Goal: Task Accomplishment & Management: Complete application form

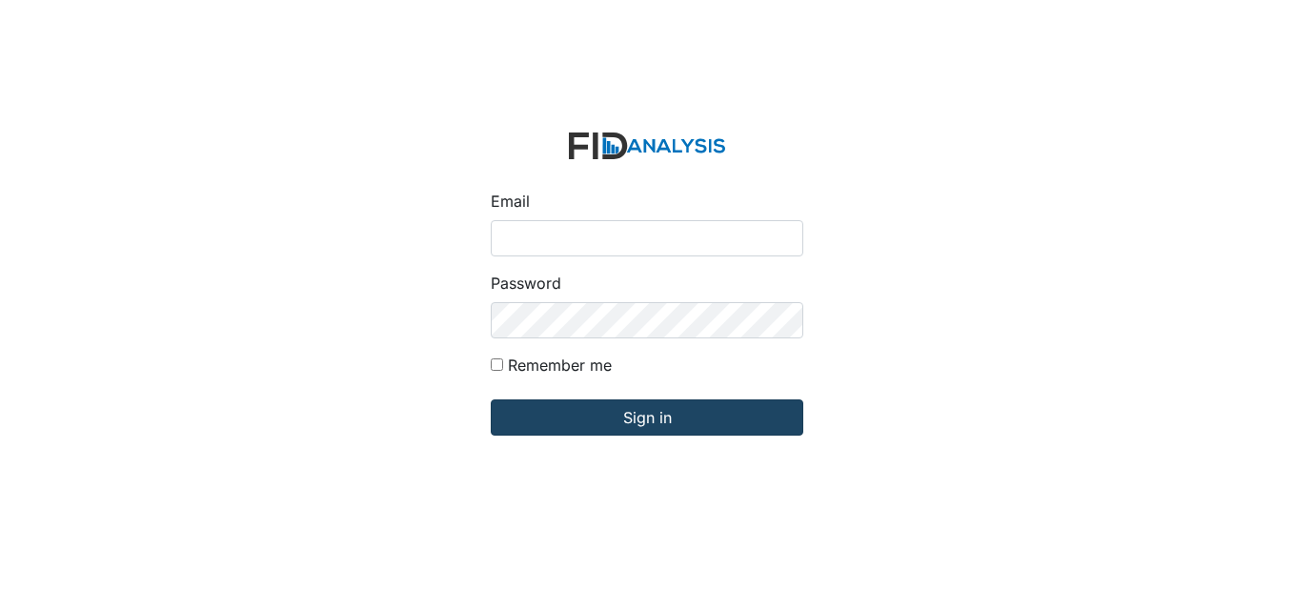
type input "[EMAIL_ADDRESS][DOMAIN_NAME]"
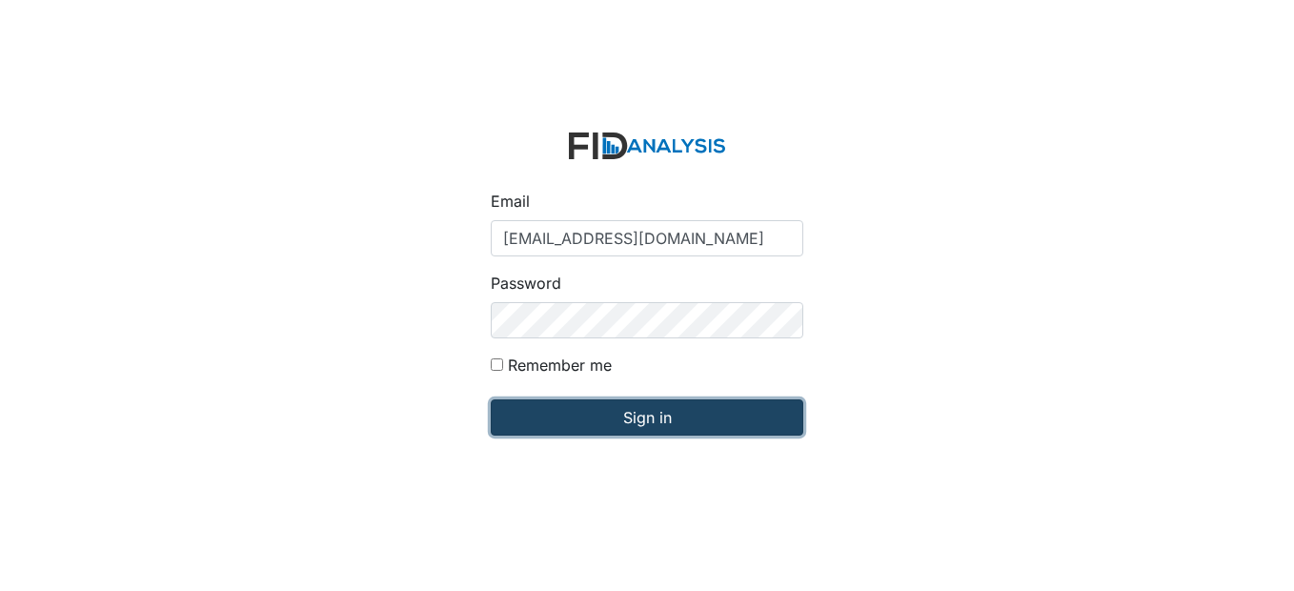
click at [605, 419] on input "Sign in" at bounding box center [647, 417] width 312 height 36
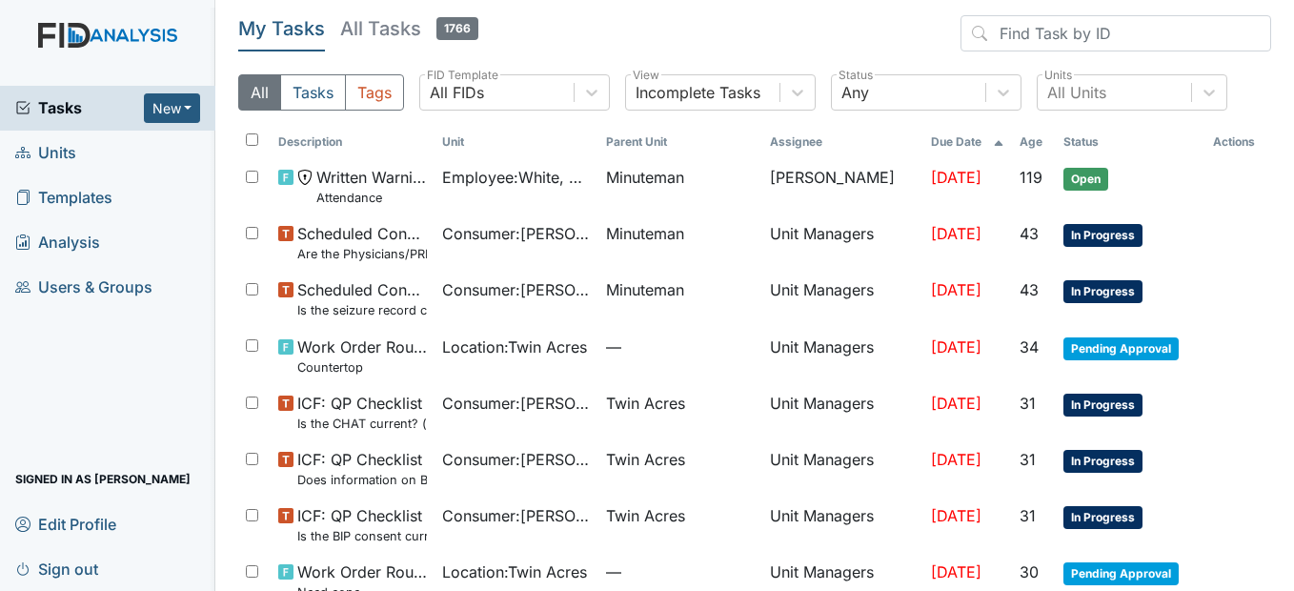
click at [116, 160] on link "Units" at bounding box center [107, 153] width 215 height 45
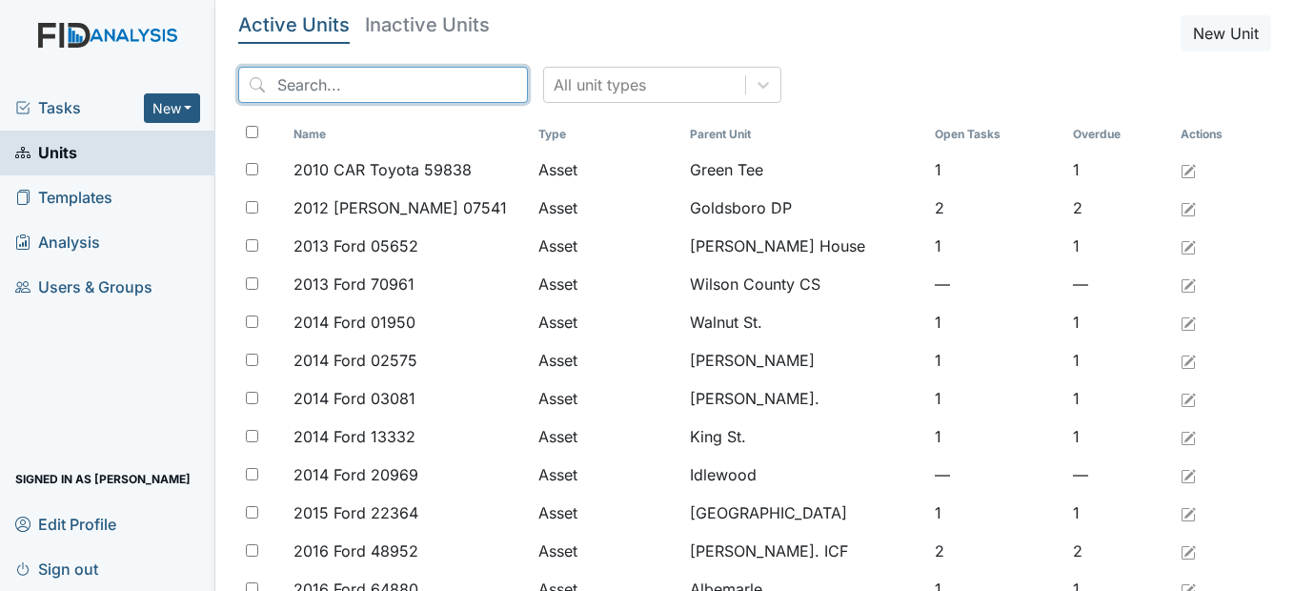
click at [454, 84] on input "search" at bounding box center [383, 85] width 290 height 36
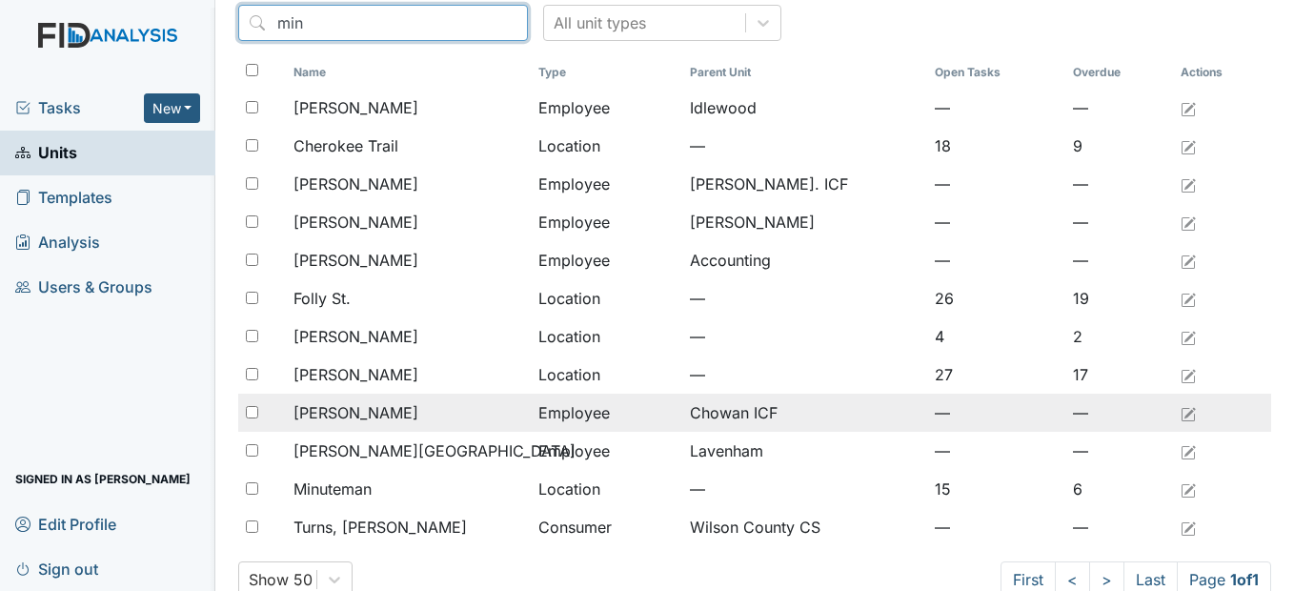
scroll to position [95, 0]
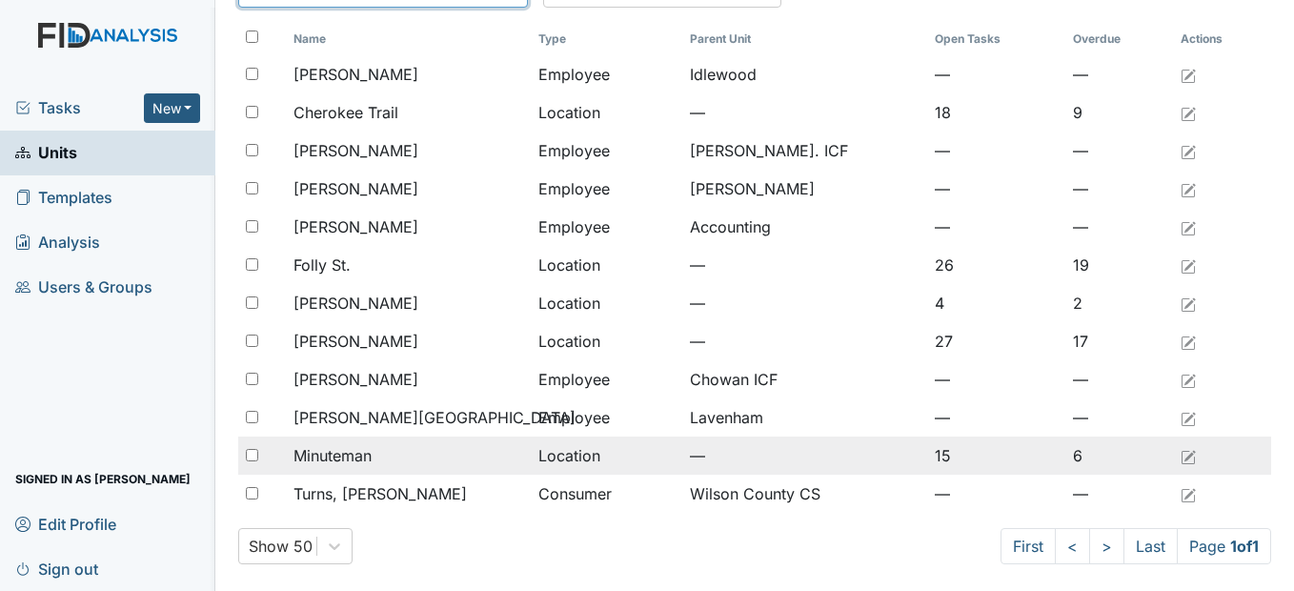
type input "min"
click at [414, 453] on div "Minuteman" at bounding box center [408, 455] width 230 height 23
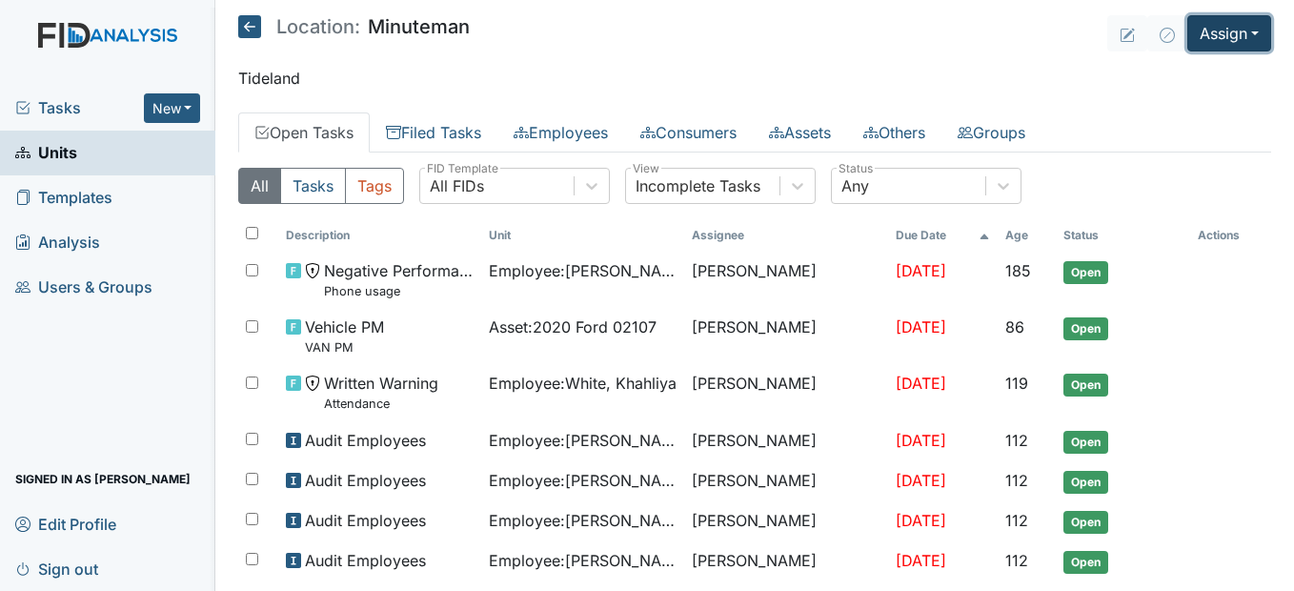
click at [1241, 32] on button "Assign" at bounding box center [1229, 33] width 84 height 36
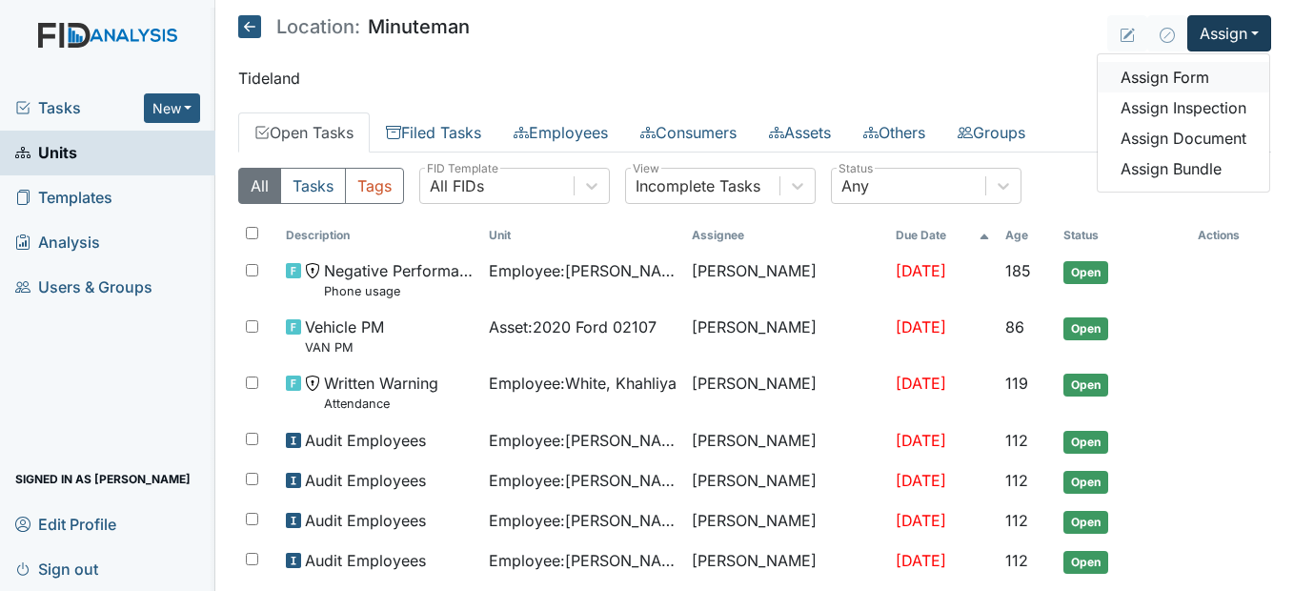
click at [1216, 75] on link "Assign Form" at bounding box center [1182, 77] width 171 height 30
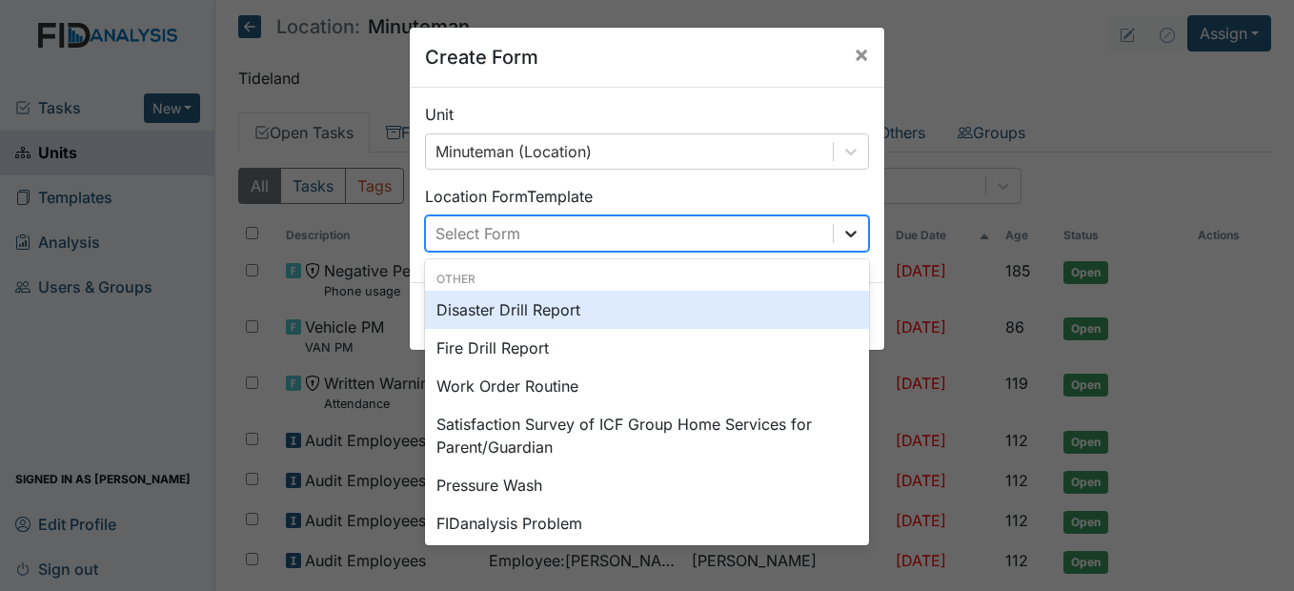
click at [848, 238] on icon at bounding box center [850, 233] width 19 height 19
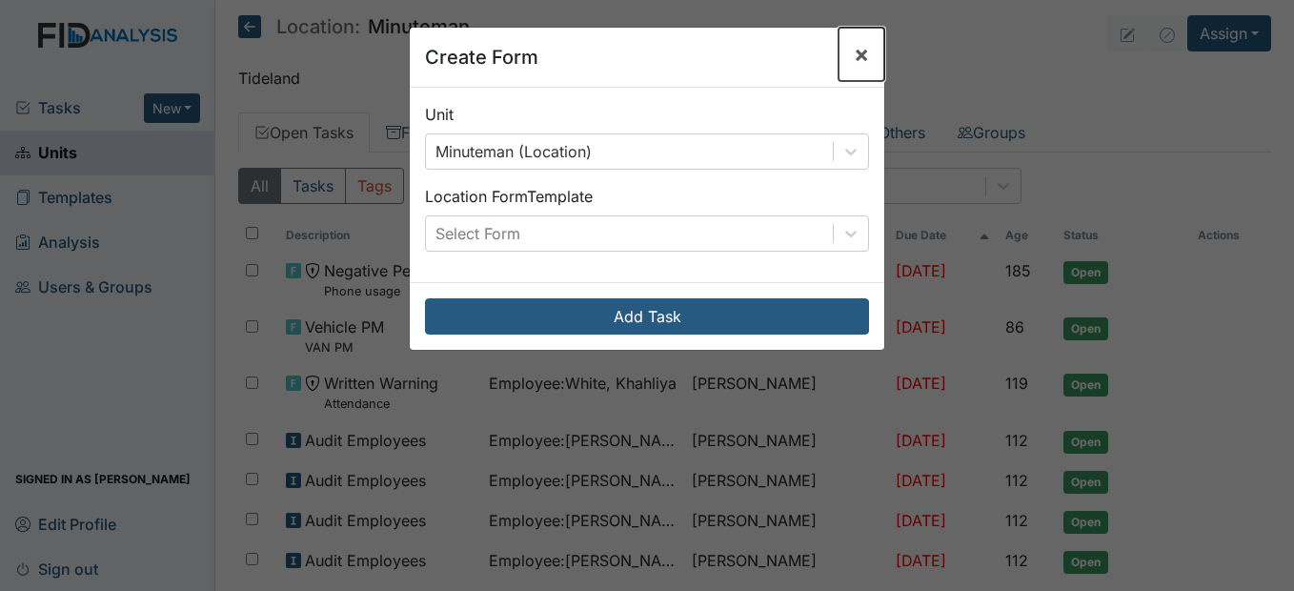
click at [858, 55] on button "×" at bounding box center [861, 54] width 46 height 53
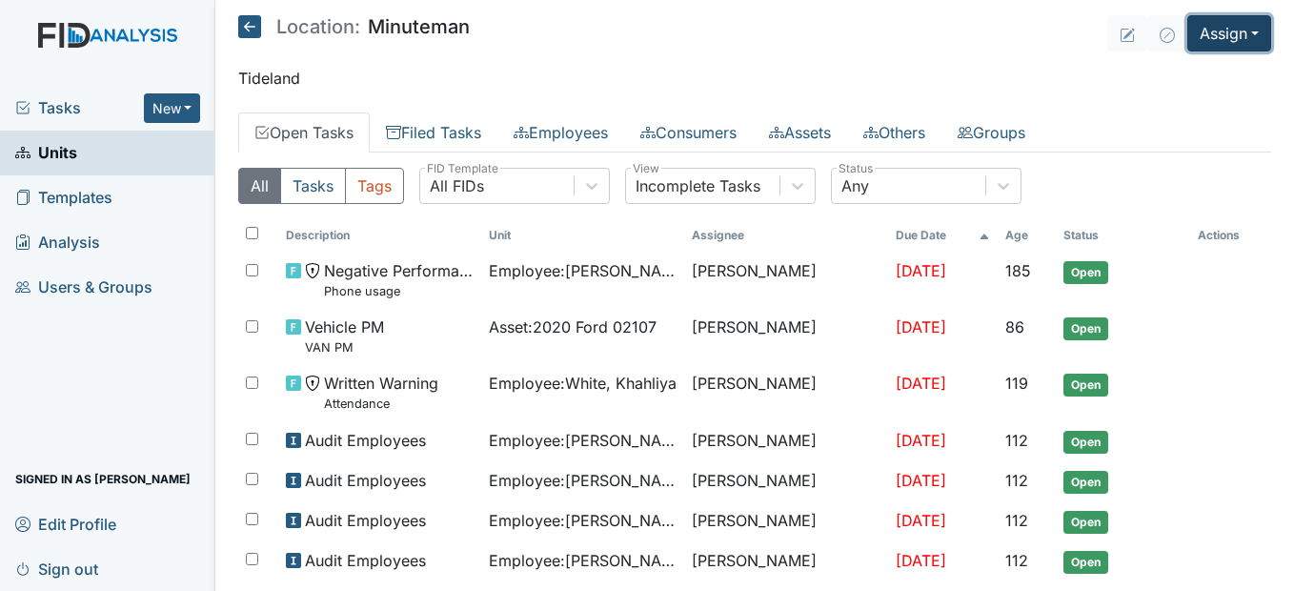
click at [1196, 25] on button "Assign" at bounding box center [1229, 33] width 84 height 36
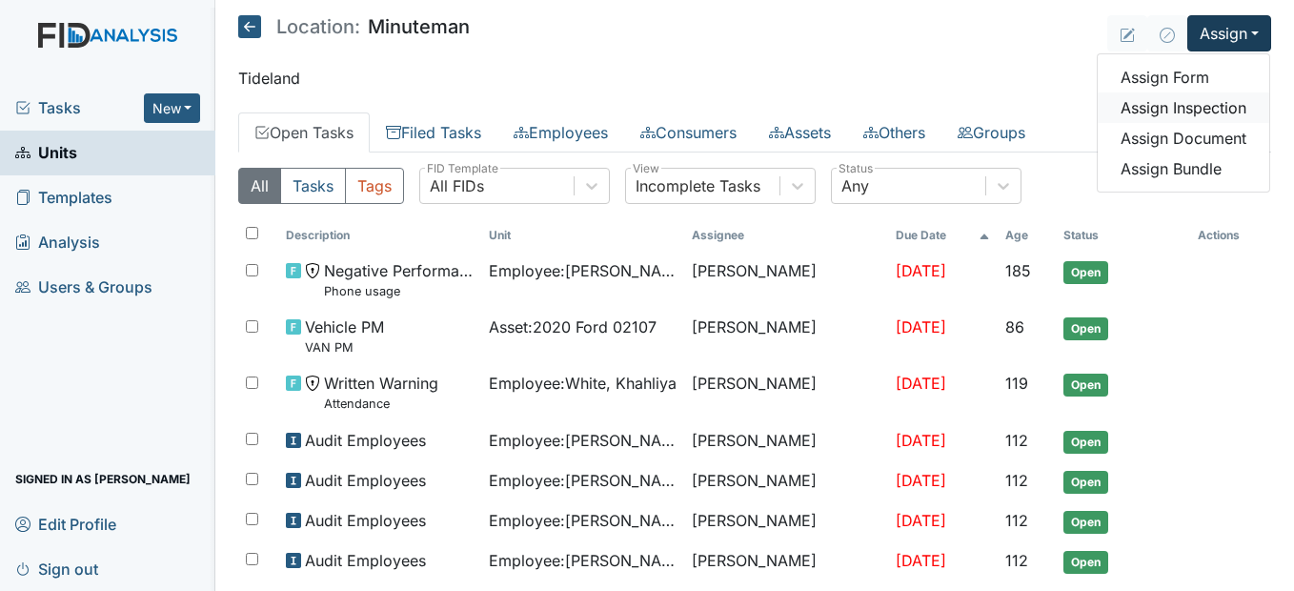
click at [1176, 106] on link "Assign Inspection" at bounding box center [1182, 107] width 171 height 30
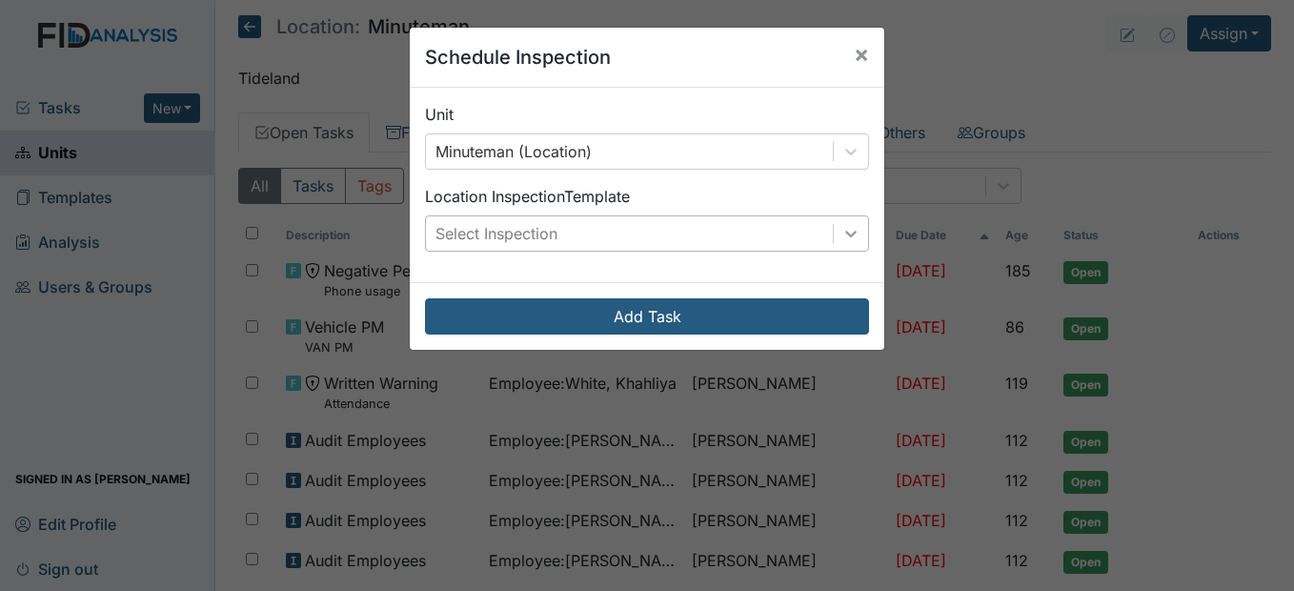
click at [846, 232] on icon at bounding box center [850, 233] width 19 height 19
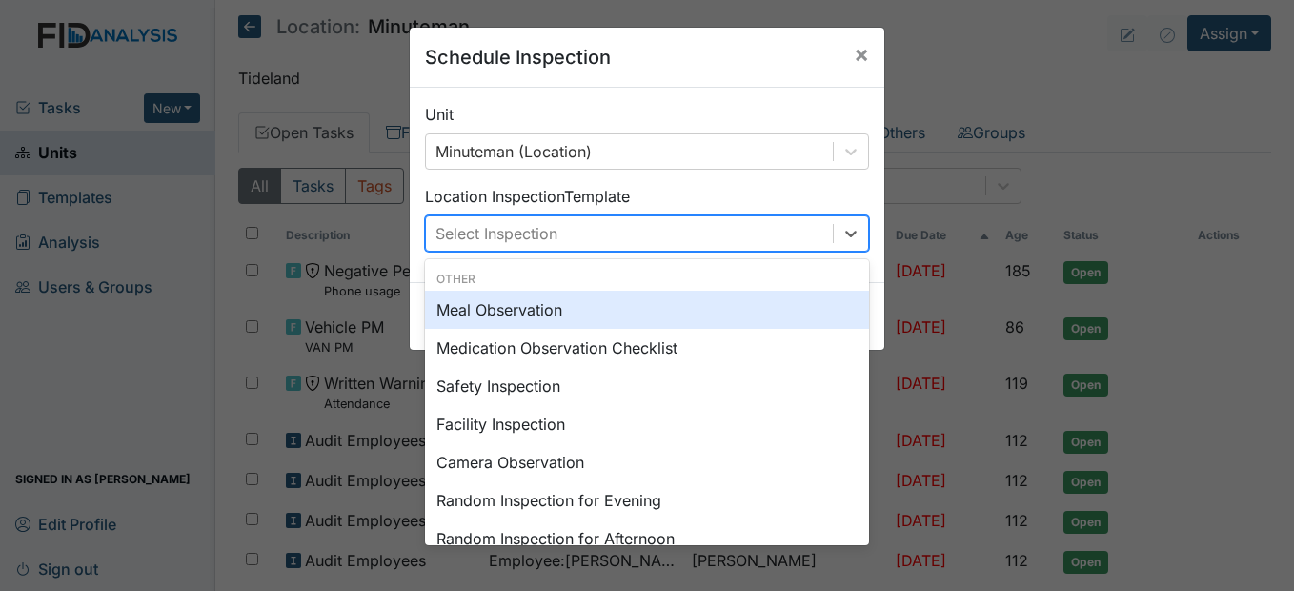
click at [702, 311] on div "Meal Observation" at bounding box center [647, 310] width 444 height 38
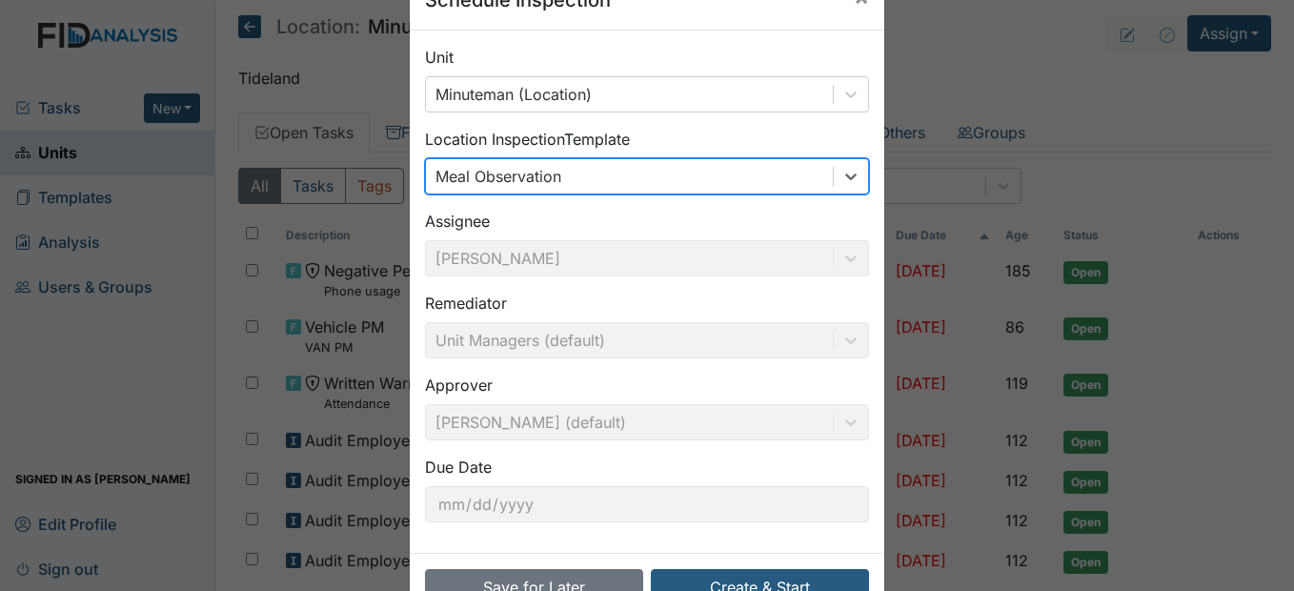
scroll to position [114, 0]
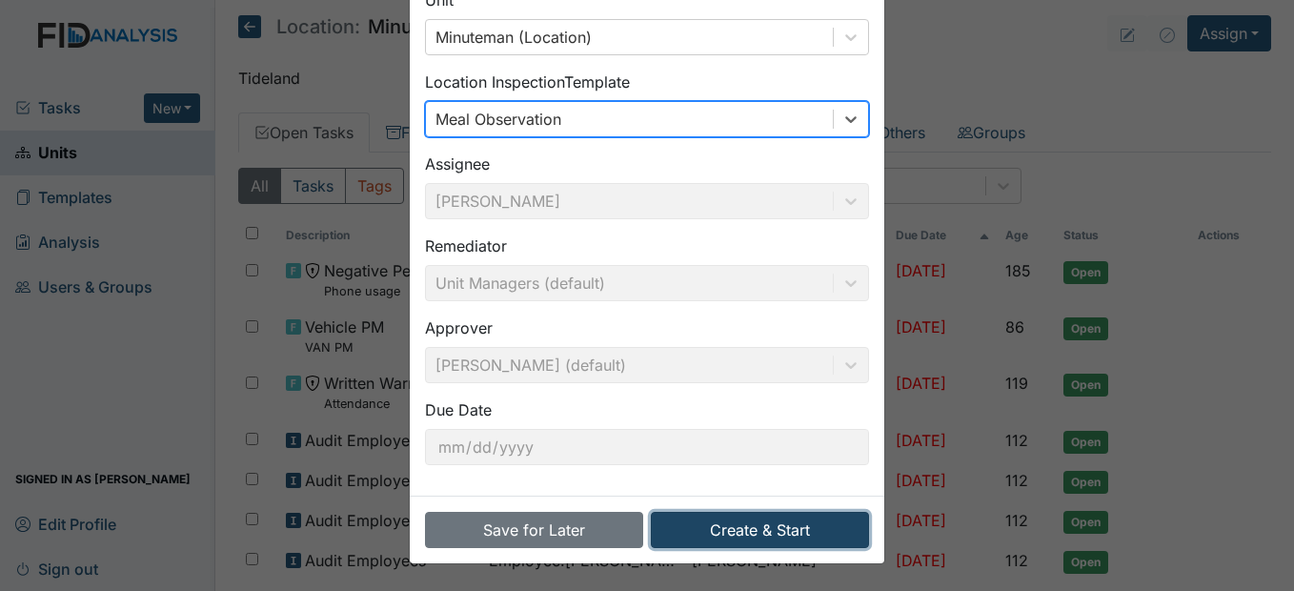
click at [768, 541] on button "Create & Start" at bounding box center [760, 530] width 218 height 36
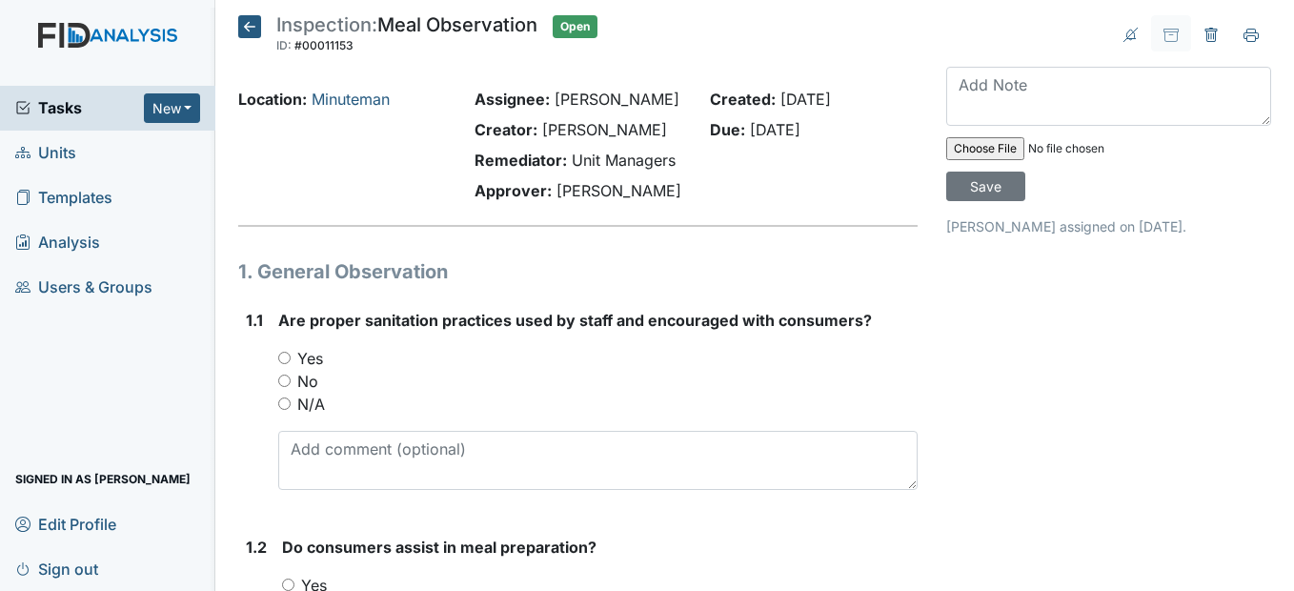
click at [255, 32] on icon at bounding box center [249, 26] width 23 height 23
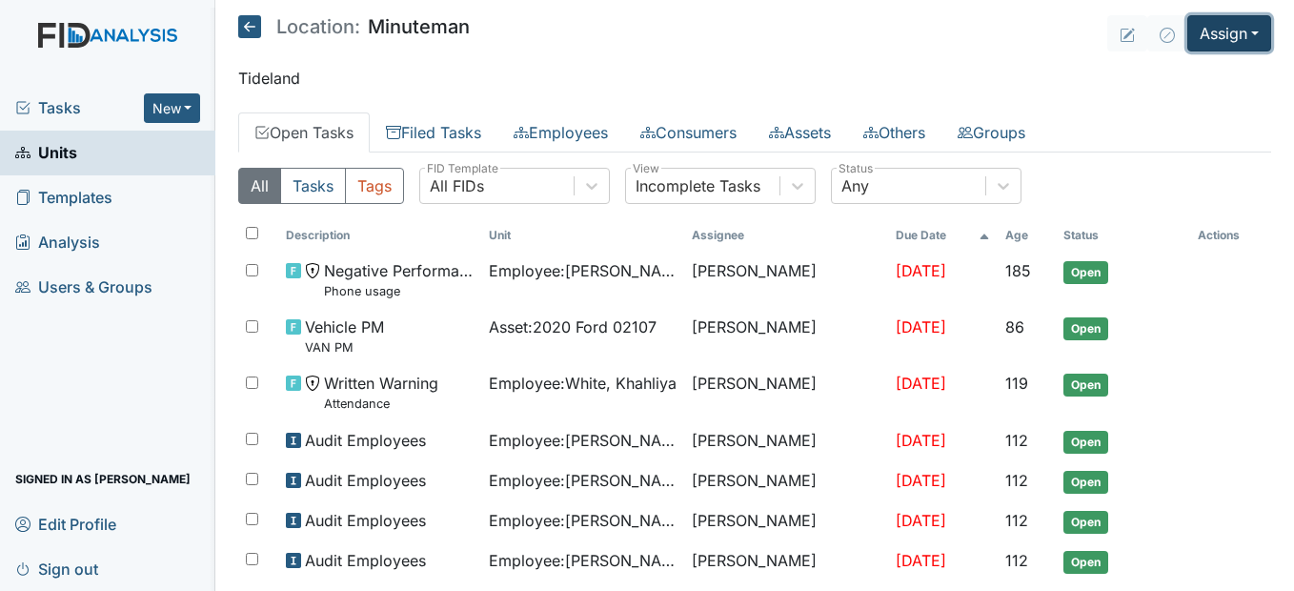
click at [1247, 34] on button "Assign" at bounding box center [1229, 33] width 84 height 36
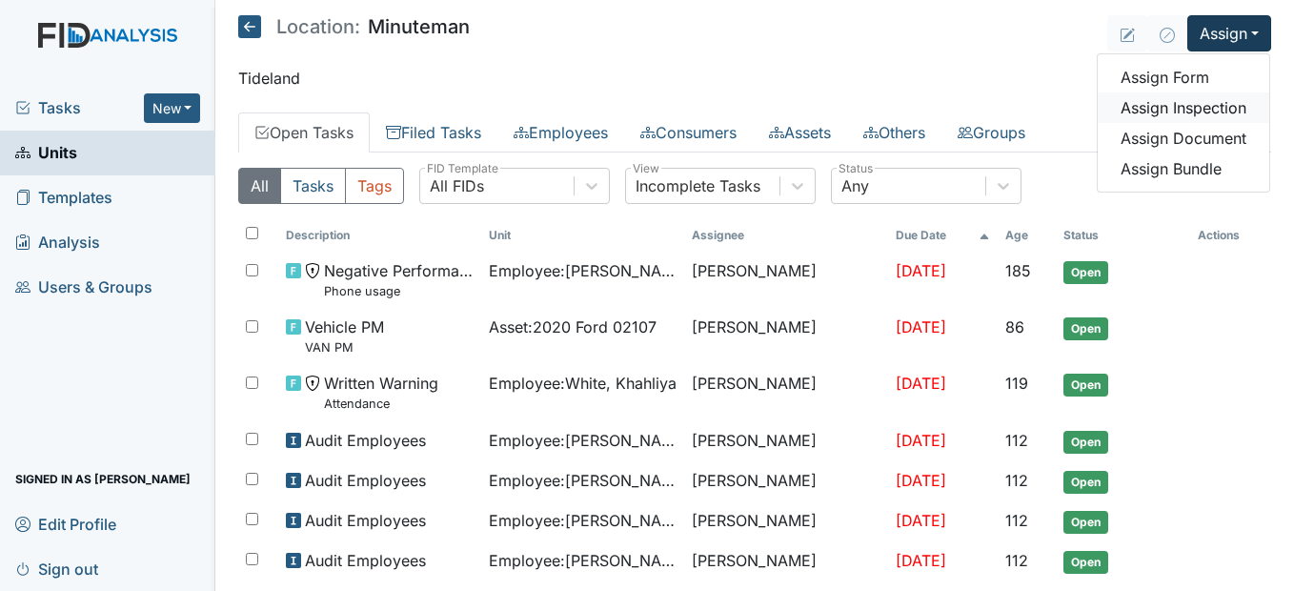
click at [1198, 114] on link "Assign Inspection" at bounding box center [1182, 107] width 171 height 30
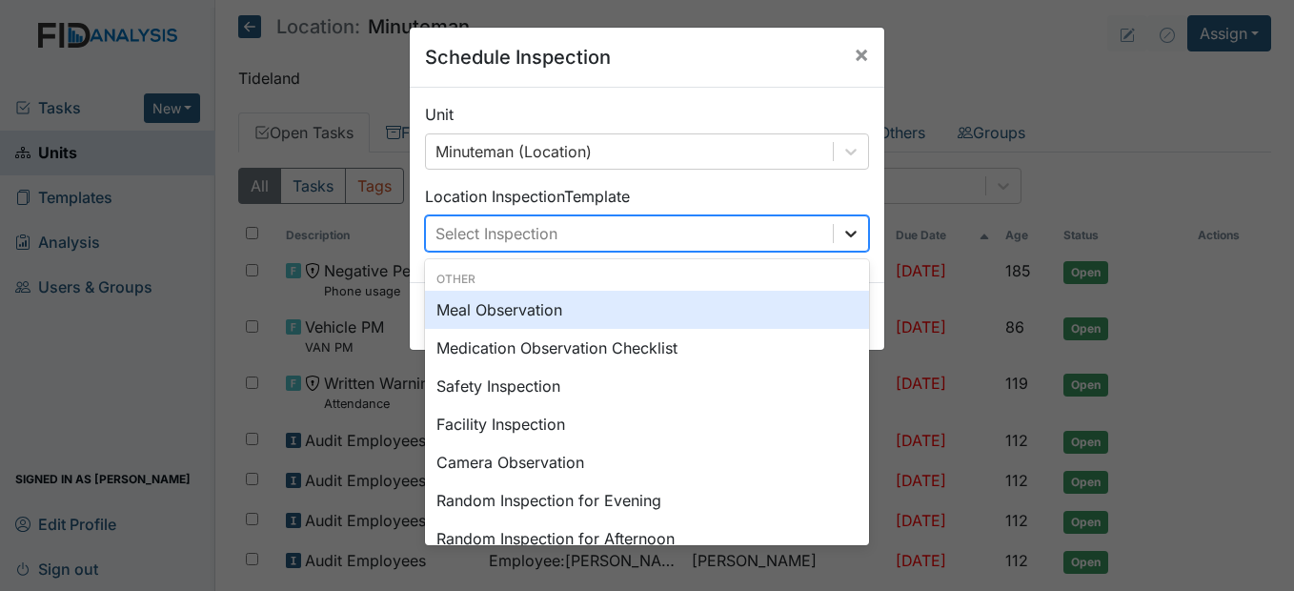
click at [847, 240] on icon at bounding box center [850, 233] width 19 height 19
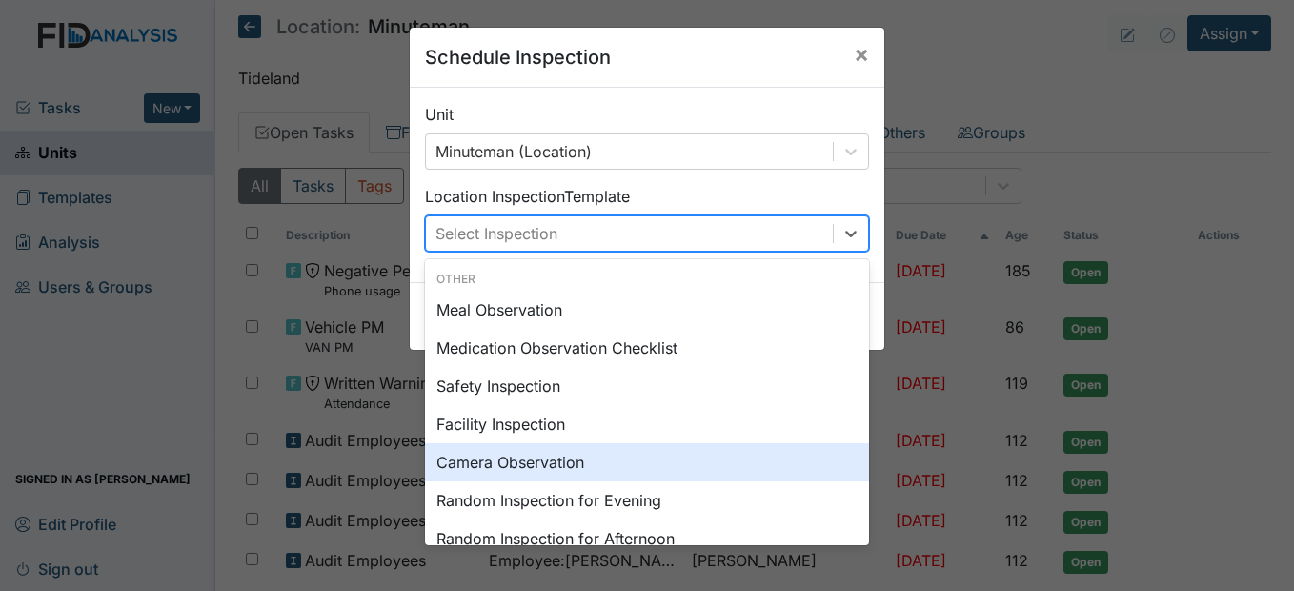
click at [575, 467] on div "Camera Observation" at bounding box center [647, 462] width 444 height 38
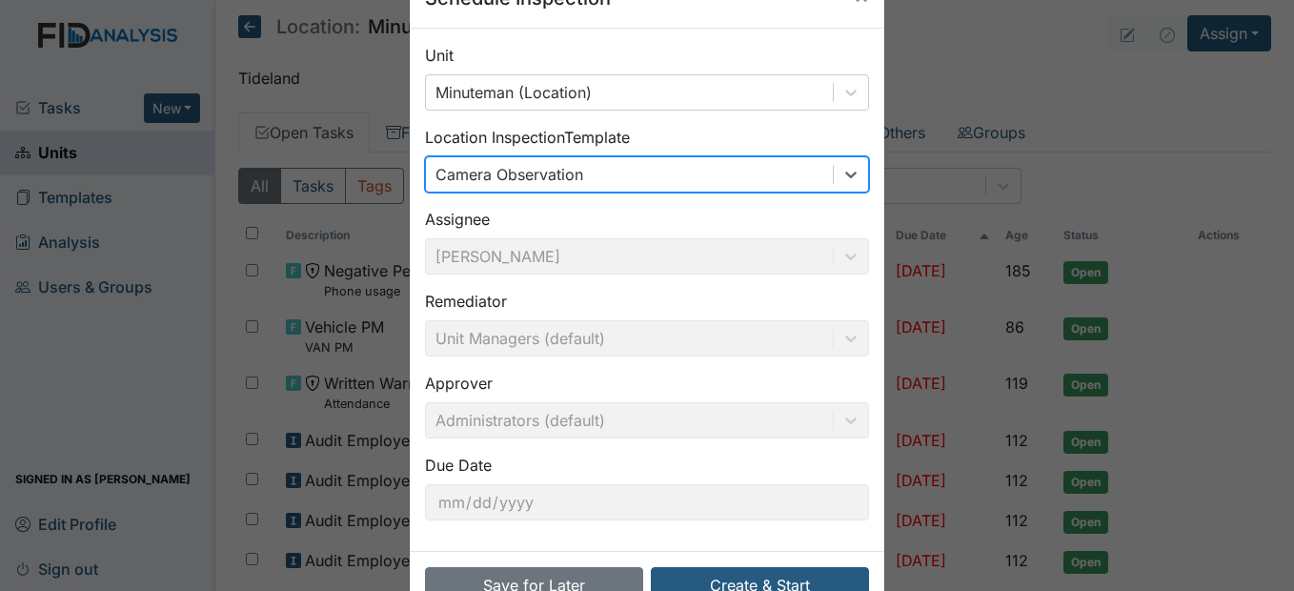
scroll to position [114, 0]
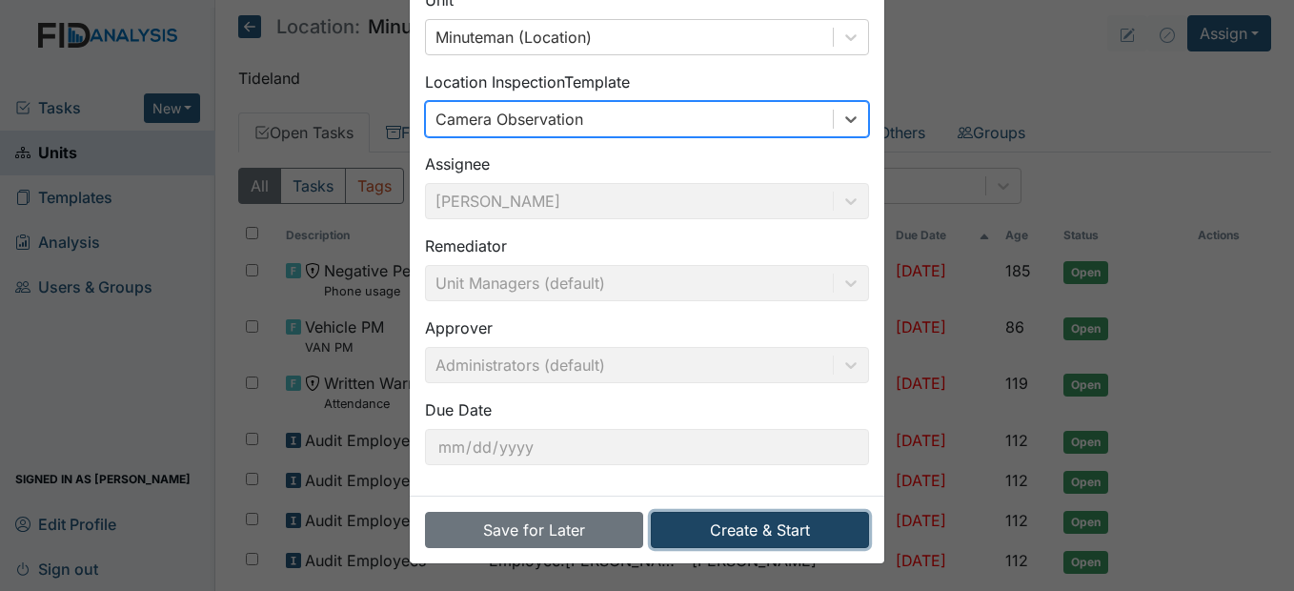
click at [779, 523] on button "Create & Start" at bounding box center [760, 530] width 218 height 36
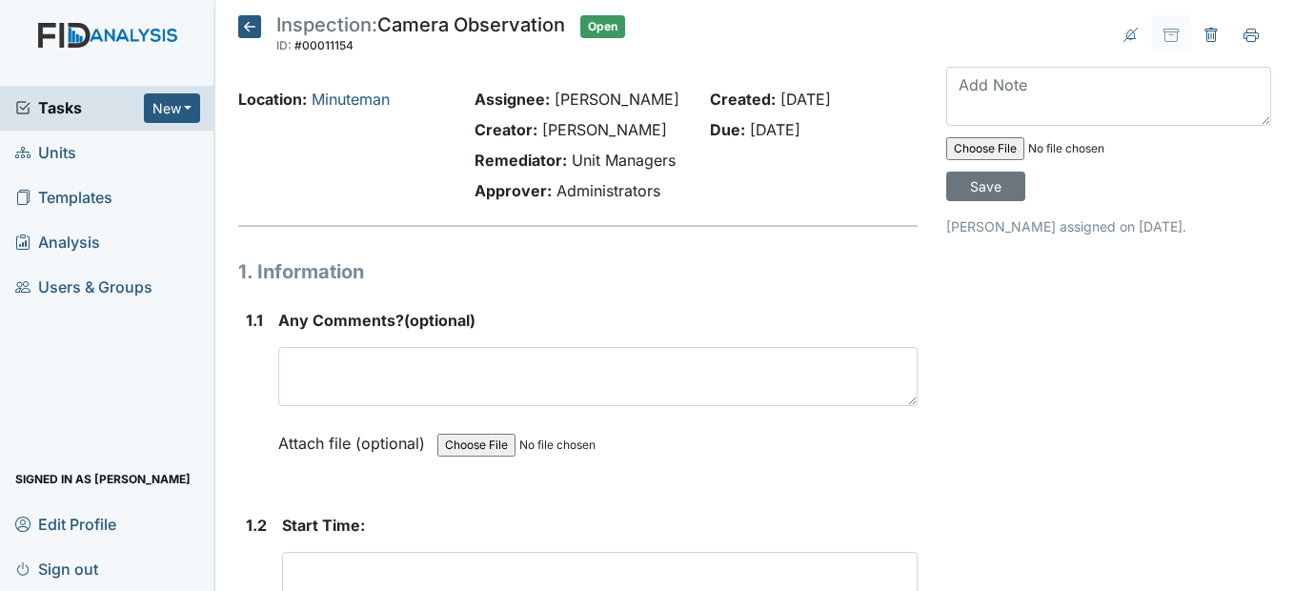
click at [253, 28] on icon at bounding box center [249, 26] width 23 height 23
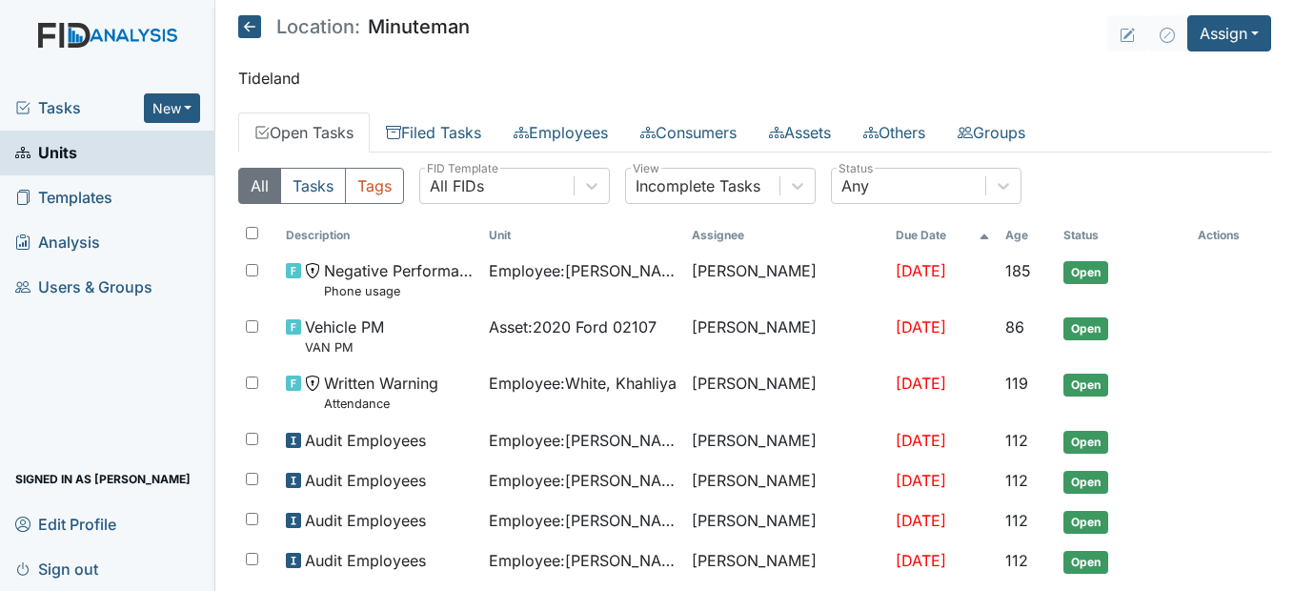
click at [68, 157] on span "Units" at bounding box center [46, 153] width 62 height 30
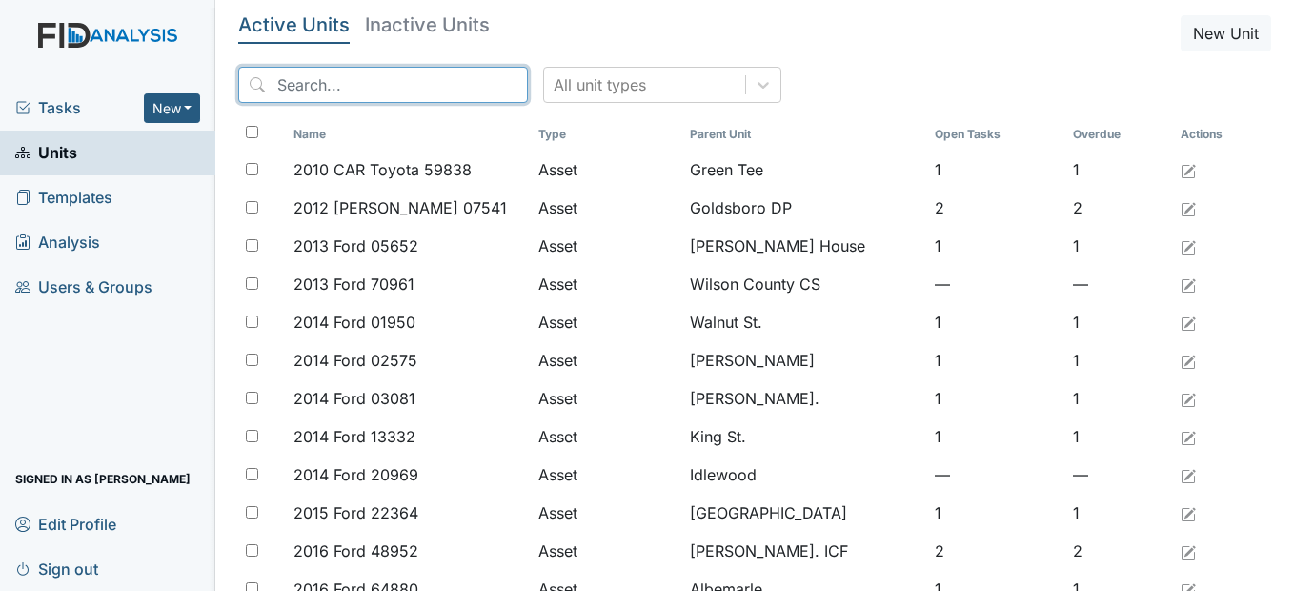
click at [339, 80] on input "search" at bounding box center [383, 85] width 290 height 36
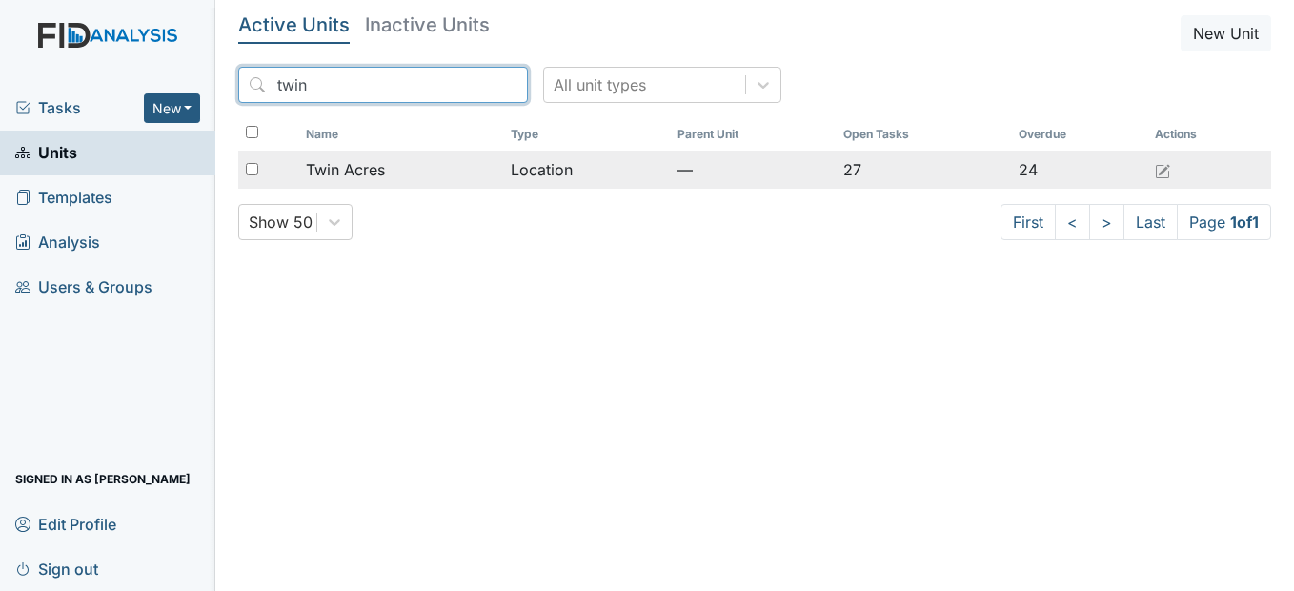
type input "twin"
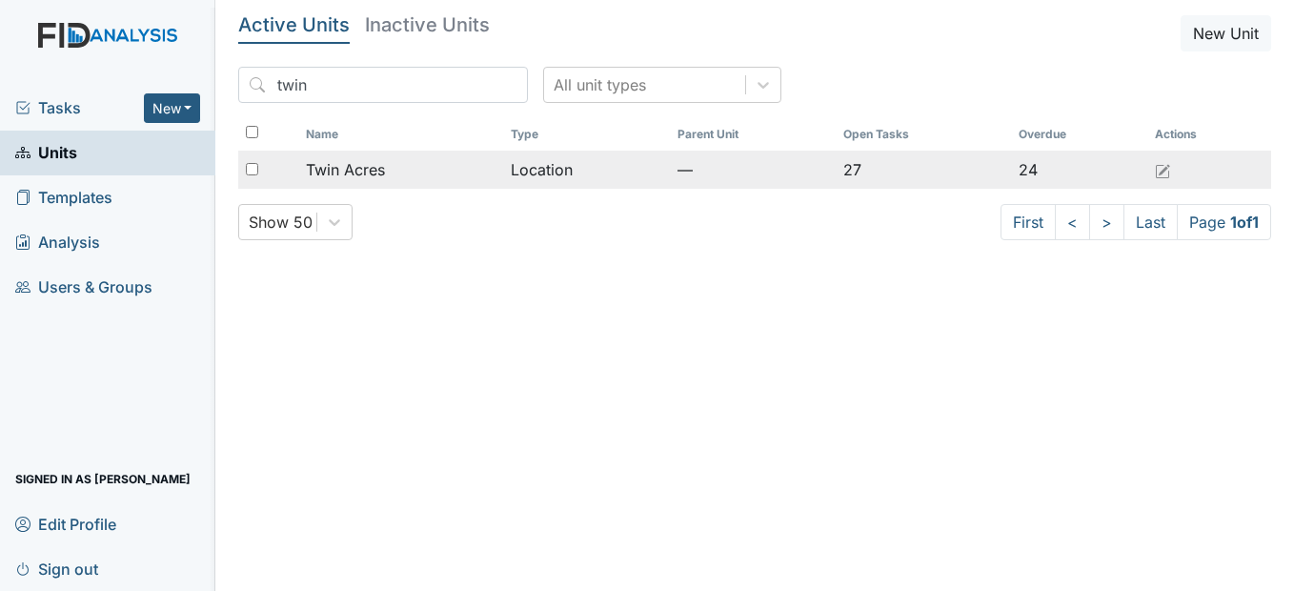
click at [384, 168] on span "Twin Acres" at bounding box center [345, 169] width 79 height 23
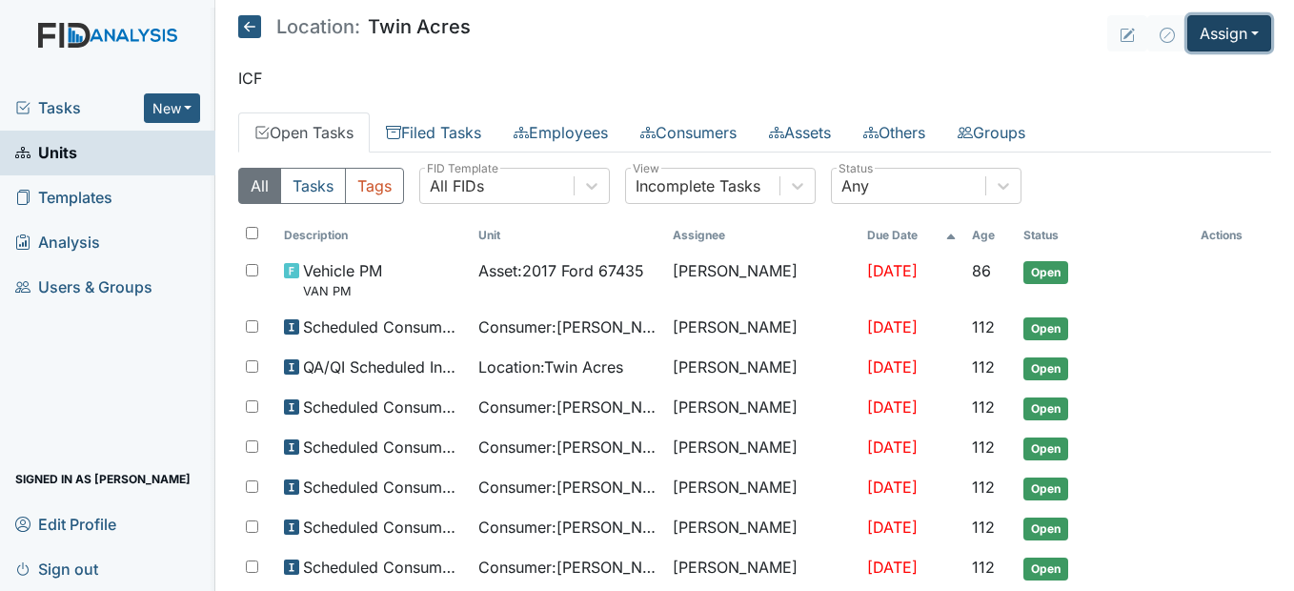
click at [1254, 37] on button "Assign" at bounding box center [1229, 33] width 84 height 36
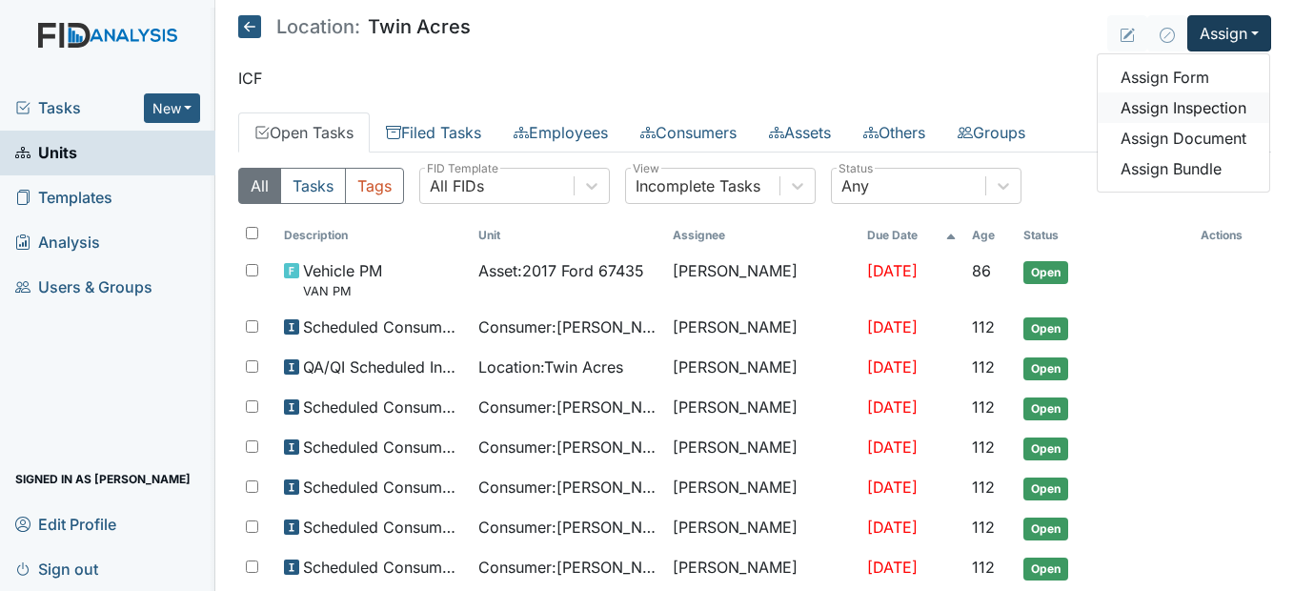
click at [1197, 109] on link "Assign Inspection" at bounding box center [1182, 107] width 171 height 30
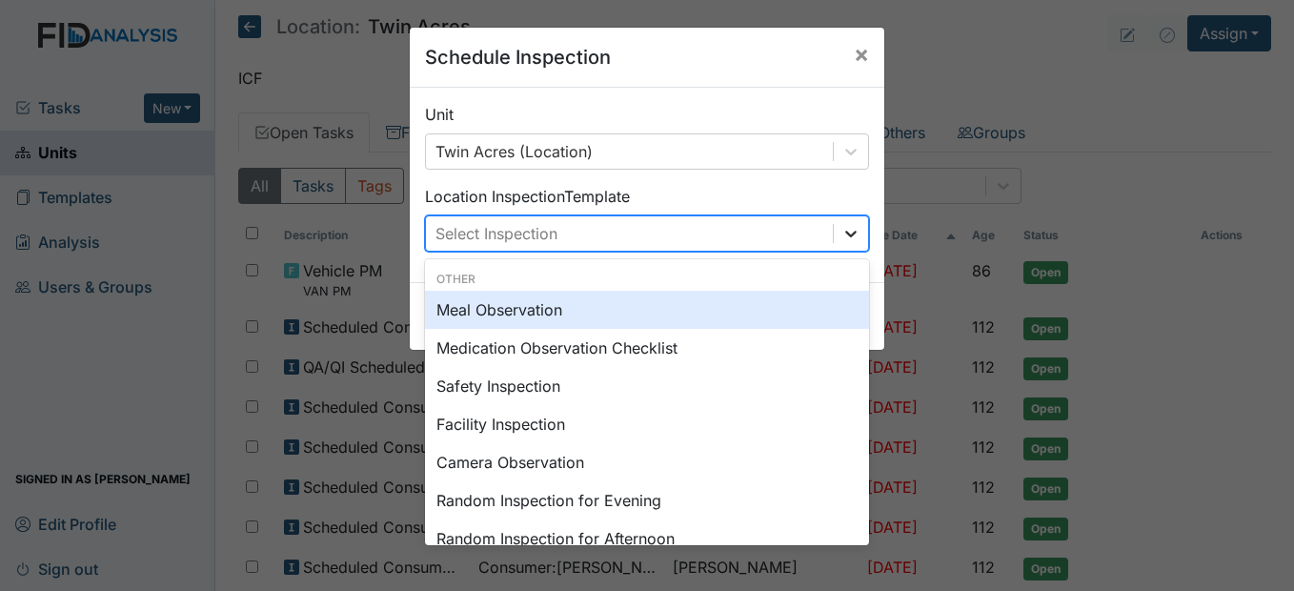
click at [849, 235] on icon at bounding box center [850, 233] width 19 height 19
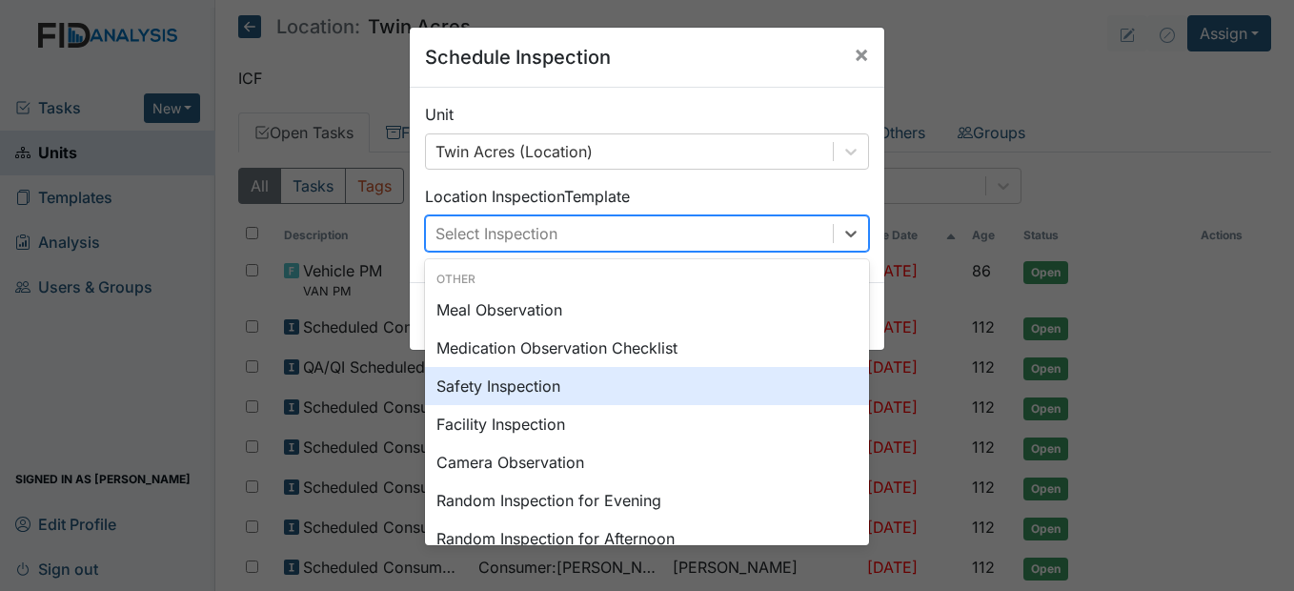
click at [618, 383] on div "Safety Inspection" at bounding box center [647, 386] width 444 height 38
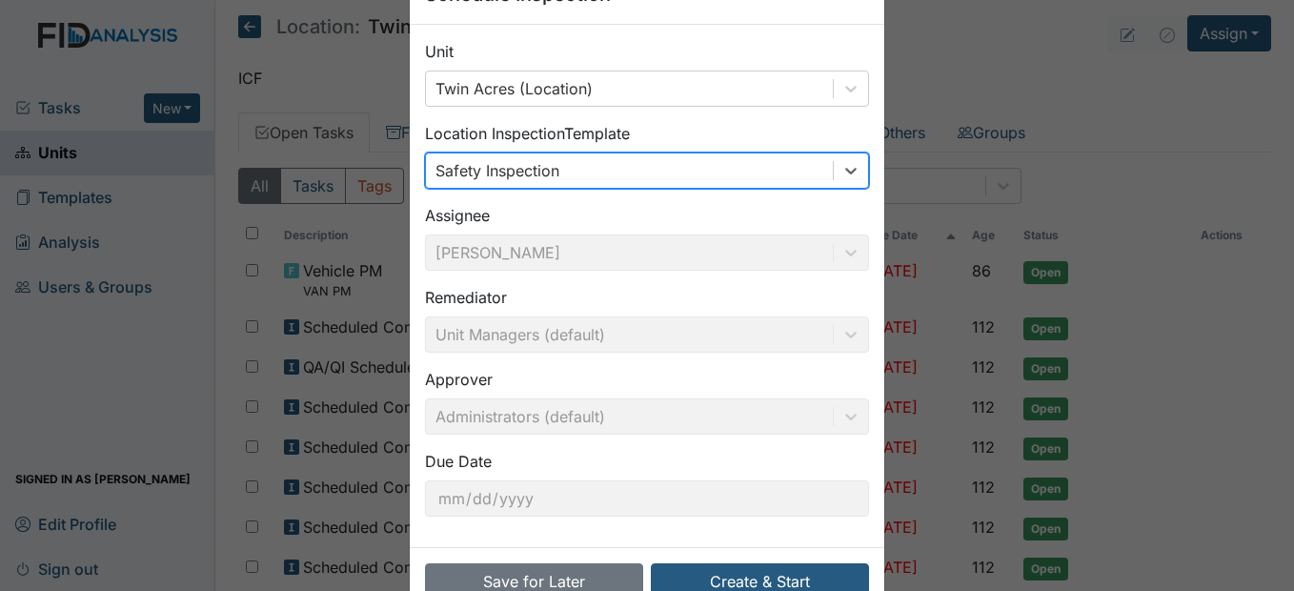
scroll to position [114, 0]
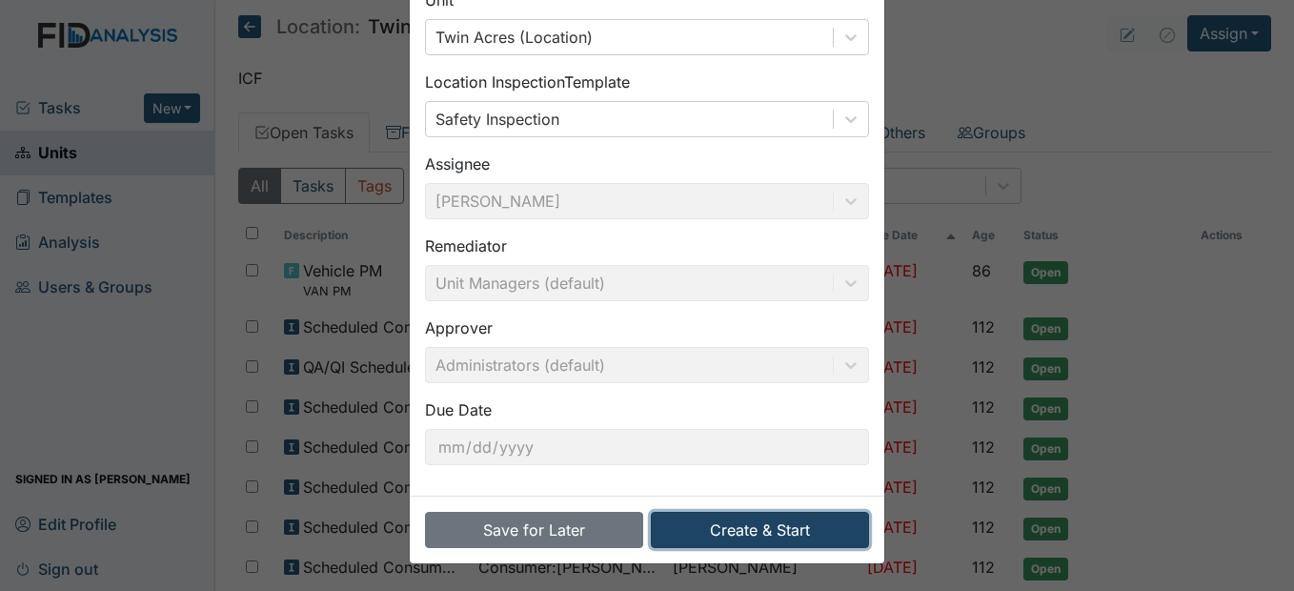
click at [787, 526] on button "Create & Start" at bounding box center [760, 530] width 218 height 36
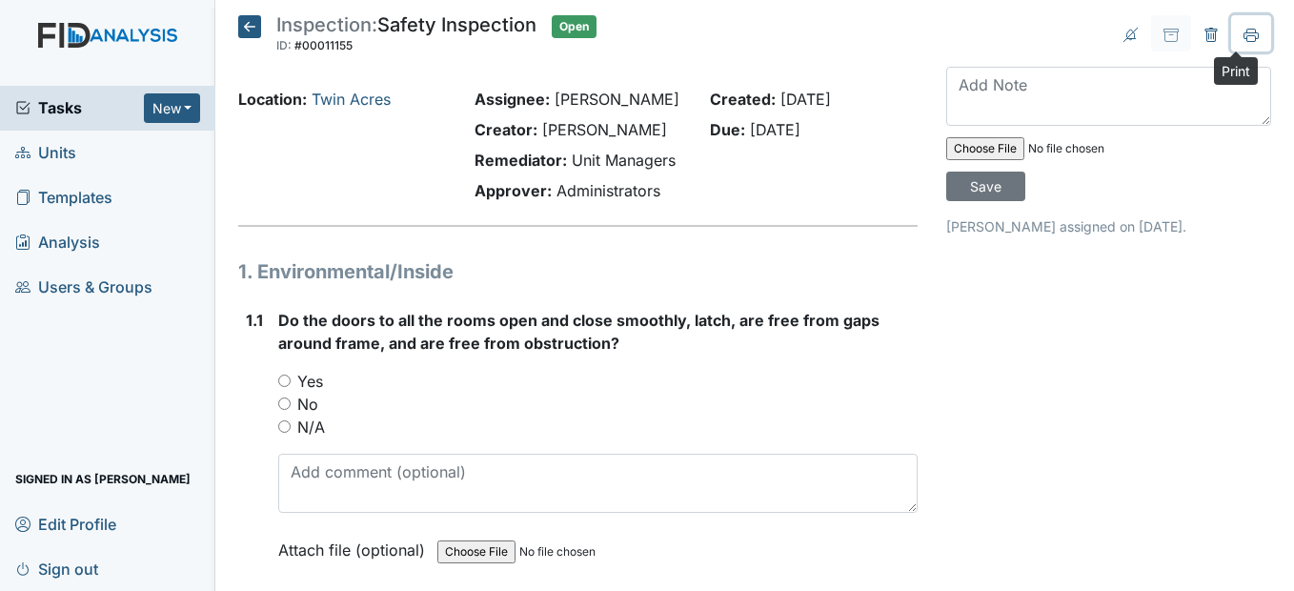
click at [1243, 38] on icon at bounding box center [1250, 35] width 15 height 15
click at [258, 29] on icon at bounding box center [249, 26] width 23 height 23
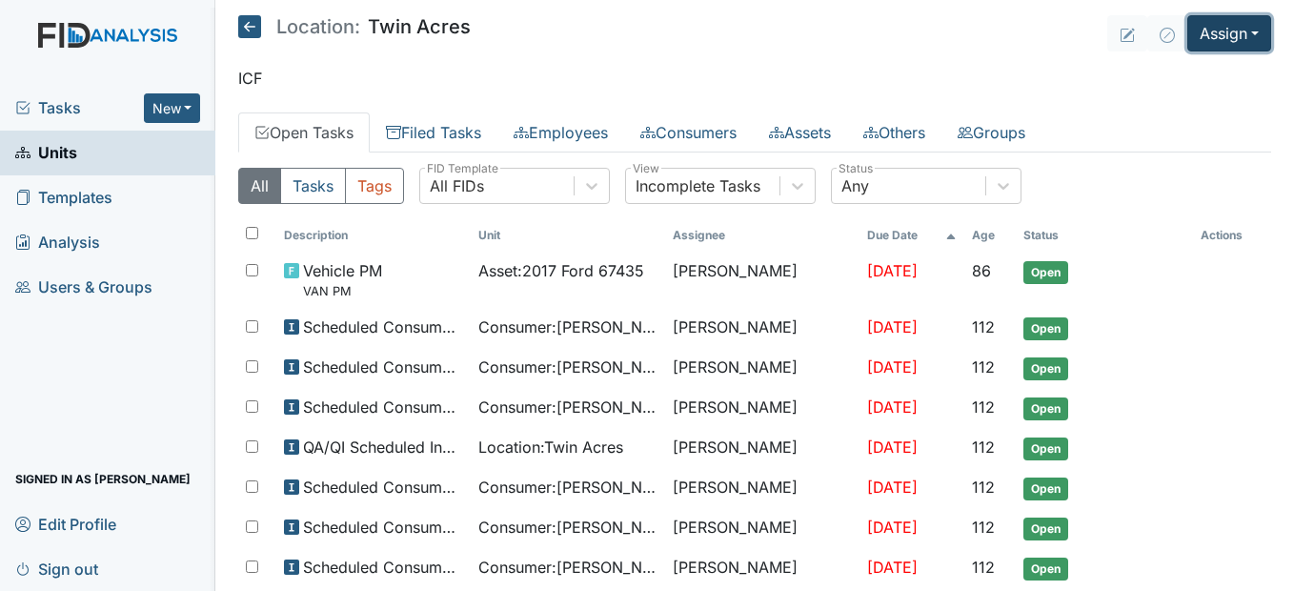
click at [1236, 37] on button "Assign" at bounding box center [1229, 33] width 84 height 36
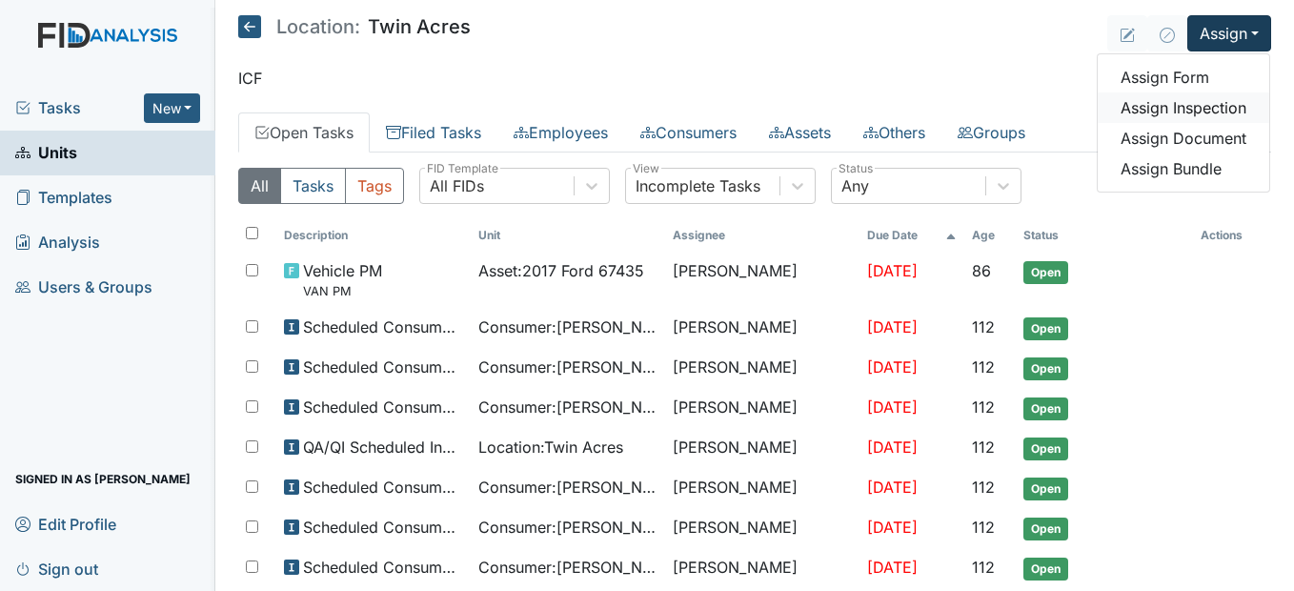
click at [1197, 106] on link "Assign Inspection" at bounding box center [1182, 107] width 171 height 30
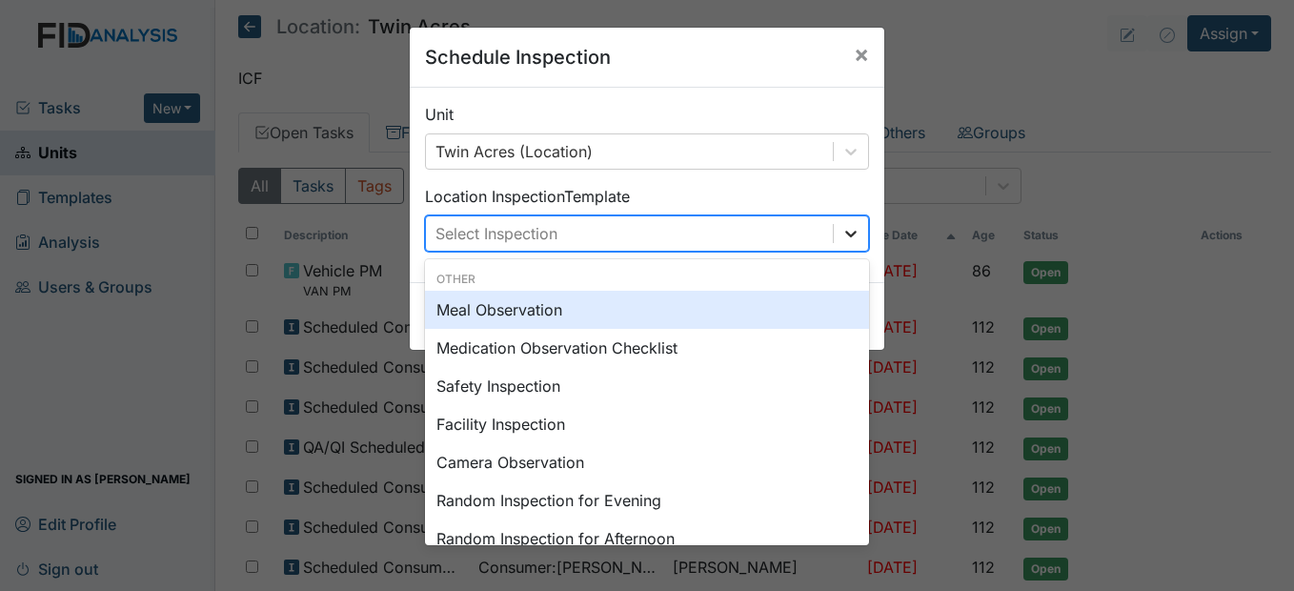
click at [844, 231] on icon at bounding box center [850, 233] width 19 height 19
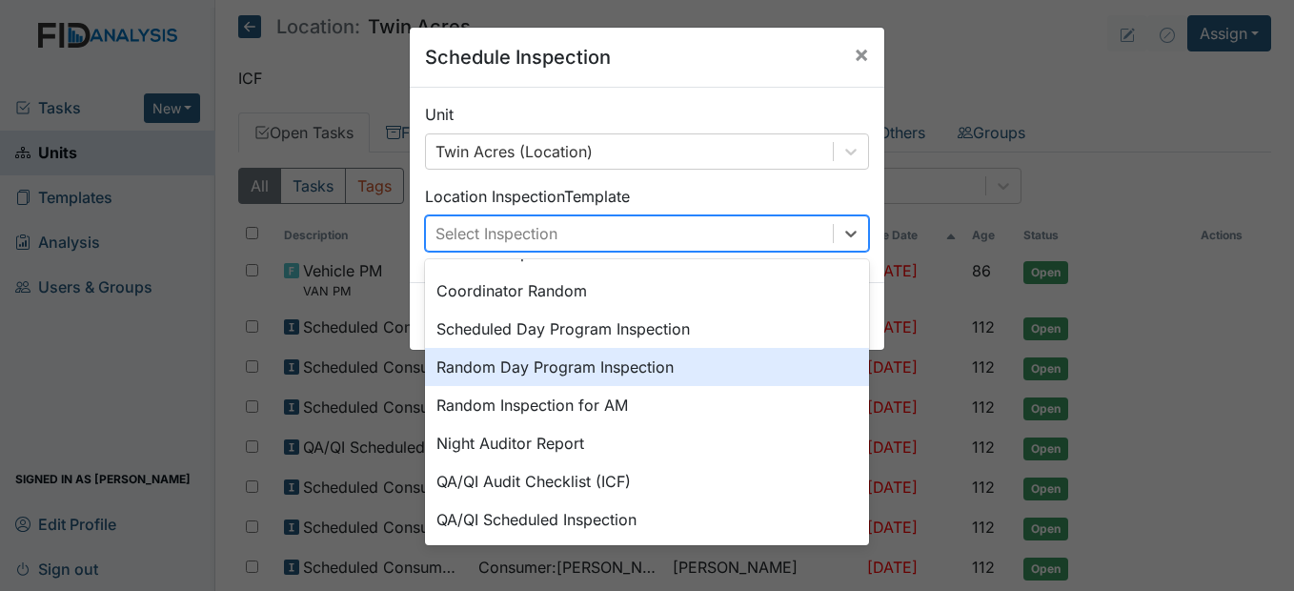
scroll to position [191, 0]
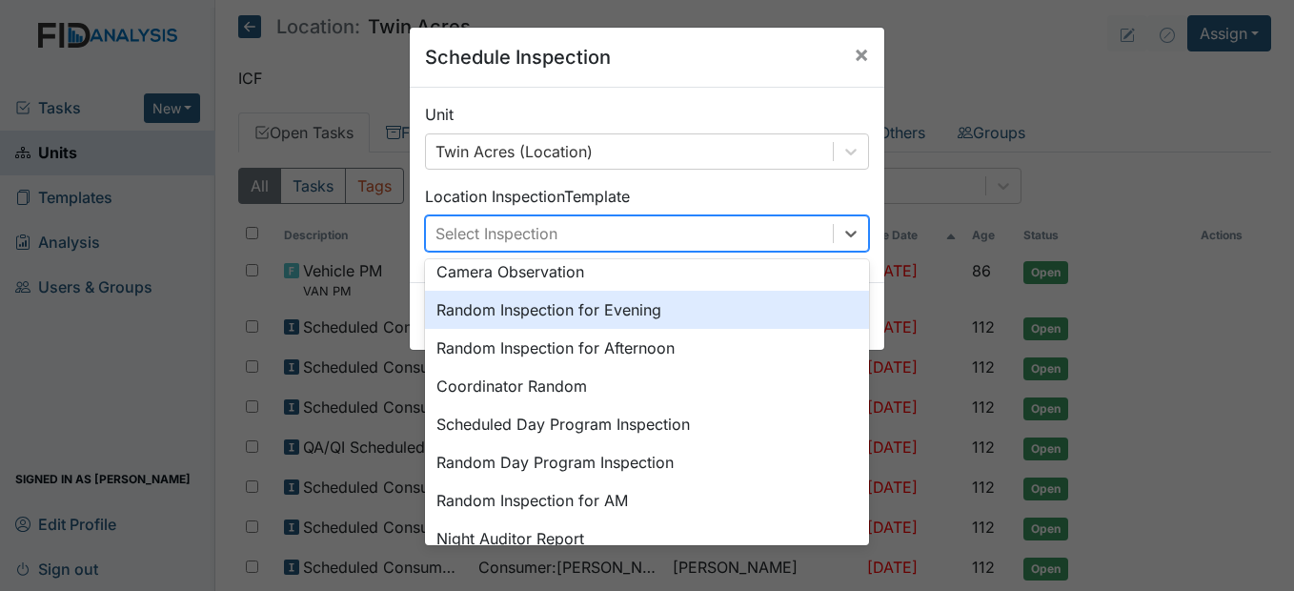
click at [644, 308] on div "Random Inspection for Evening" at bounding box center [647, 310] width 444 height 38
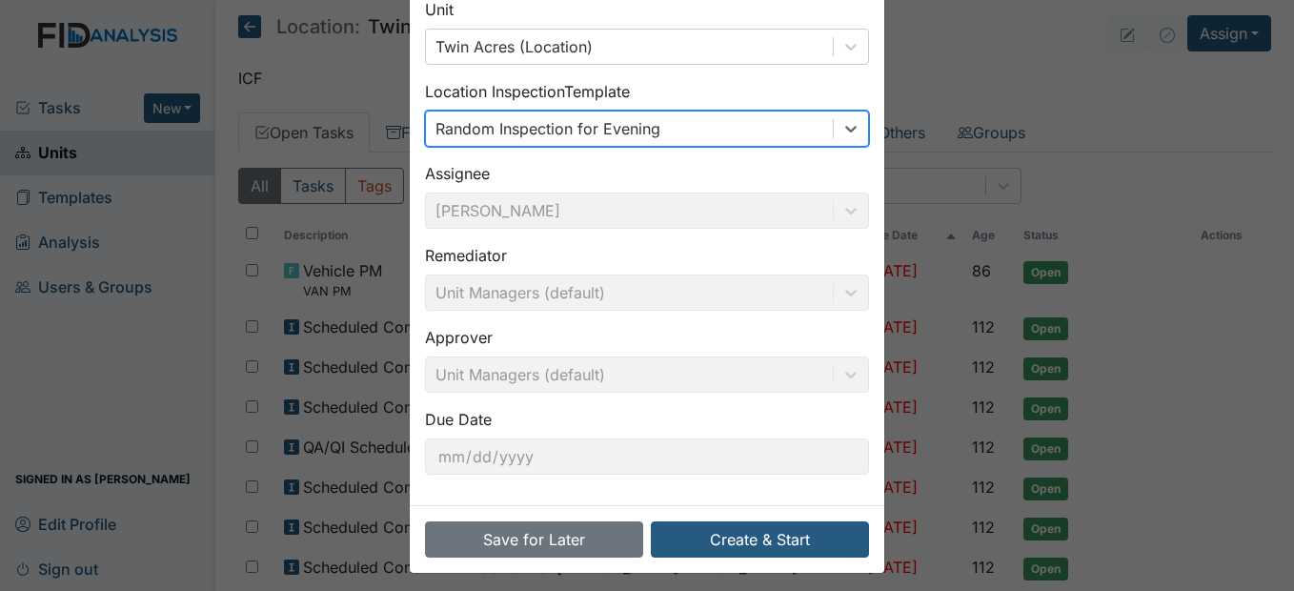
scroll to position [114, 0]
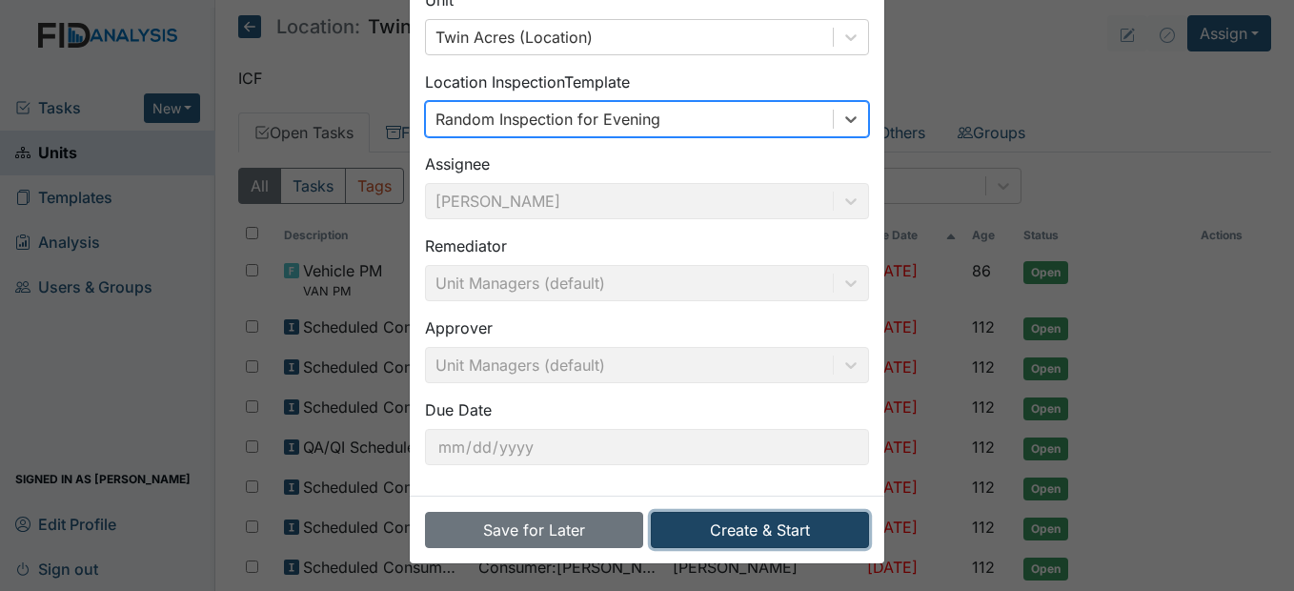
click at [795, 523] on button "Create & Start" at bounding box center [760, 530] width 218 height 36
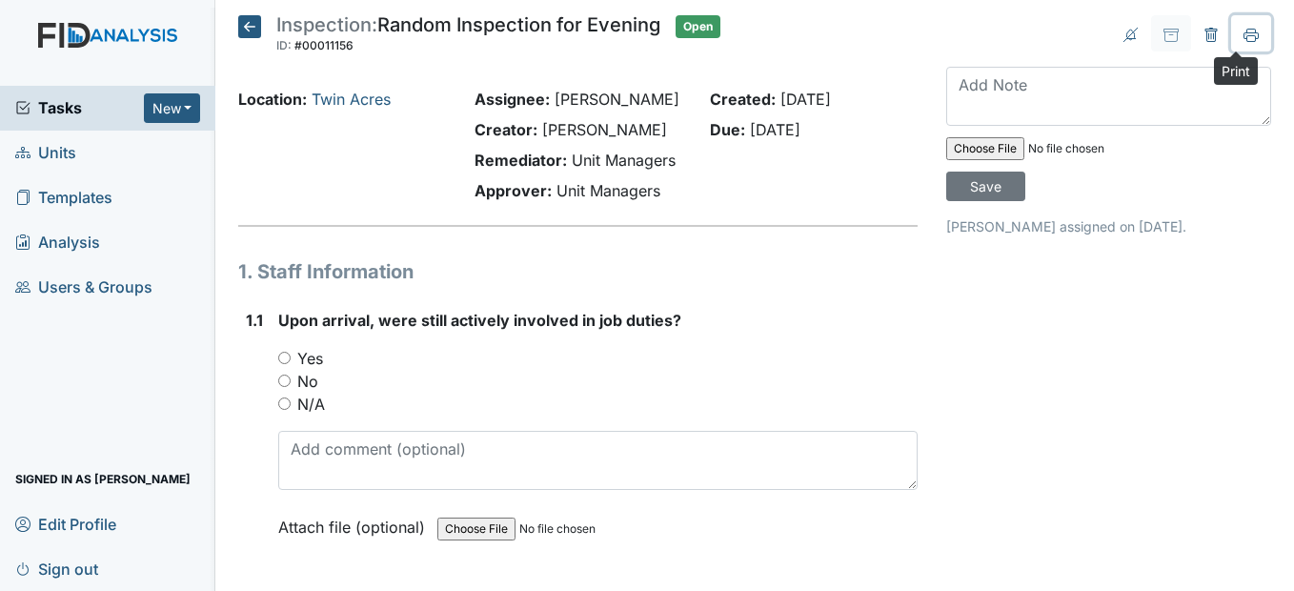
click at [1243, 31] on icon at bounding box center [1250, 35] width 15 height 15
click at [255, 27] on icon at bounding box center [249, 26] width 23 height 23
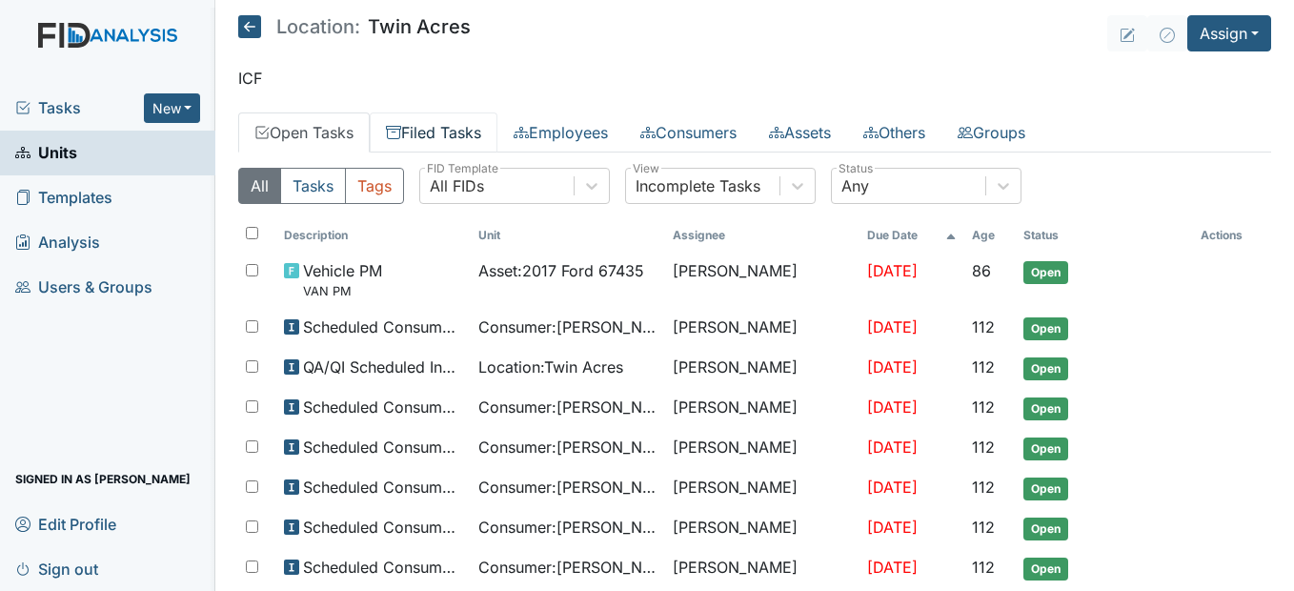
click at [435, 131] on link "Filed Tasks" at bounding box center [434, 132] width 128 height 40
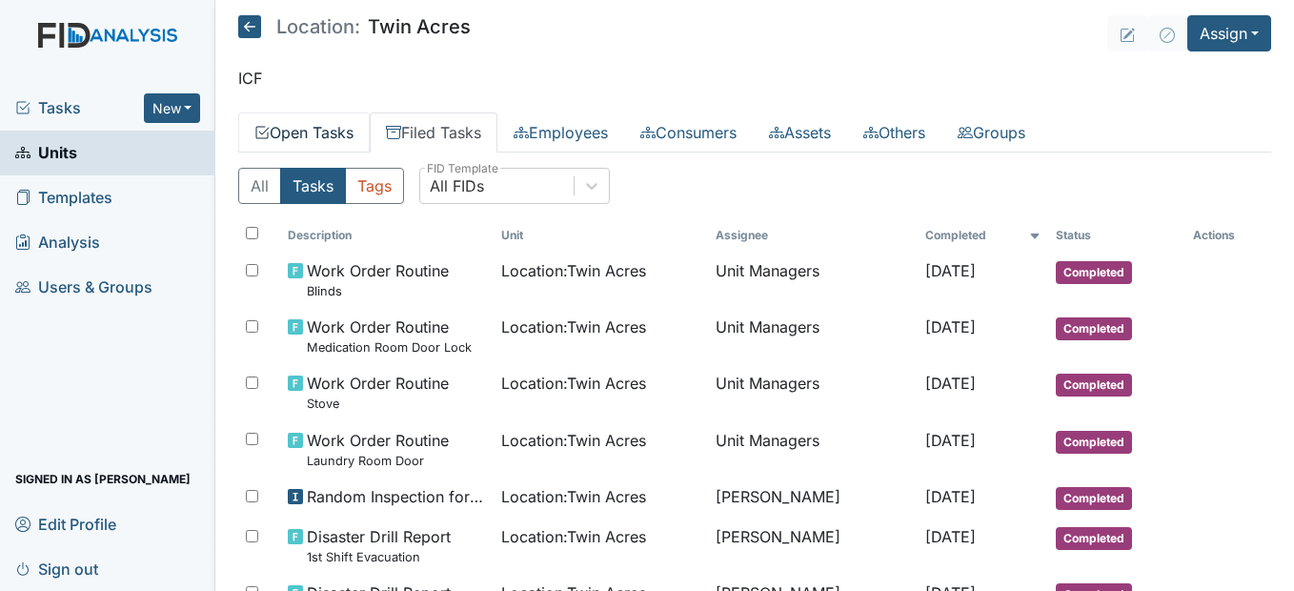
click at [306, 134] on link "Open Tasks" at bounding box center [303, 132] width 131 height 40
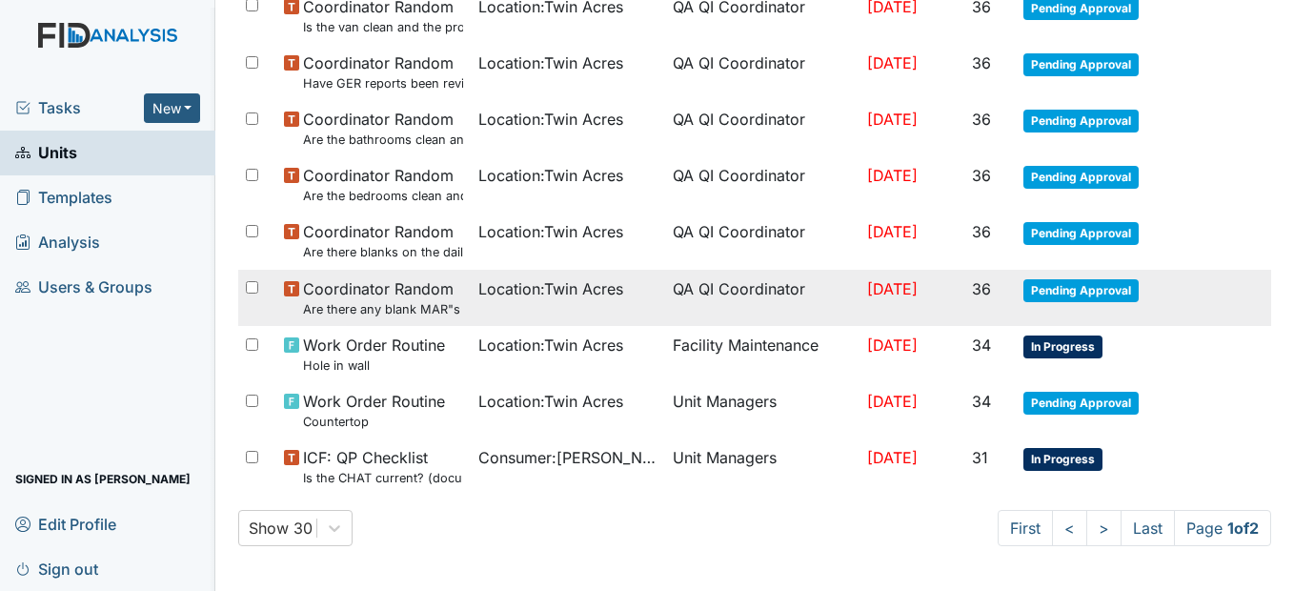
scroll to position [1335, 0]
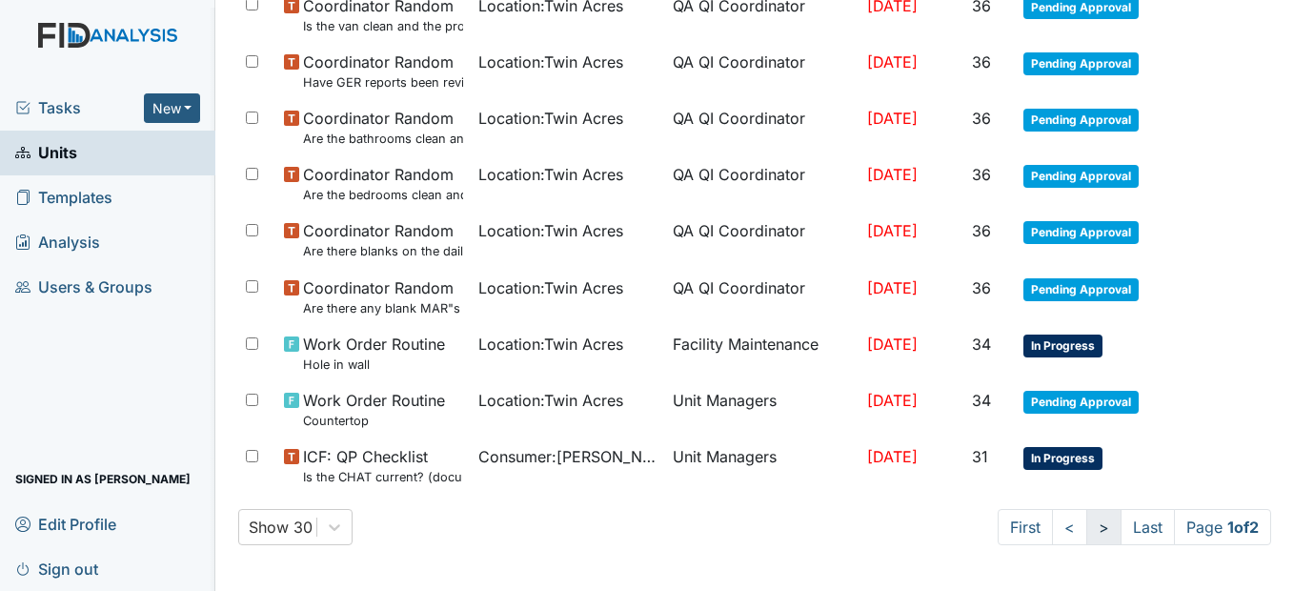
click at [1096, 532] on link ">" at bounding box center [1103, 527] width 35 height 36
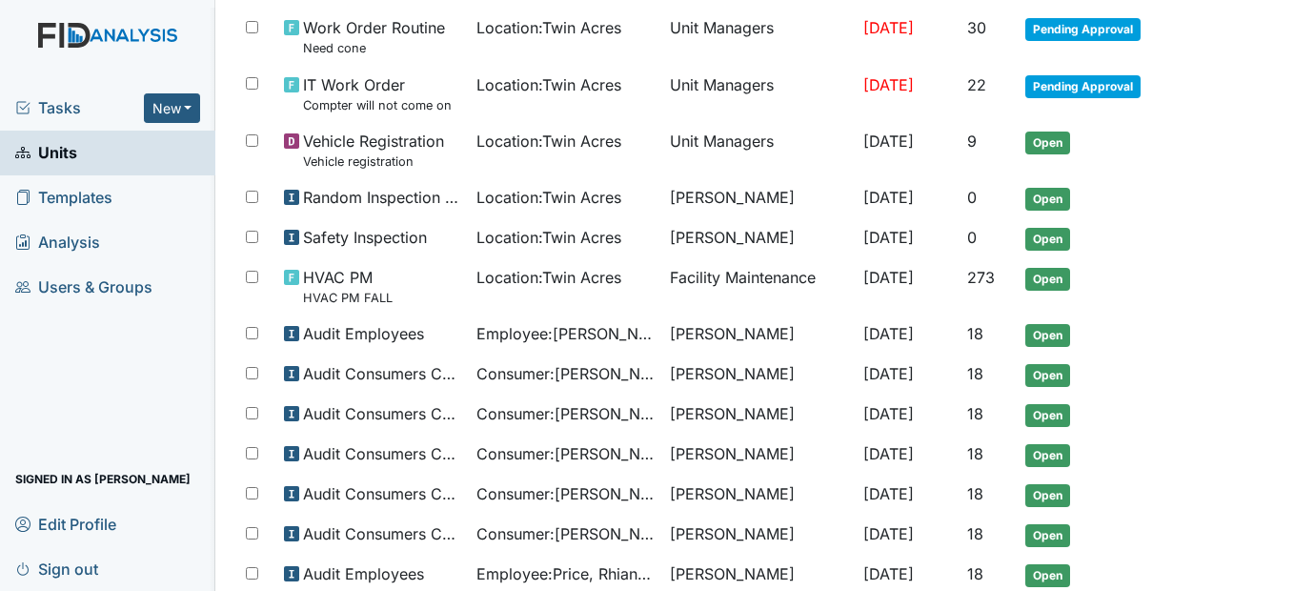
scroll to position [300, 0]
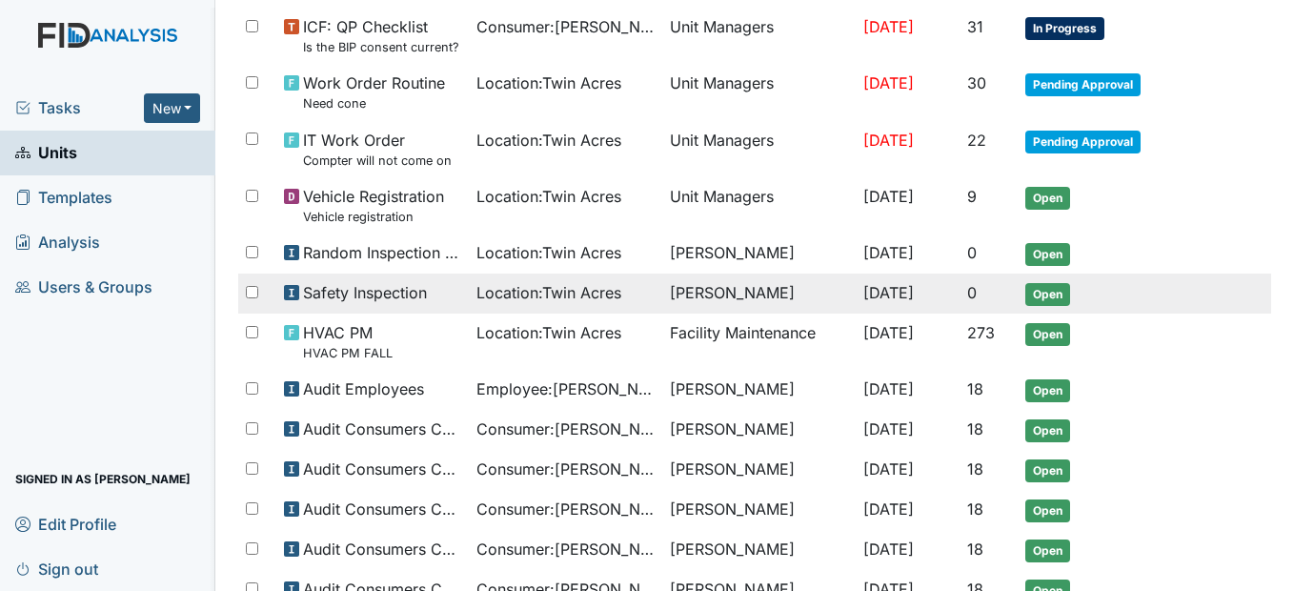
click at [582, 294] on span "Location : Twin Acres" at bounding box center [548, 292] width 145 height 23
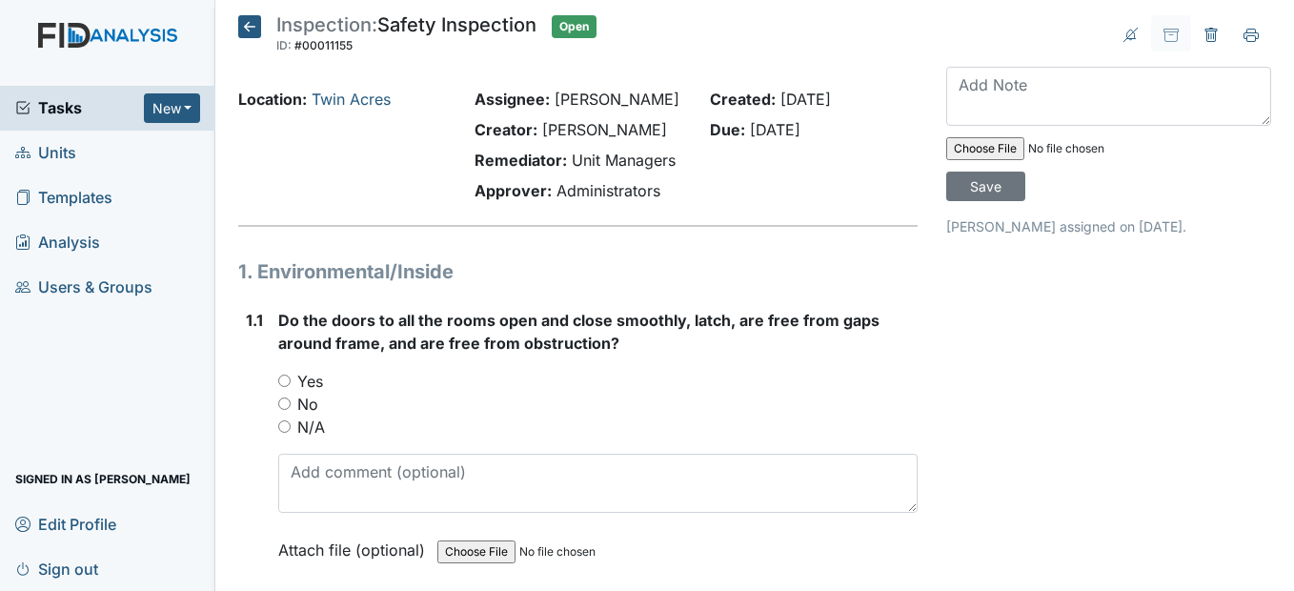
click at [282, 392] on div "Yes" at bounding box center [597, 381] width 638 height 23
click at [284, 387] on input "Yes" at bounding box center [284, 380] width 12 height 12
radio input "true"
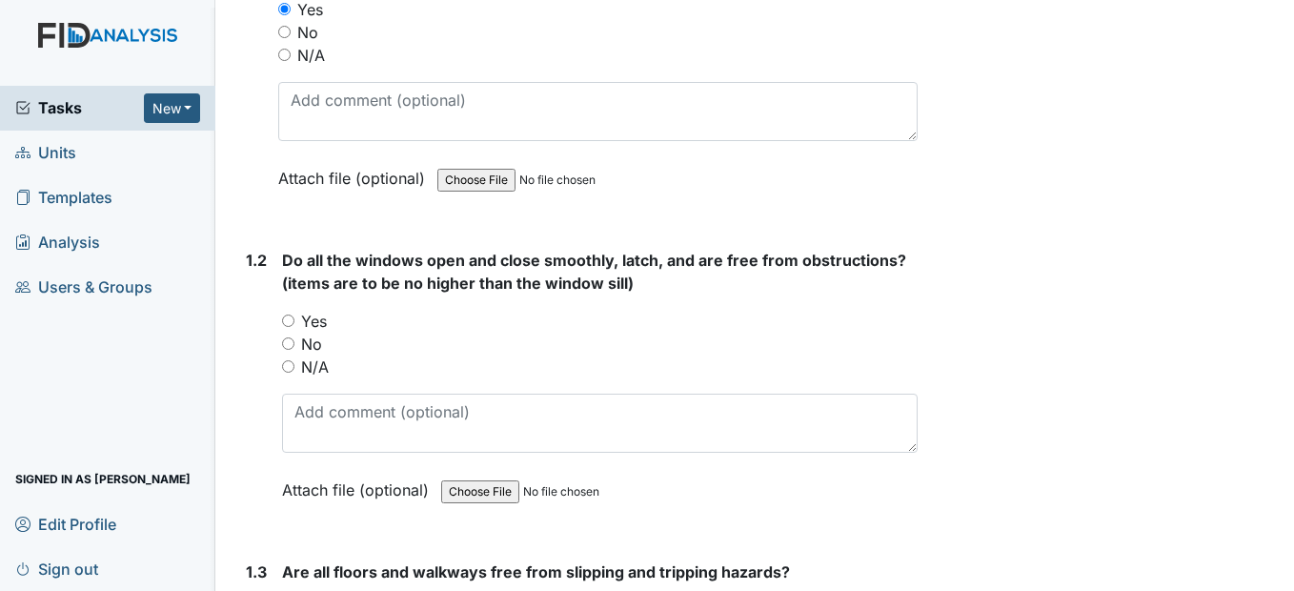
scroll to position [381, 0]
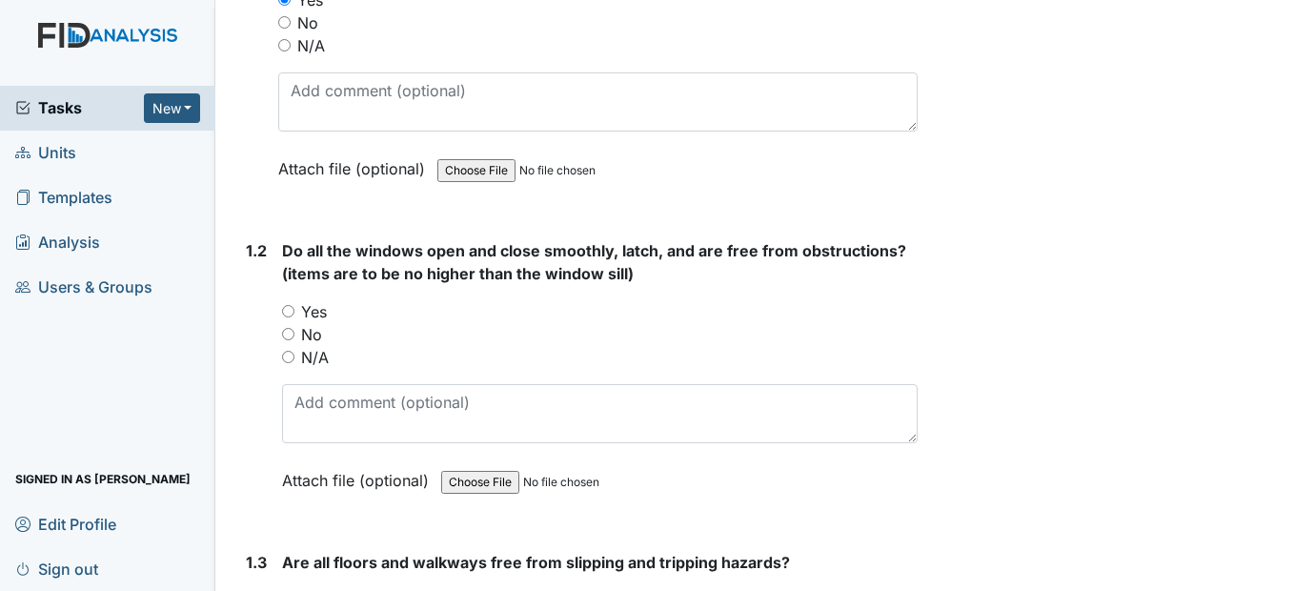
click at [293, 317] on input "Yes" at bounding box center [288, 311] width 12 height 12
radio input "true"
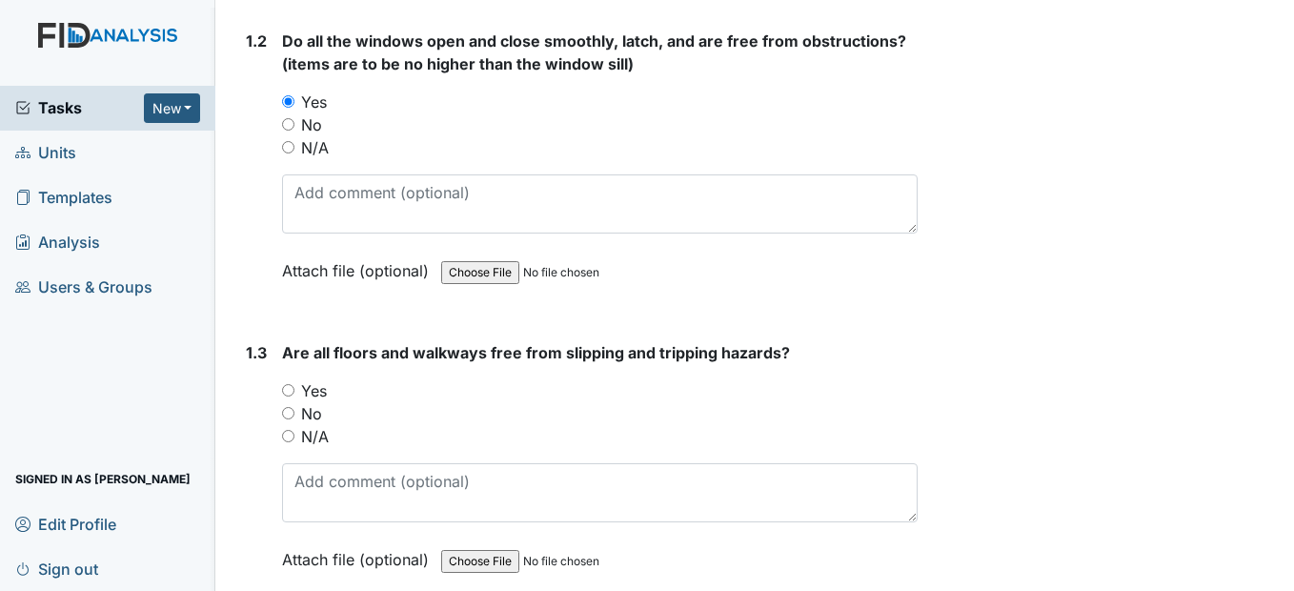
scroll to position [667, 0]
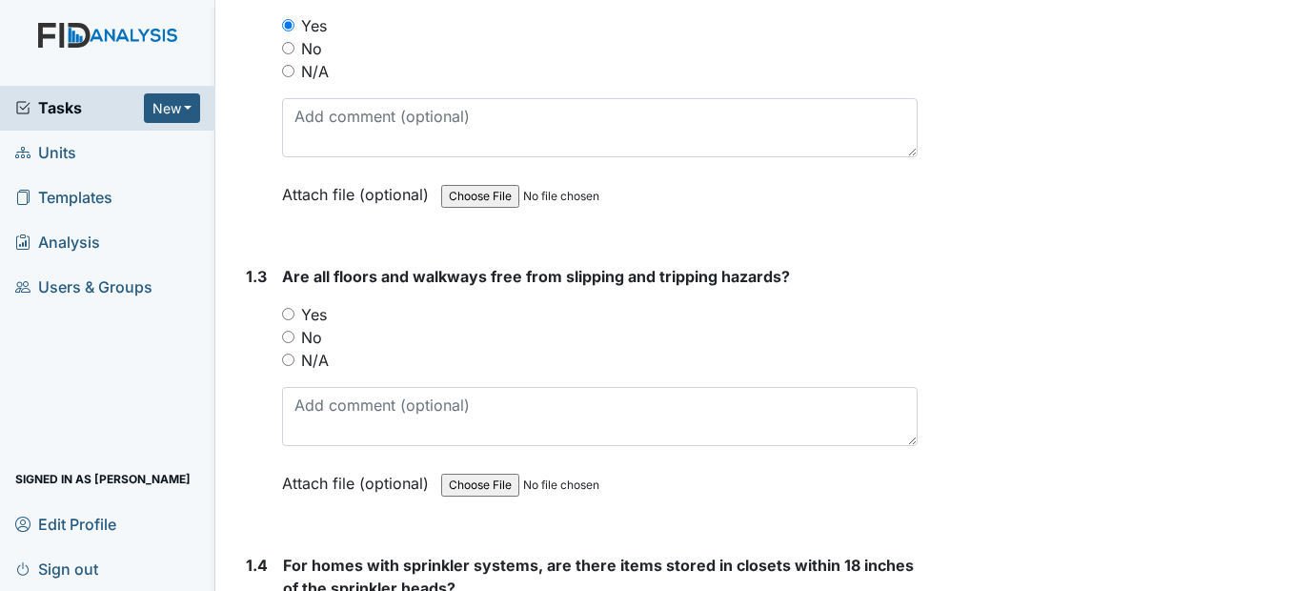
click at [296, 349] on div "No" at bounding box center [599, 337] width 634 height 23
click at [292, 320] on input "Yes" at bounding box center [288, 314] width 12 height 12
radio input "true"
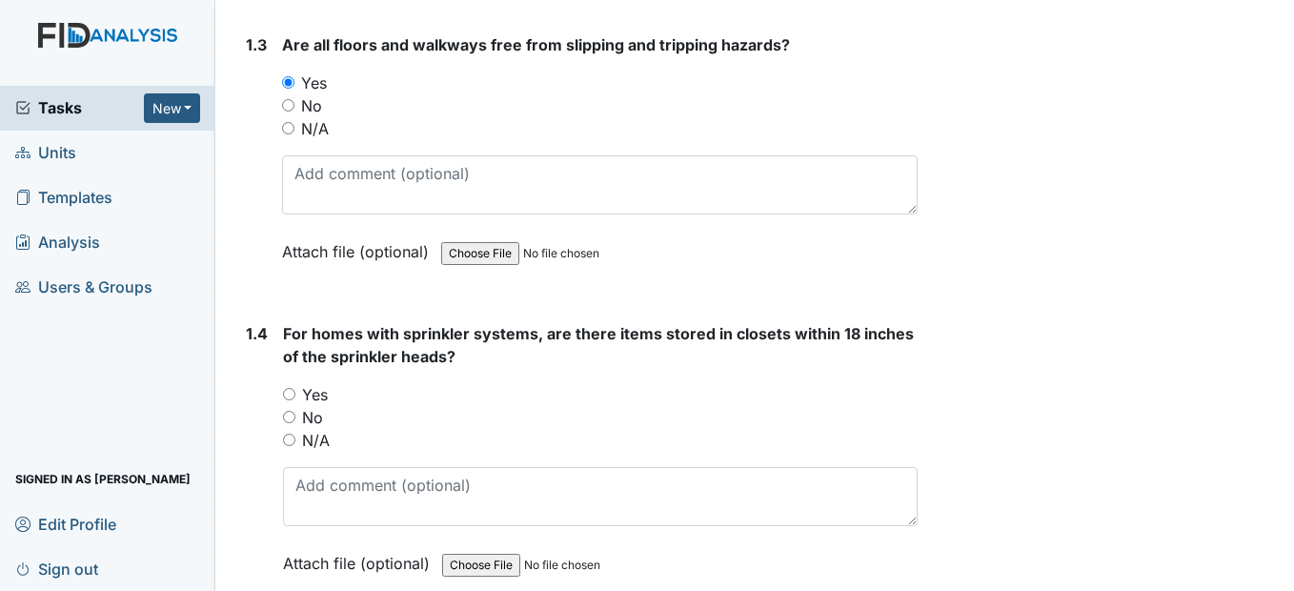
scroll to position [953, 0]
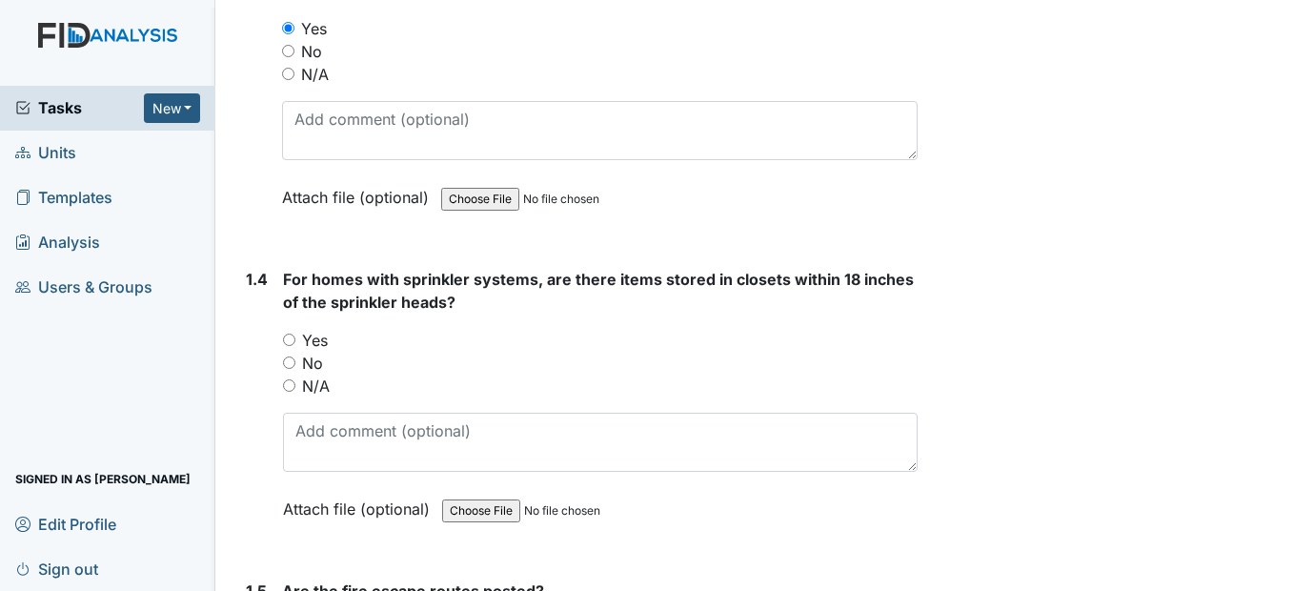
click at [287, 346] on input "Yes" at bounding box center [289, 339] width 12 height 12
radio input "true"
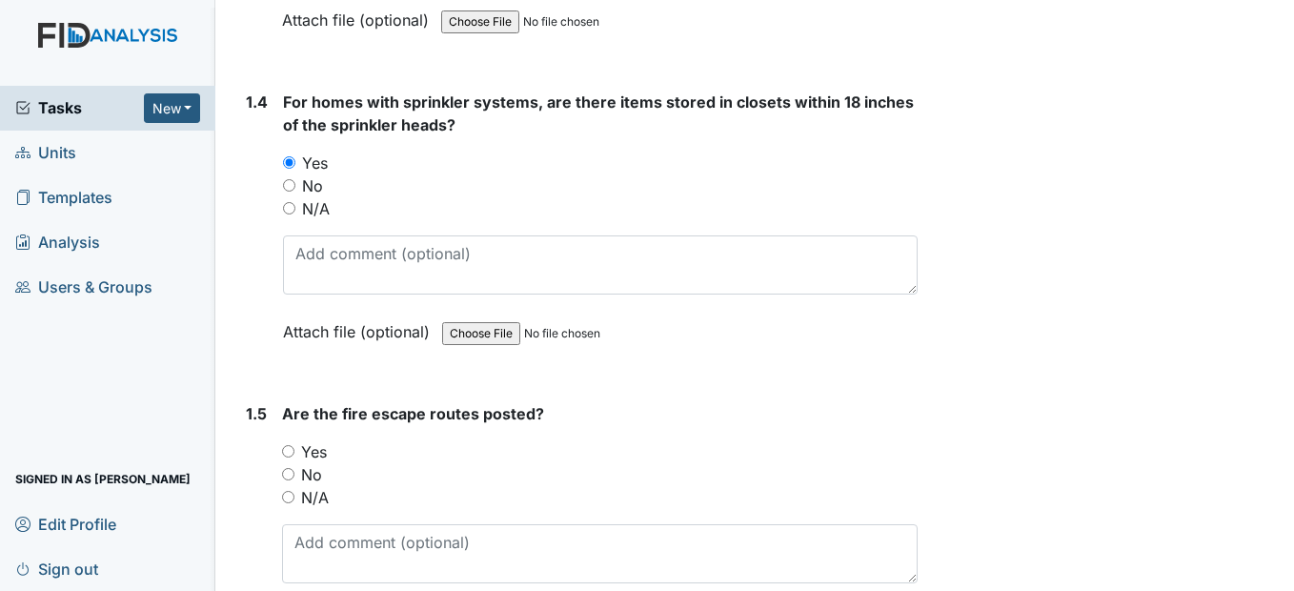
scroll to position [1238, 0]
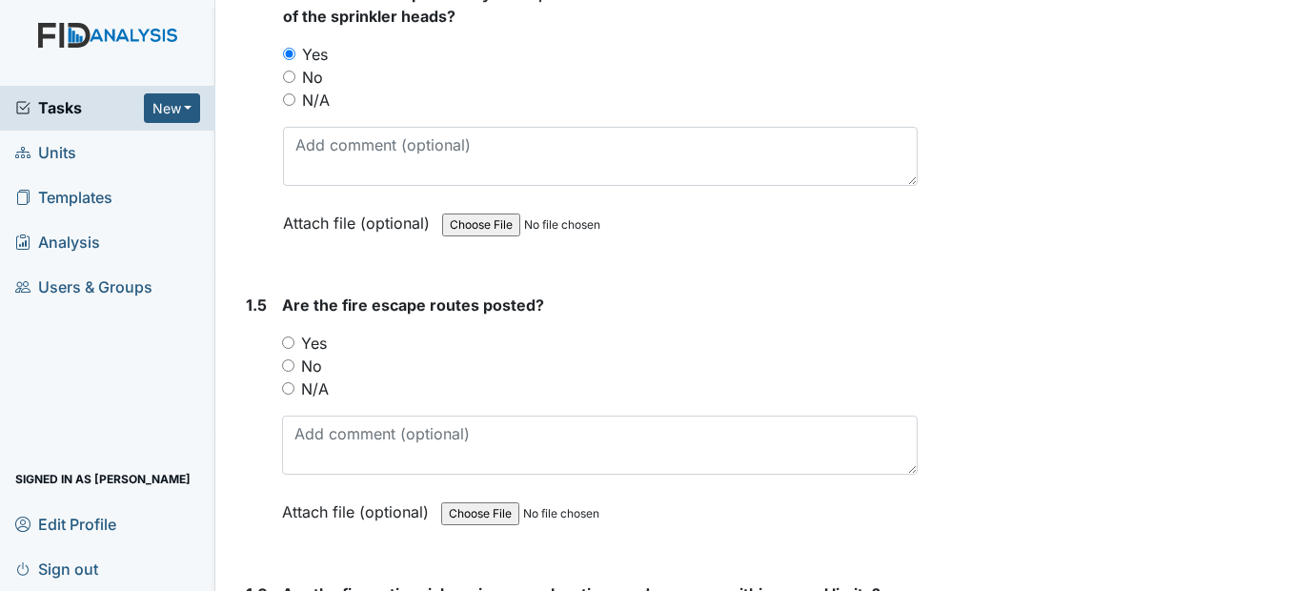
click at [286, 349] on input "Yes" at bounding box center [288, 342] width 12 height 12
radio input "true"
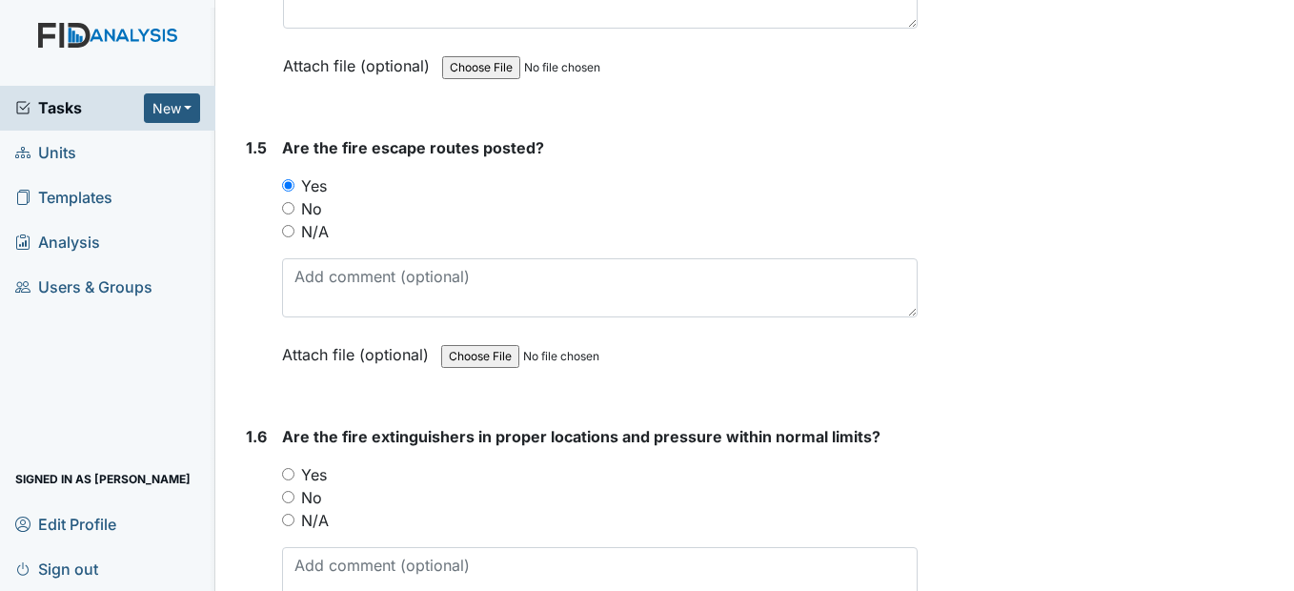
scroll to position [1429, 0]
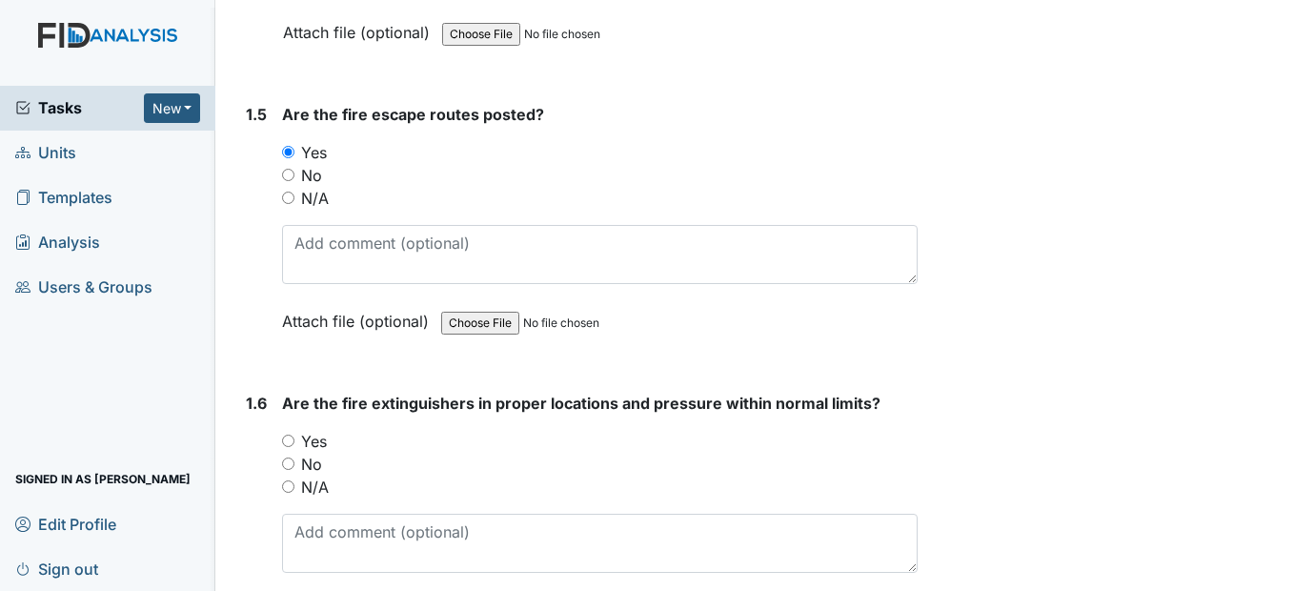
click at [281, 488] on div "1.6 Are the fire extinguishers in proper locations and pressure within normal l…" at bounding box center [577, 521] width 678 height 258
click at [289, 447] on input "Yes" at bounding box center [288, 440] width 12 height 12
radio input "true"
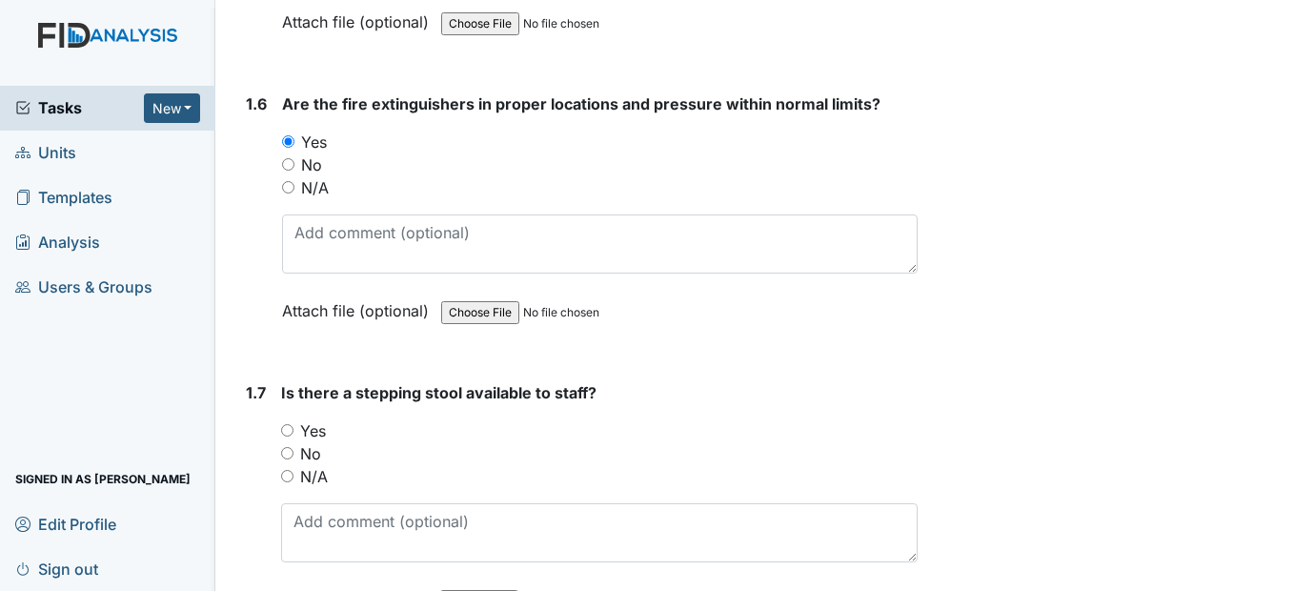
scroll to position [1810, 0]
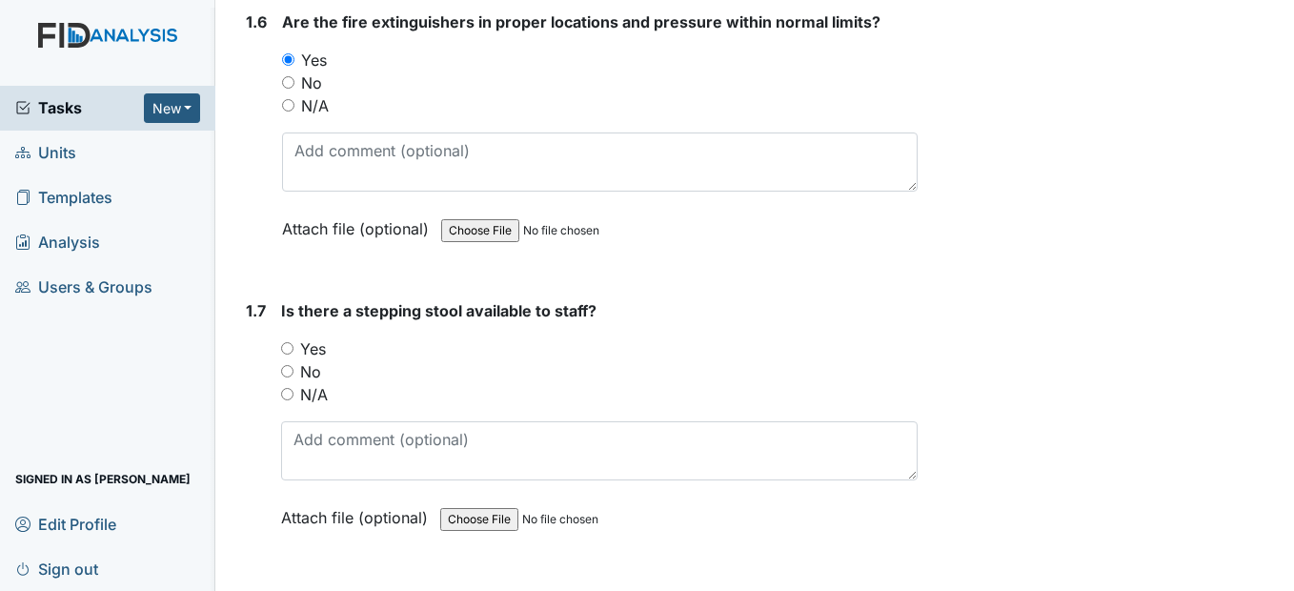
click at [292, 354] on input "Yes" at bounding box center [287, 348] width 12 height 12
radio input "true"
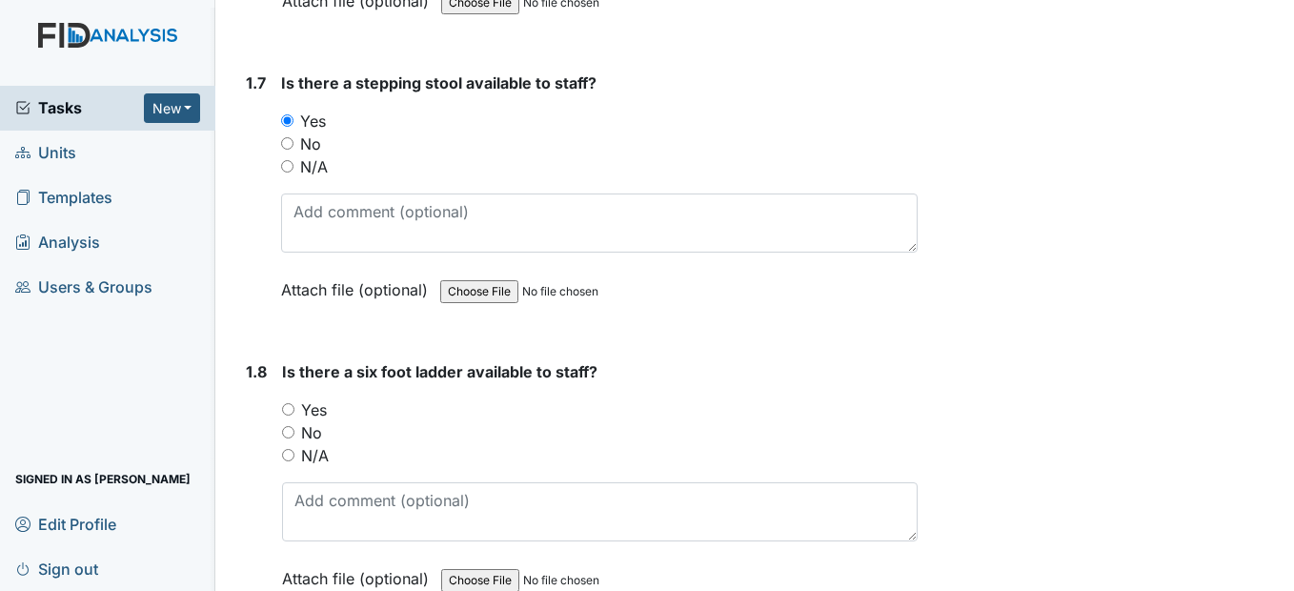
scroll to position [2096, 0]
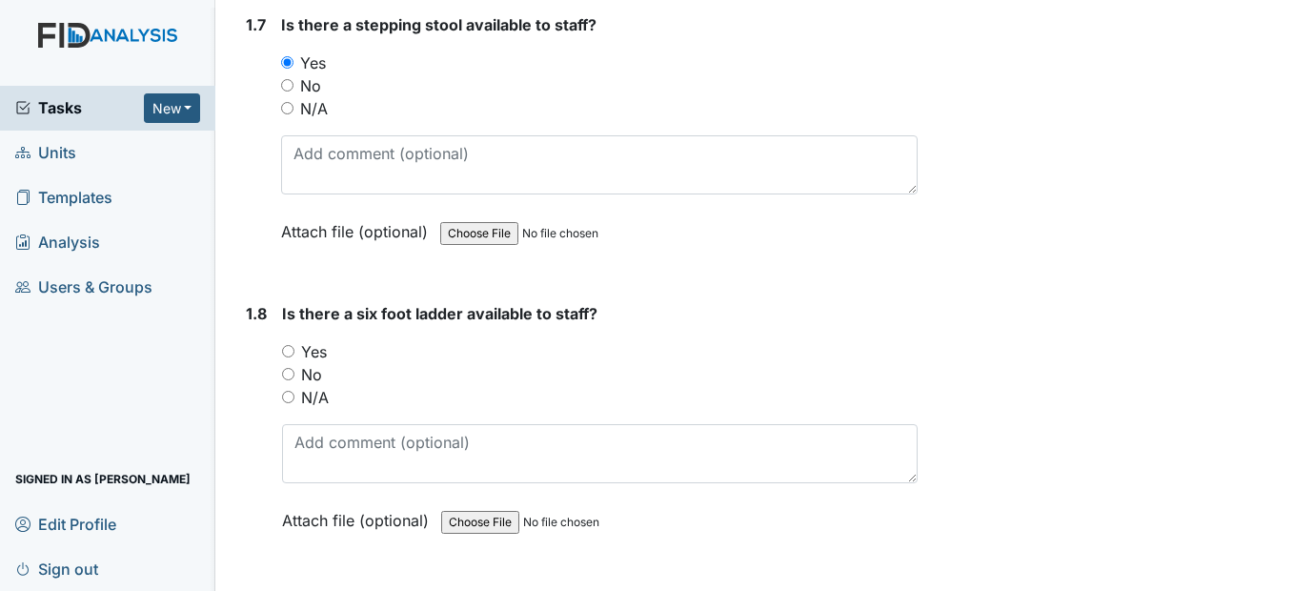
click at [291, 357] on input "Yes" at bounding box center [288, 351] width 12 height 12
radio input "true"
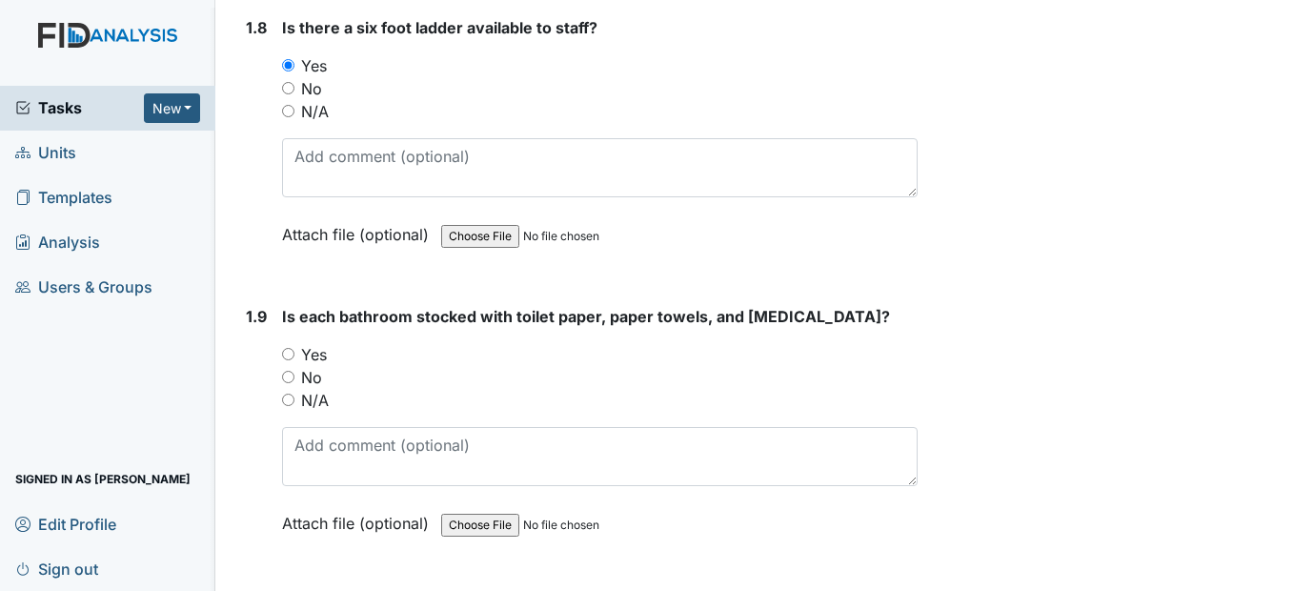
drag, startPoint x: 291, startPoint y: 395, endPoint x: 300, endPoint y: 396, distance: 9.6
click at [290, 360] on input "Yes" at bounding box center [288, 354] width 12 height 12
radio input "true"
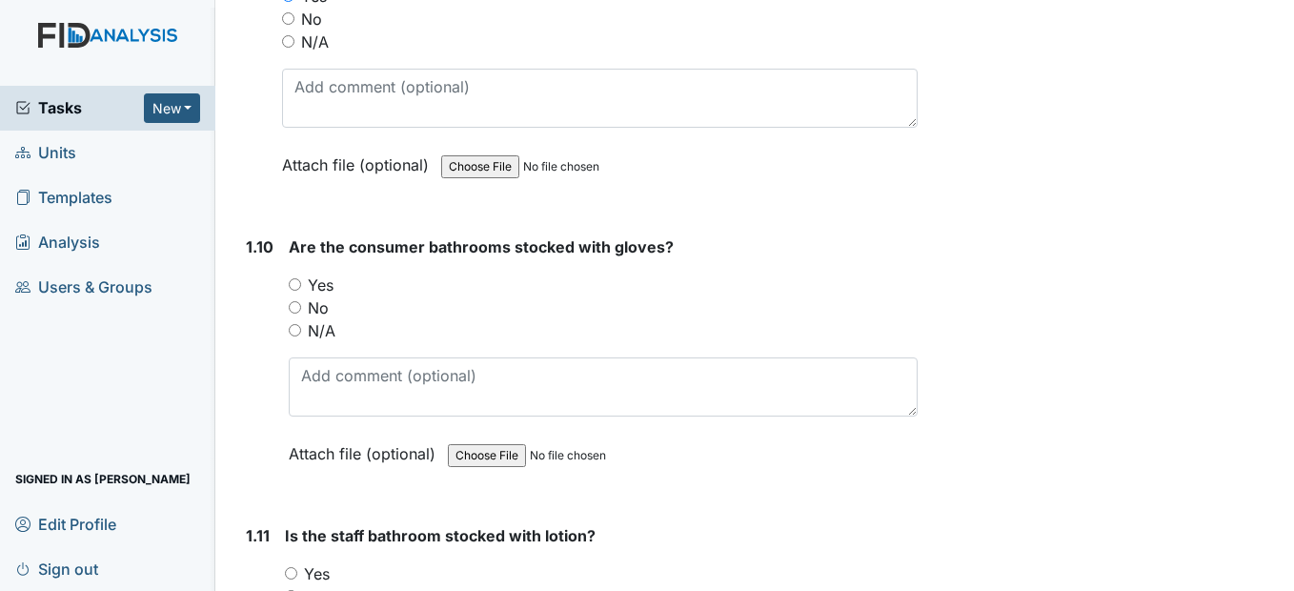
scroll to position [2763, 0]
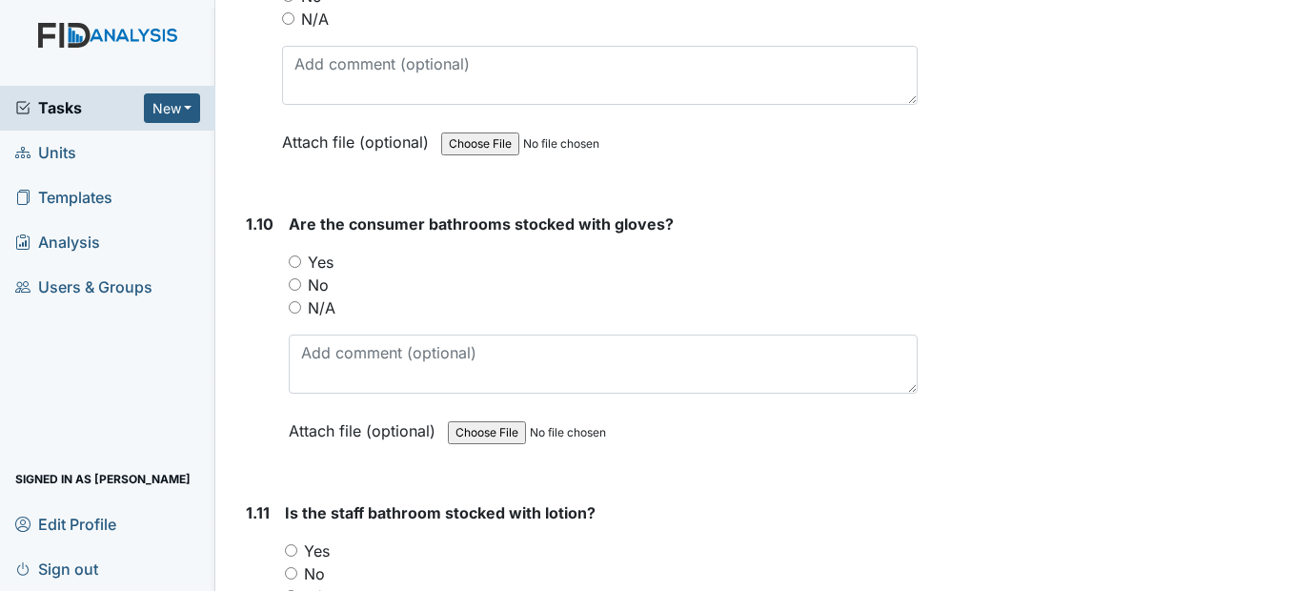
click at [292, 268] on input "Yes" at bounding box center [295, 261] width 12 height 12
radio input "true"
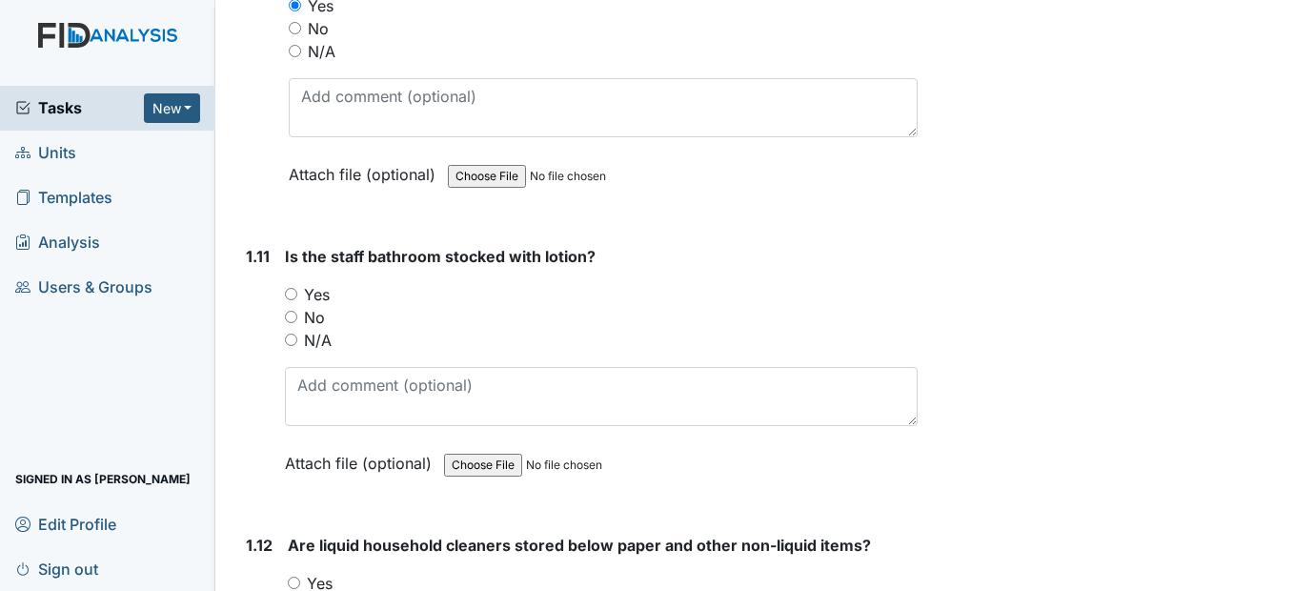
scroll to position [3048, 0]
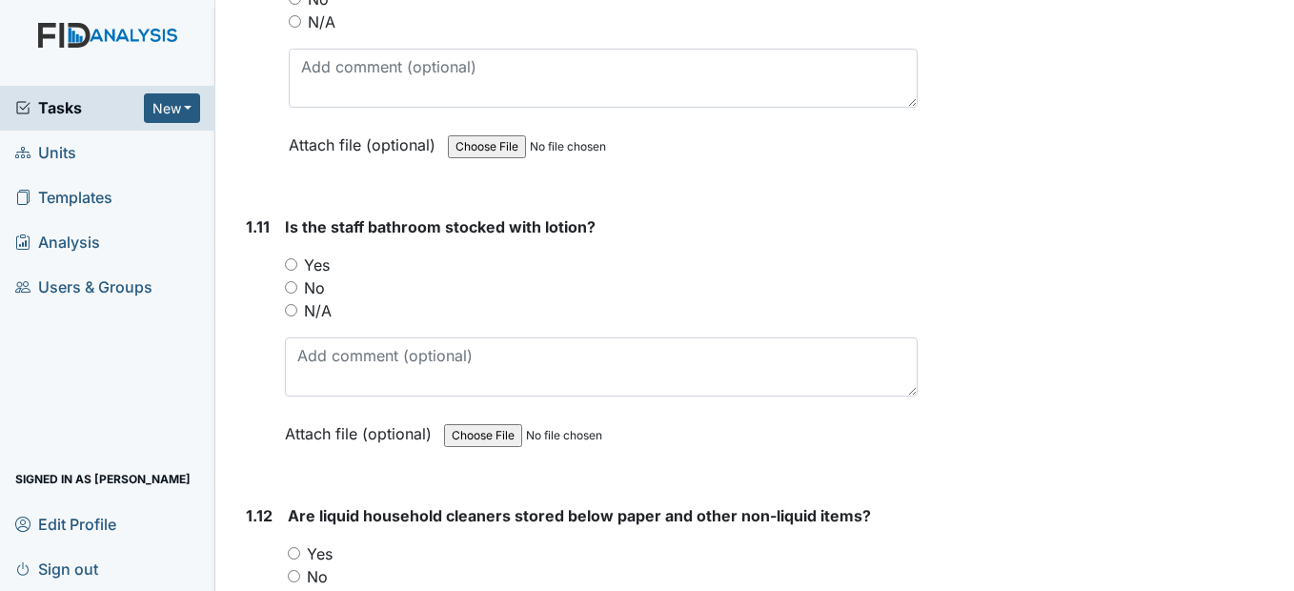
click at [289, 276] on div "Yes" at bounding box center [601, 264] width 632 height 23
click at [294, 271] on input "Yes" at bounding box center [291, 264] width 12 height 12
radio input "true"
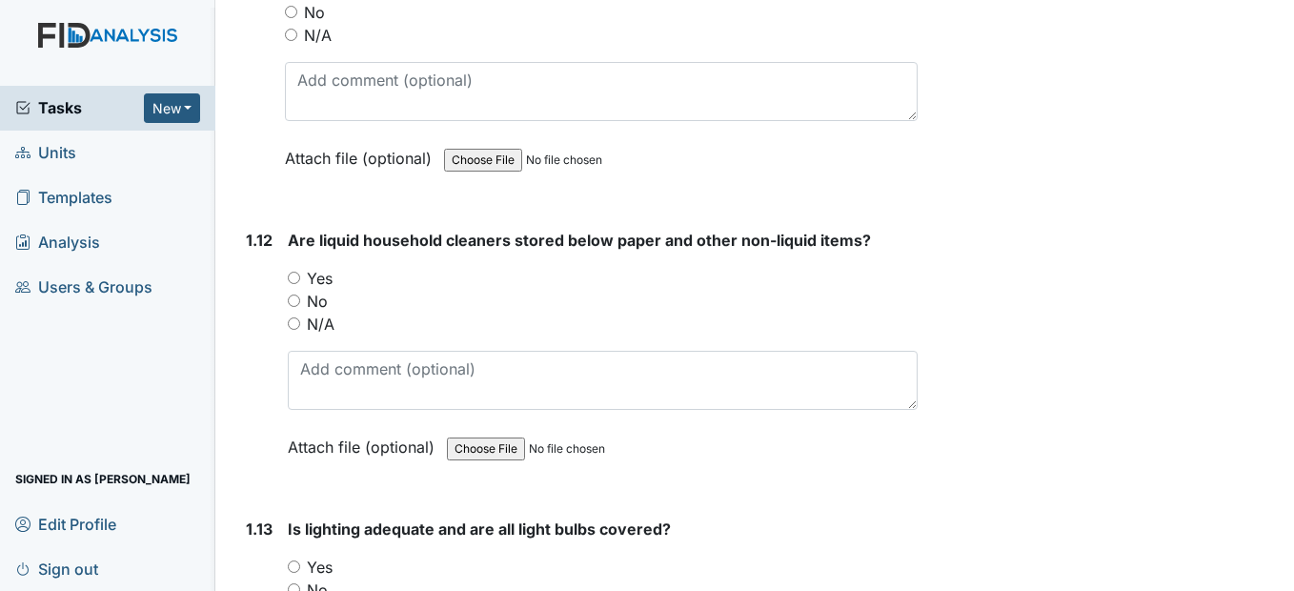
scroll to position [3334, 0]
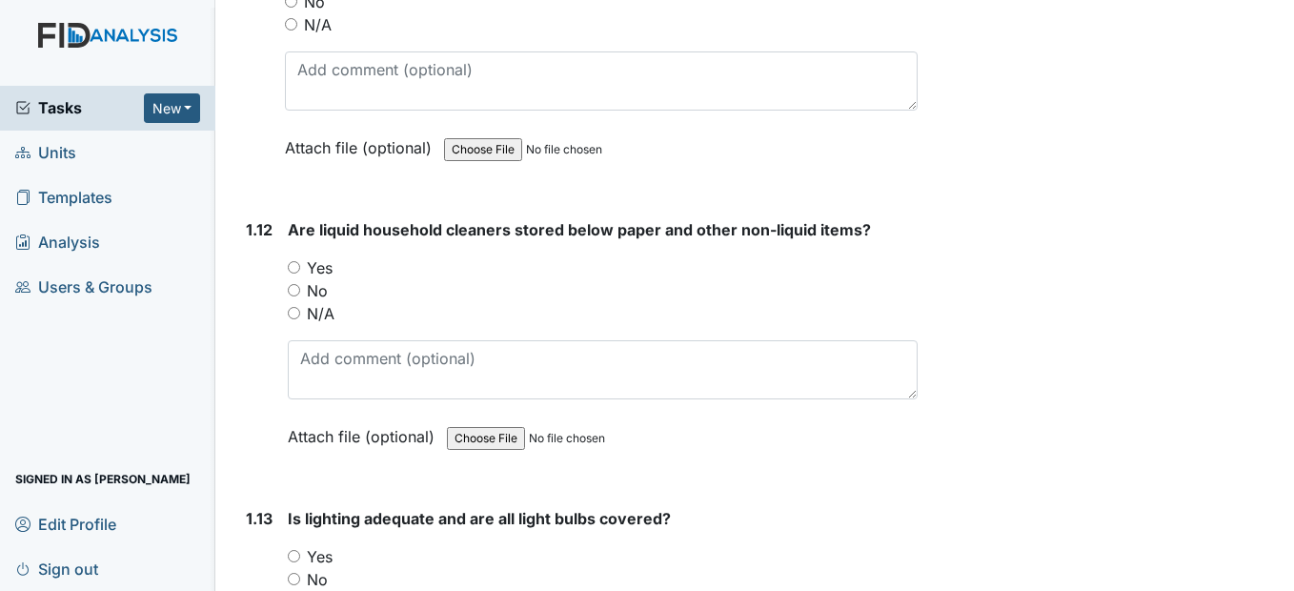
click at [295, 273] on input "Yes" at bounding box center [294, 267] width 12 height 12
radio input "true"
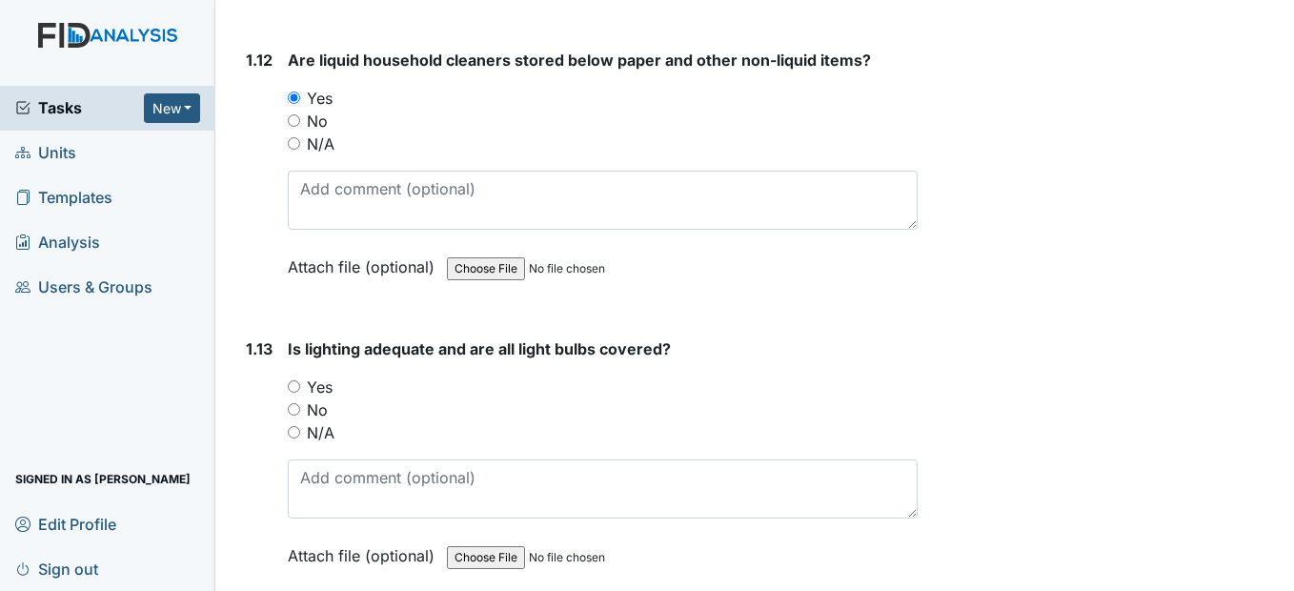
scroll to position [3525, 0]
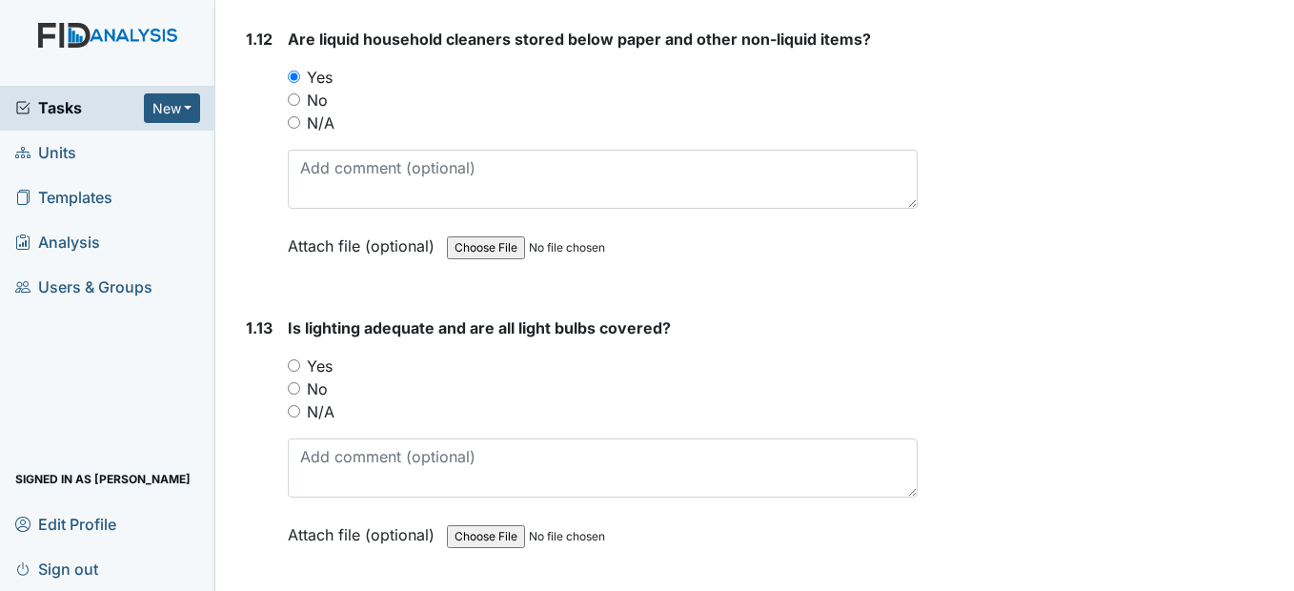
click at [291, 372] on input "Yes" at bounding box center [294, 365] width 12 height 12
radio input "true"
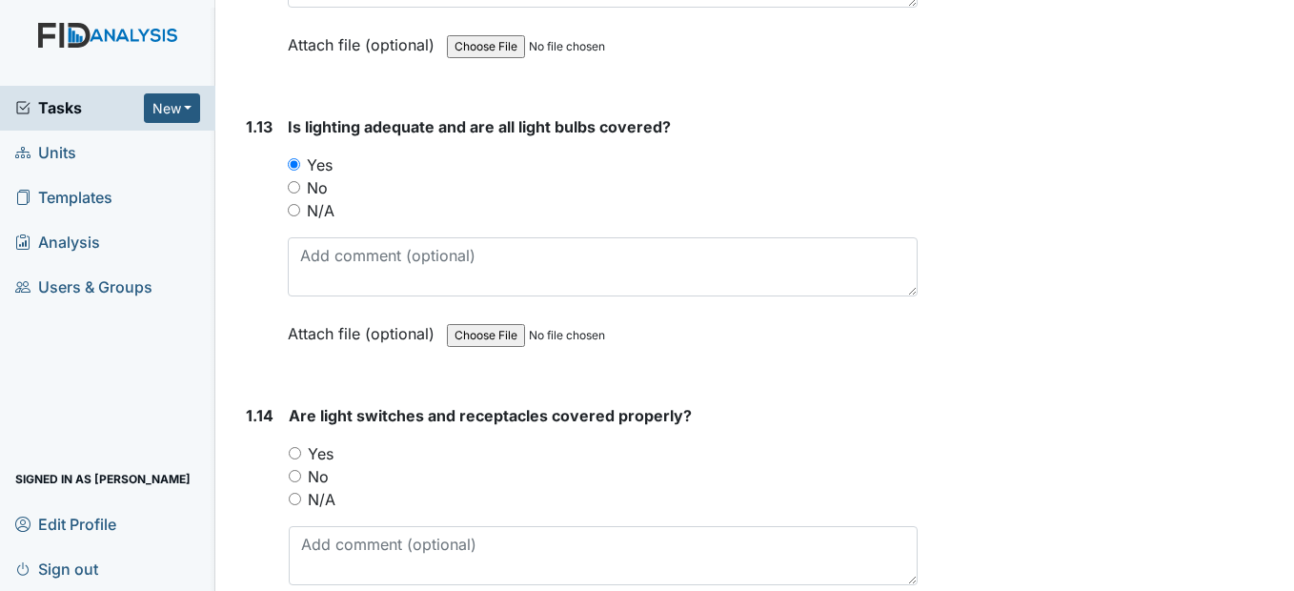
scroll to position [3811, 0]
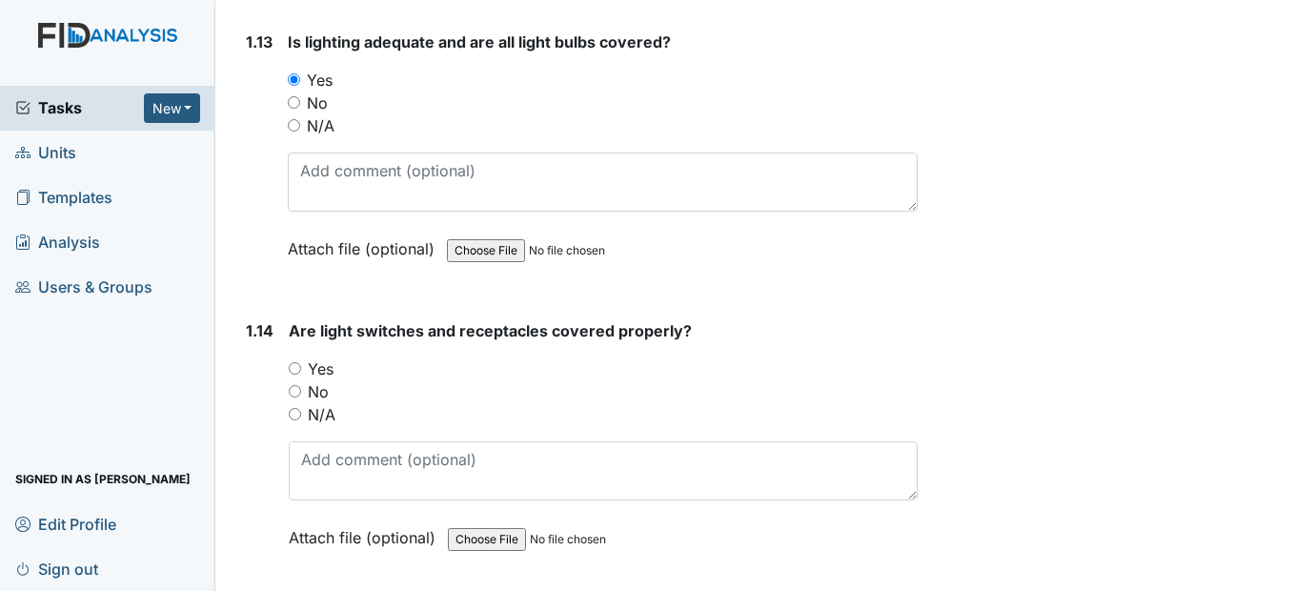
click at [296, 374] on input "Yes" at bounding box center [295, 368] width 12 height 12
radio input "true"
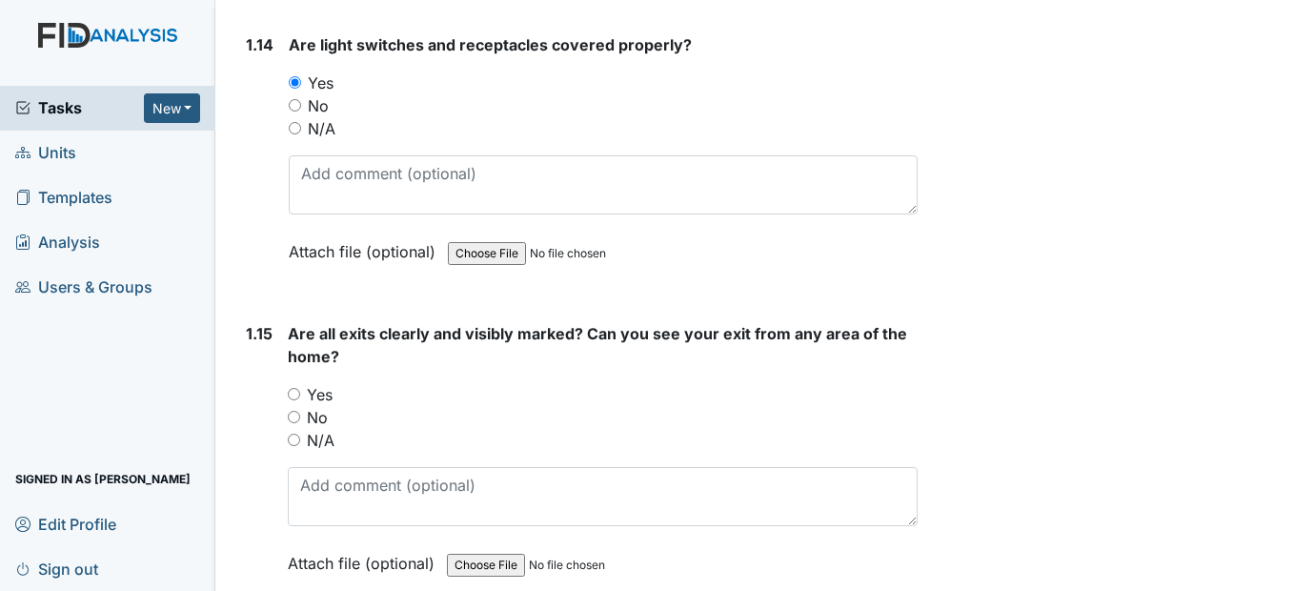
scroll to position [4192, 0]
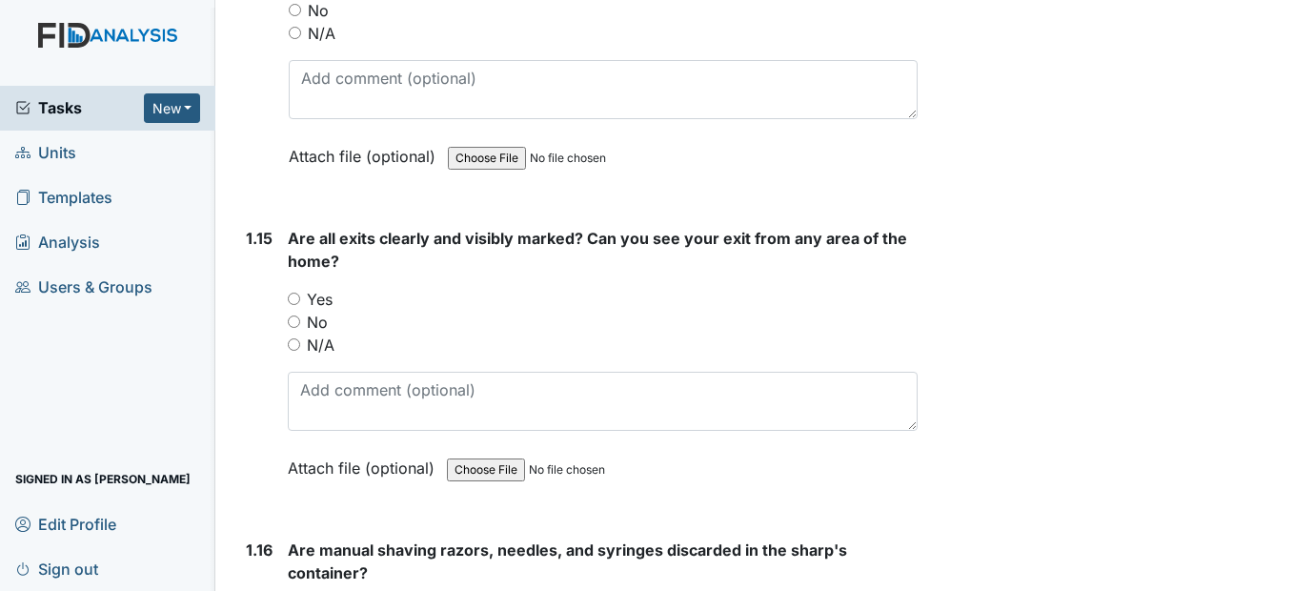
click at [294, 305] on input "Yes" at bounding box center [294, 298] width 12 height 12
radio input "true"
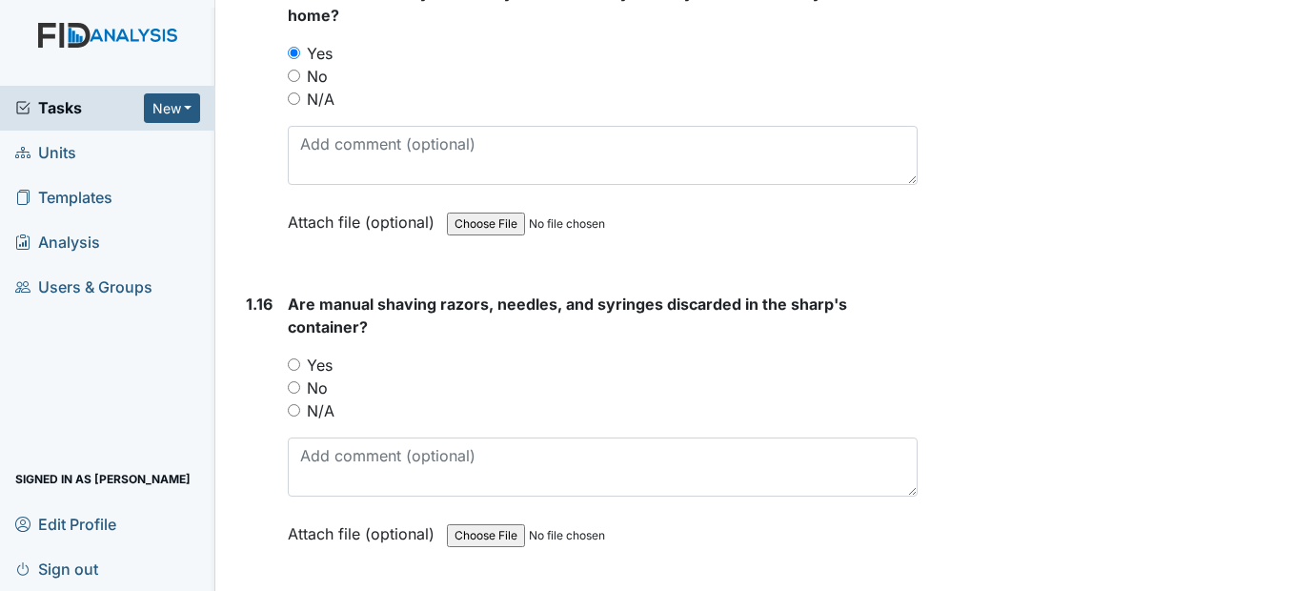
scroll to position [4477, 0]
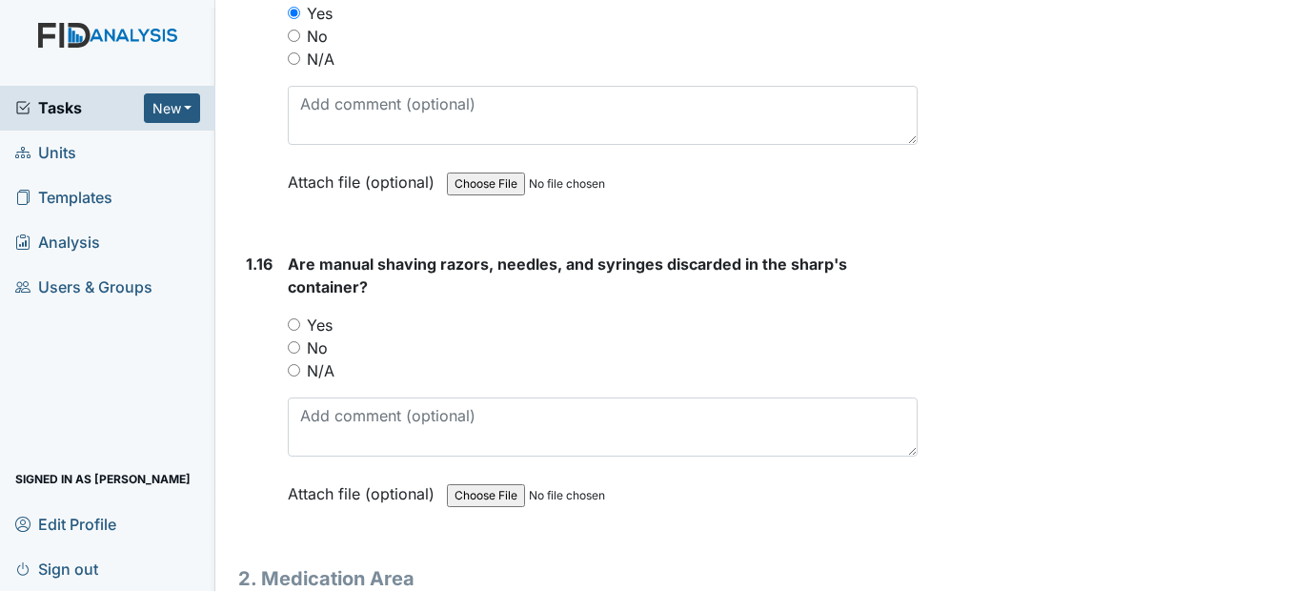
click at [298, 376] on input "N/A" at bounding box center [294, 370] width 12 height 12
radio input "true"
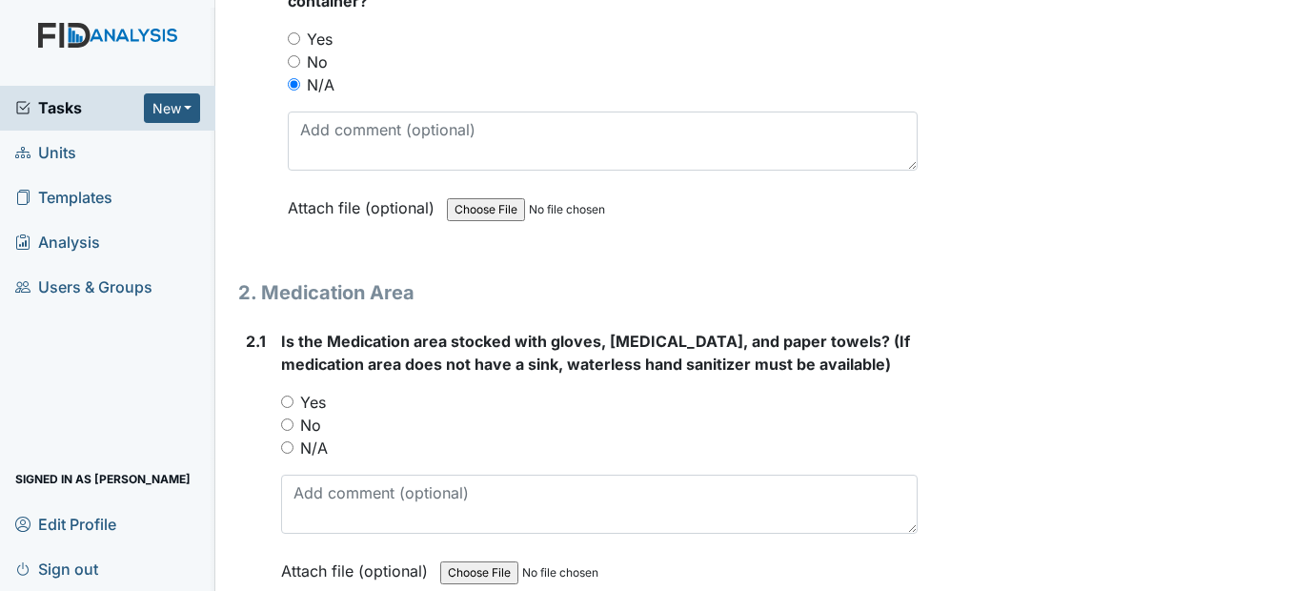
scroll to position [4858, 0]
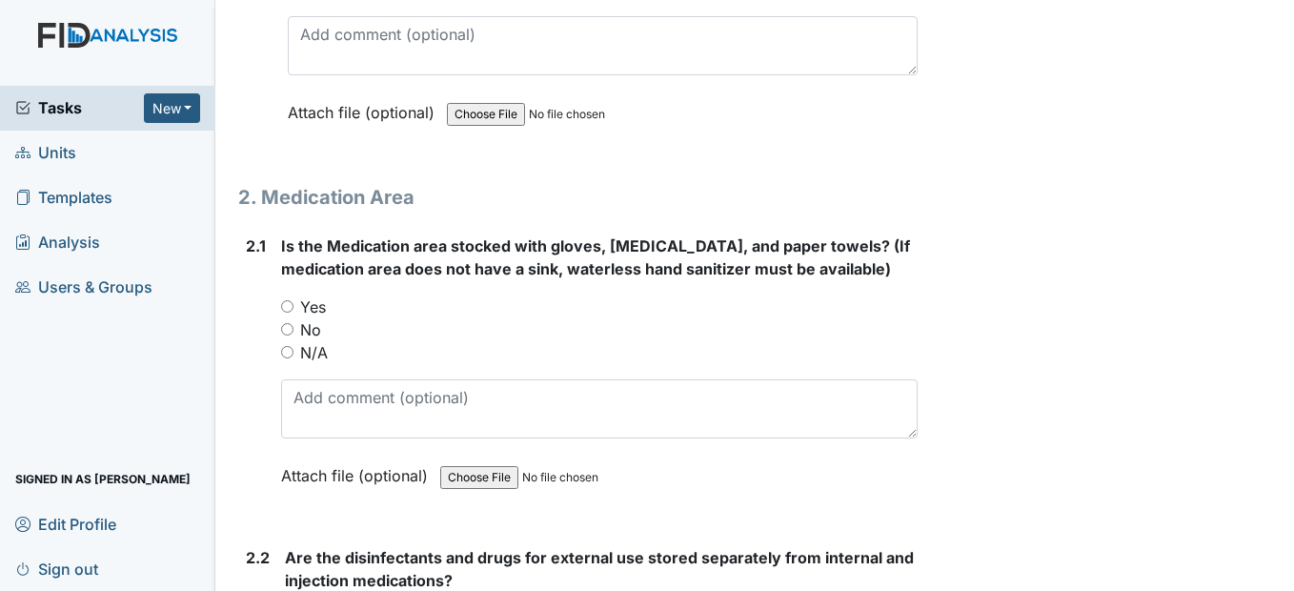
click at [287, 318] on div "Yes" at bounding box center [598, 306] width 635 height 23
click at [292, 312] on input "Yes" at bounding box center [287, 306] width 12 height 12
radio input "true"
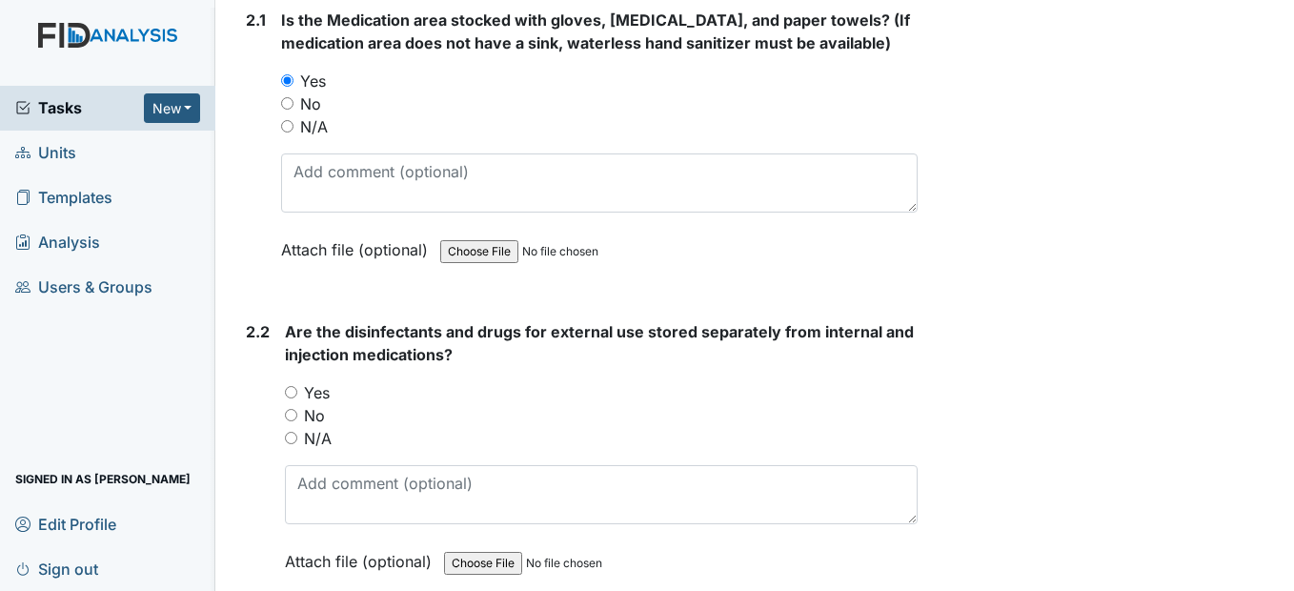
scroll to position [5144, 0]
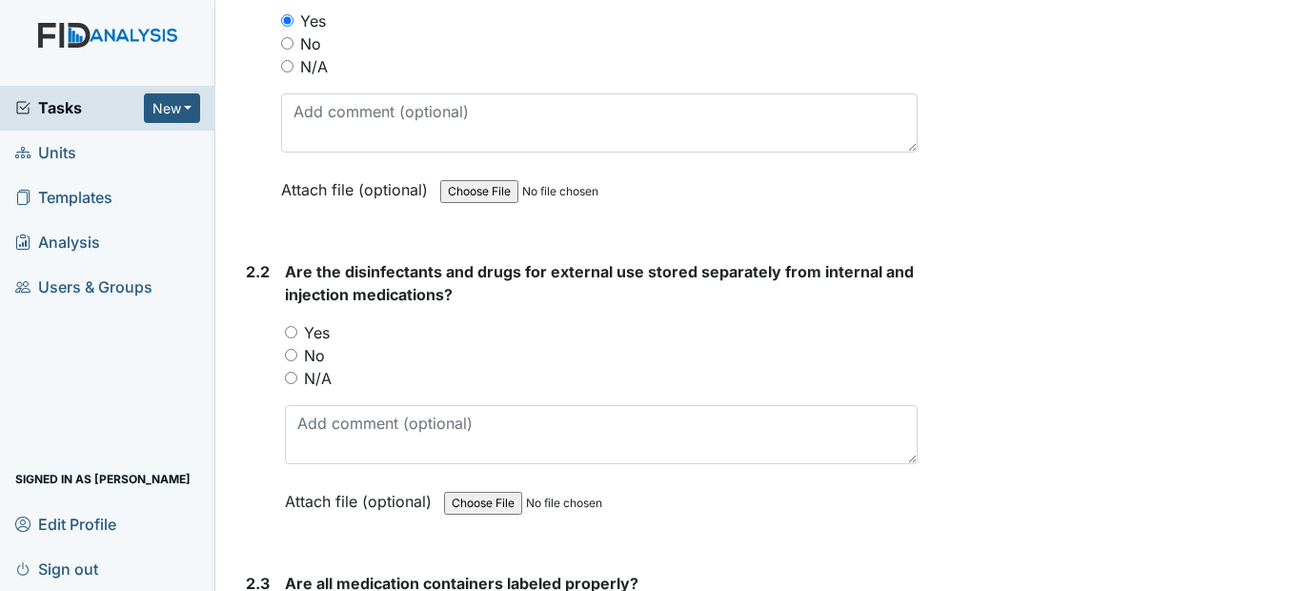
click at [296, 338] on input "Yes" at bounding box center [291, 332] width 12 height 12
radio input "true"
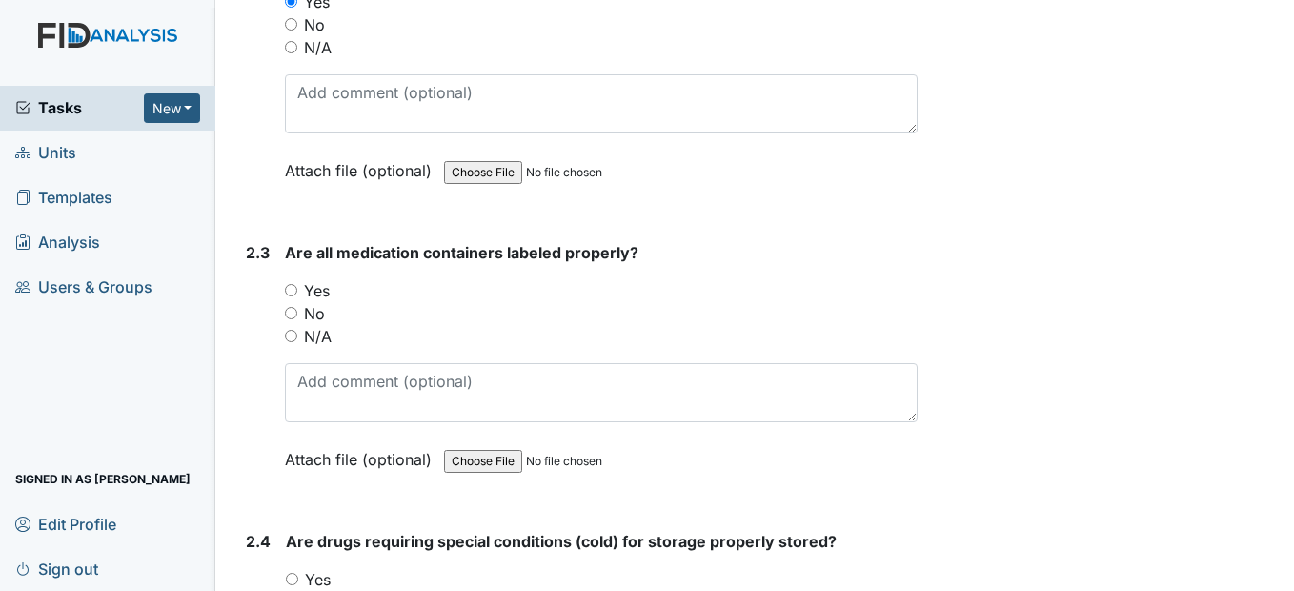
scroll to position [5525, 0]
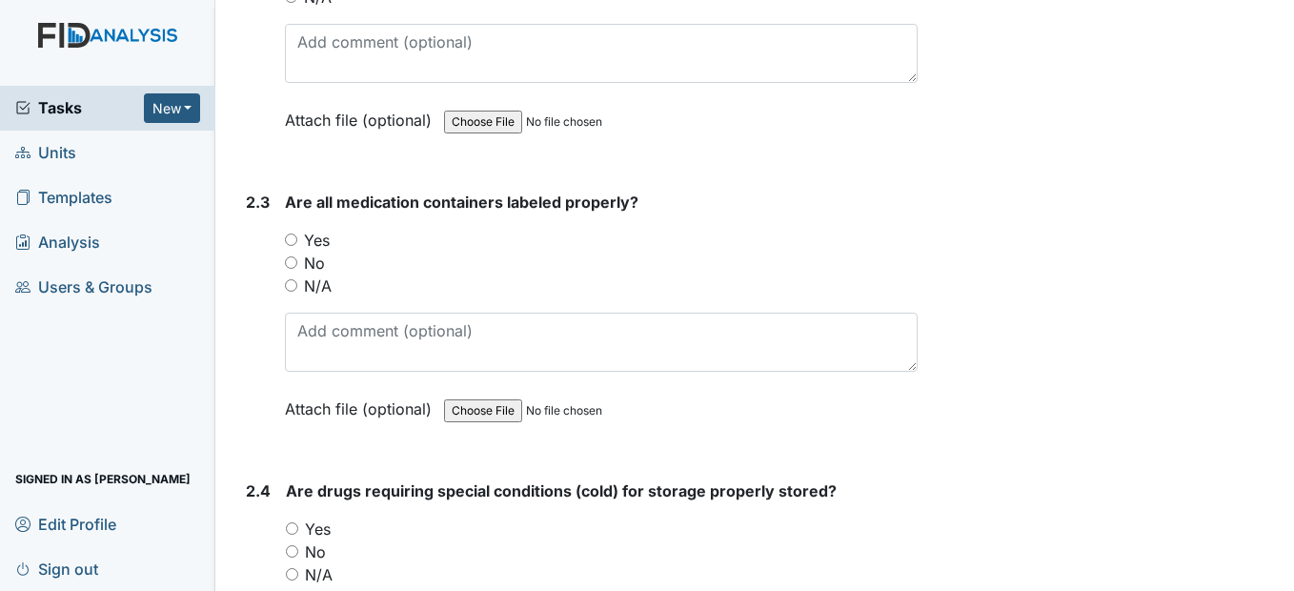
click at [292, 246] on input "Yes" at bounding box center [291, 239] width 12 height 12
radio input "true"
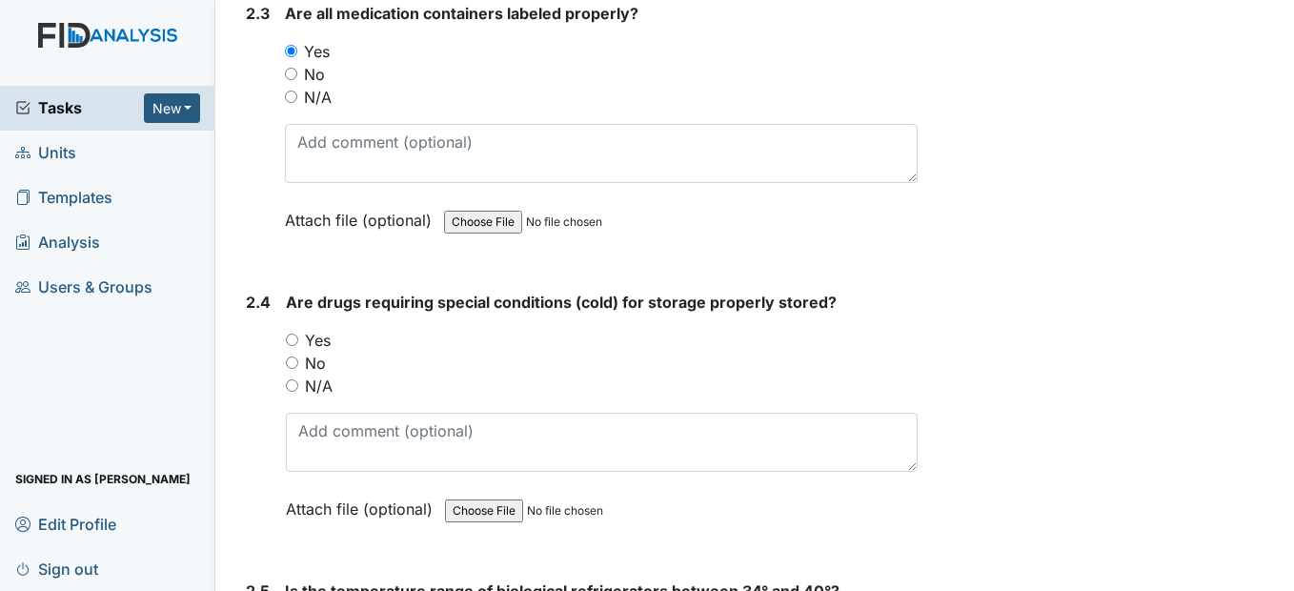
scroll to position [5716, 0]
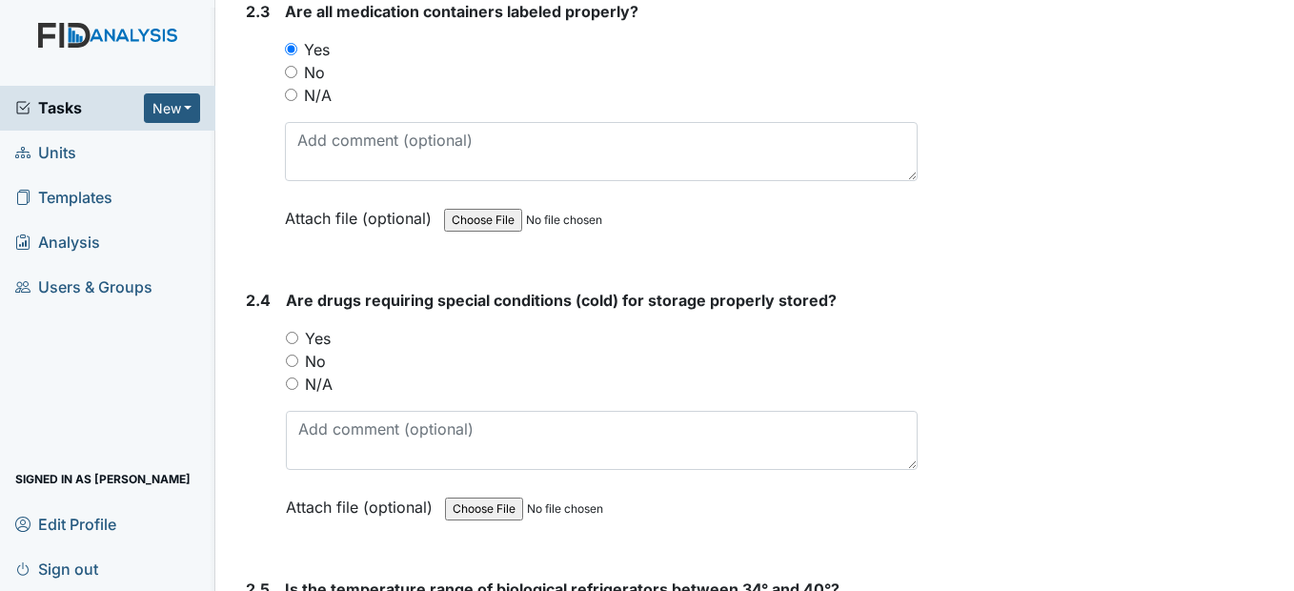
click at [296, 344] on input "Yes" at bounding box center [292, 338] width 12 height 12
radio input "true"
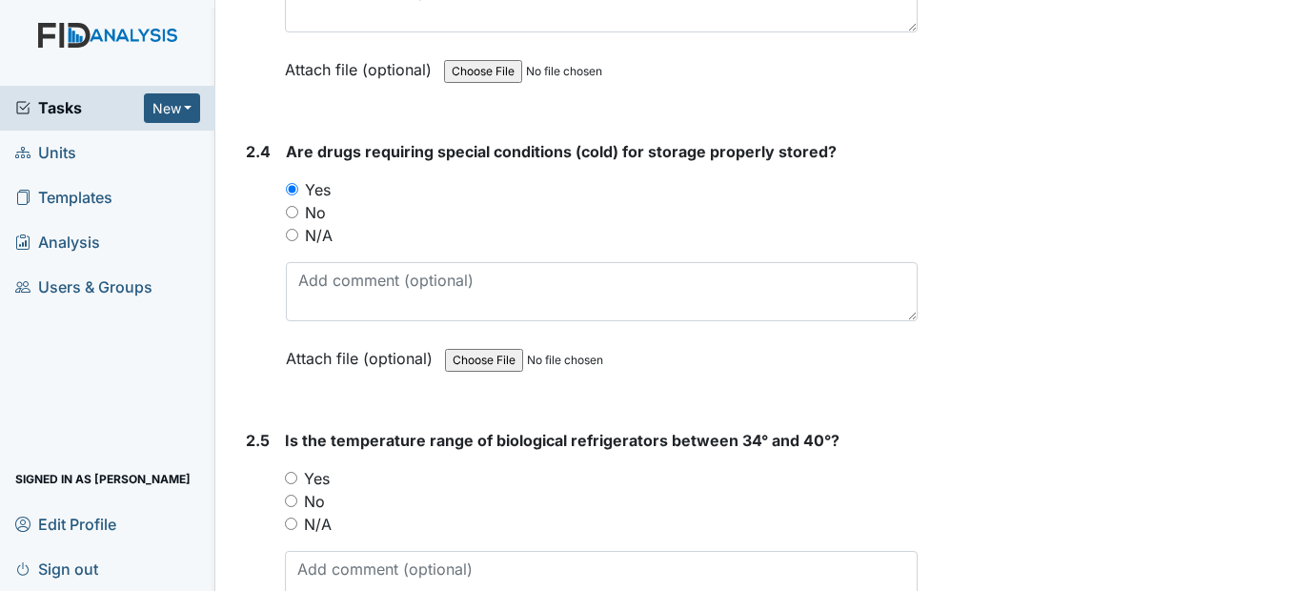
scroll to position [6002, 0]
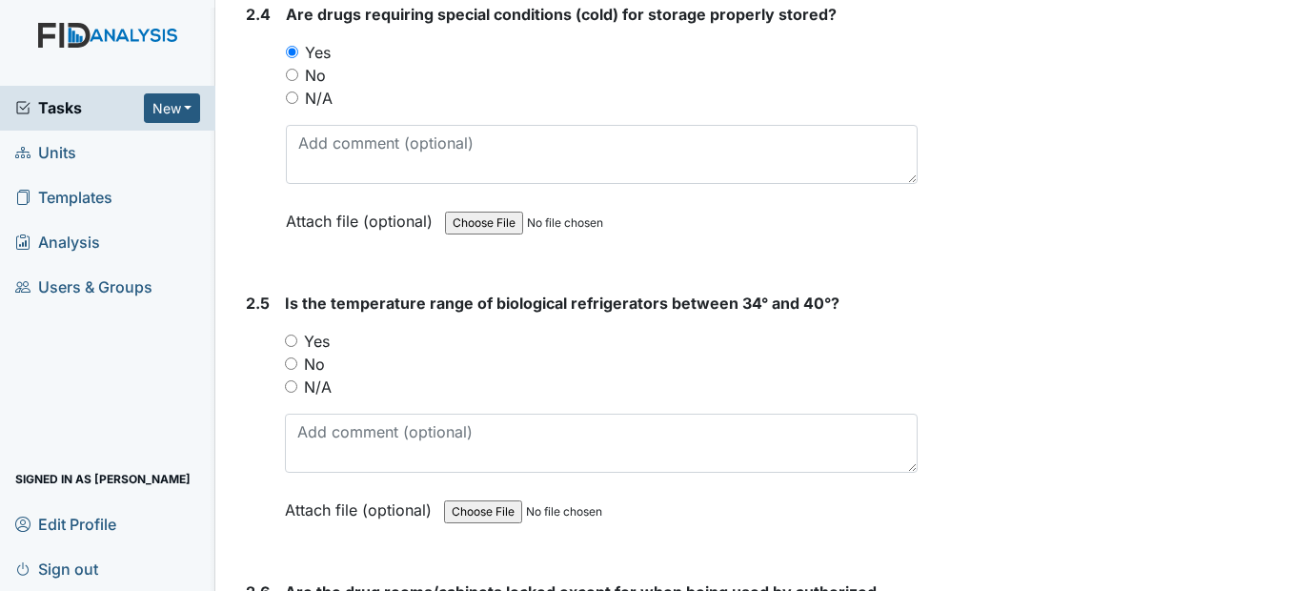
click at [292, 347] on input "Yes" at bounding box center [291, 340] width 12 height 12
radio input "true"
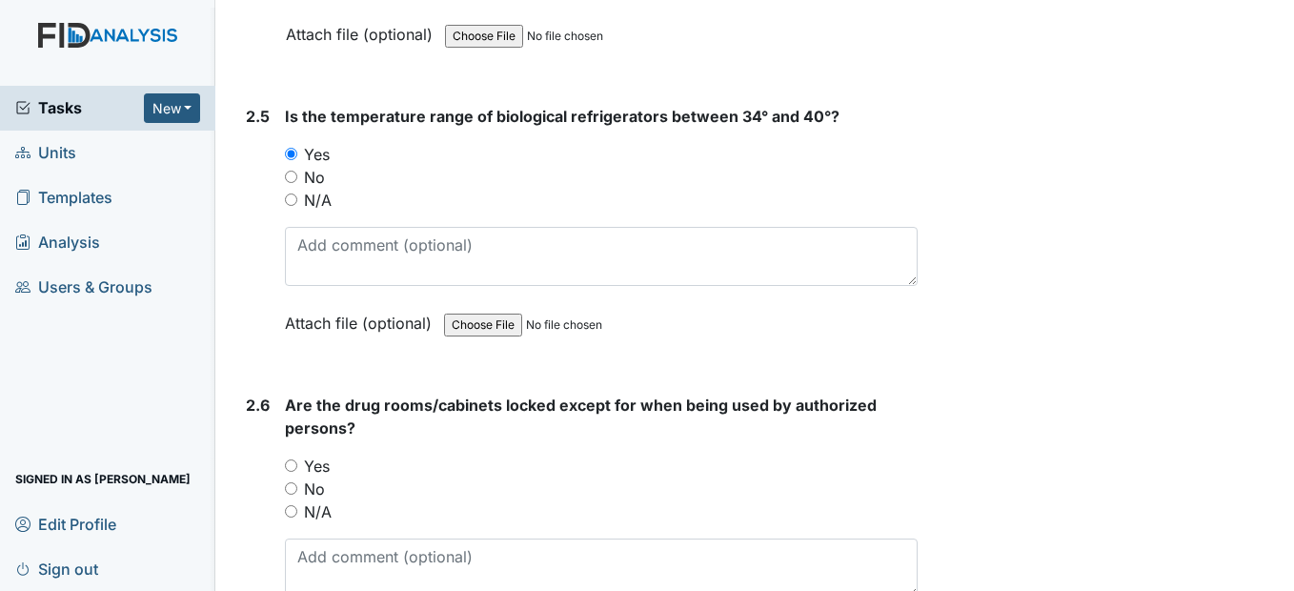
scroll to position [6192, 0]
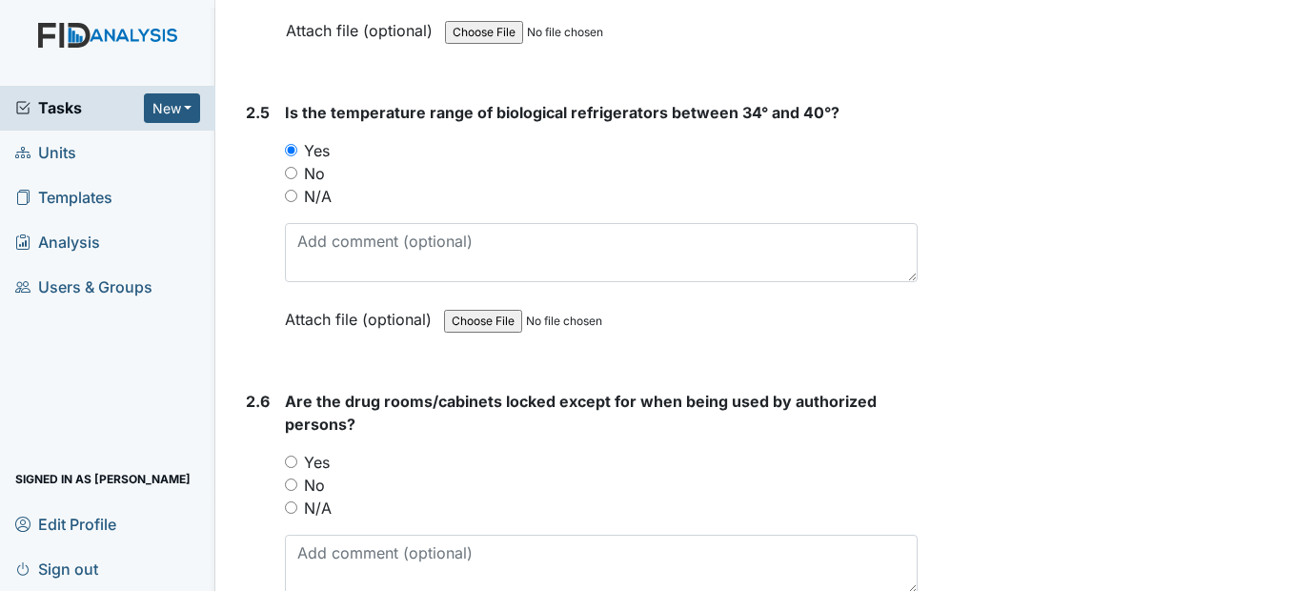
click at [292, 468] on input "Yes" at bounding box center [291, 461] width 12 height 12
radio input "true"
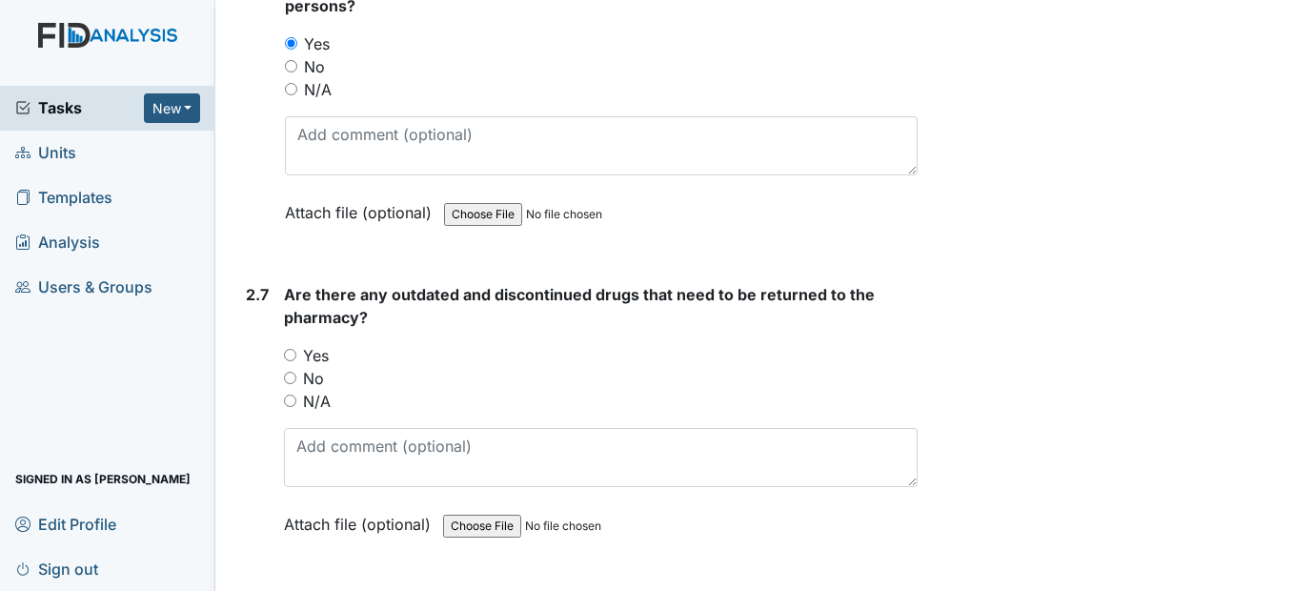
scroll to position [6668, 0]
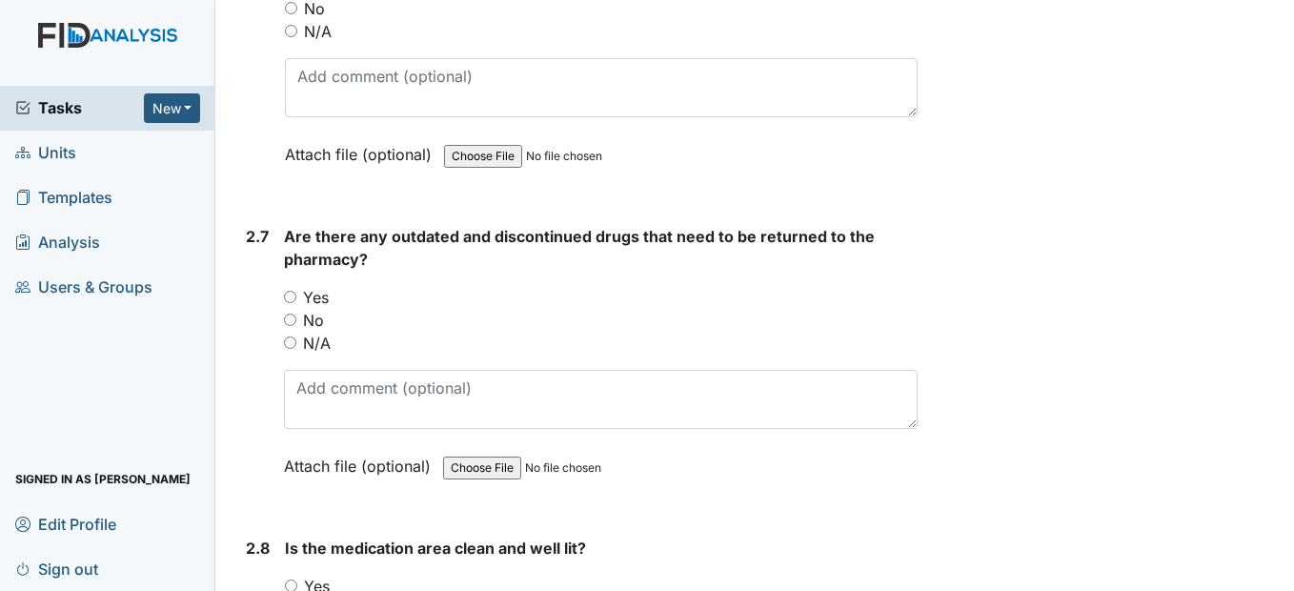
click at [295, 326] on input "No" at bounding box center [290, 319] width 12 height 12
radio input "true"
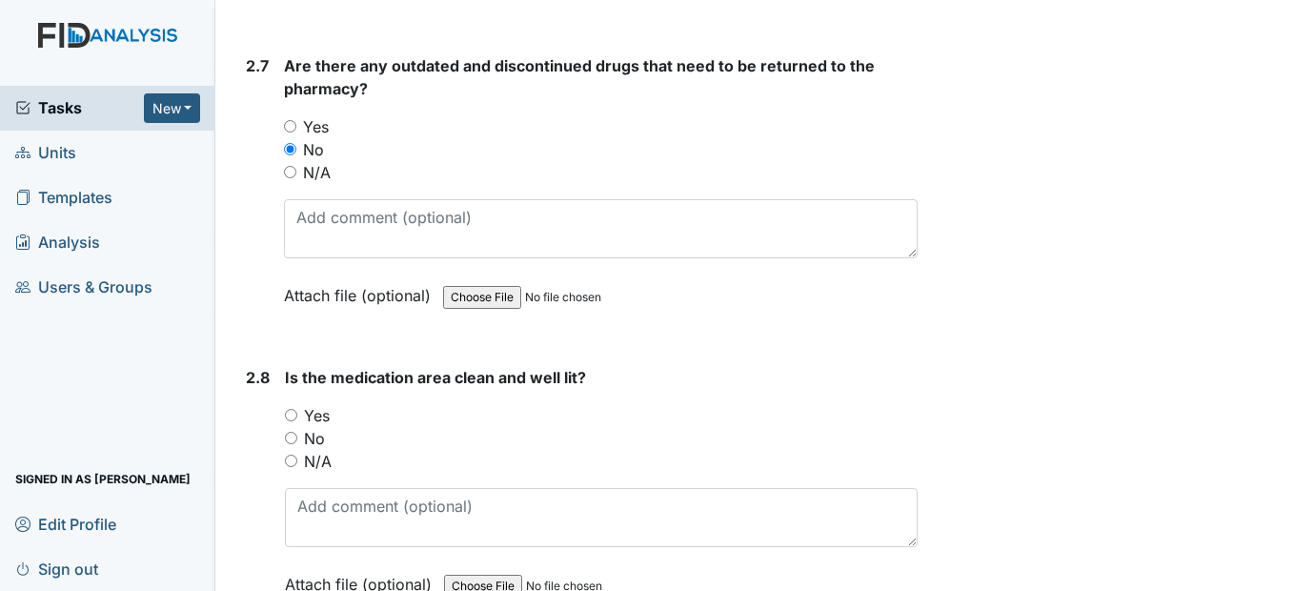
scroll to position [6859, 0]
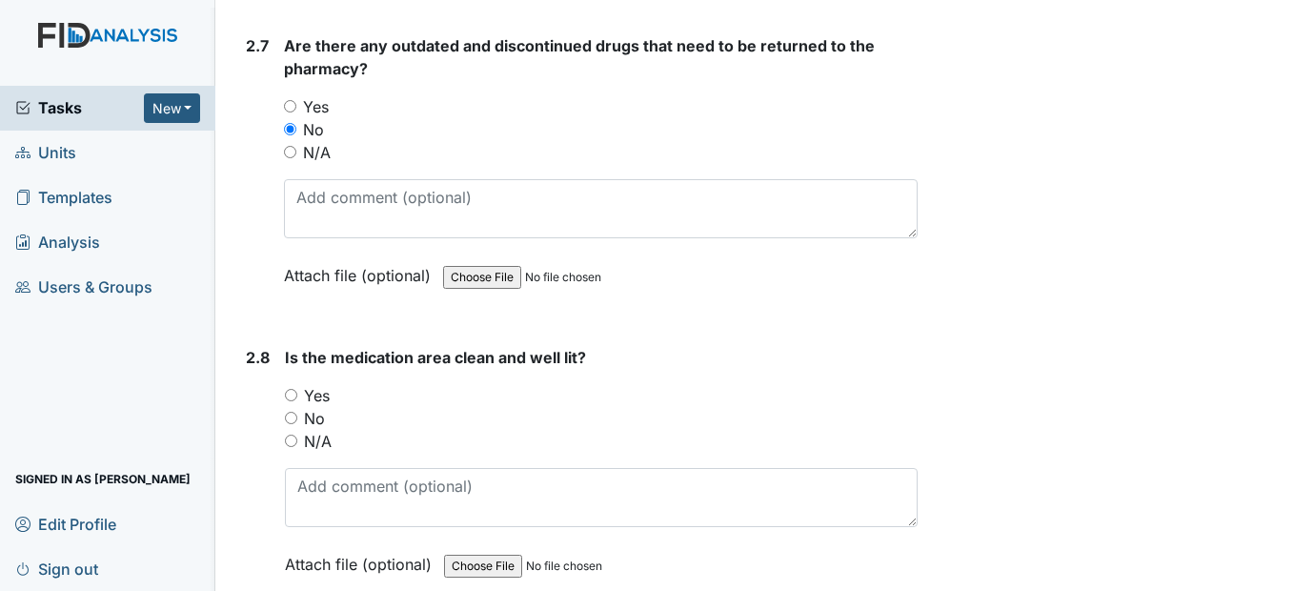
click at [296, 401] on input "Yes" at bounding box center [291, 395] width 12 height 12
radio input "true"
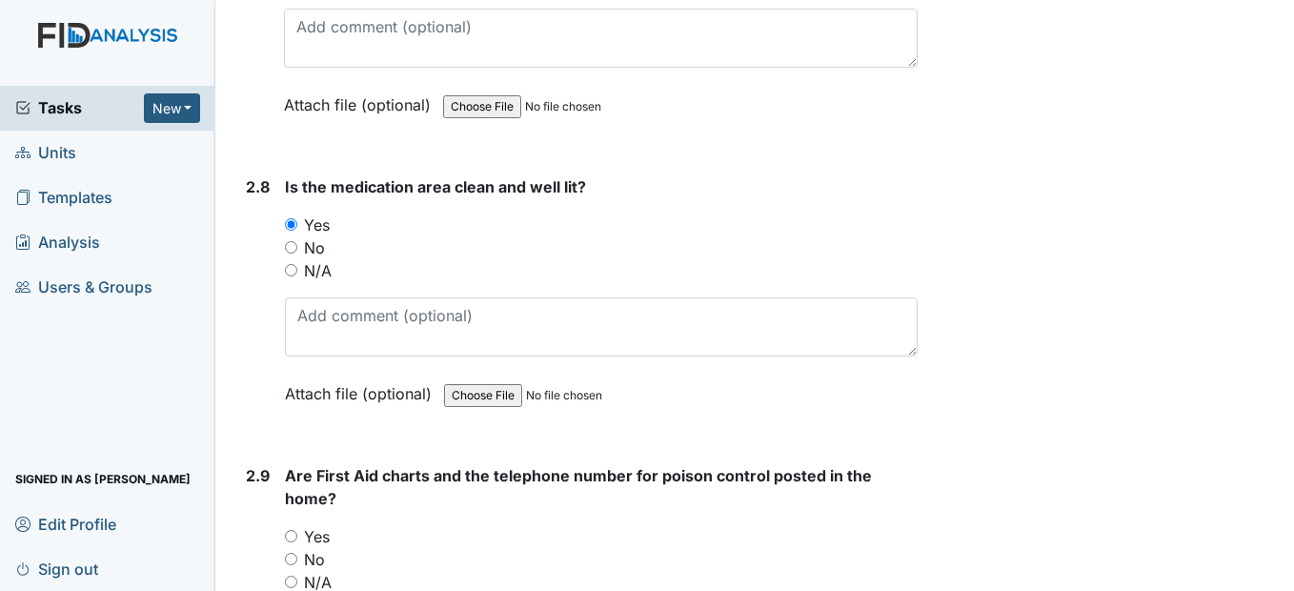
scroll to position [7145, 0]
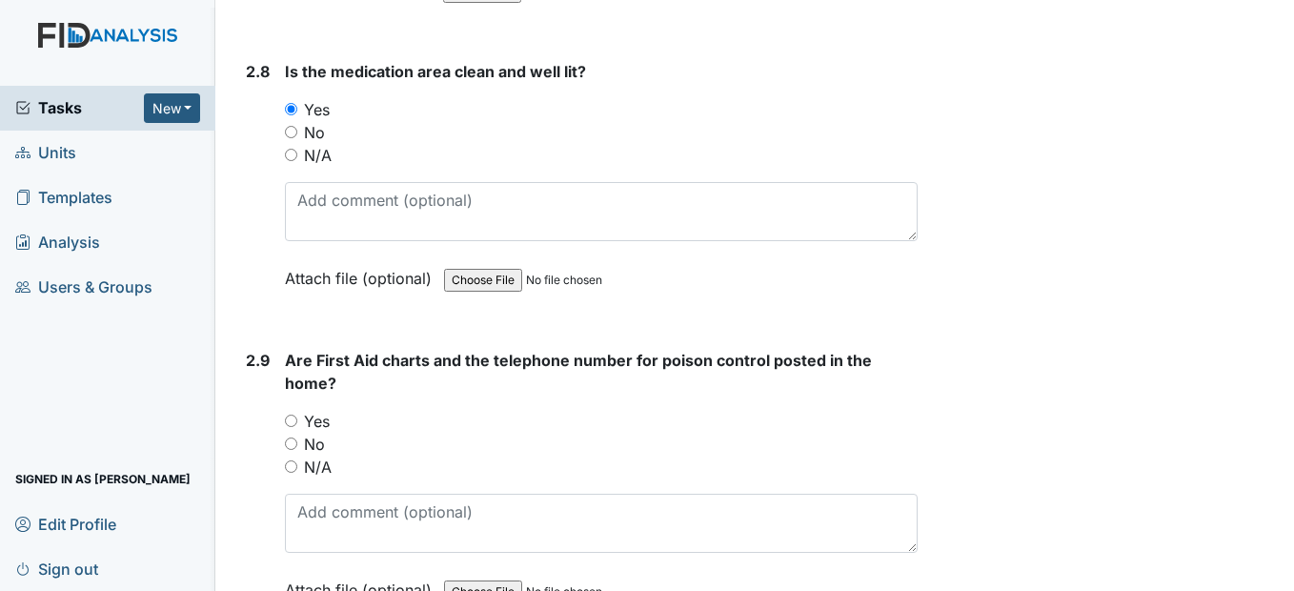
click at [287, 427] on input "Yes" at bounding box center [291, 420] width 12 height 12
radio input "true"
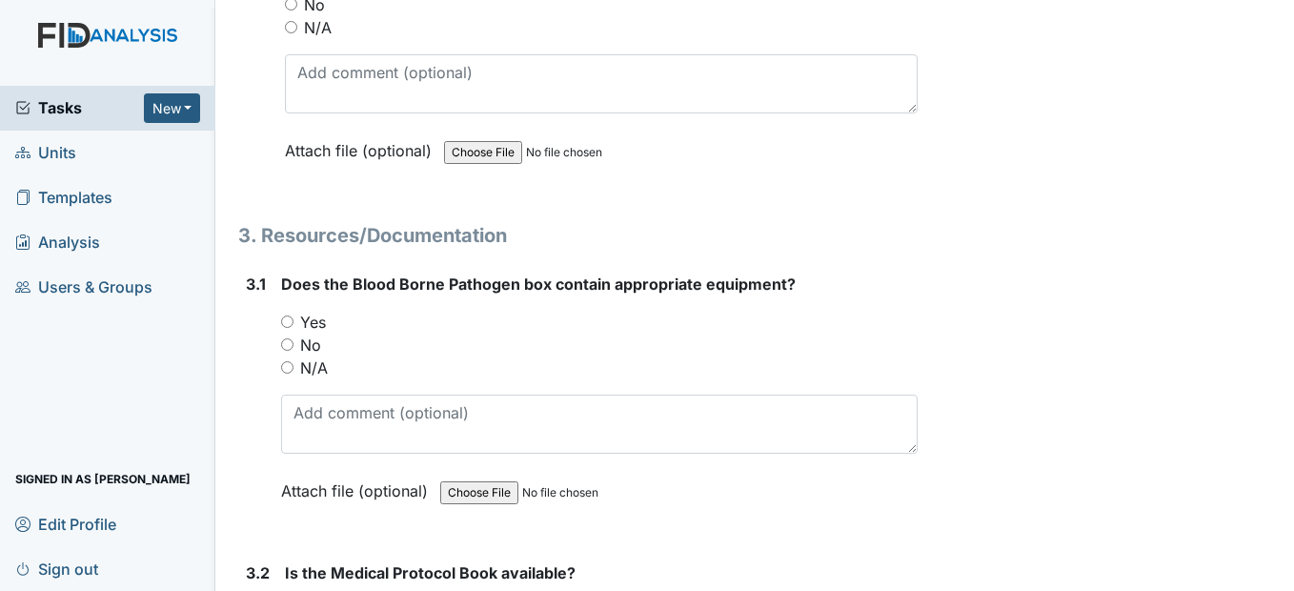
scroll to position [7621, 0]
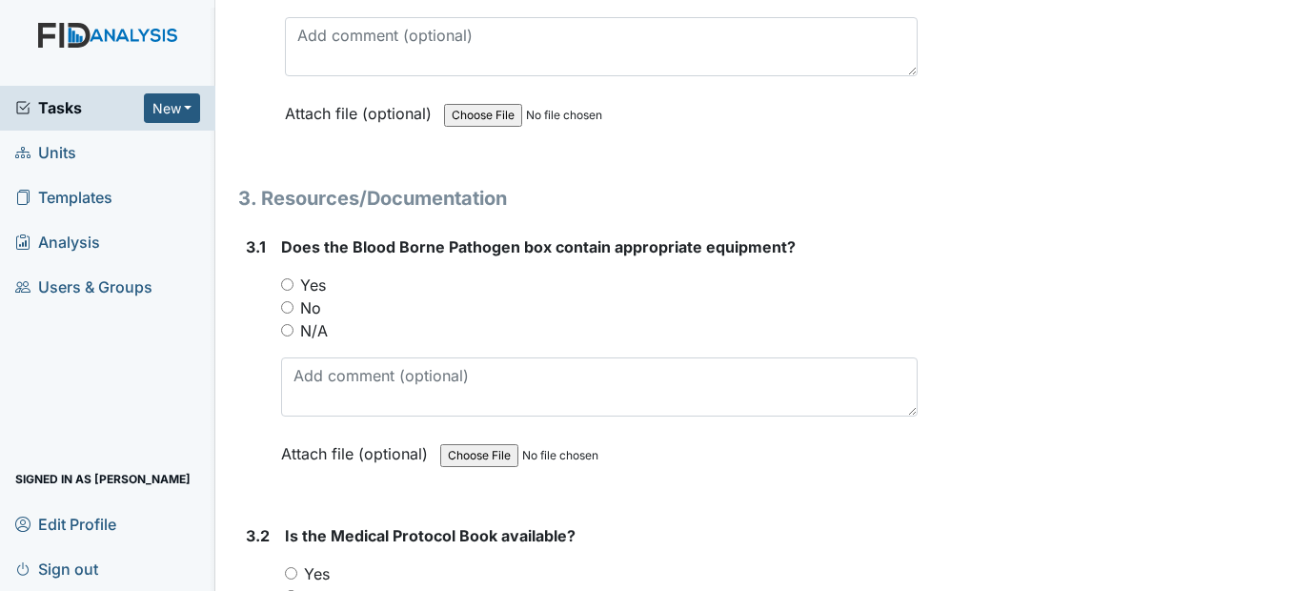
click at [292, 291] on input "Yes" at bounding box center [287, 284] width 12 height 12
radio input "true"
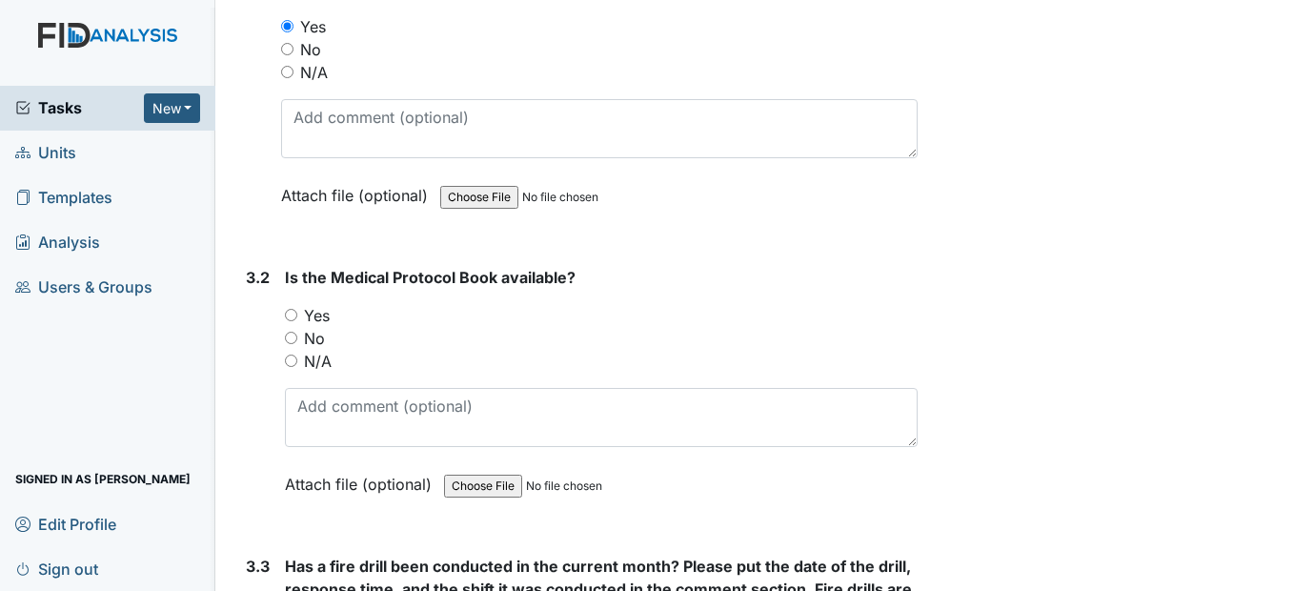
scroll to position [7907, 0]
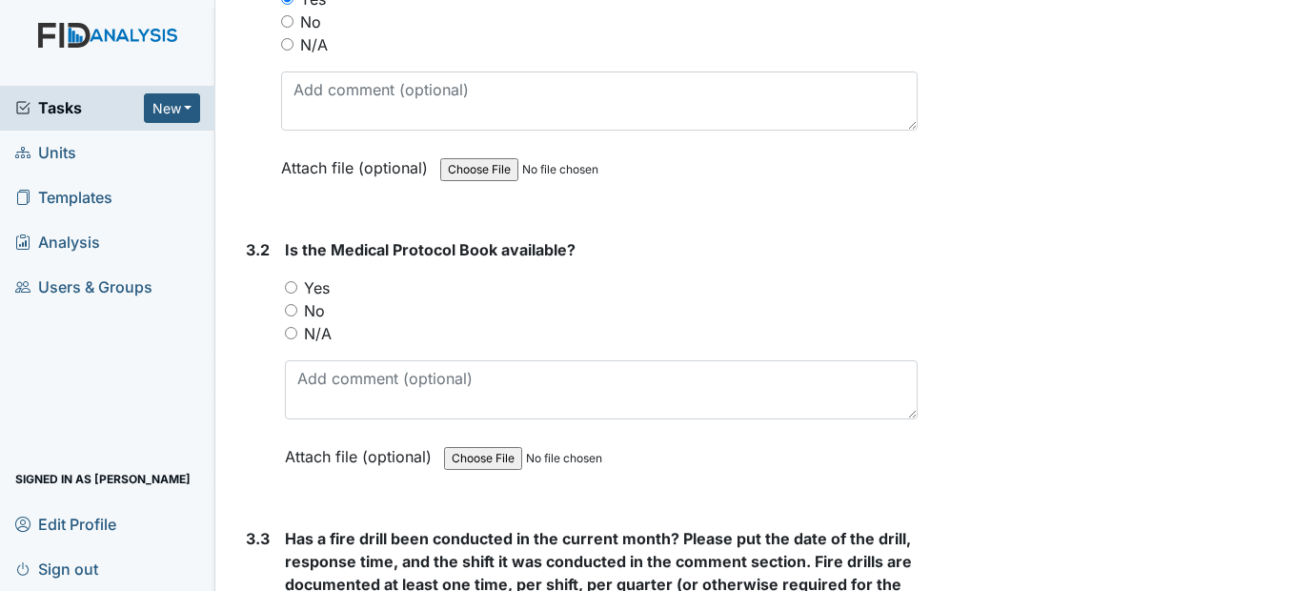
click at [298, 299] on div "Yes" at bounding box center [601, 287] width 632 height 23
click at [295, 293] on input "Yes" at bounding box center [291, 287] width 12 height 12
radio input "true"
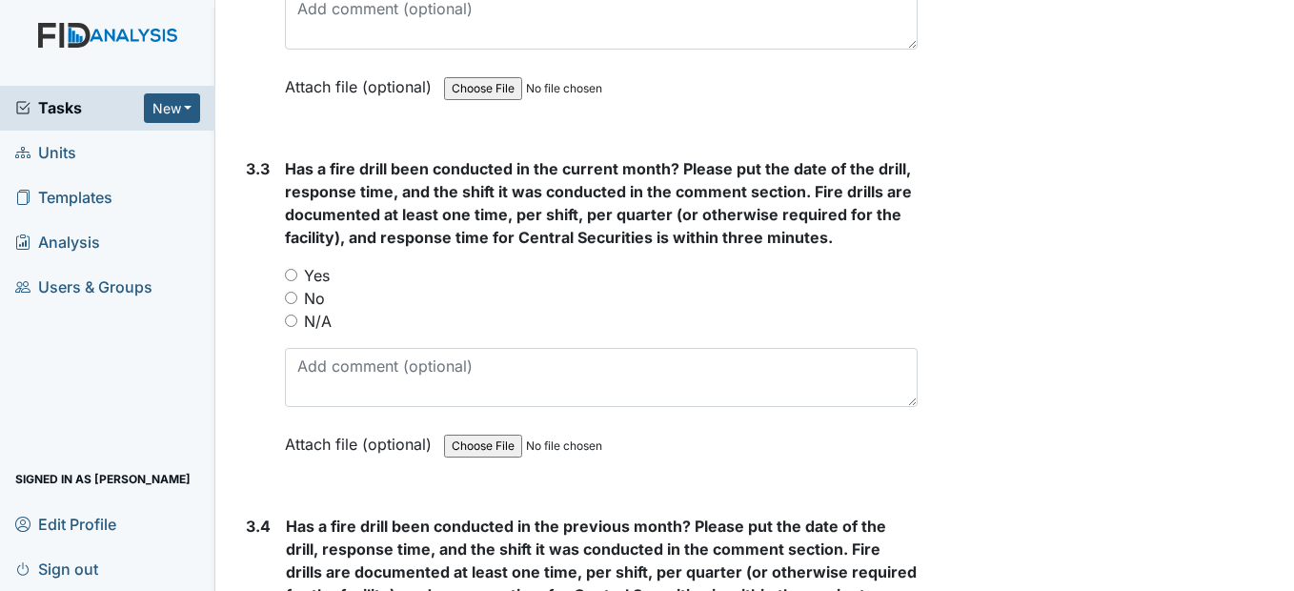
scroll to position [8288, 0]
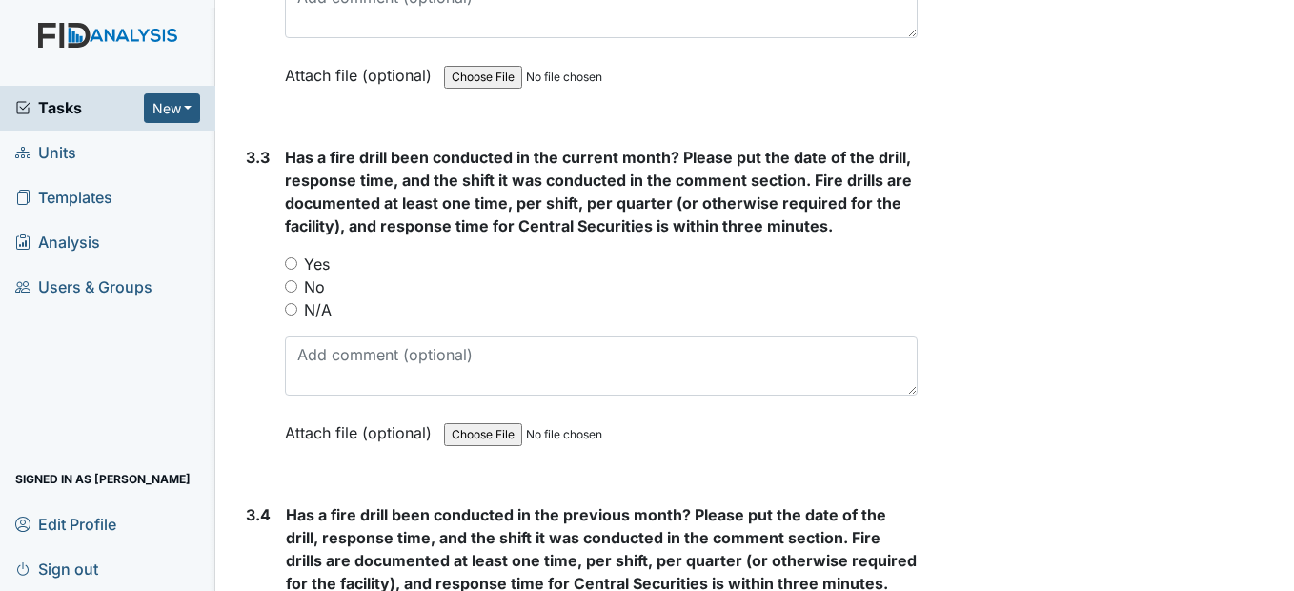
click at [293, 292] on input "No" at bounding box center [291, 286] width 12 height 12
radio input "true"
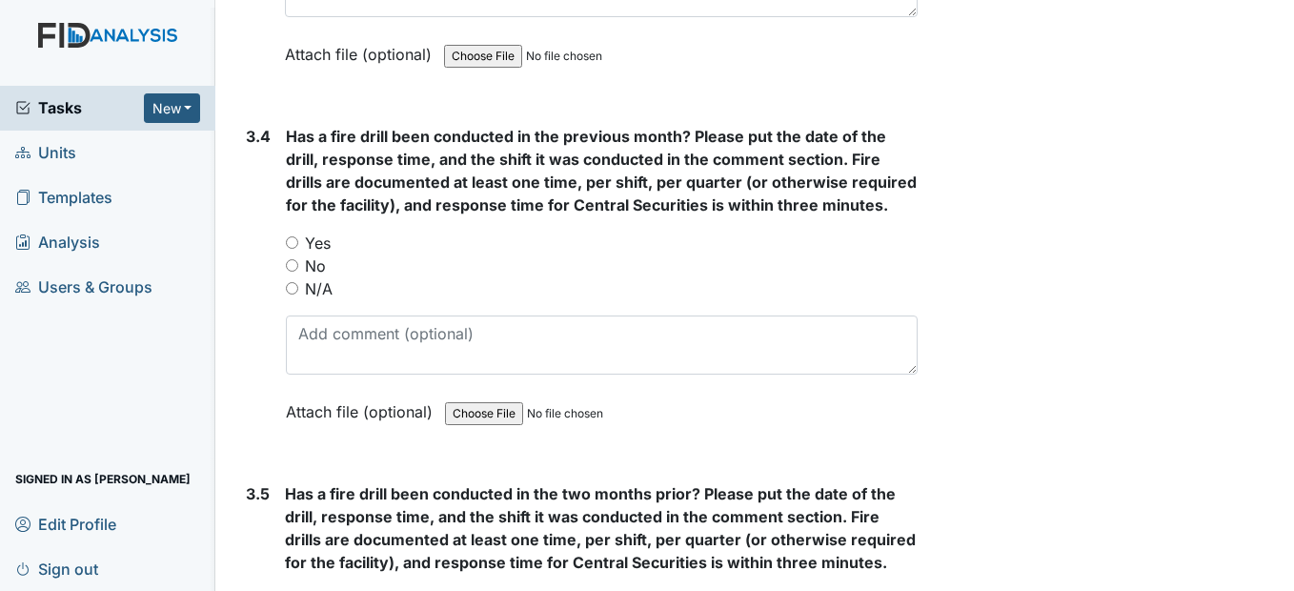
scroll to position [8669, 0]
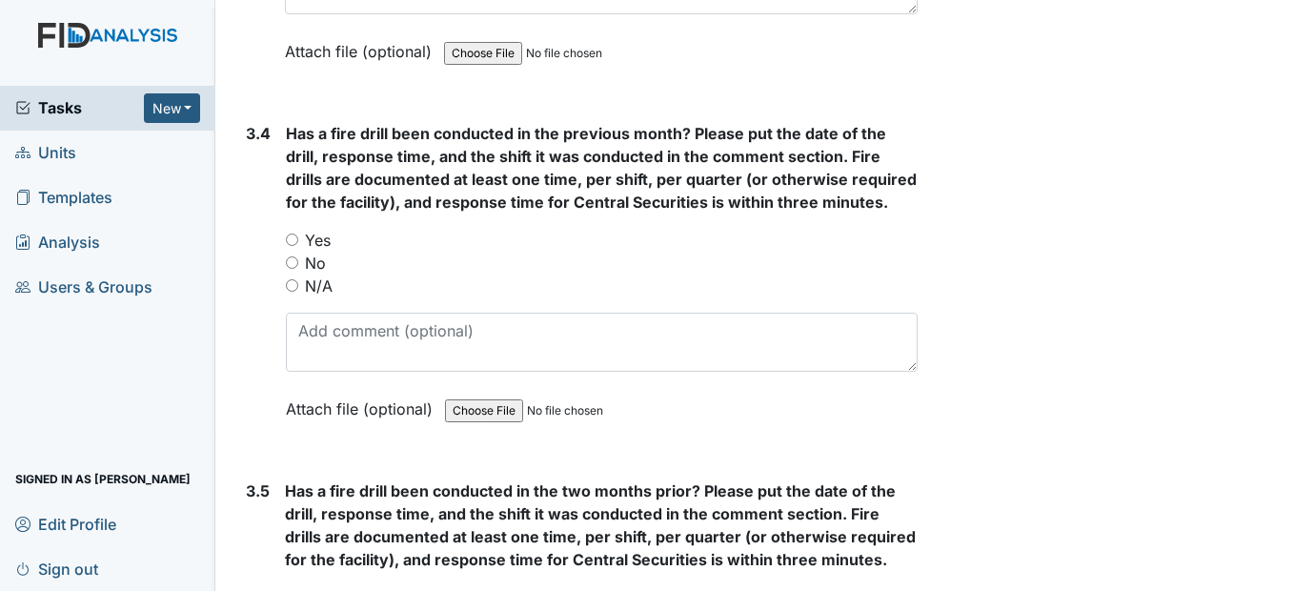
click at [292, 246] on input "Yes" at bounding box center [292, 239] width 12 height 12
radio input "true"
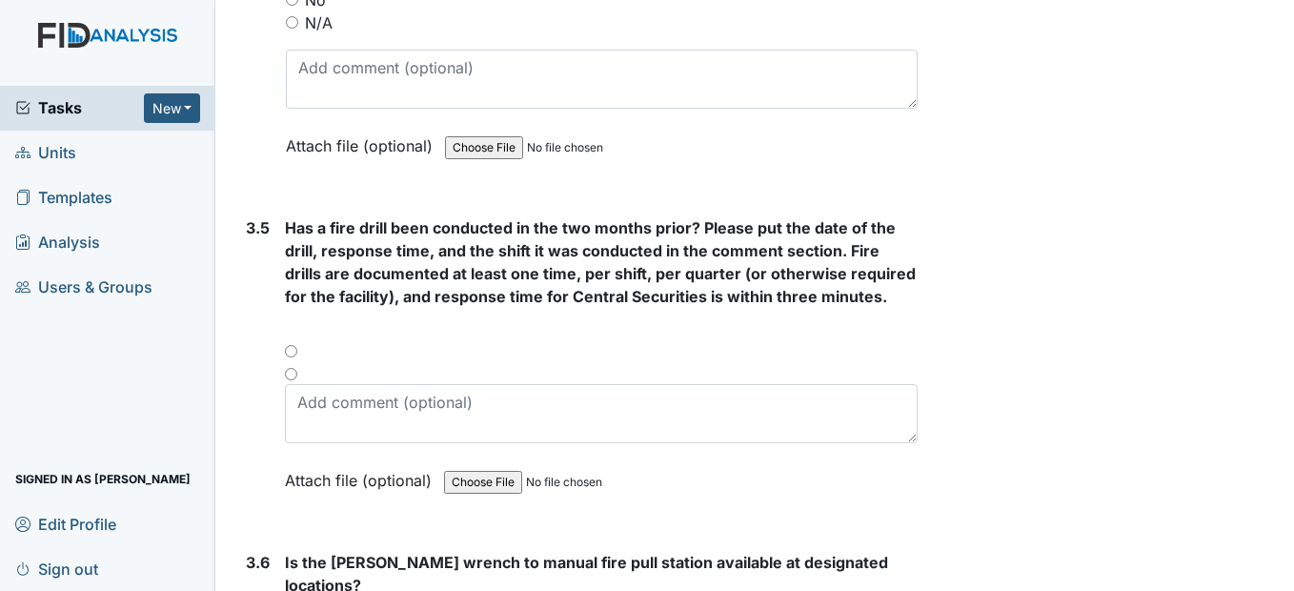
scroll to position [8955, 0]
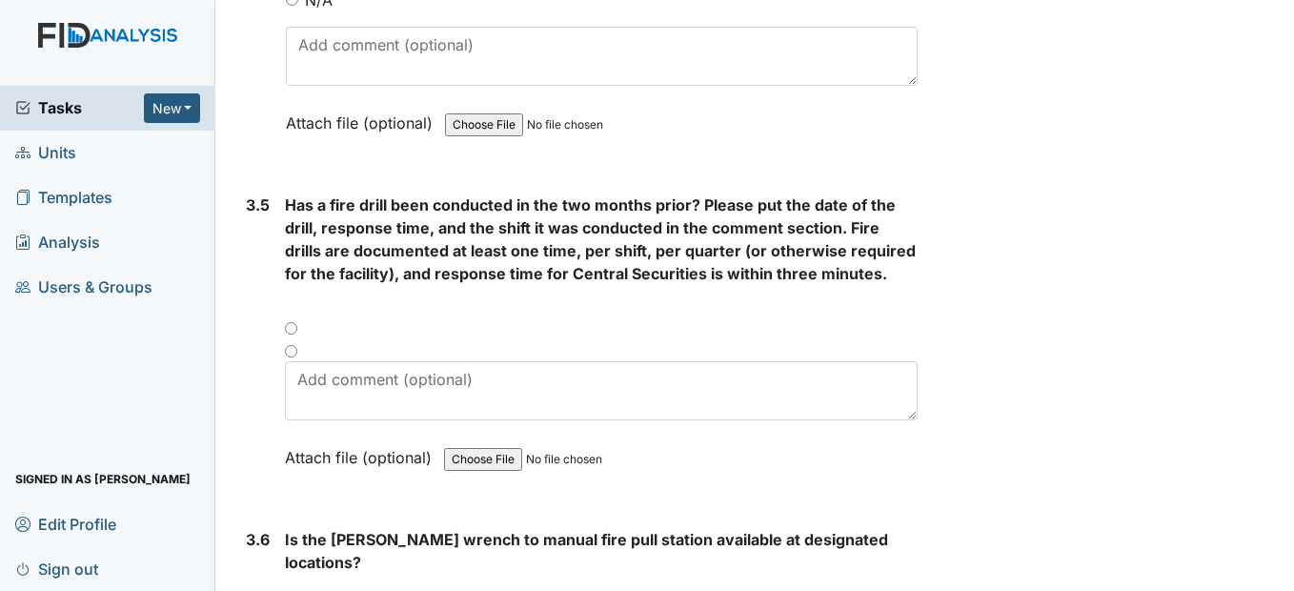
click at [292, 346] on div at bounding box center [601, 334] width 632 height 23
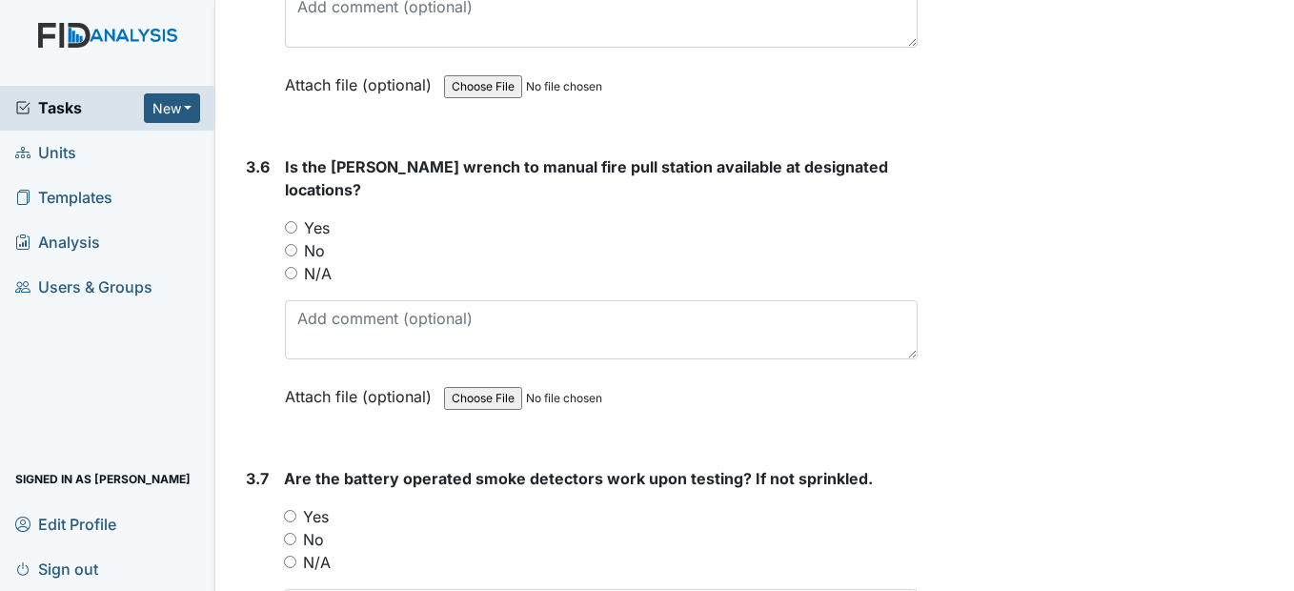
scroll to position [9336, 0]
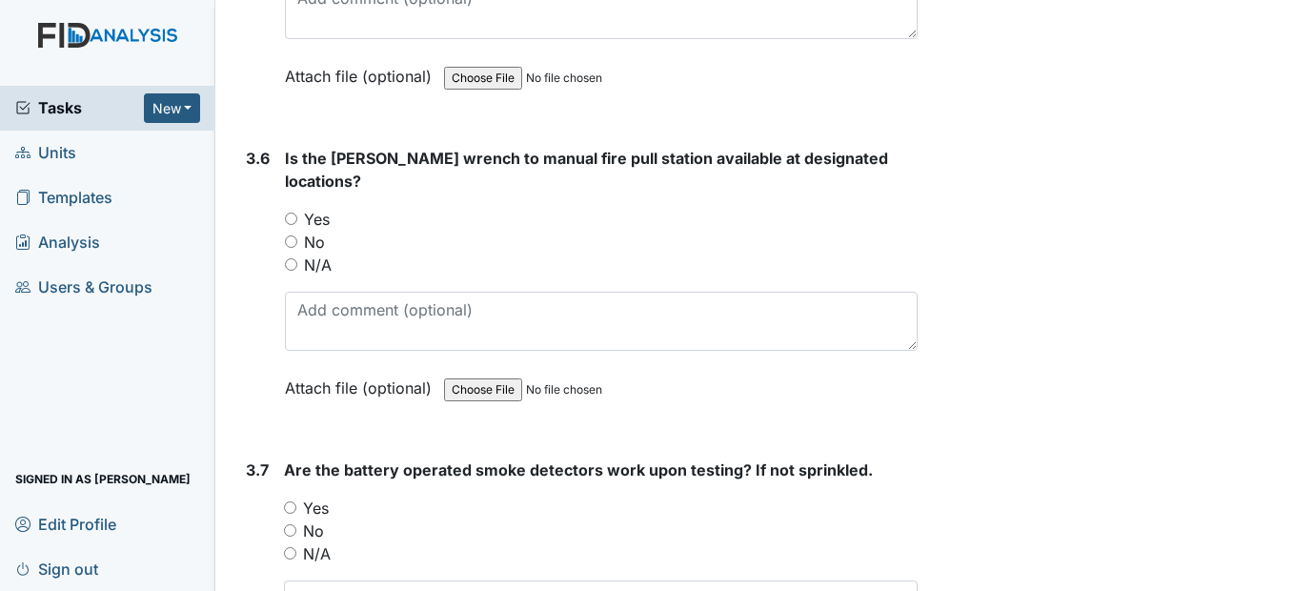
click at [294, 225] on input "Yes" at bounding box center [291, 218] width 12 height 12
radio input "true"
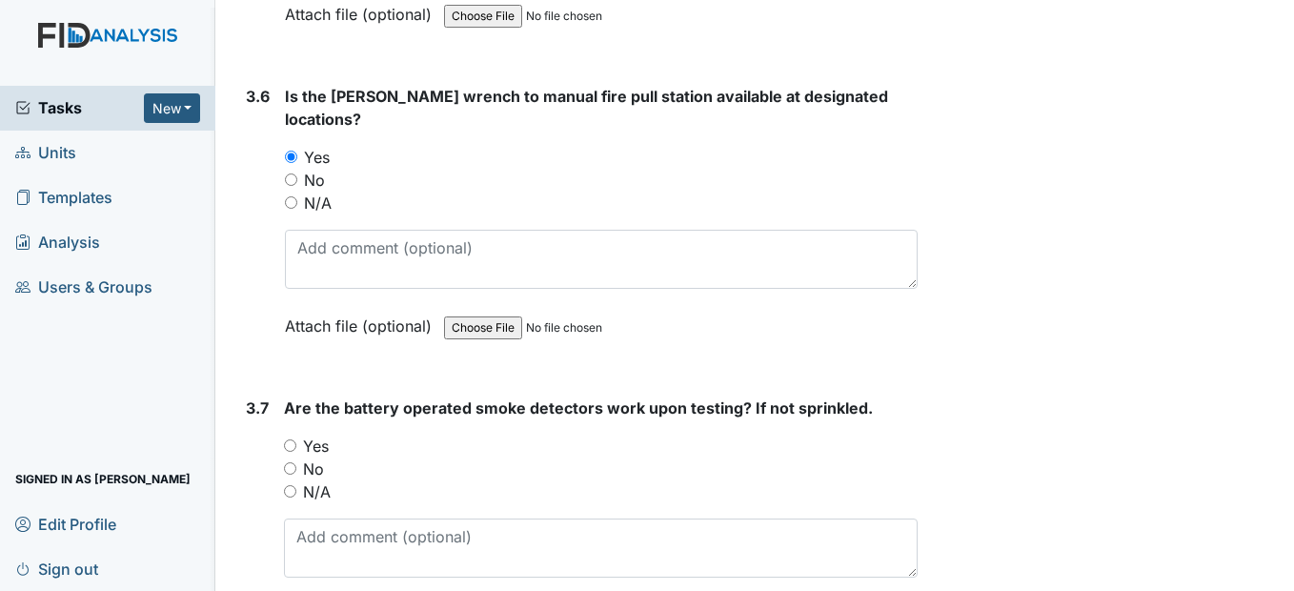
scroll to position [9431, 0]
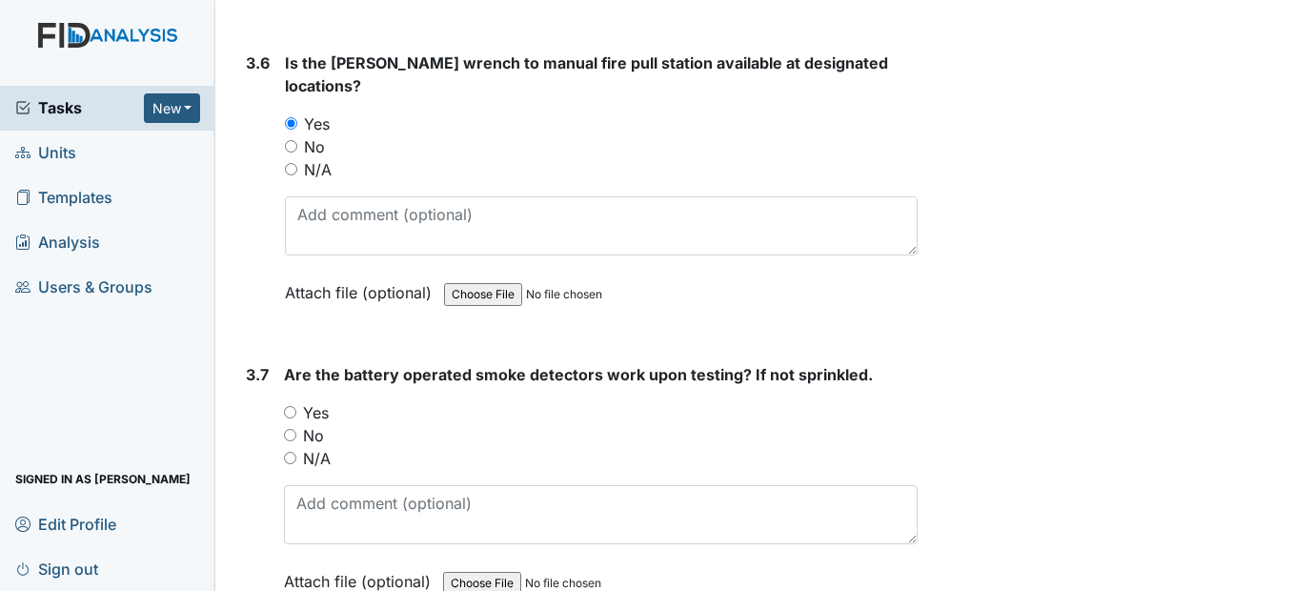
click at [294, 418] on input "Yes" at bounding box center [290, 412] width 12 height 12
radio input "true"
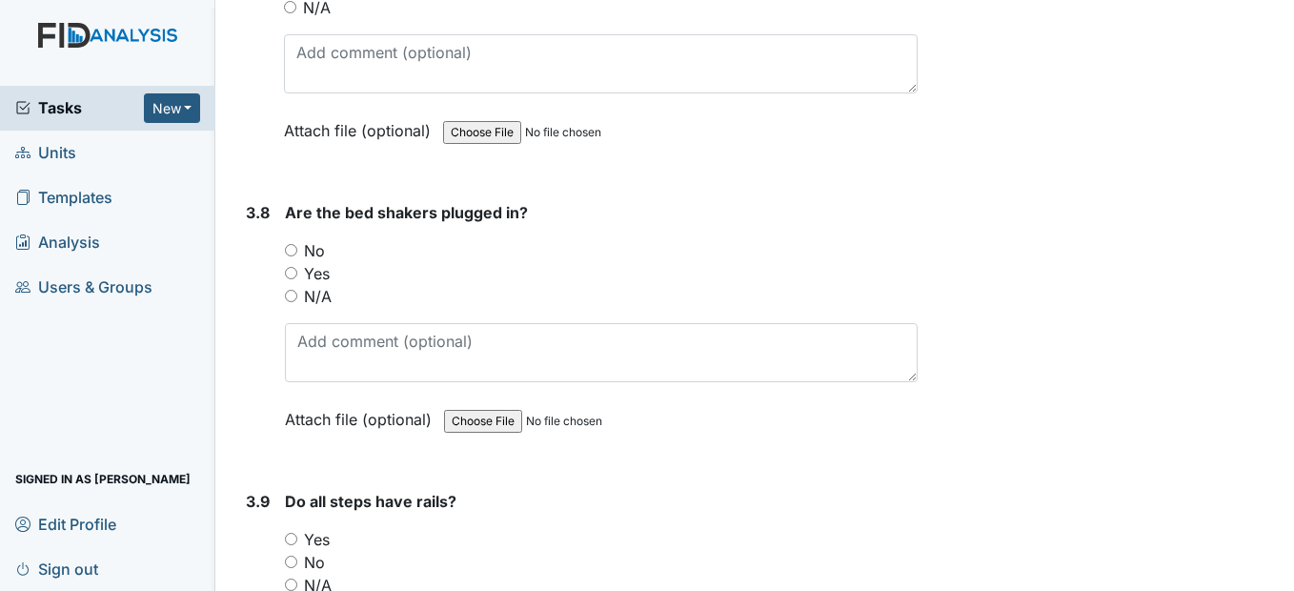
scroll to position [9907, 0]
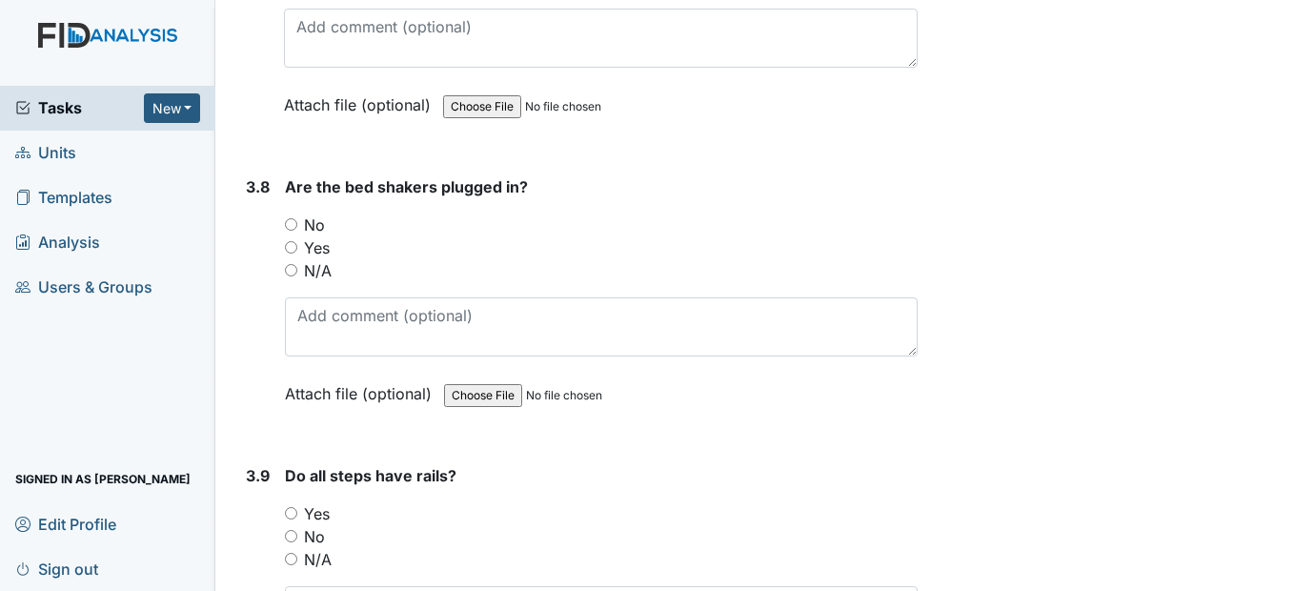
click at [293, 276] on input "N/A" at bounding box center [291, 270] width 12 height 12
radio input "true"
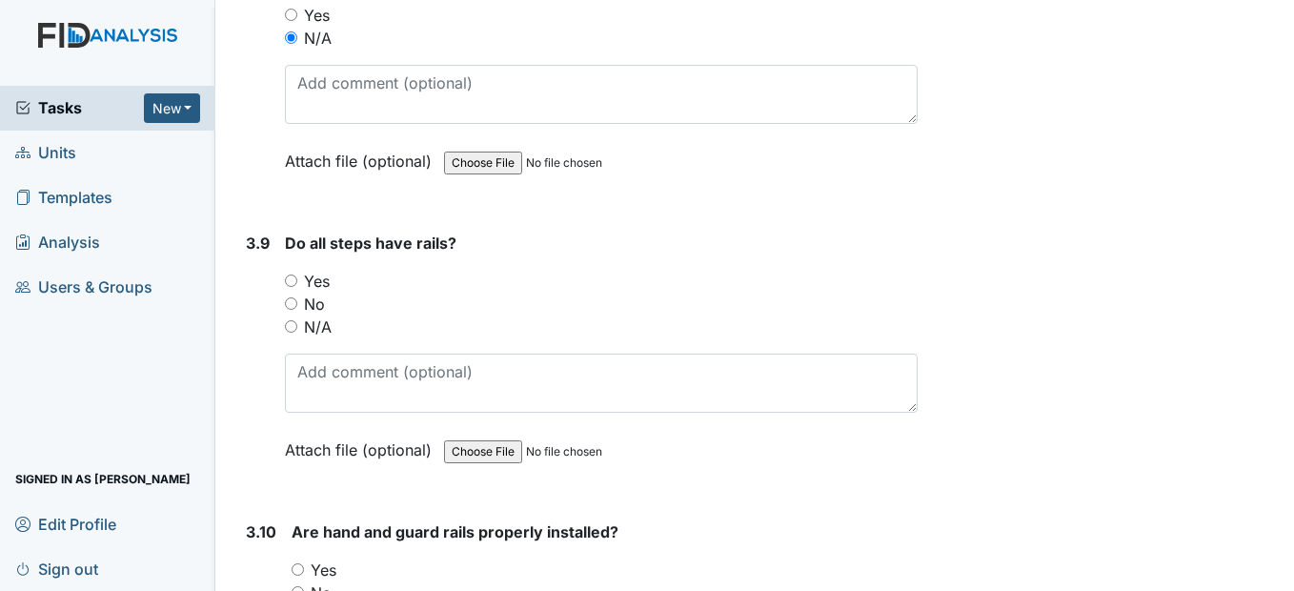
scroll to position [10193, 0]
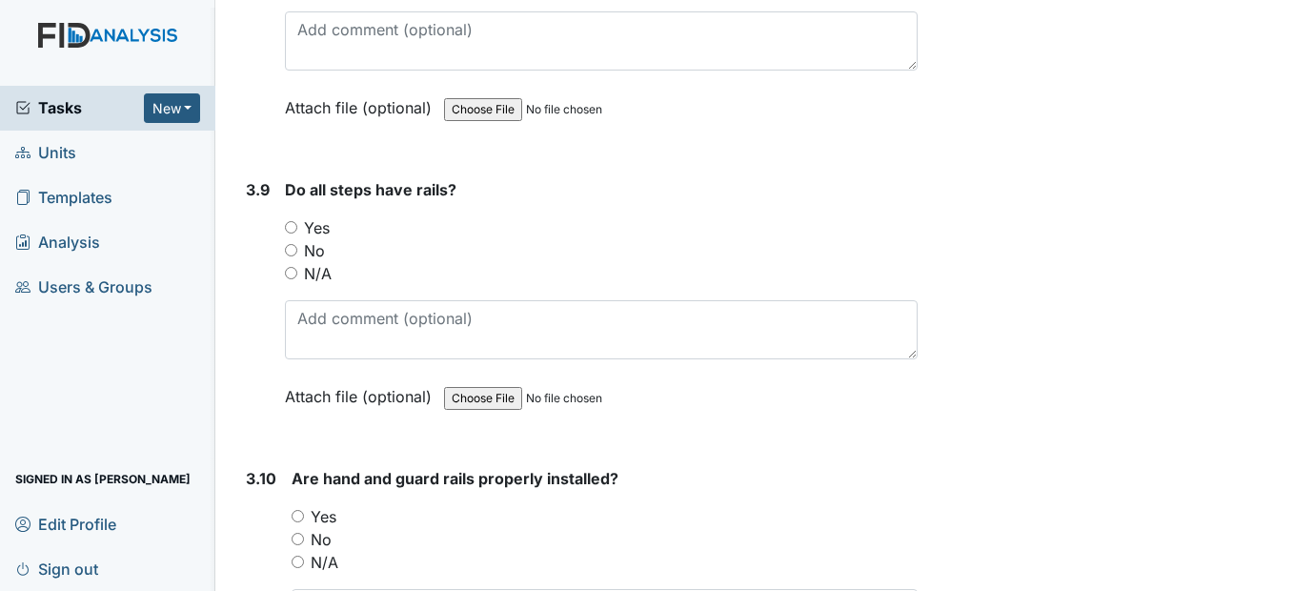
click at [292, 279] on input "N/A" at bounding box center [291, 273] width 12 height 12
radio input "true"
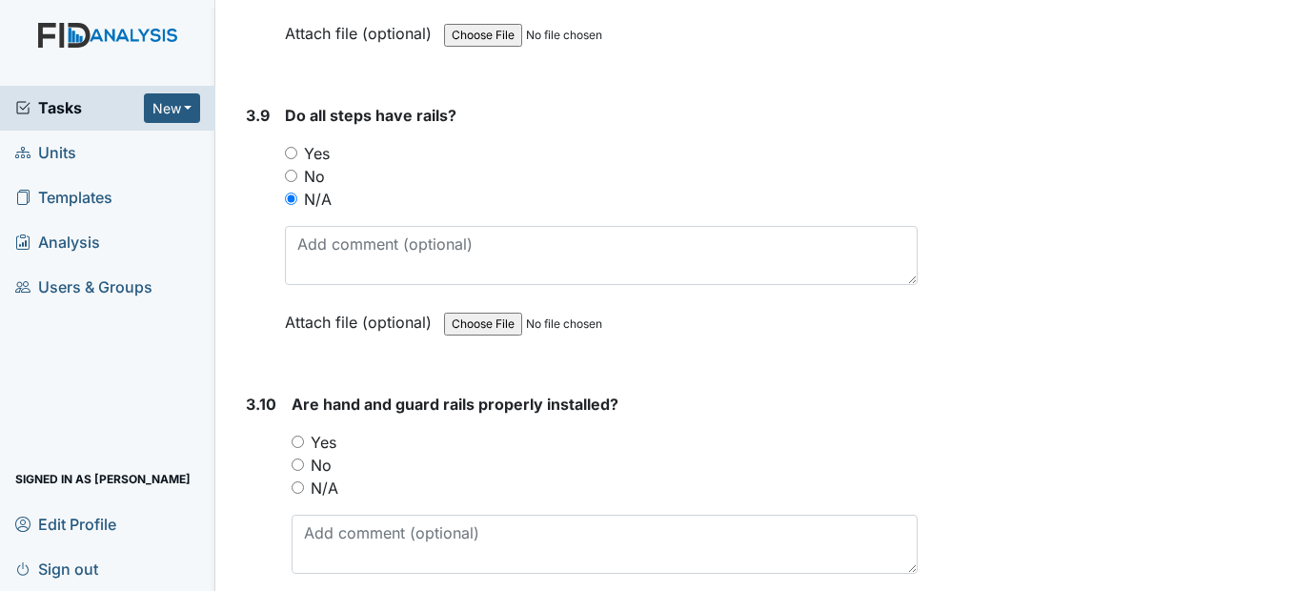
scroll to position [10479, 0]
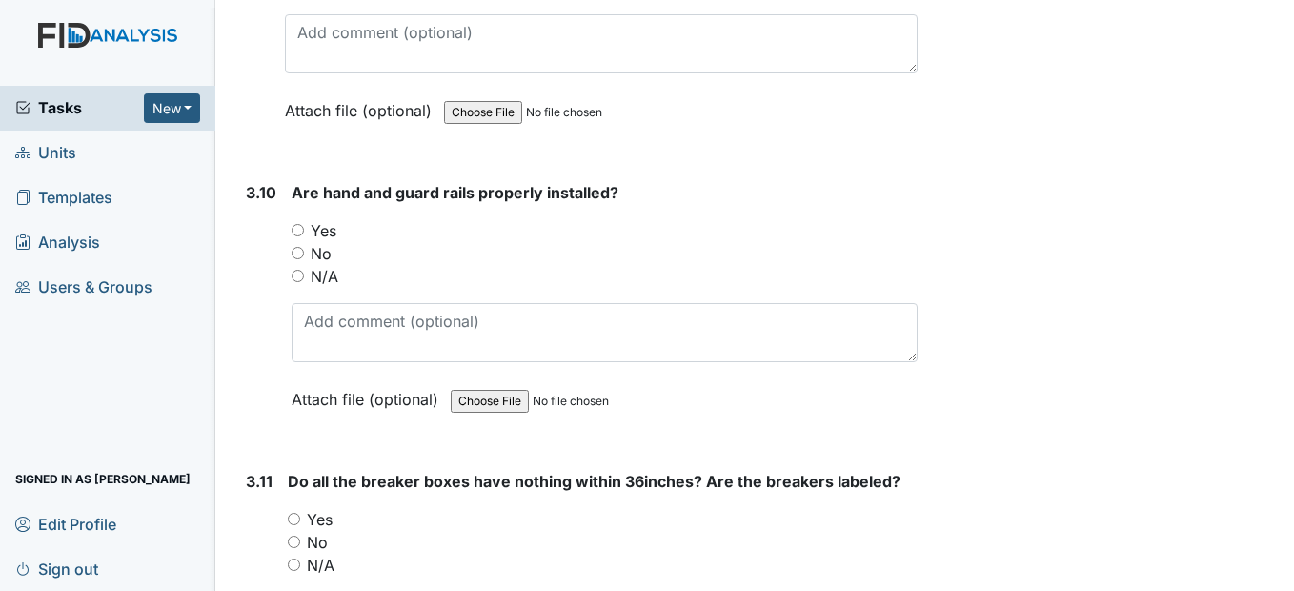
click at [300, 236] on input "Yes" at bounding box center [298, 230] width 12 height 12
radio input "true"
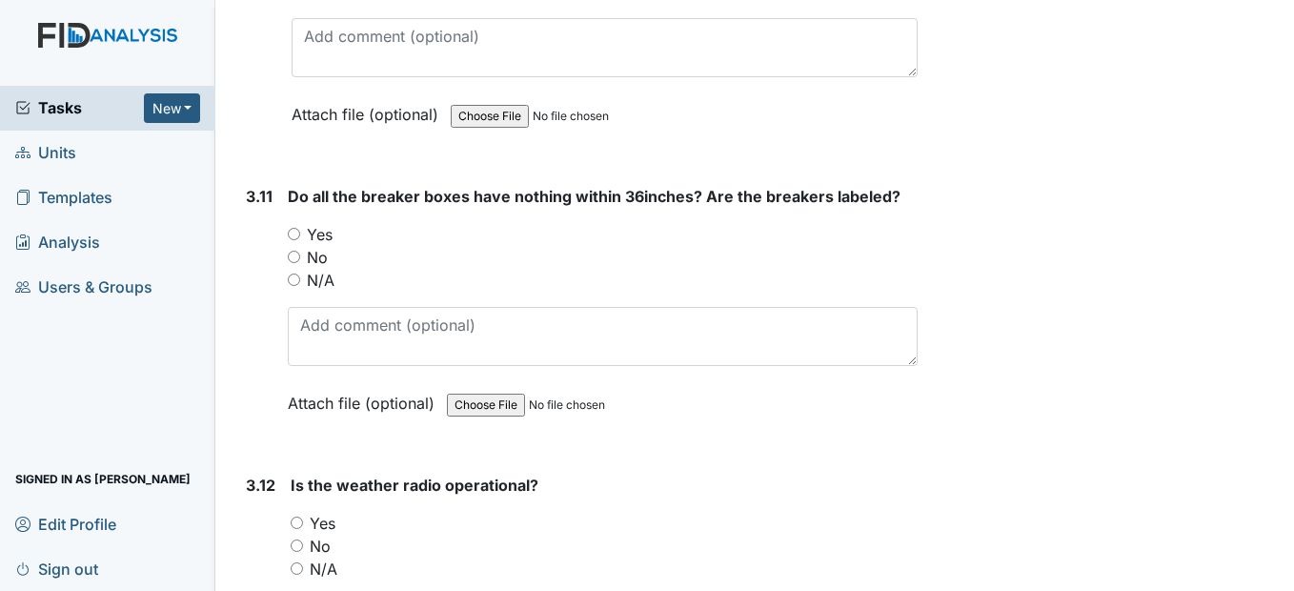
scroll to position [10765, 0]
click at [297, 239] on input "Yes" at bounding box center [294, 233] width 12 height 12
radio input "true"
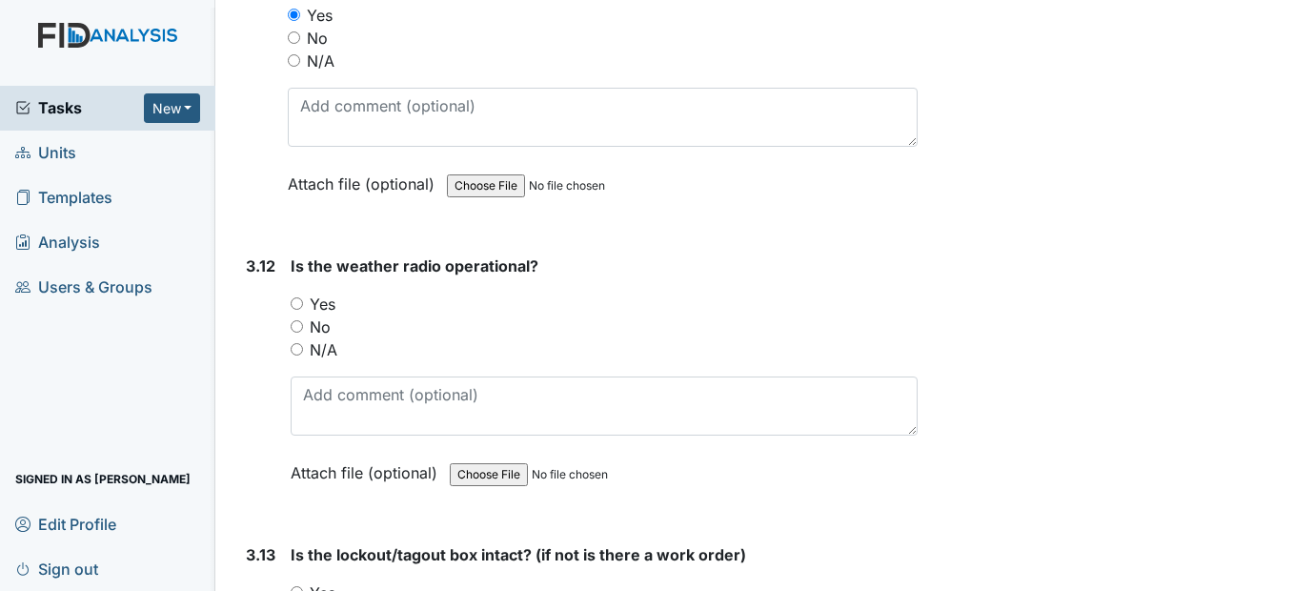
scroll to position [11050, 0]
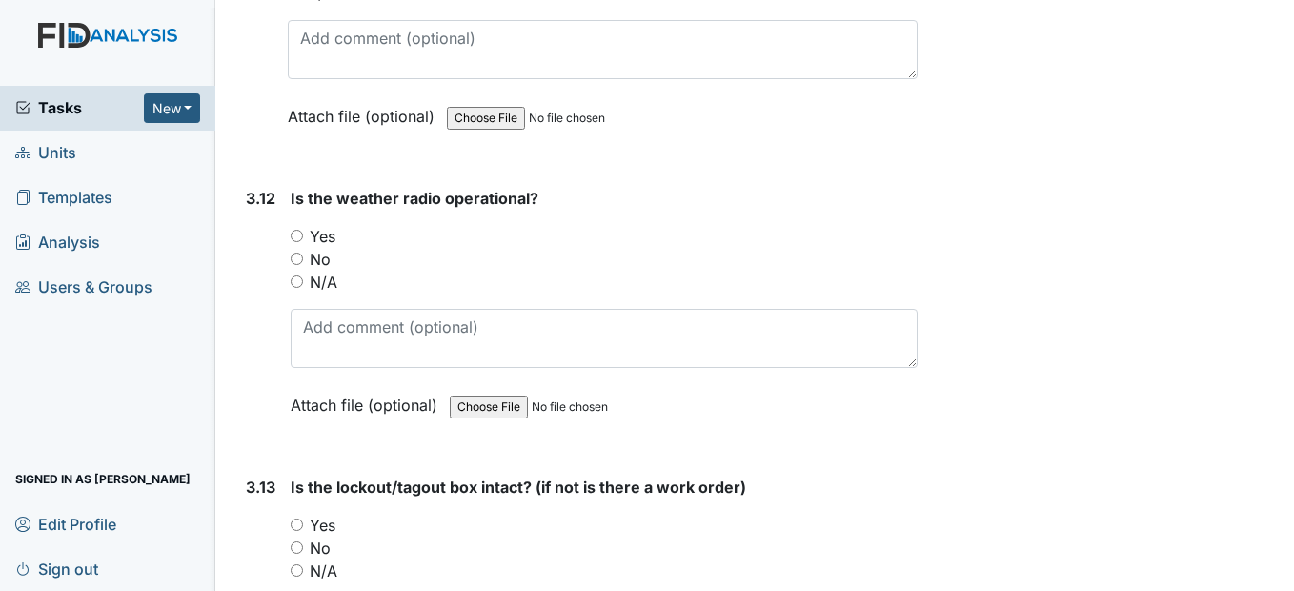
click at [295, 248] on div "Yes" at bounding box center [604, 236] width 626 height 23
click at [299, 242] on input "Yes" at bounding box center [297, 236] width 12 height 12
radio input "true"
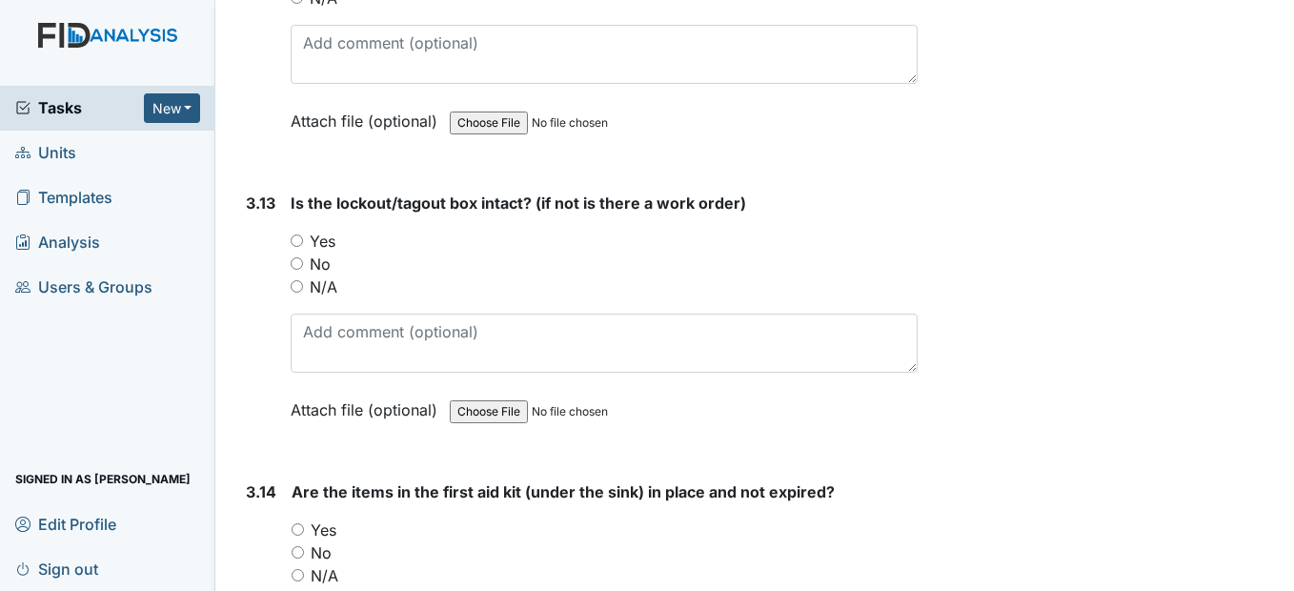
scroll to position [11336, 0]
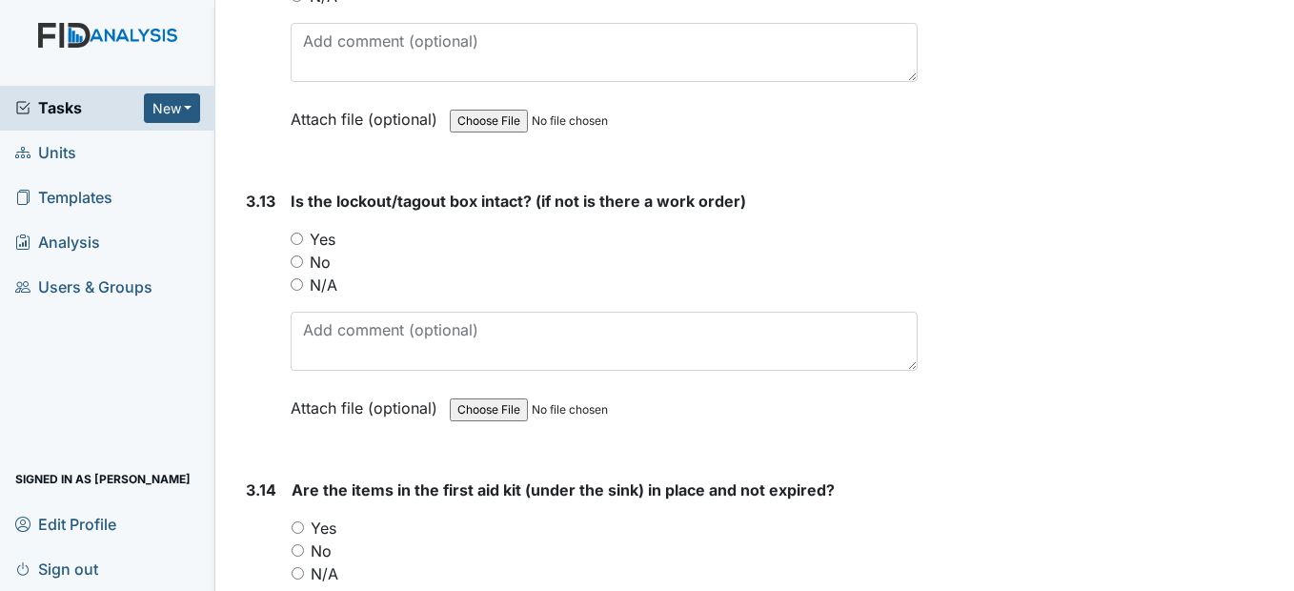
click at [301, 245] on input "Yes" at bounding box center [297, 238] width 12 height 12
radio input "true"
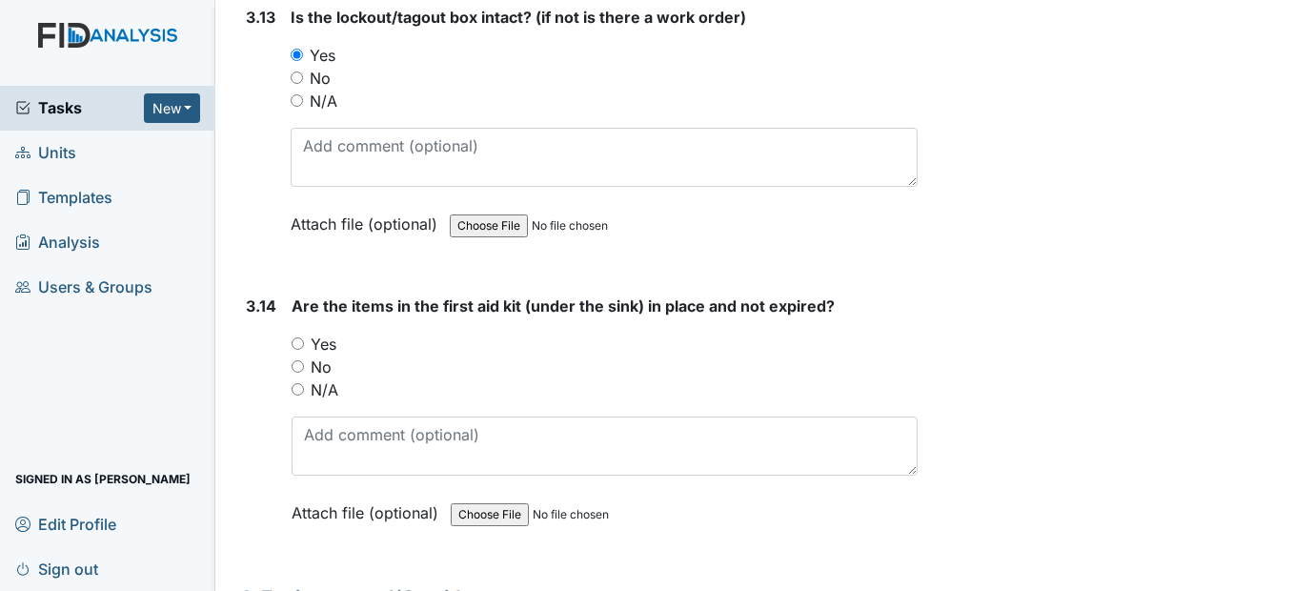
scroll to position [11622, 0]
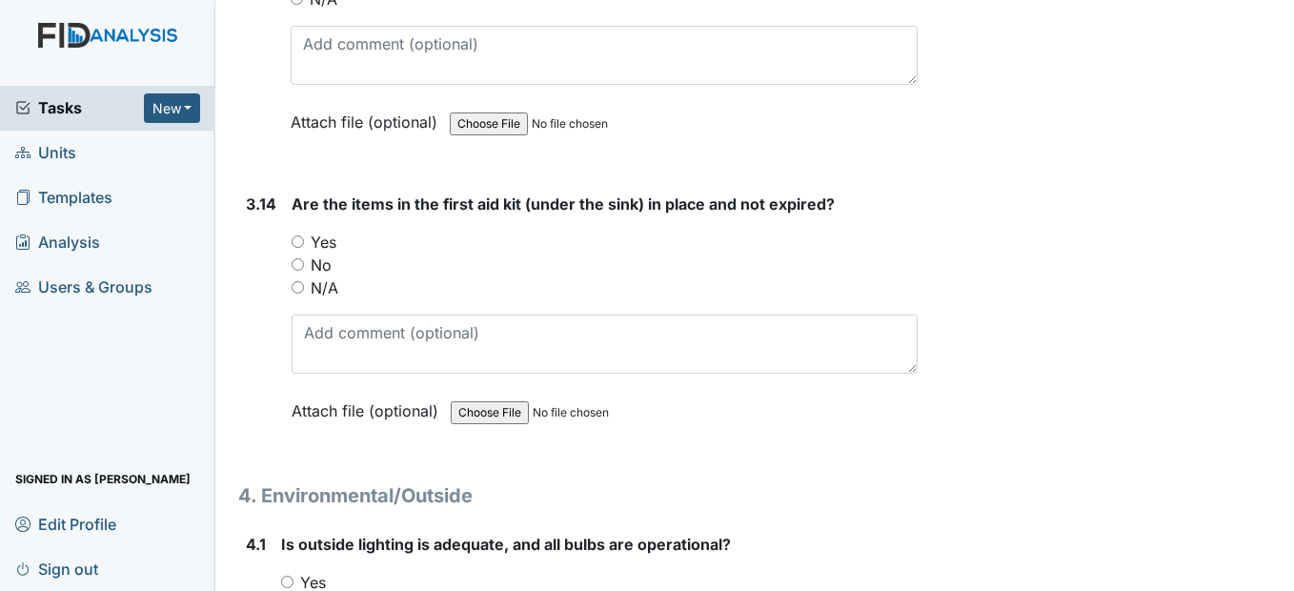
click at [299, 248] on input "Yes" at bounding box center [298, 241] width 12 height 12
radio input "true"
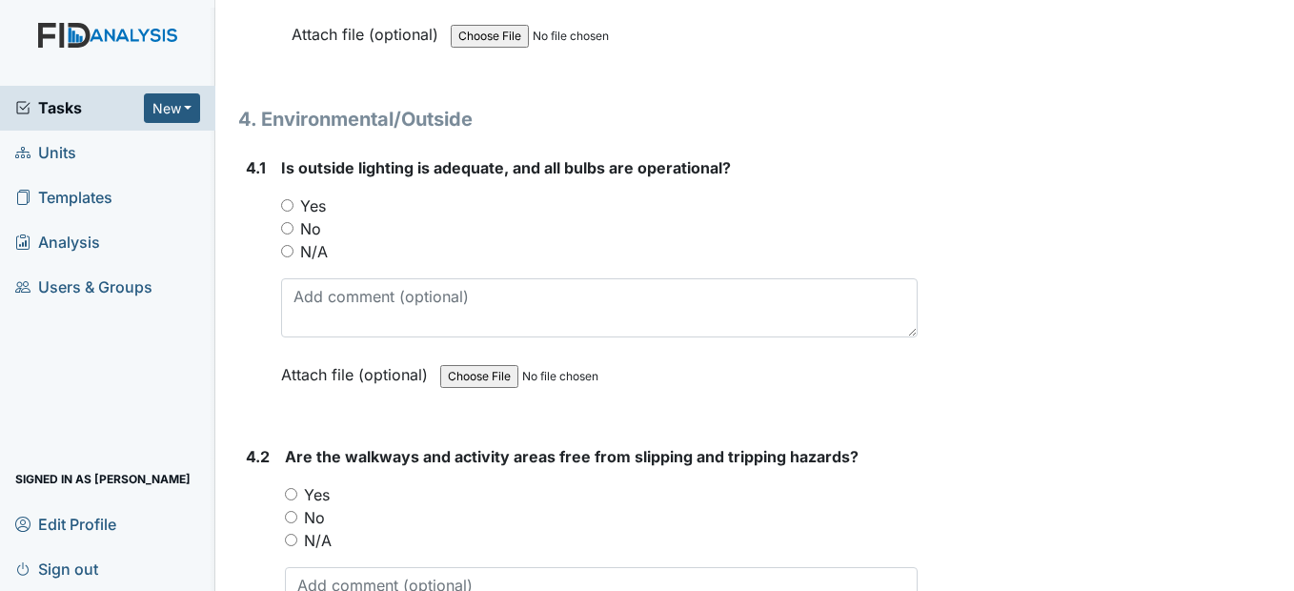
scroll to position [12003, 0]
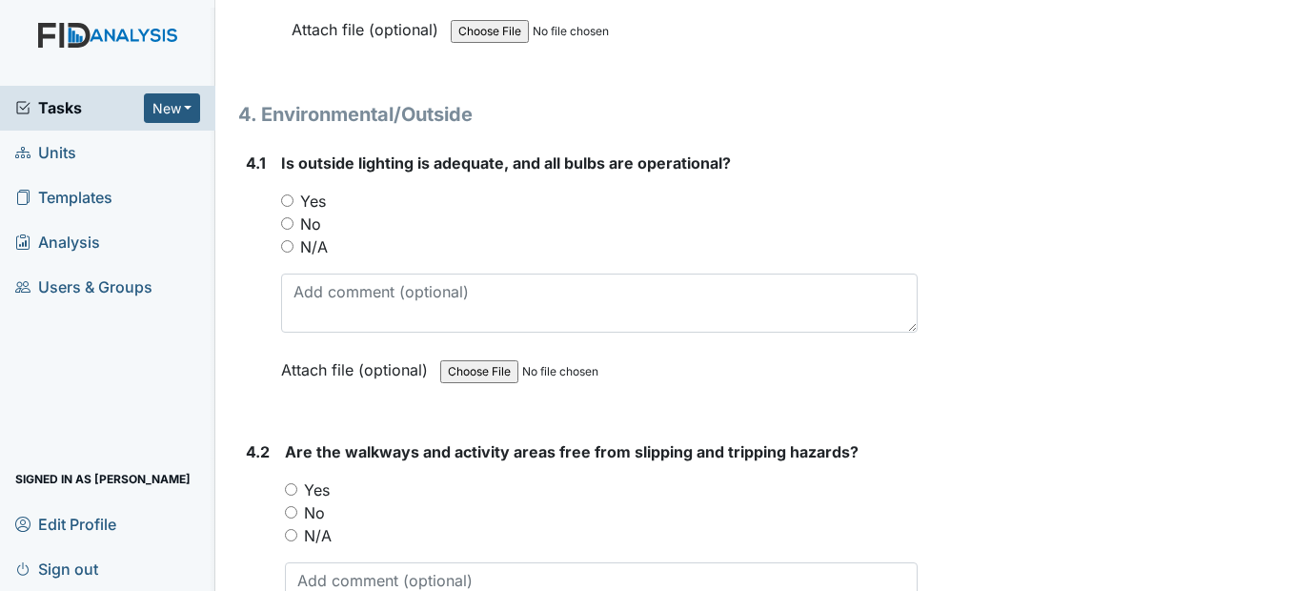
click at [292, 207] on input "Yes" at bounding box center [287, 200] width 12 height 12
radio input "true"
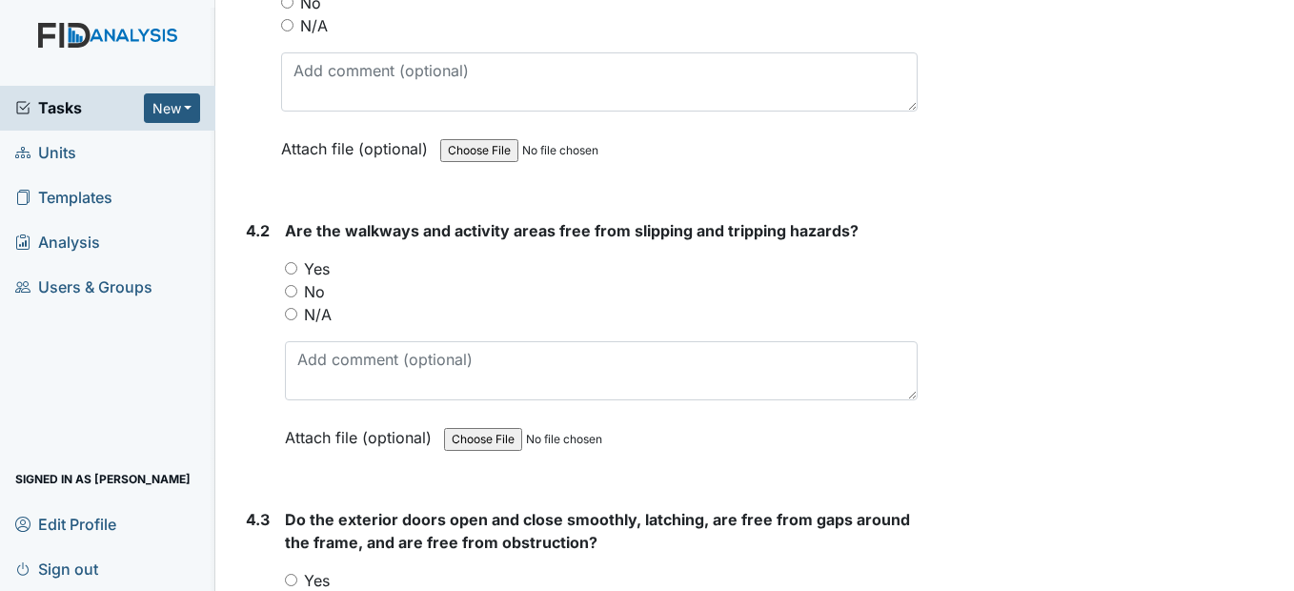
scroll to position [12289, 0]
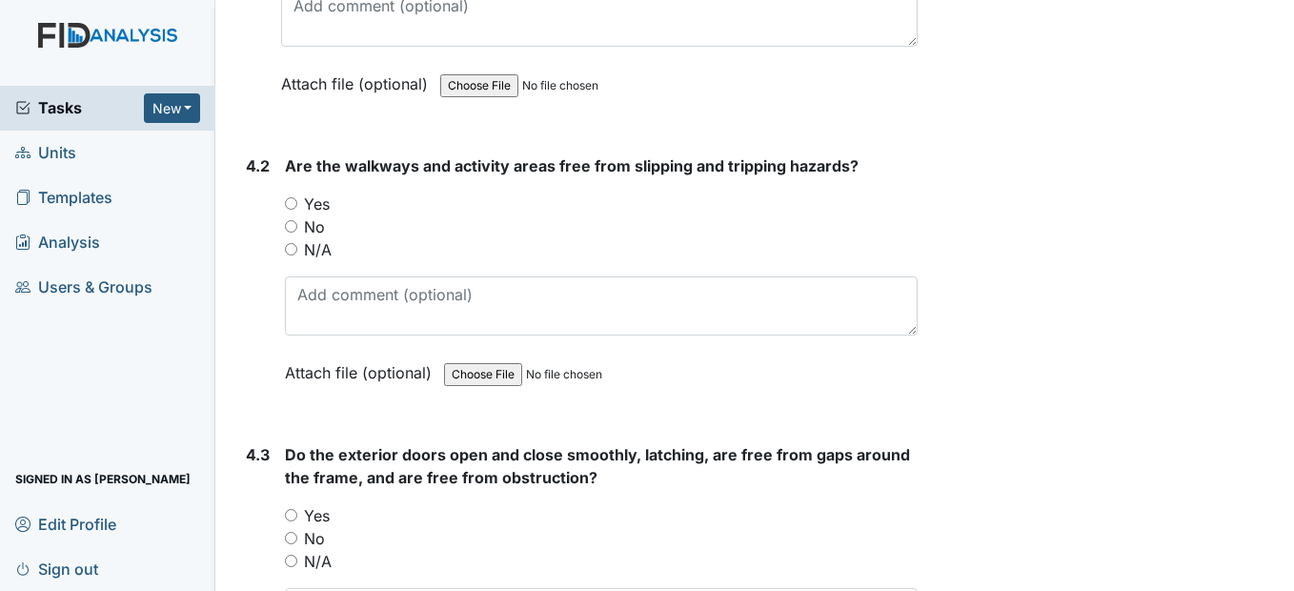
click at [292, 210] on input "Yes" at bounding box center [291, 203] width 12 height 12
radio input "true"
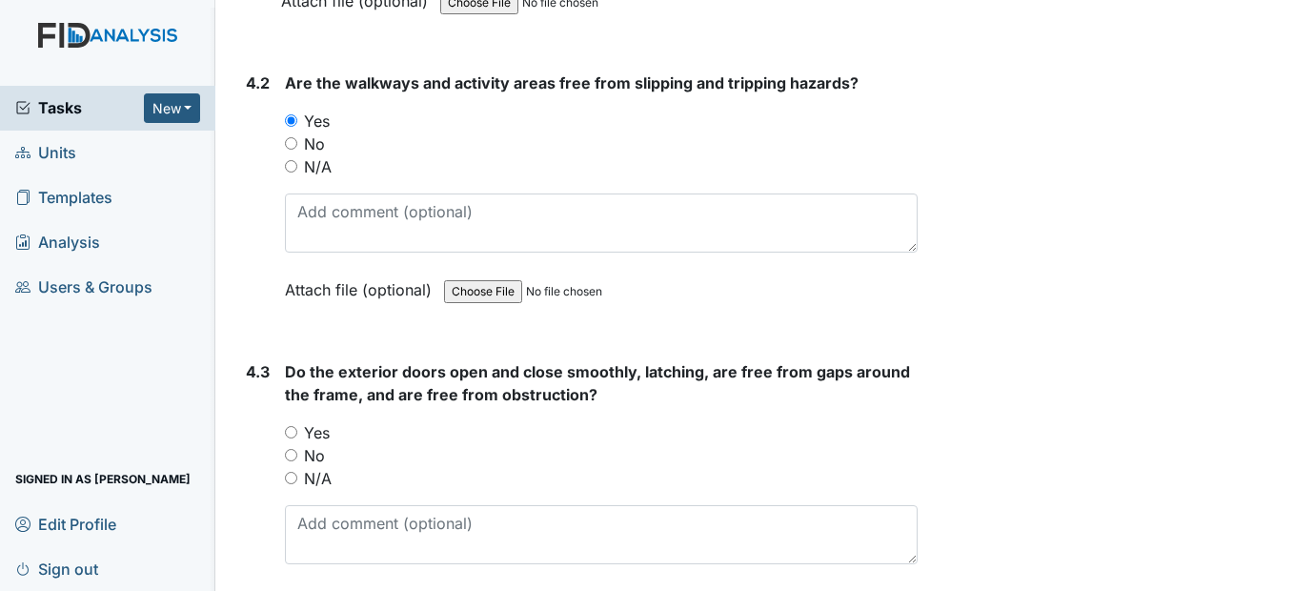
scroll to position [12575, 0]
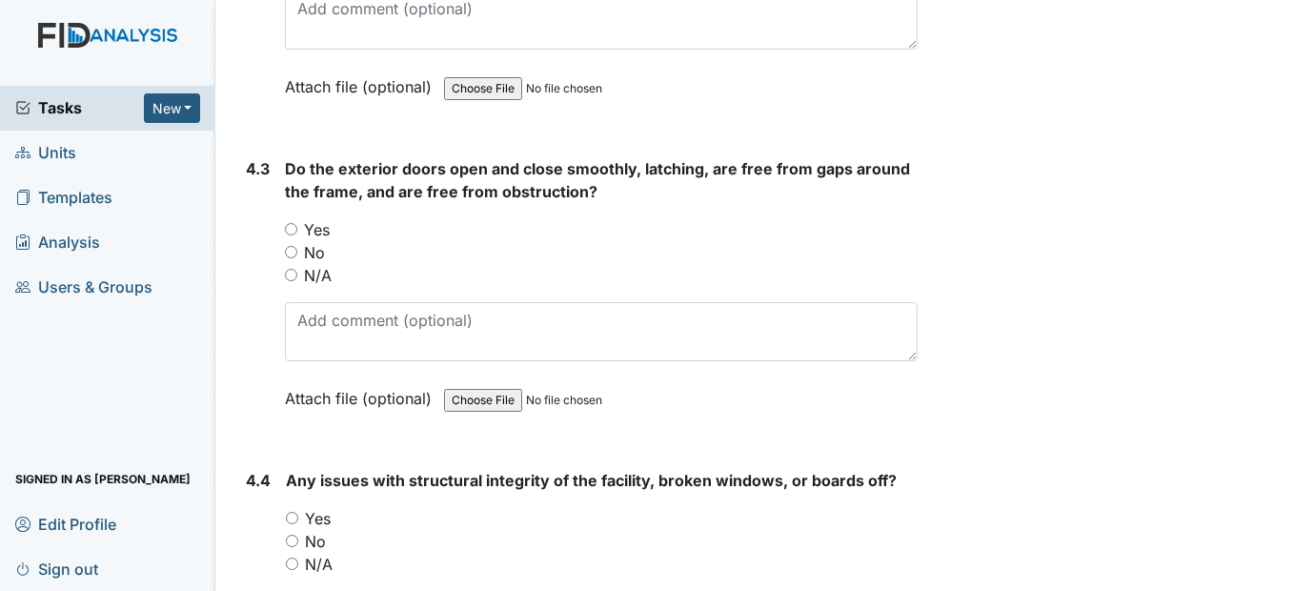
click at [289, 235] on input "Yes" at bounding box center [291, 229] width 12 height 12
radio input "true"
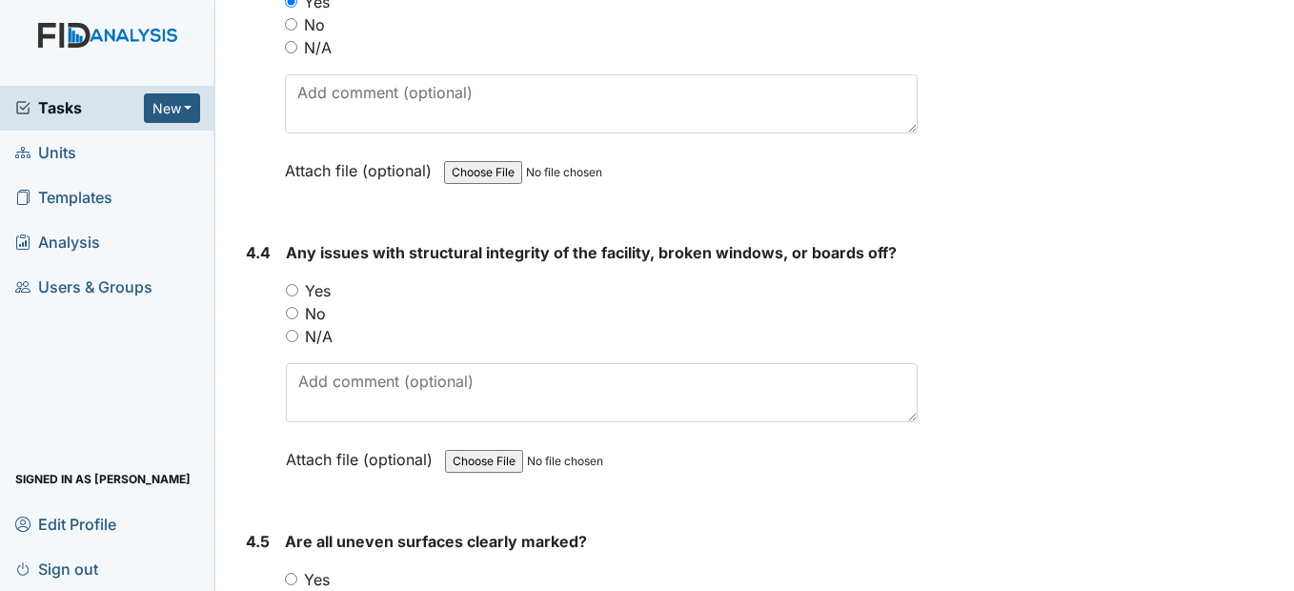
scroll to position [12860, 0]
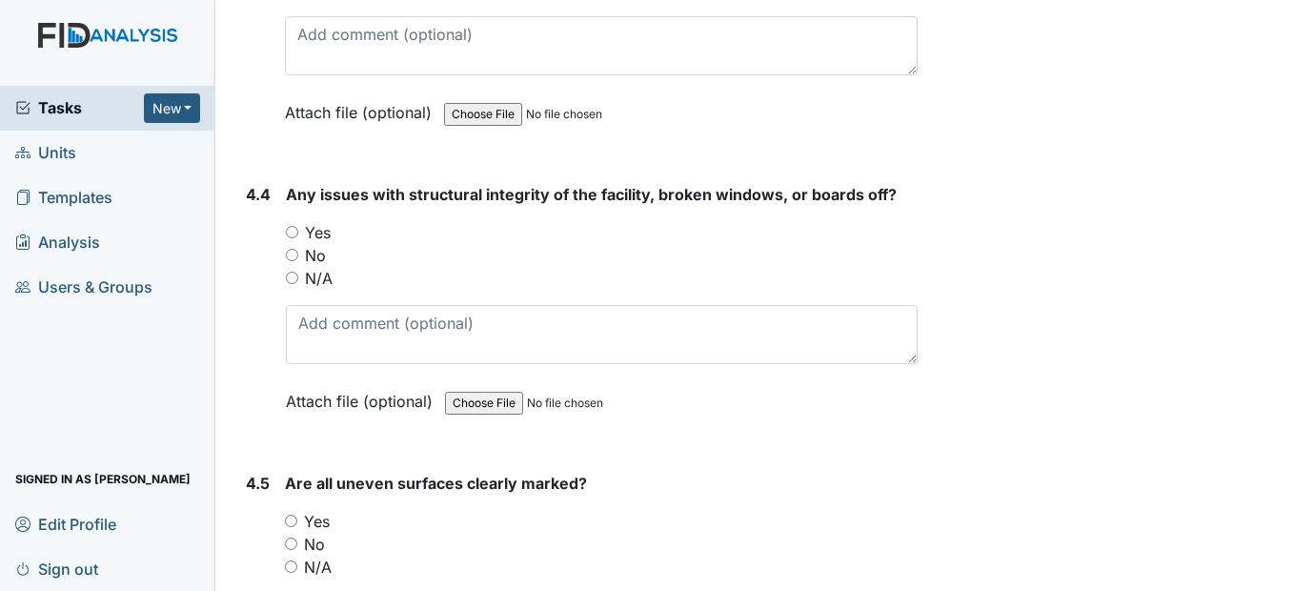
click at [295, 238] on input "Yes" at bounding box center [292, 232] width 12 height 12
radio input "true"
click at [295, 261] on input "No" at bounding box center [292, 255] width 12 height 12
radio input "true"
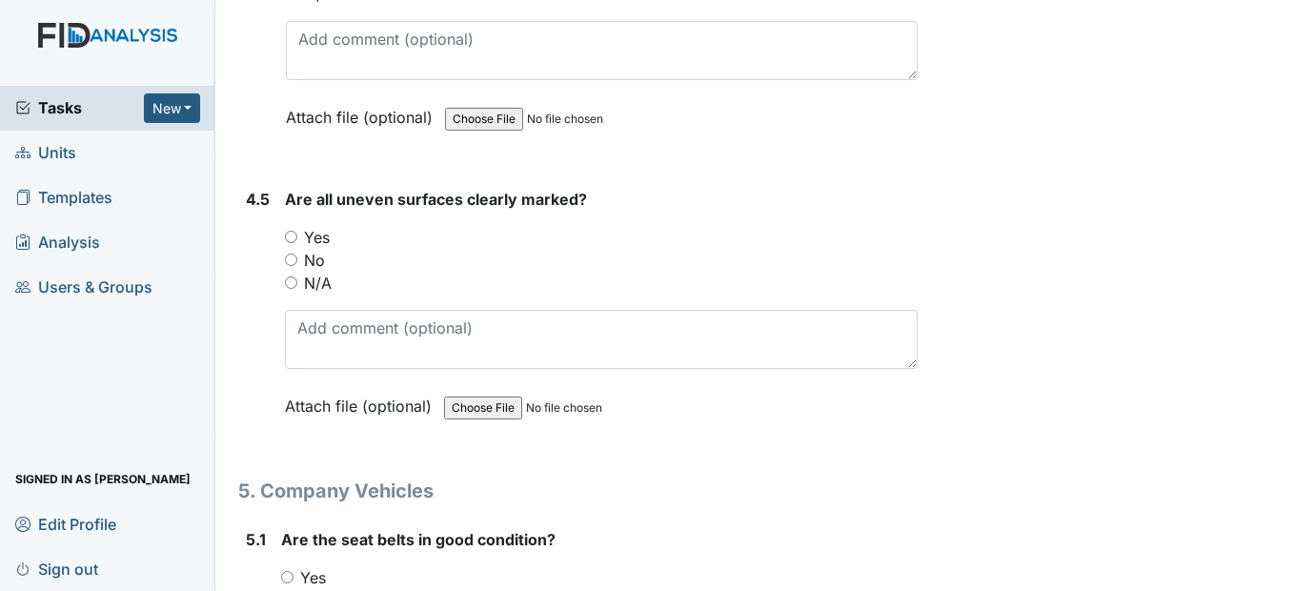
scroll to position [13146, 0]
click at [295, 287] on input "N/A" at bounding box center [291, 280] width 12 height 12
radio input "true"
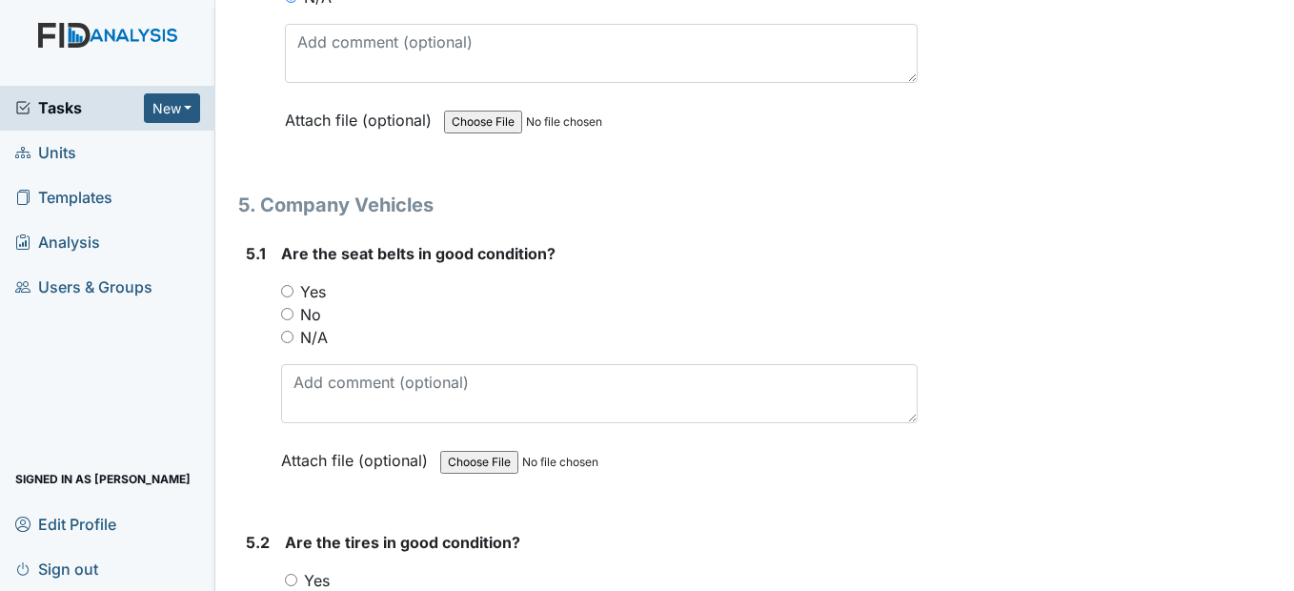
scroll to position [13432, 0]
click at [278, 311] on div "5.1 Are the seat belts in good condition? You must select one of the below opti…" at bounding box center [577, 369] width 678 height 258
click at [281, 295] on input "Yes" at bounding box center [287, 289] width 12 height 12
radio input "true"
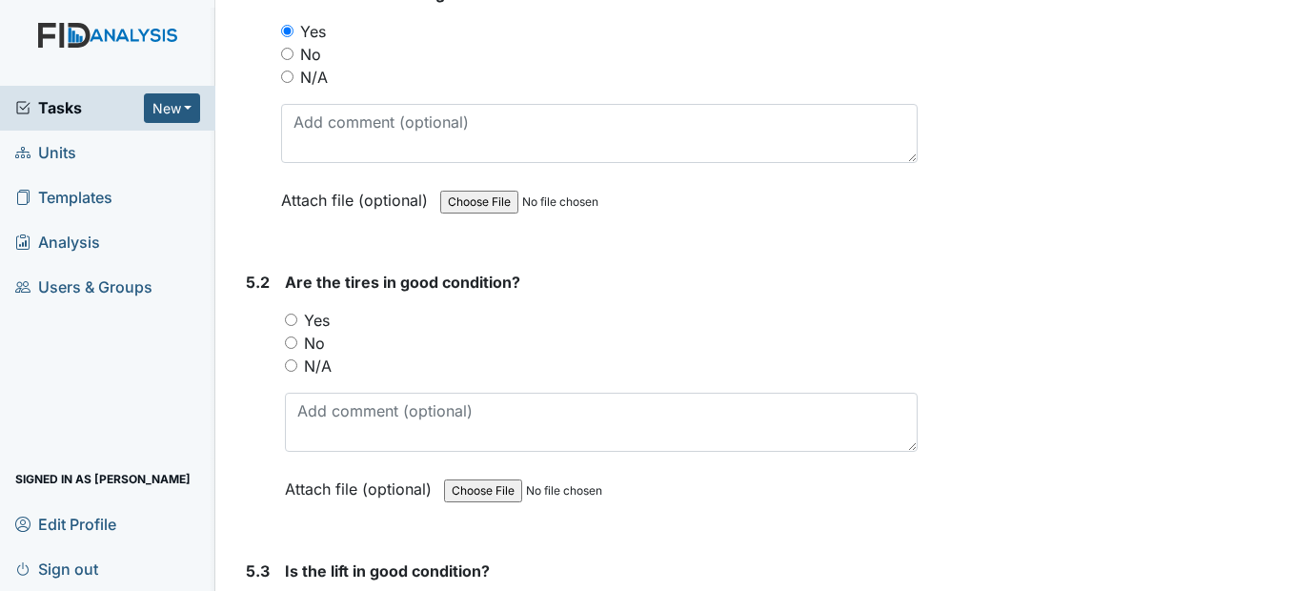
scroll to position [13718, 0]
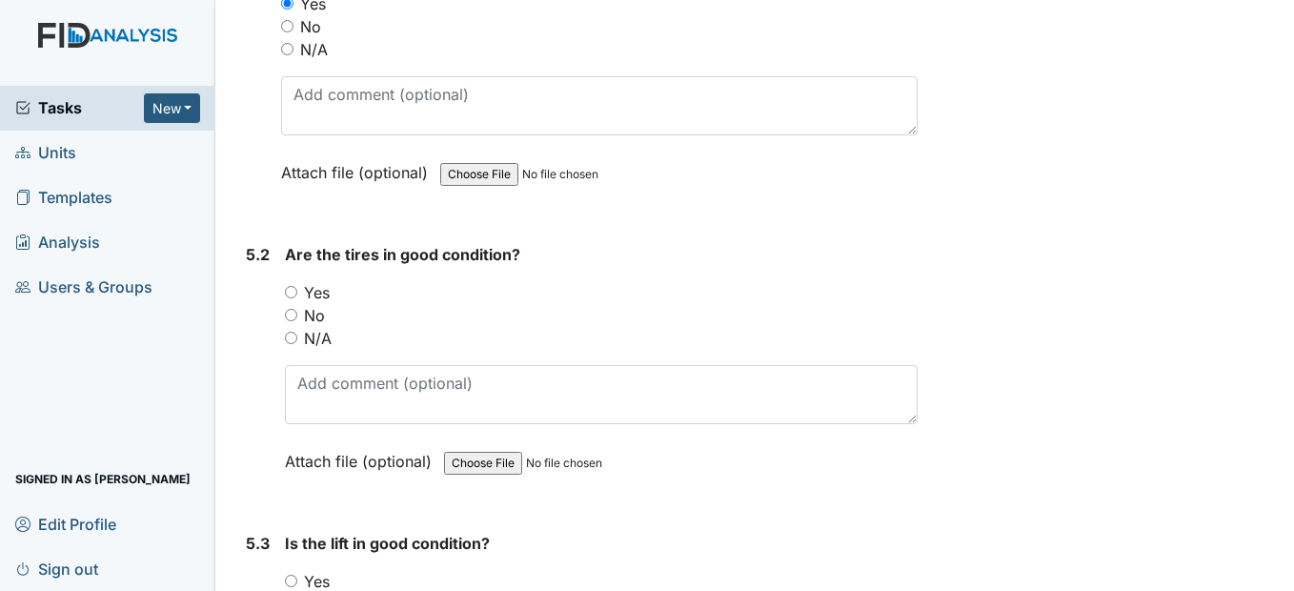
click at [289, 298] on input "Yes" at bounding box center [291, 292] width 12 height 12
radio input "true"
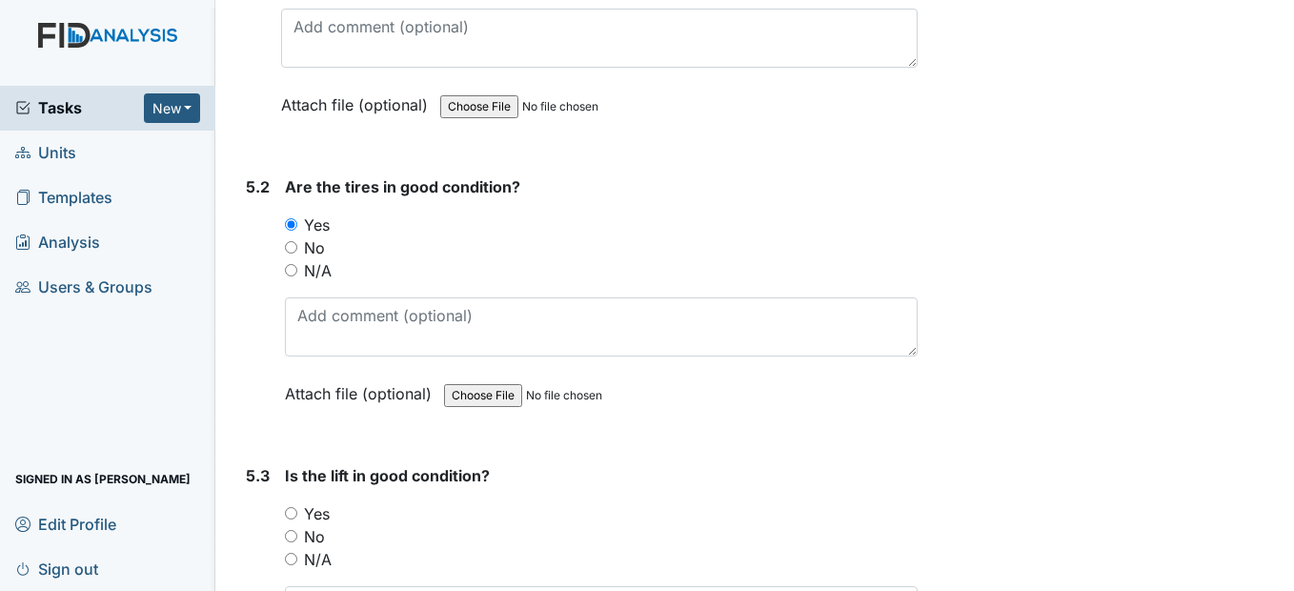
scroll to position [14004, 0]
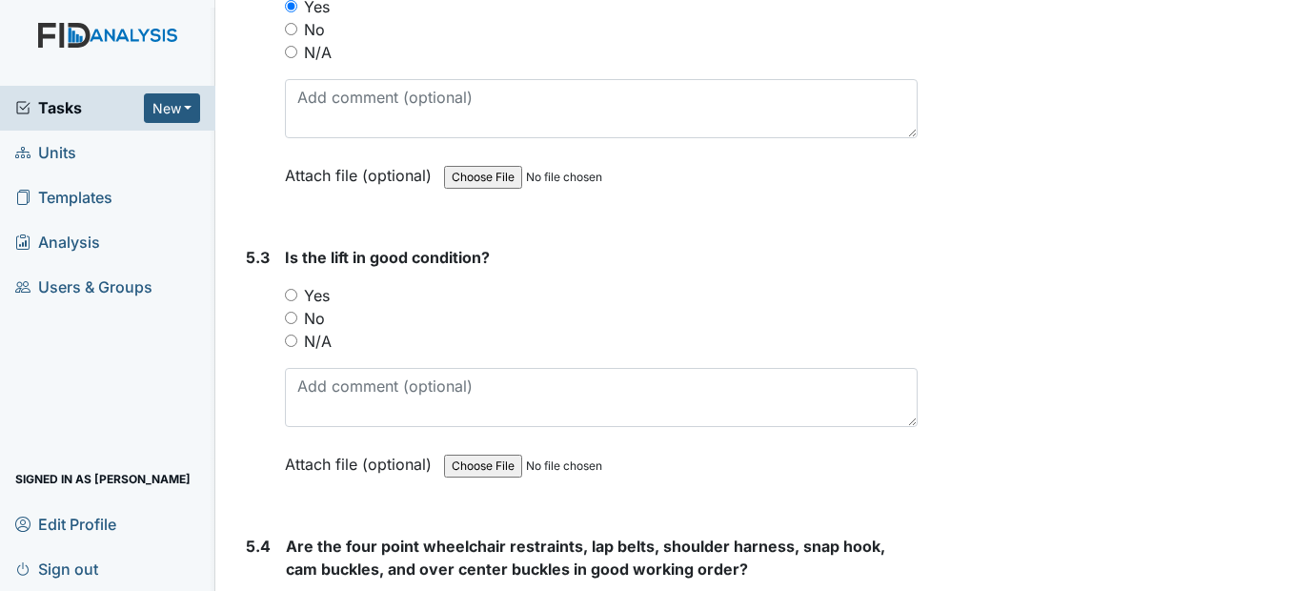
click at [292, 347] on input "N/A" at bounding box center [291, 340] width 12 height 12
radio input "true"
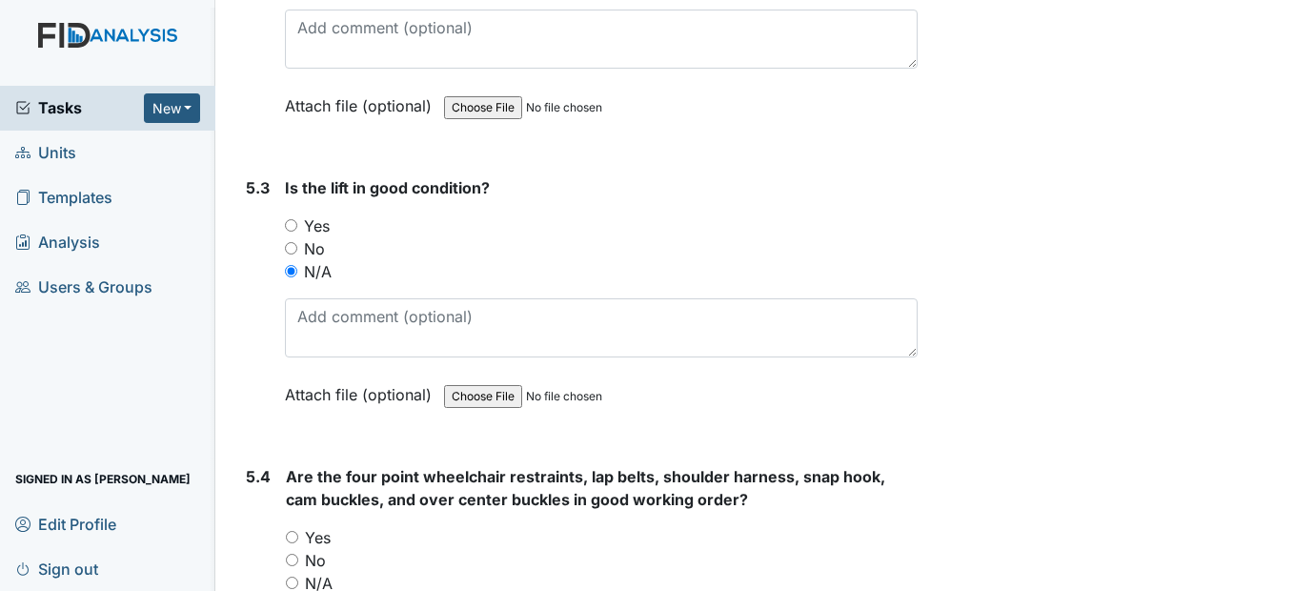
scroll to position [14289, 0]
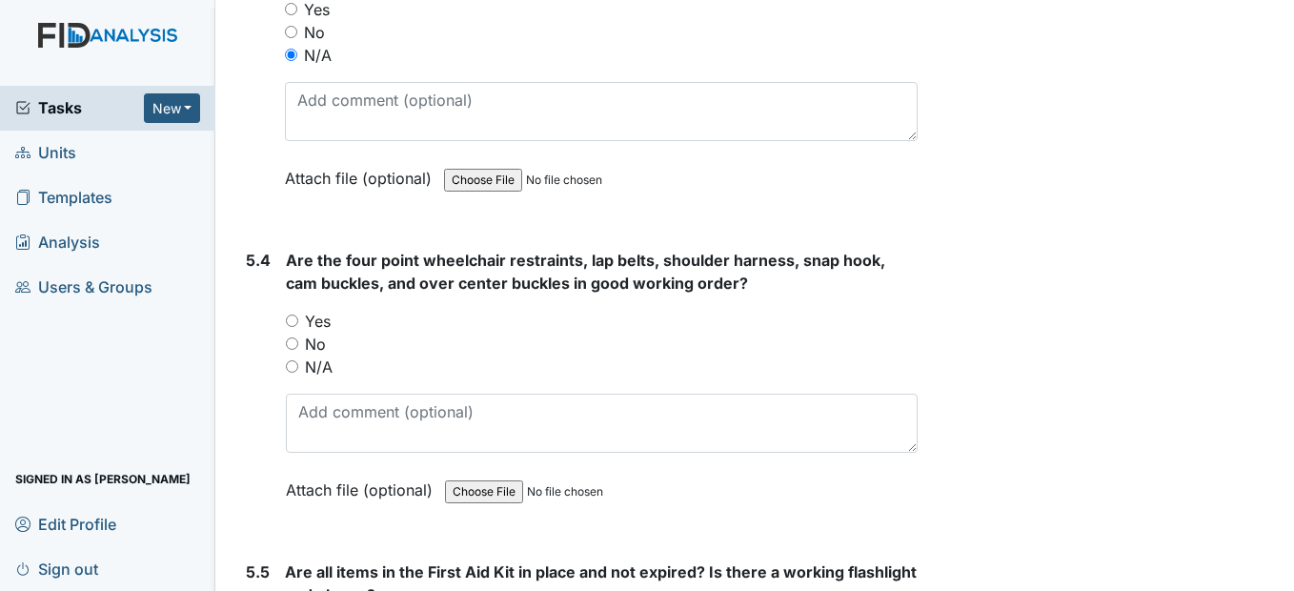
click at [292, 372] on input "N/A" at bounding box center [292, 366] width 12 height 12
radio input "true"
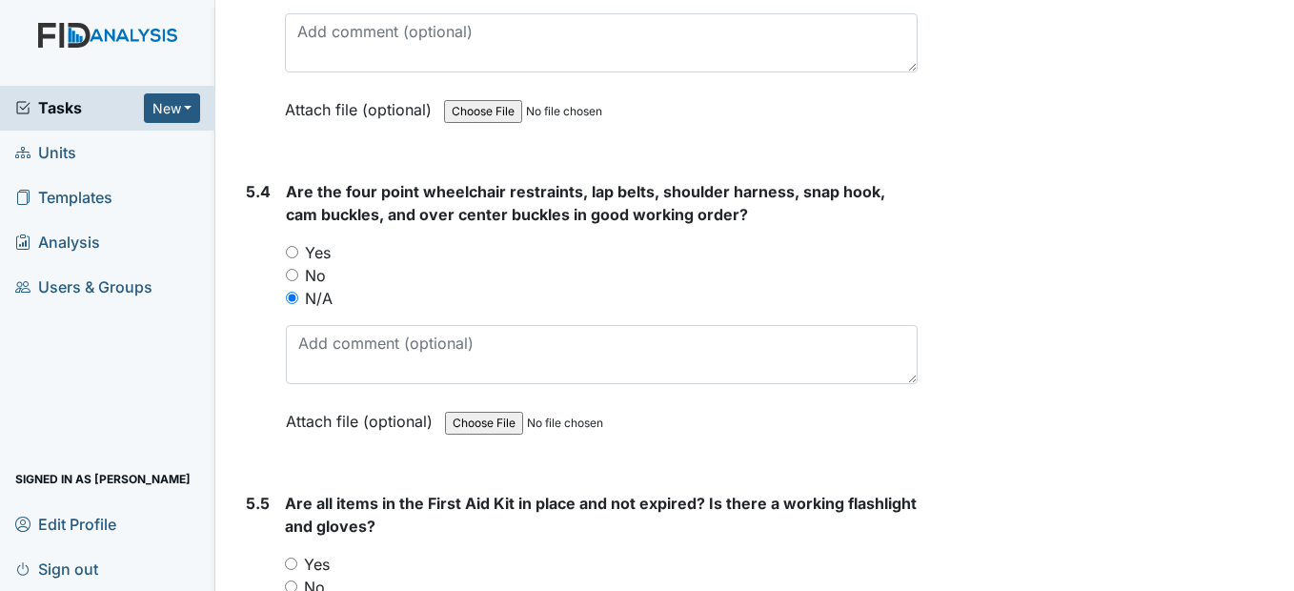
scroll to position [14575, 0]
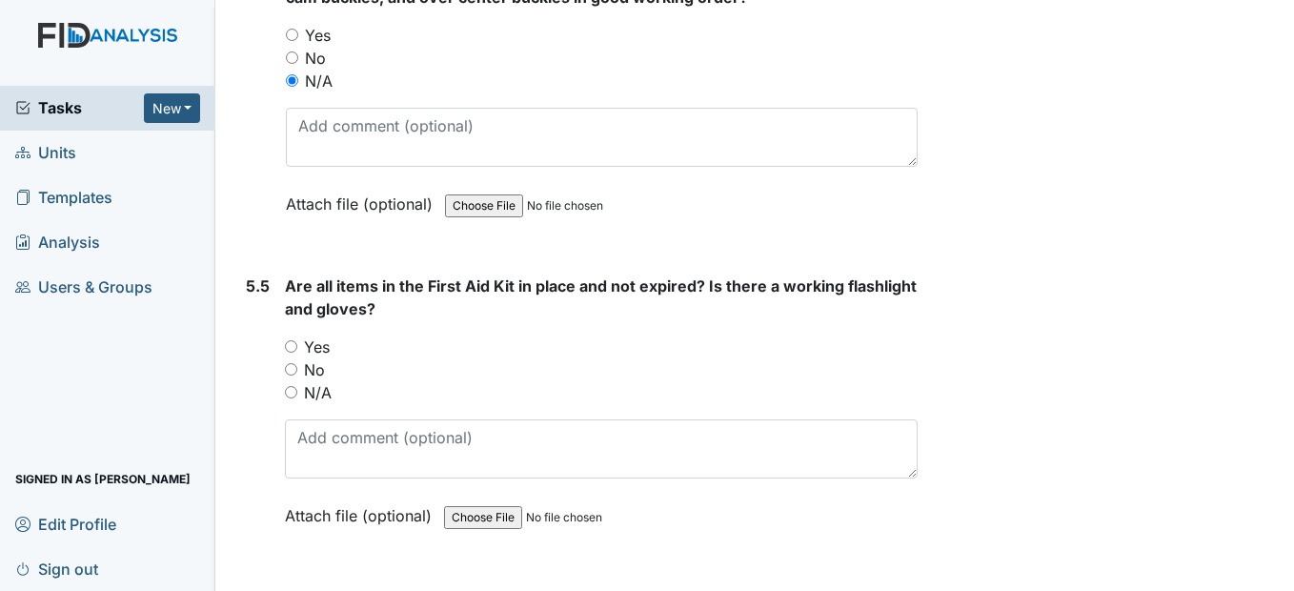
click at [291, 352] on input "Yes" at bounding box center [291, 346] width 12 height 12
radio input "true"
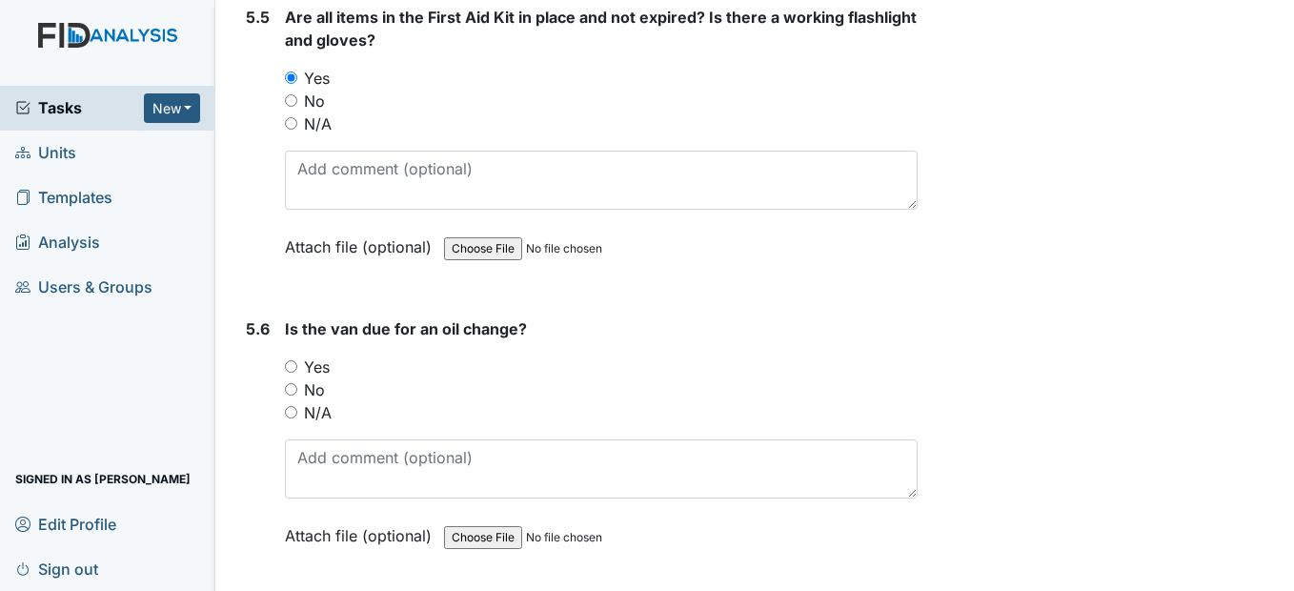
scroll to position [14861, 0]
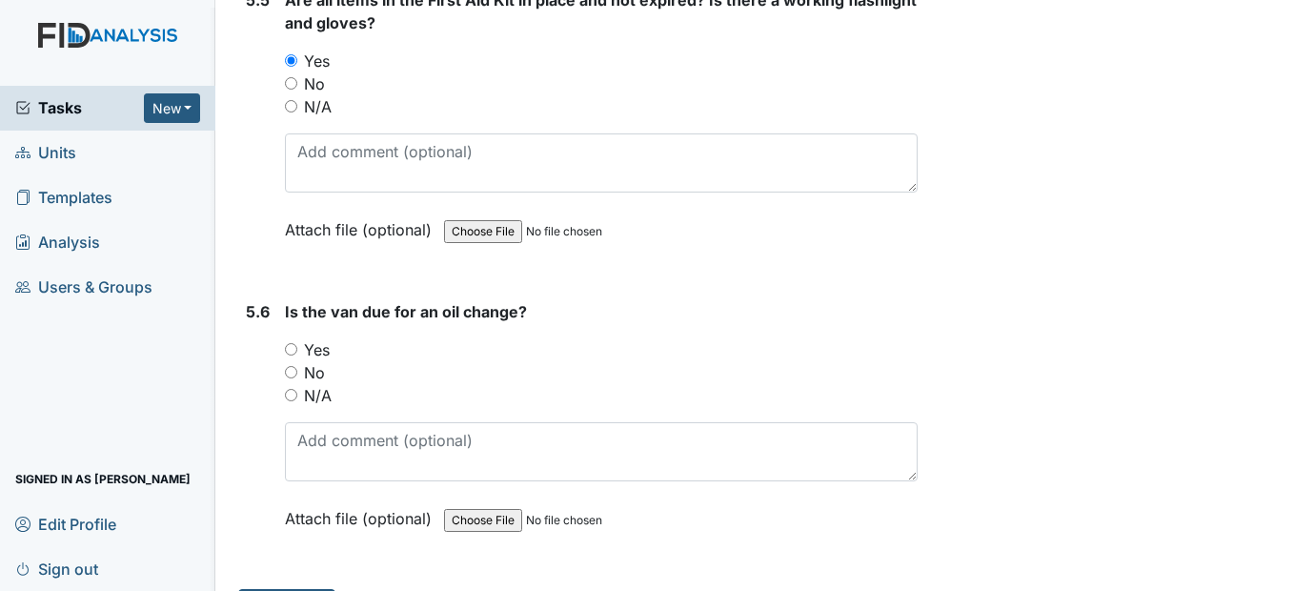
click at [291, 378] on input "No" at bounding box center [291, 372] width 12 height 12
radio input "true"
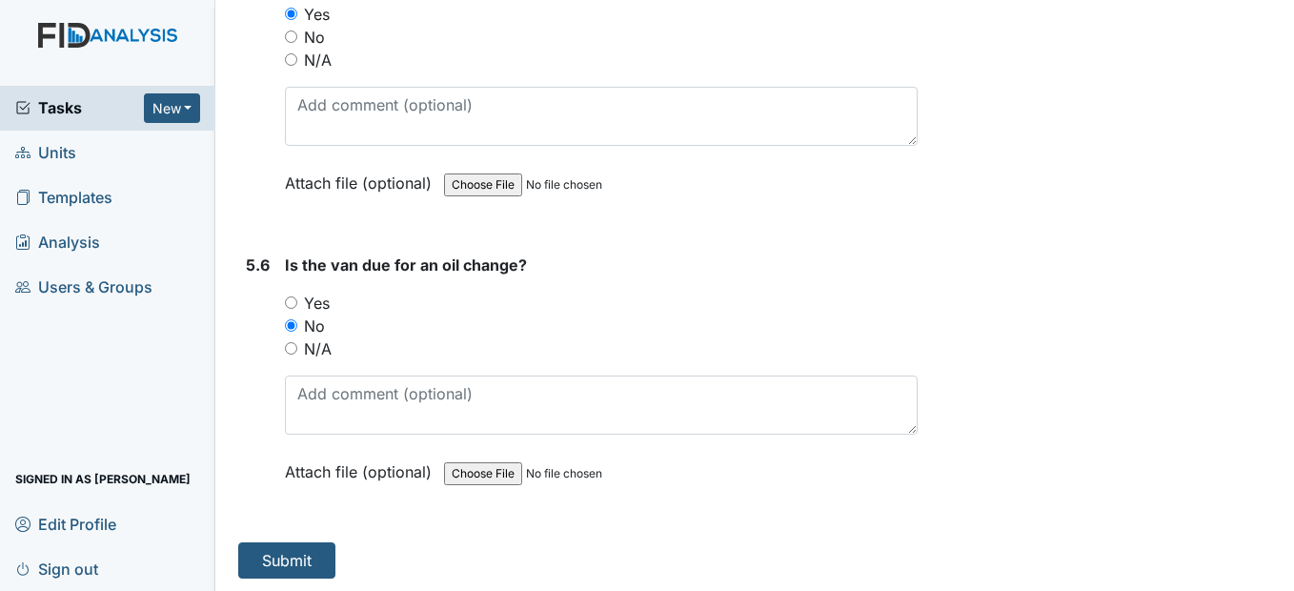
scroll to position [14933, 0]
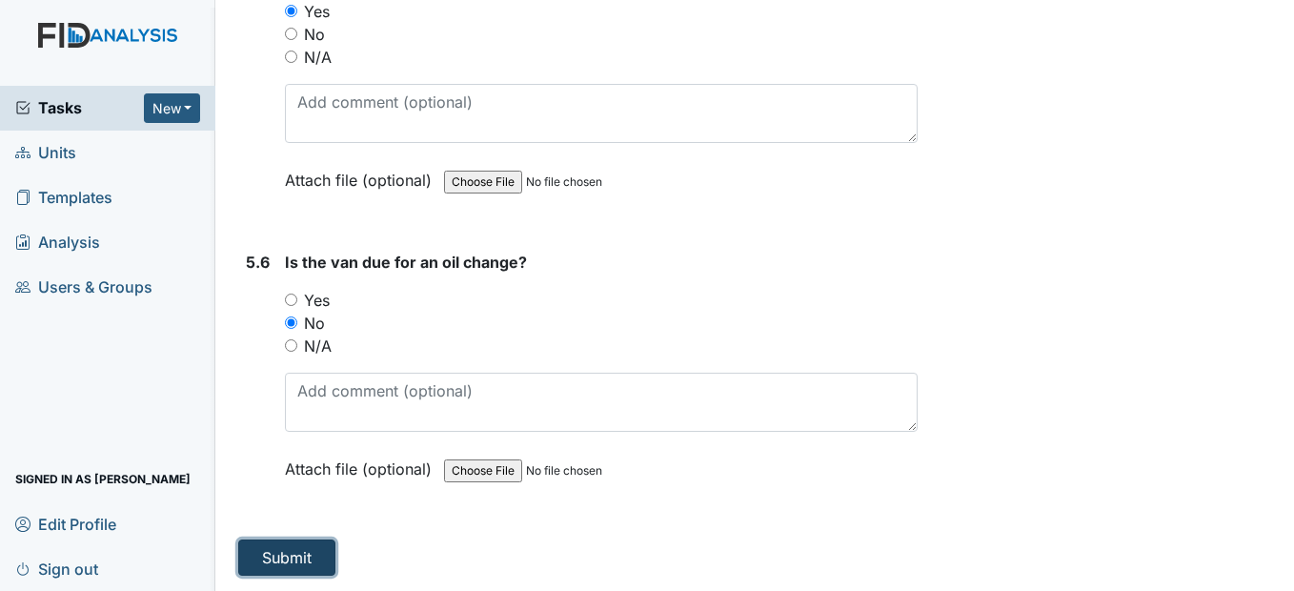
click at [266, 561] on button "Submit" at bounding box center [286, 557] width 97 height 36
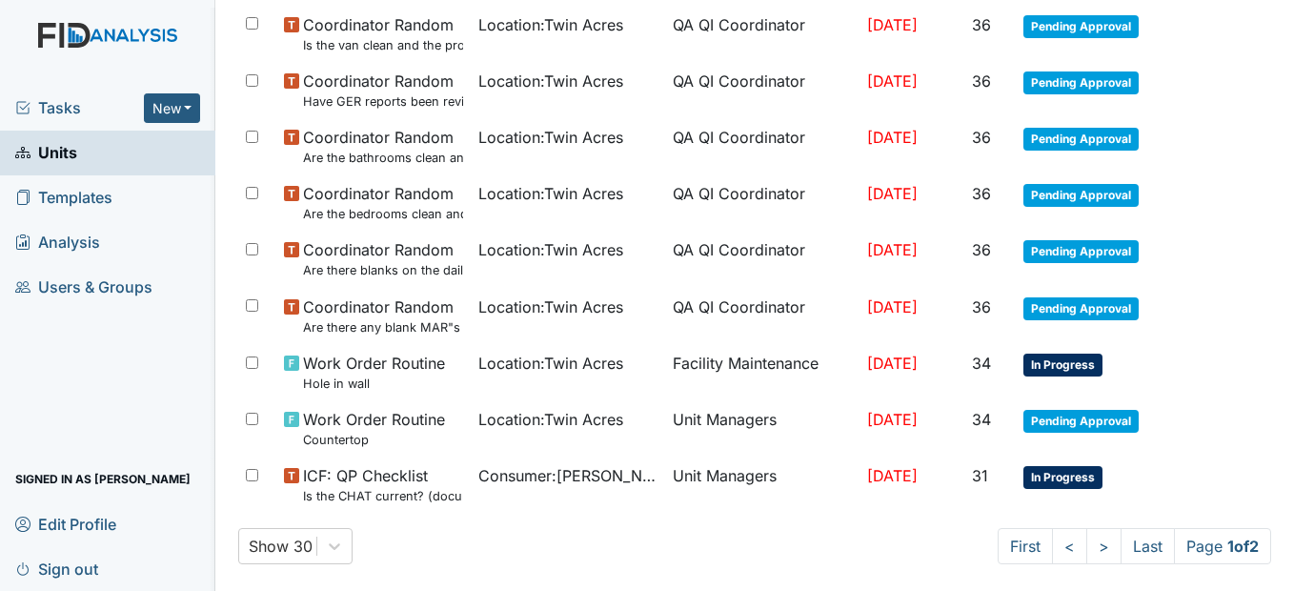
scroll to position [1398, 0]
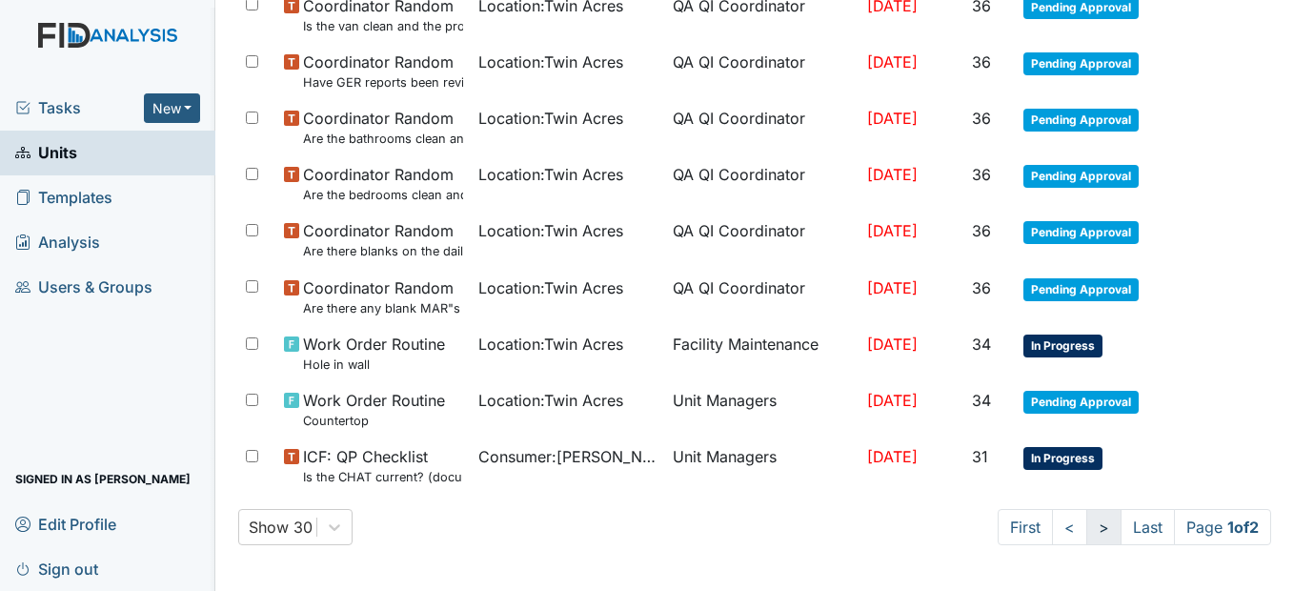
click at [1086, 522] on link ">" at bounding box center [1103, 527] width 35 height 36
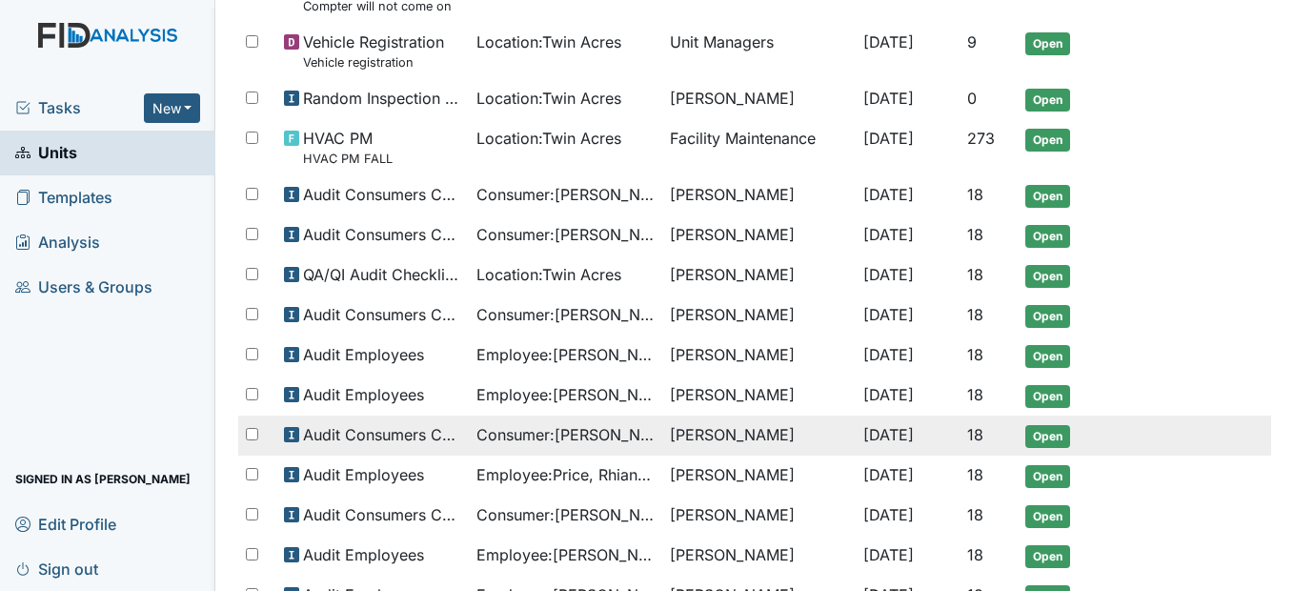
scroll to position [513, 0]
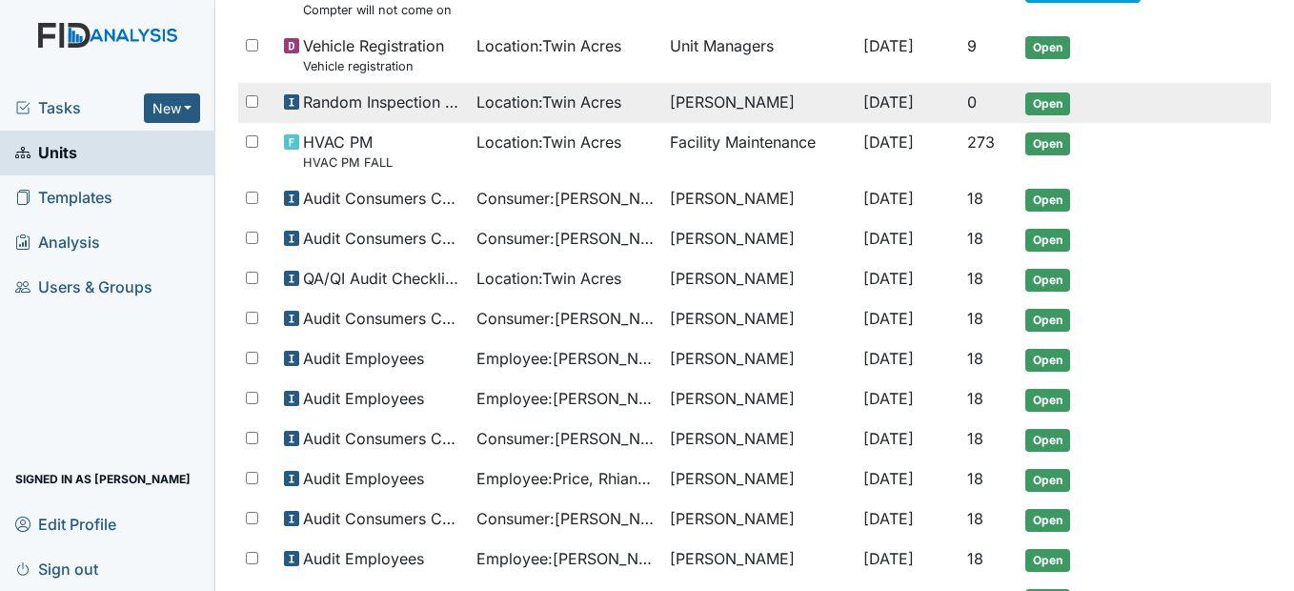
click at [545, 110] on span "Location : Twin Acres" at bounding box center [548, 101] width 145 height 23
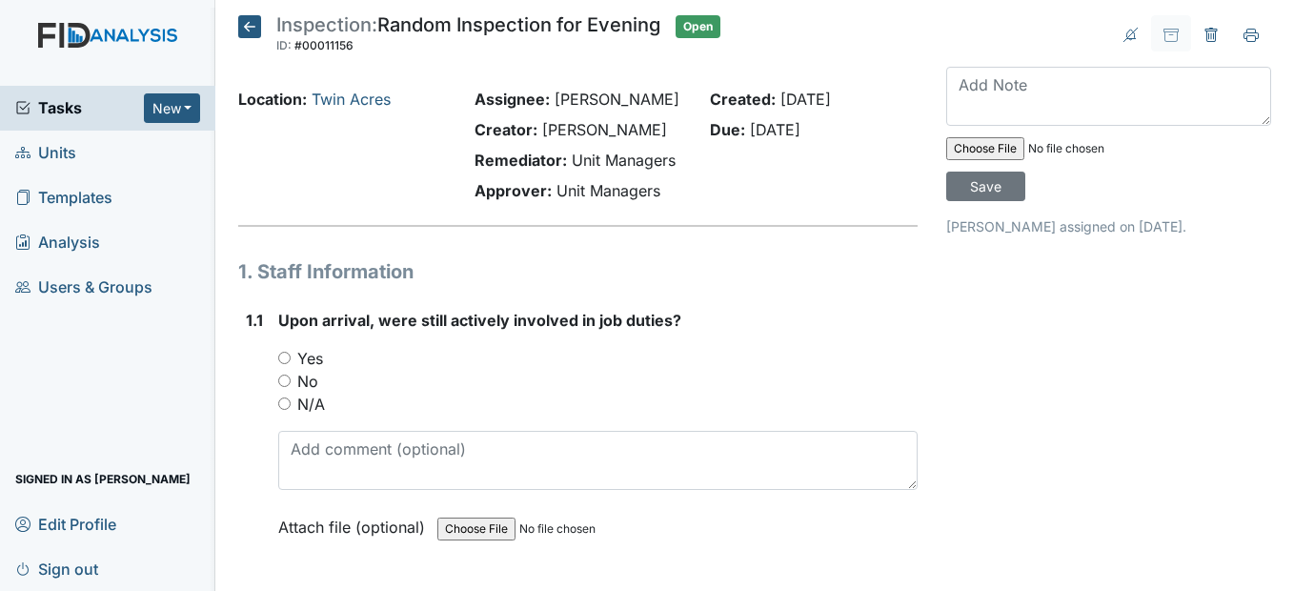
click at [288, 364] on input "Yes" at bounding box center [284, 358] width 12 height 12
radio input "true"
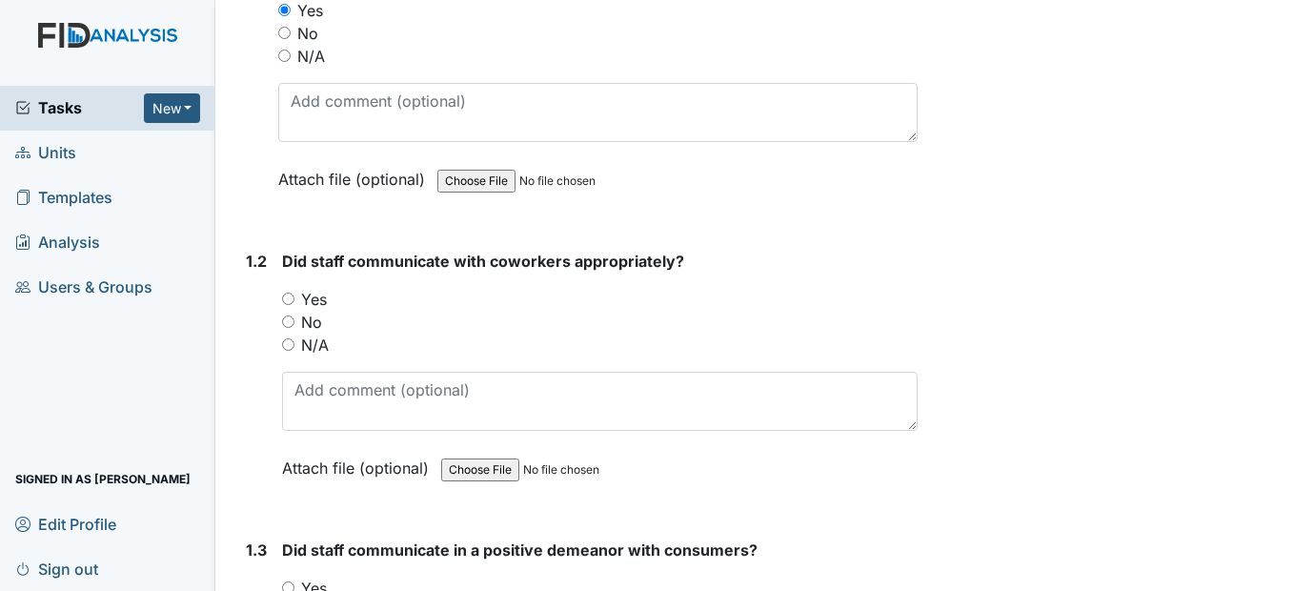
scroll to position [381, 0]
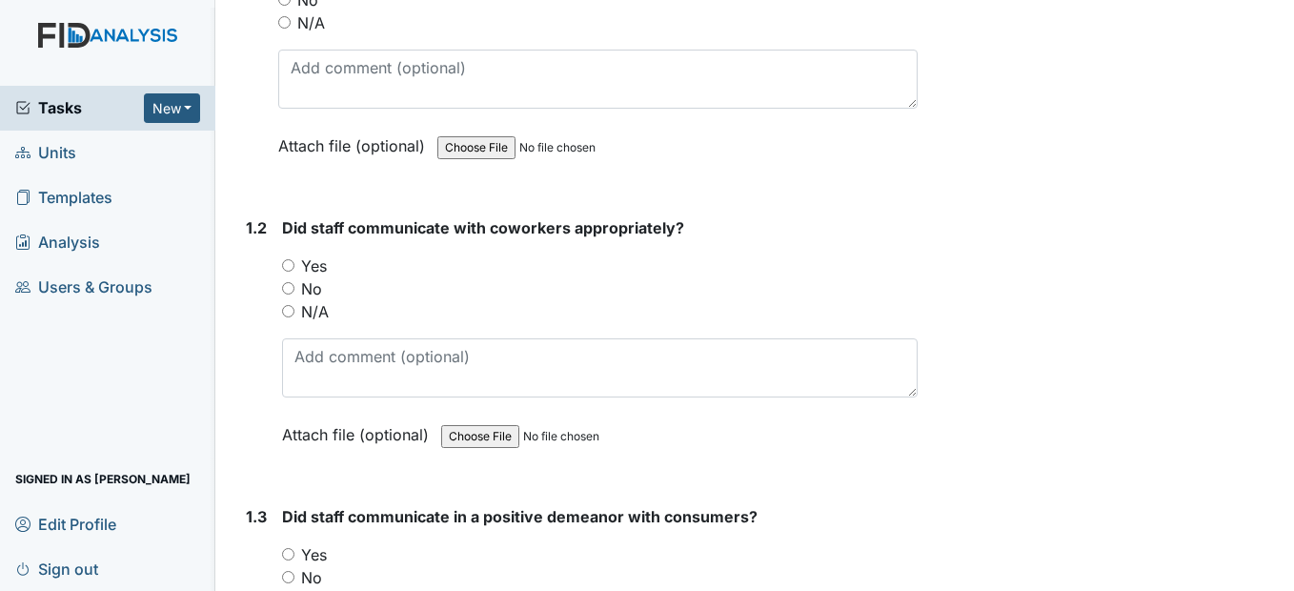
click at [292, 271] on input "Yes" at bounding box center [288, 265] width 12 height 12
radio input "true"
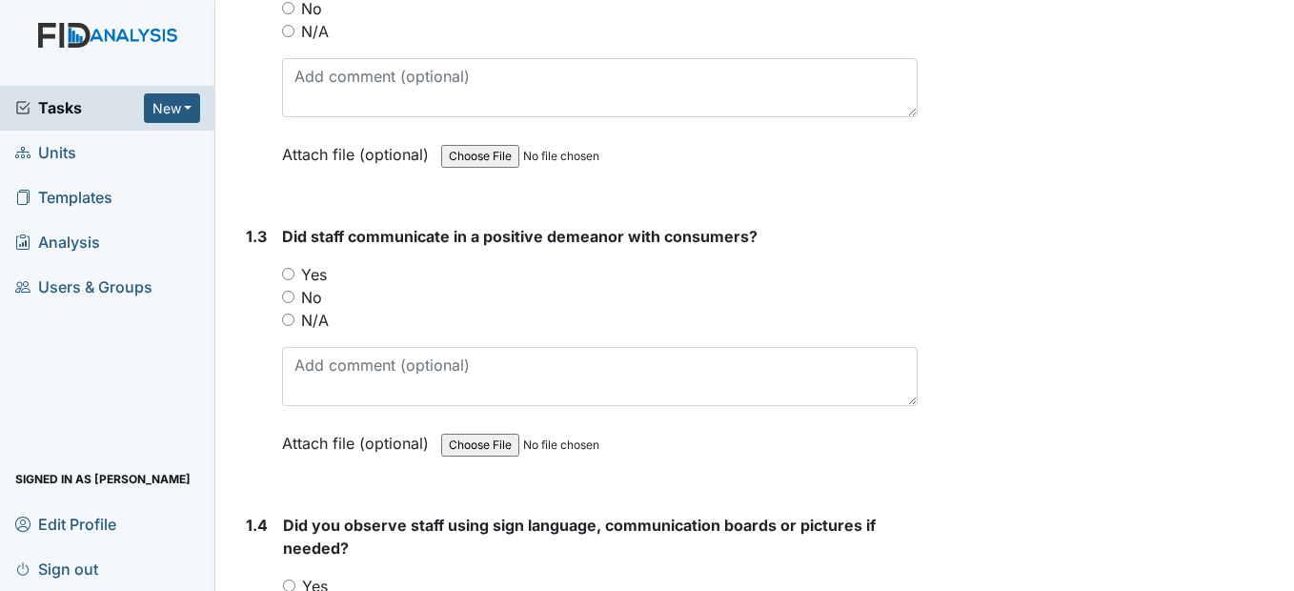
scroll to position [667, 0]
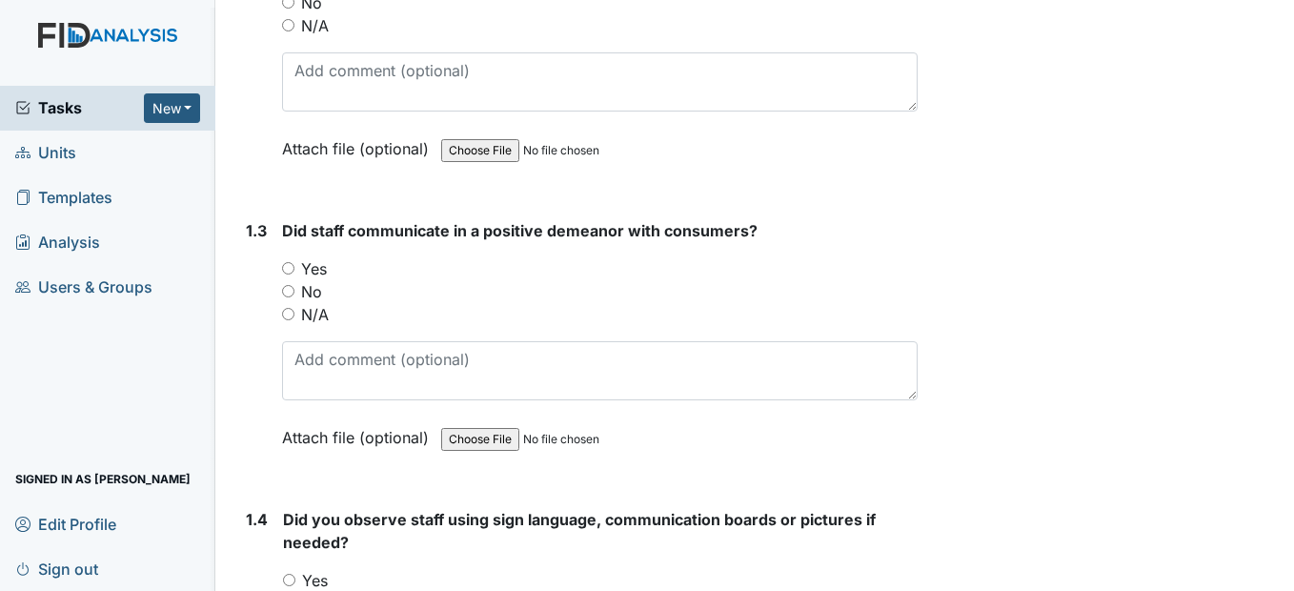
click at [293, 274] on input "Yes" at bounding box center [288, 268] width 12 height 12
radio input "true"
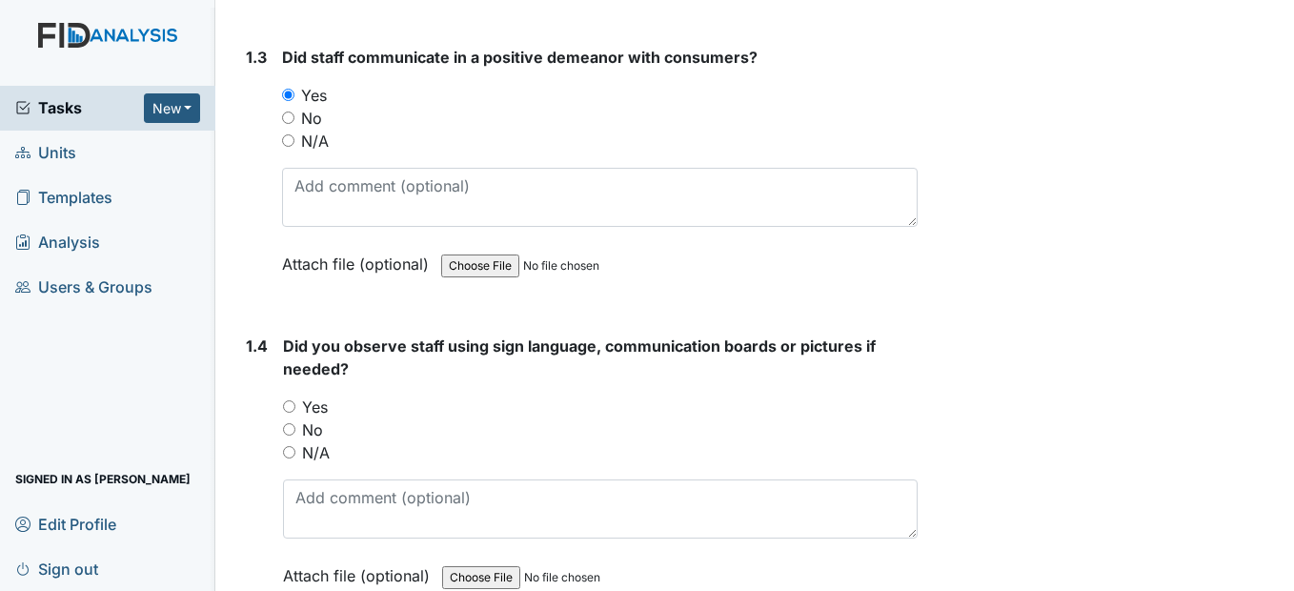
scroll to position [857, 0]
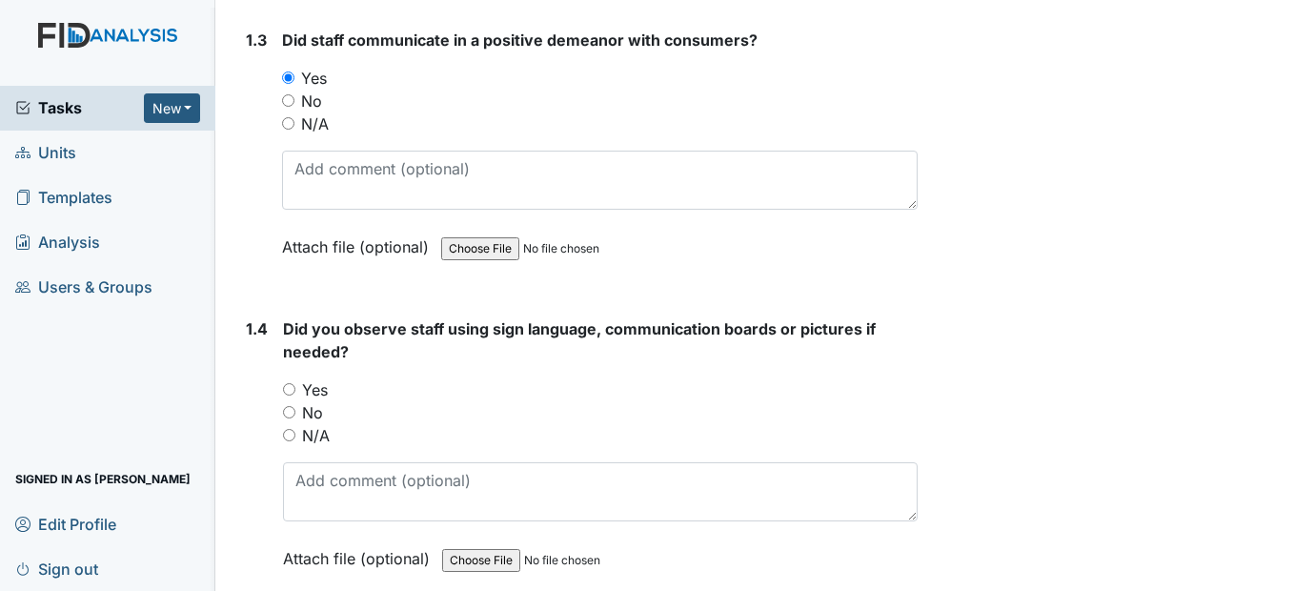
click at [290, 395] on input "Yes" at bounding box center [289, 389] width 12 height 12
radio input "true"
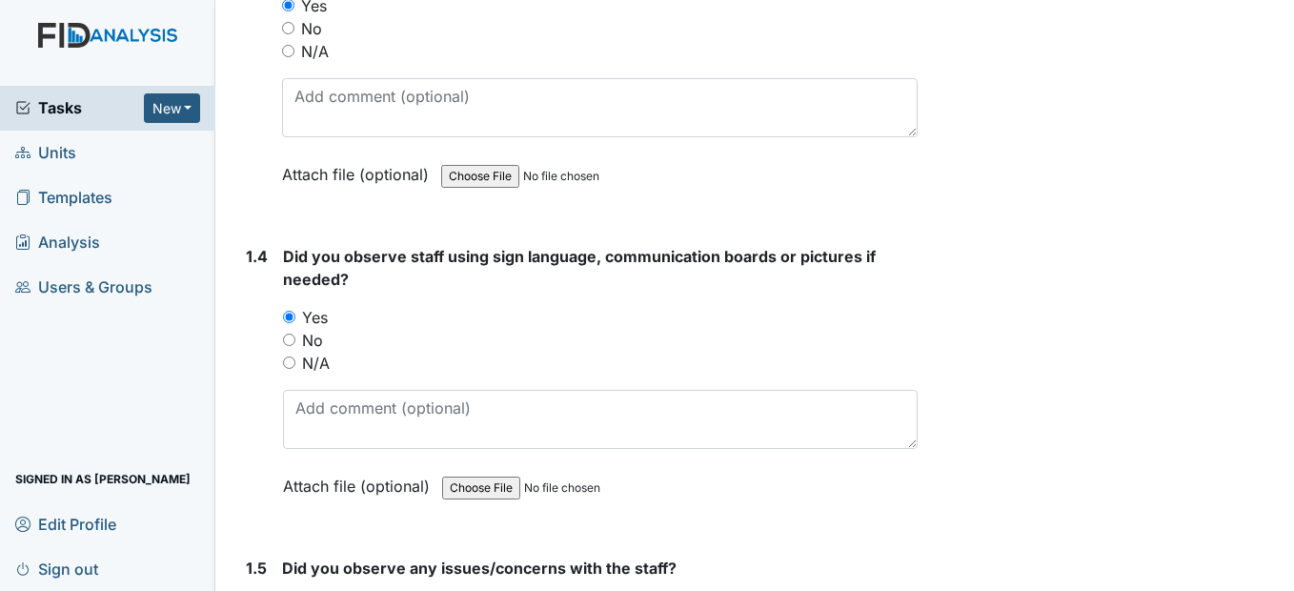
scroll to position [1143, 0]
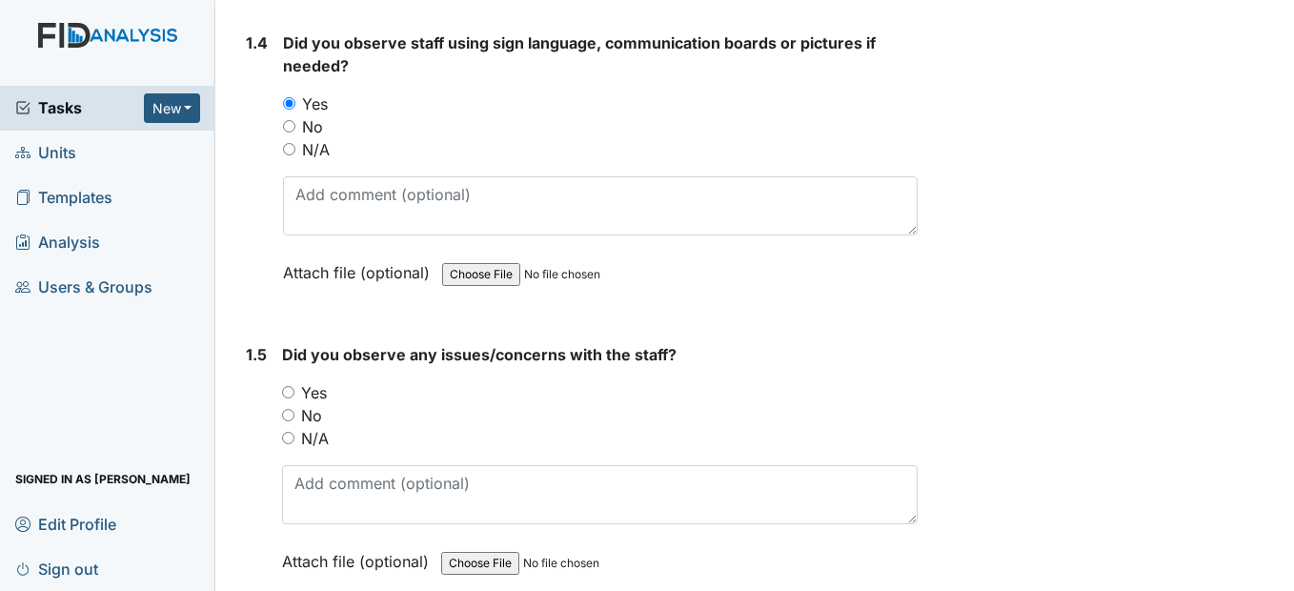
click at [285, 421] on input "No" at bounding box center [288, 415] width 12 height 12
radio input "true"
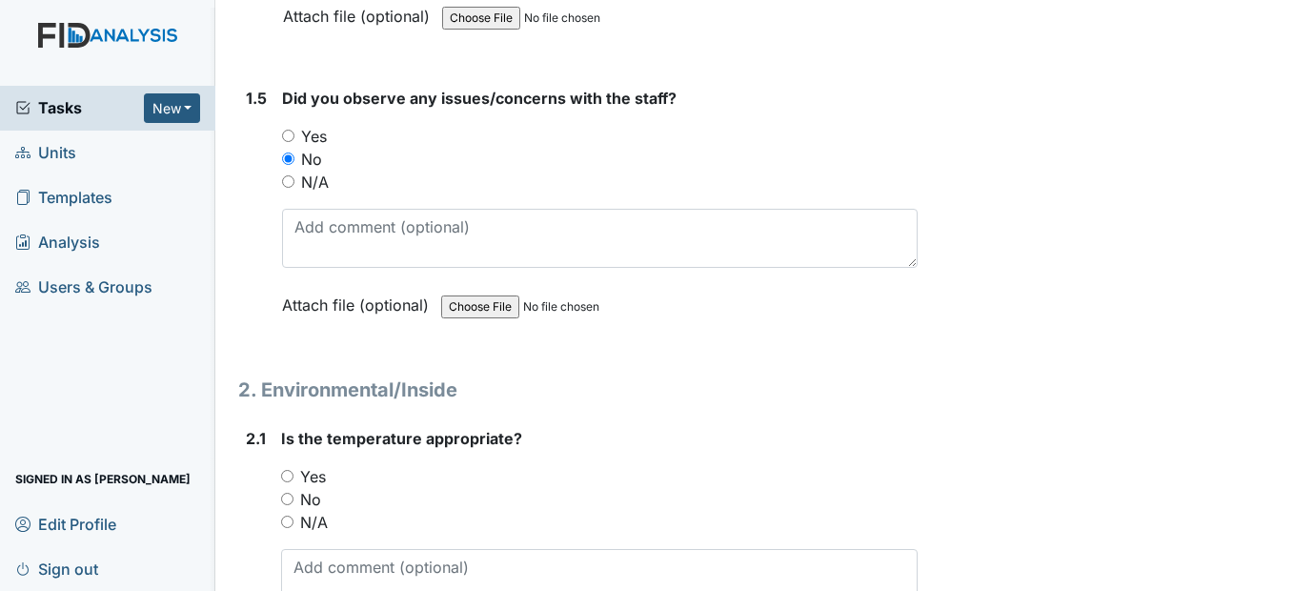
scroll to position [1524, 0]
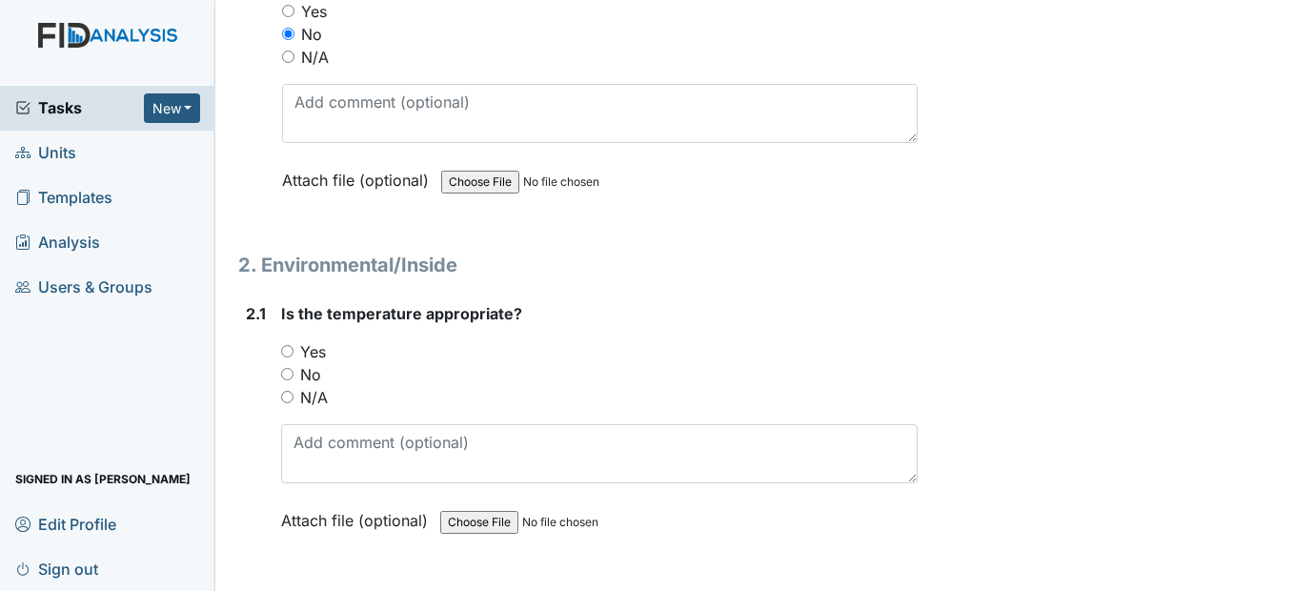
click at [289, 357] on input "Yes" at bounding box center [287, 351] width 12 height 12
radio input "true"
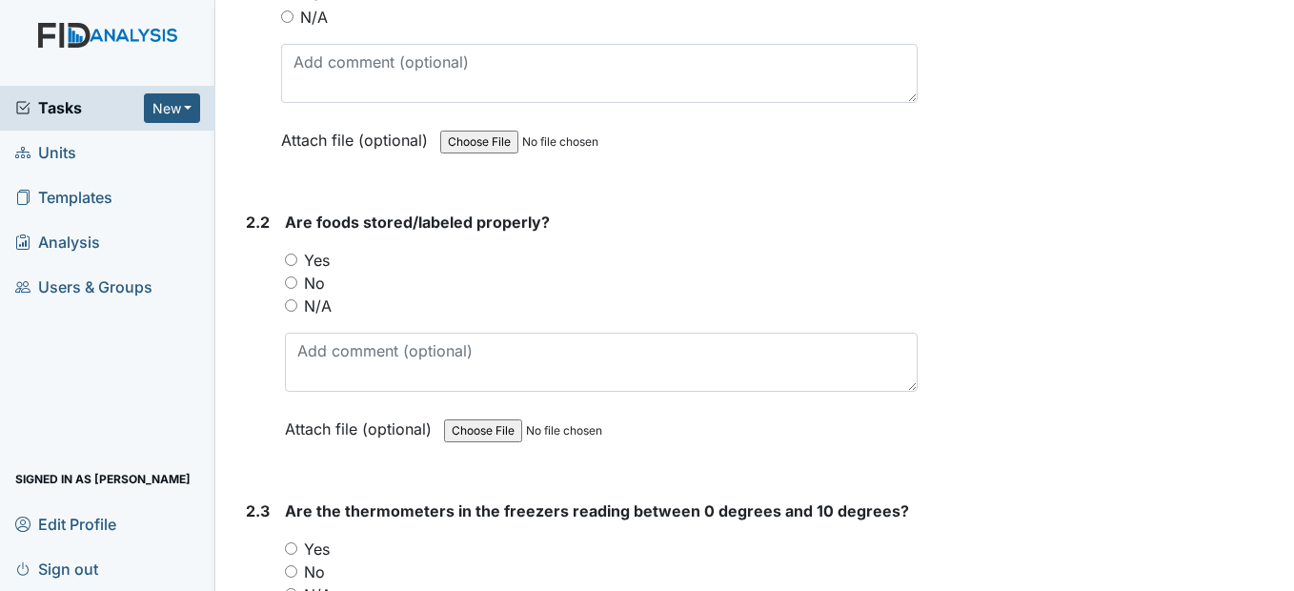
scroll to position [1905, 0]
click at [293, 265] on input "Yes" at bounding box center [291, 258] width 12 height 12
radio input "true"
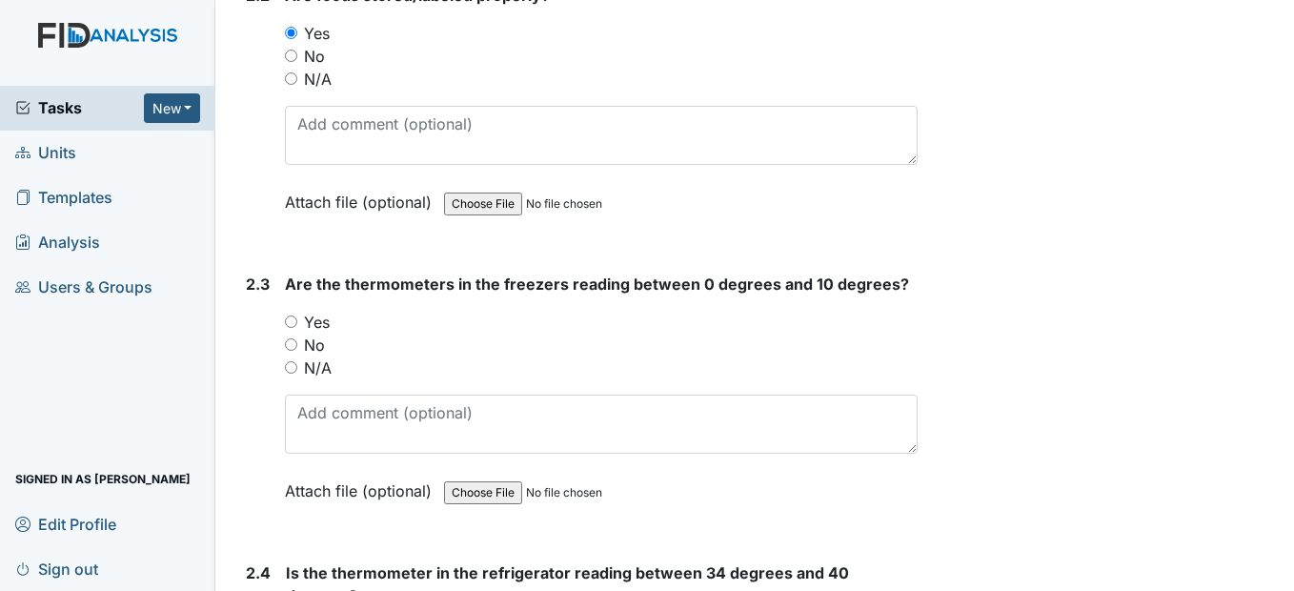
scroll to position [2286, 0]
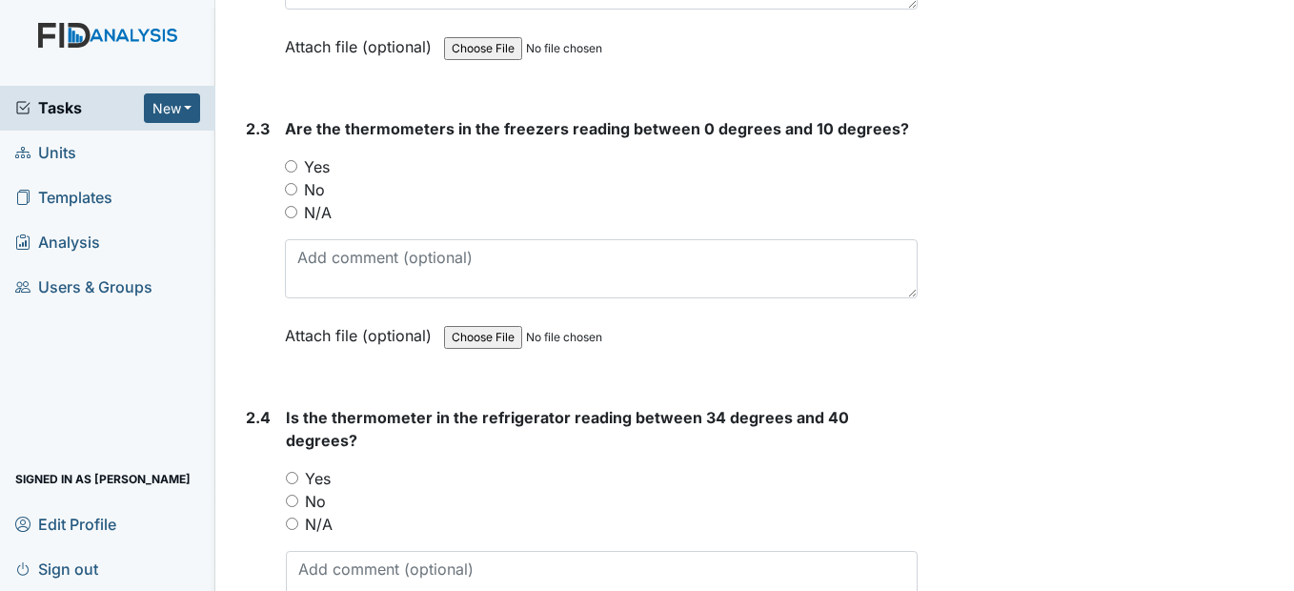
click at [295, 172] on input "Yes" at bounding box center [291, 166] width 12 height 12
radio input "true"
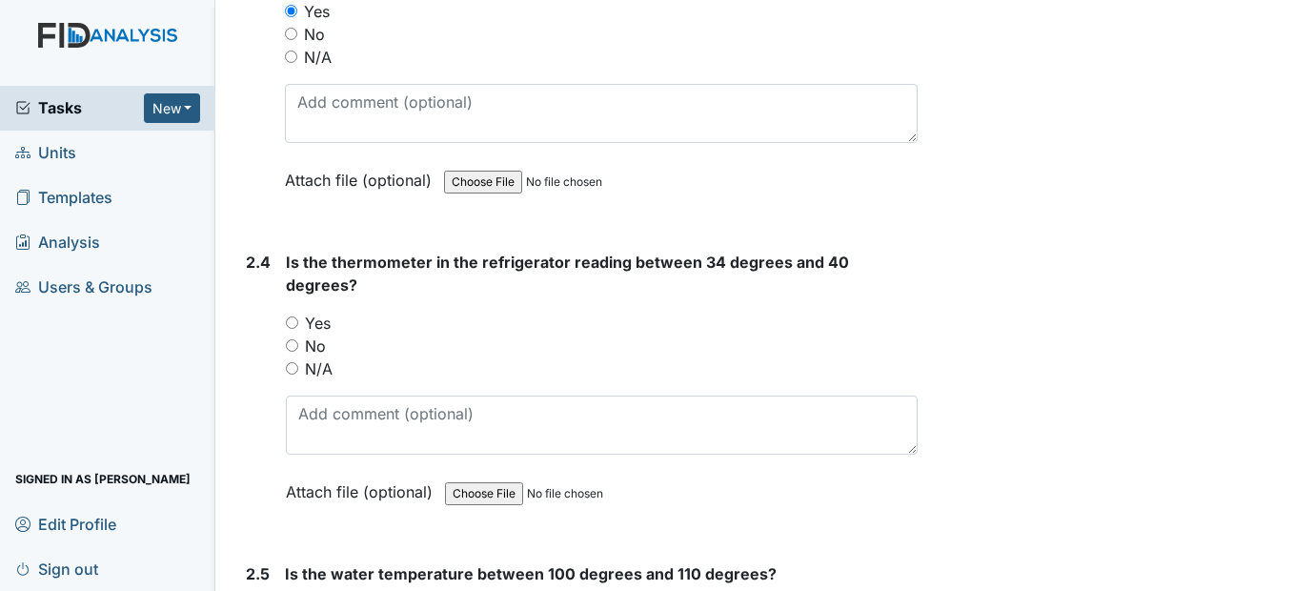
scroll to position [2477, 0]
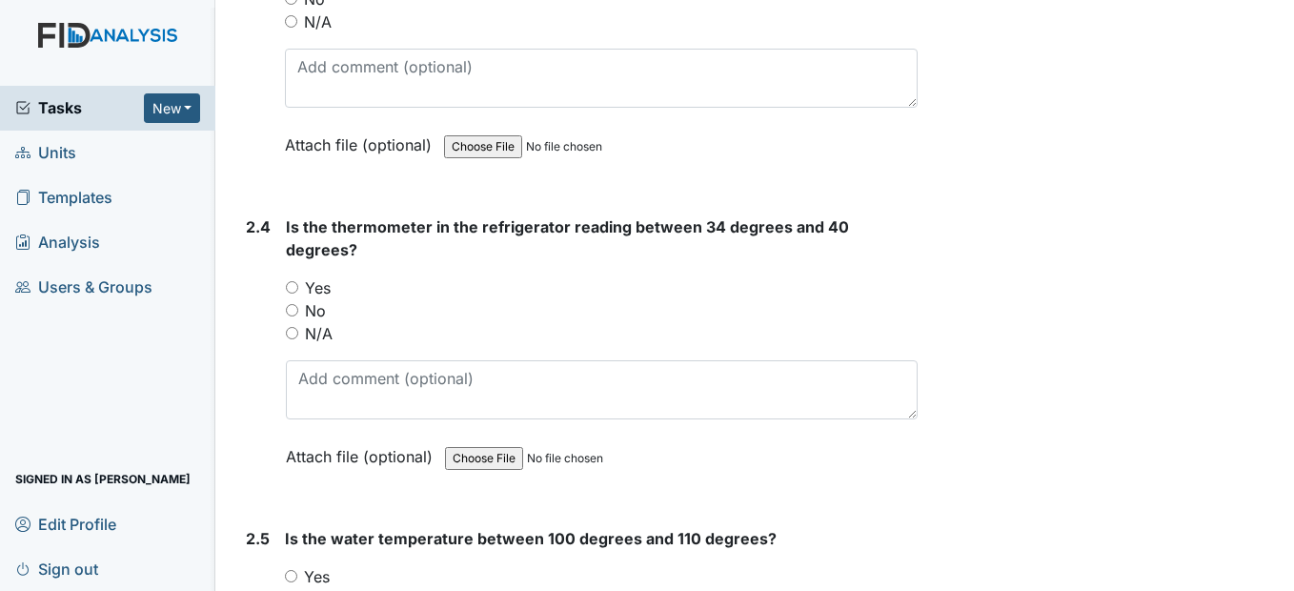
click at [294, 293] on input "Yes" at bounding box center [292, 287] width 12 height 12
radio input "true"
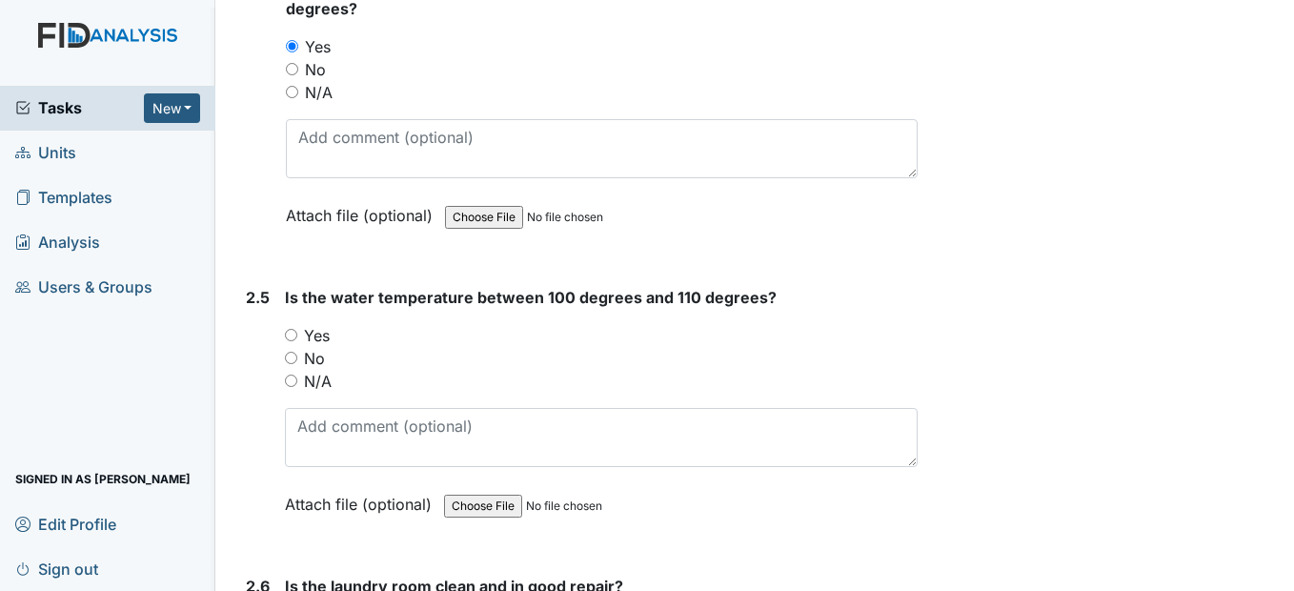
scroll to position [2763, 0]
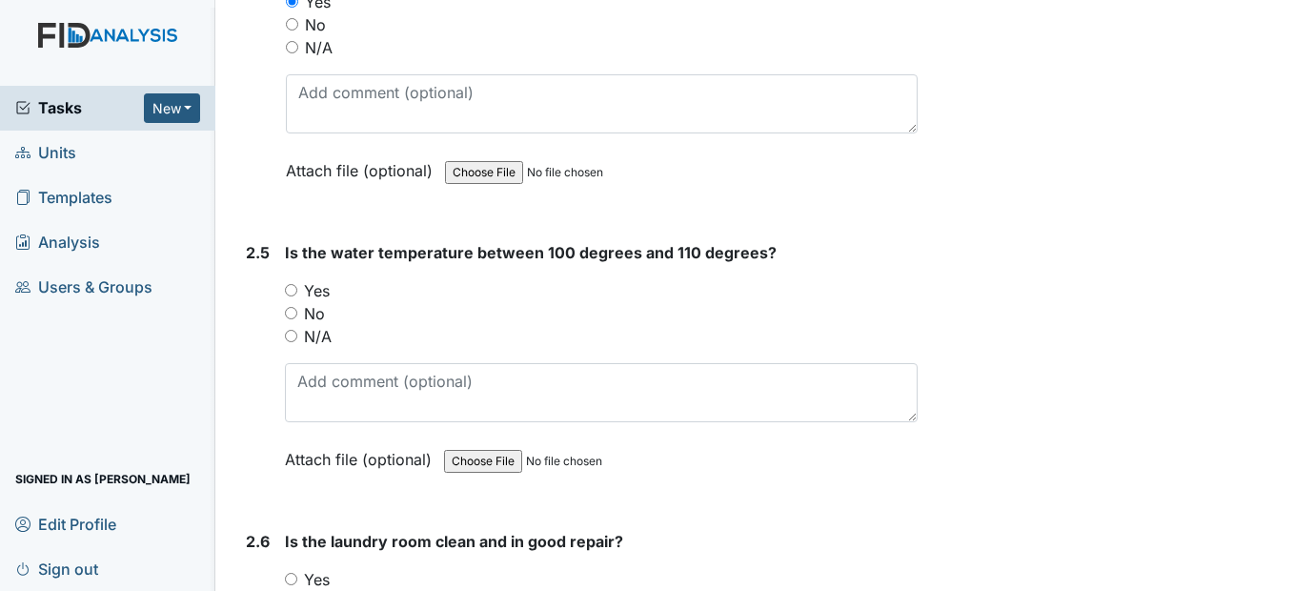
click at [292, 296] on input "Yes" at bounding box center [291, 290] width 12 height 12
radio input "true"
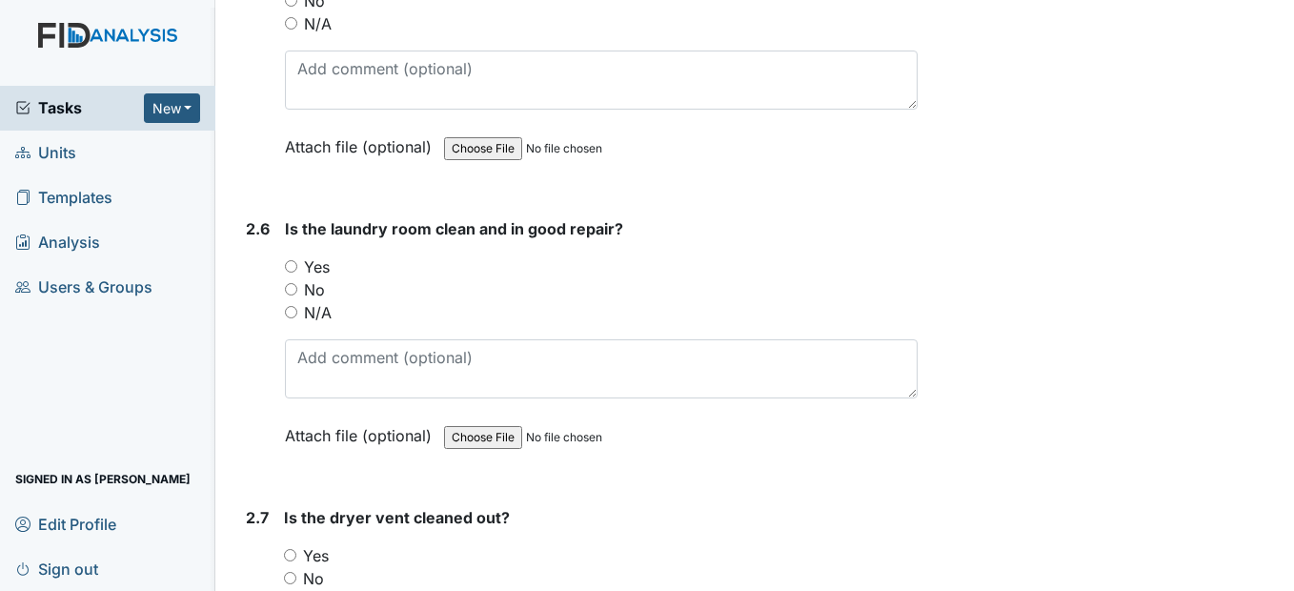
scroll to position [3144, 0]
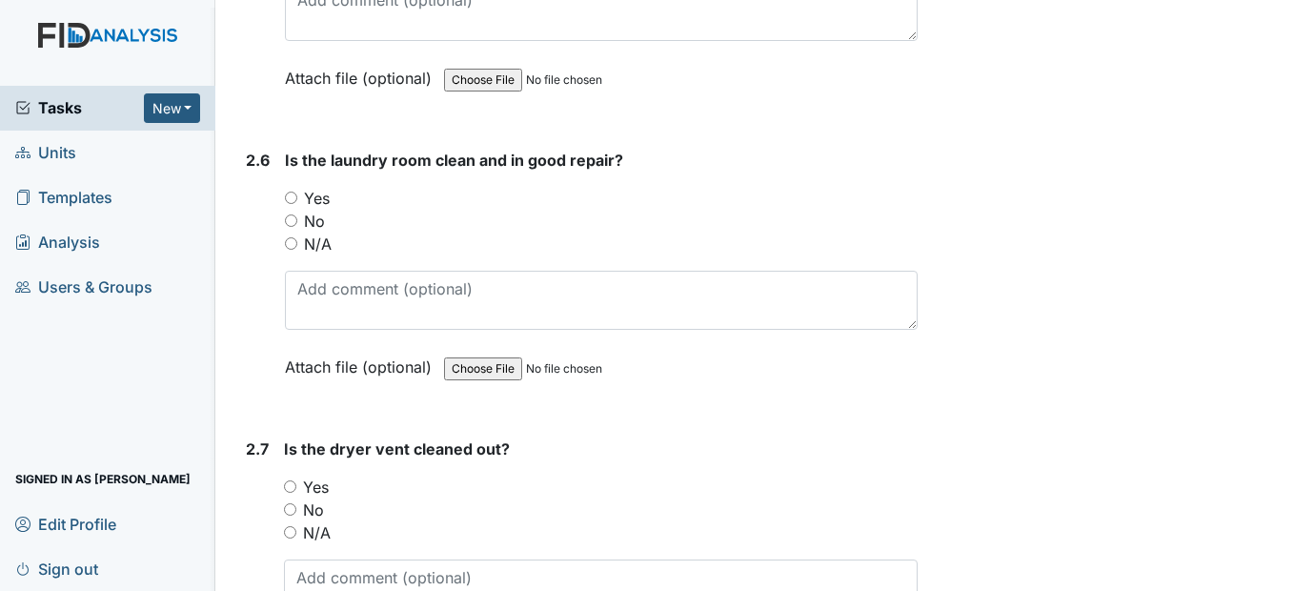
click at [297, 204] on input "Yes" at bounding box center [291, 197] width 12 height 12
radio input "true"
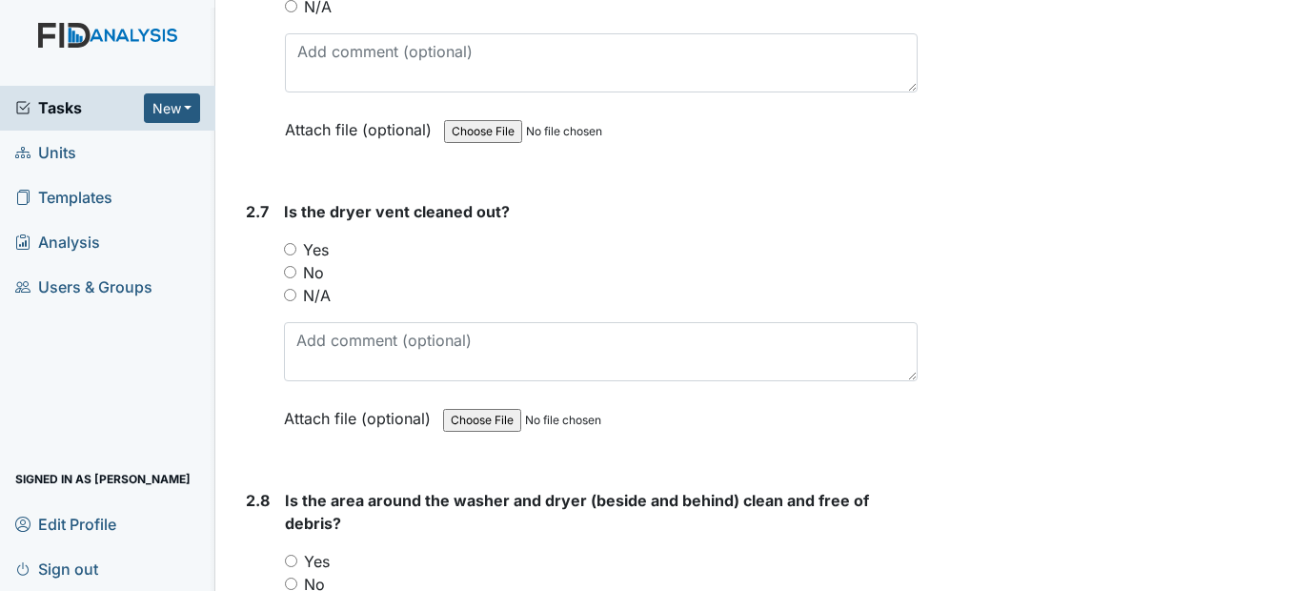
scroll to position [3429, 0]
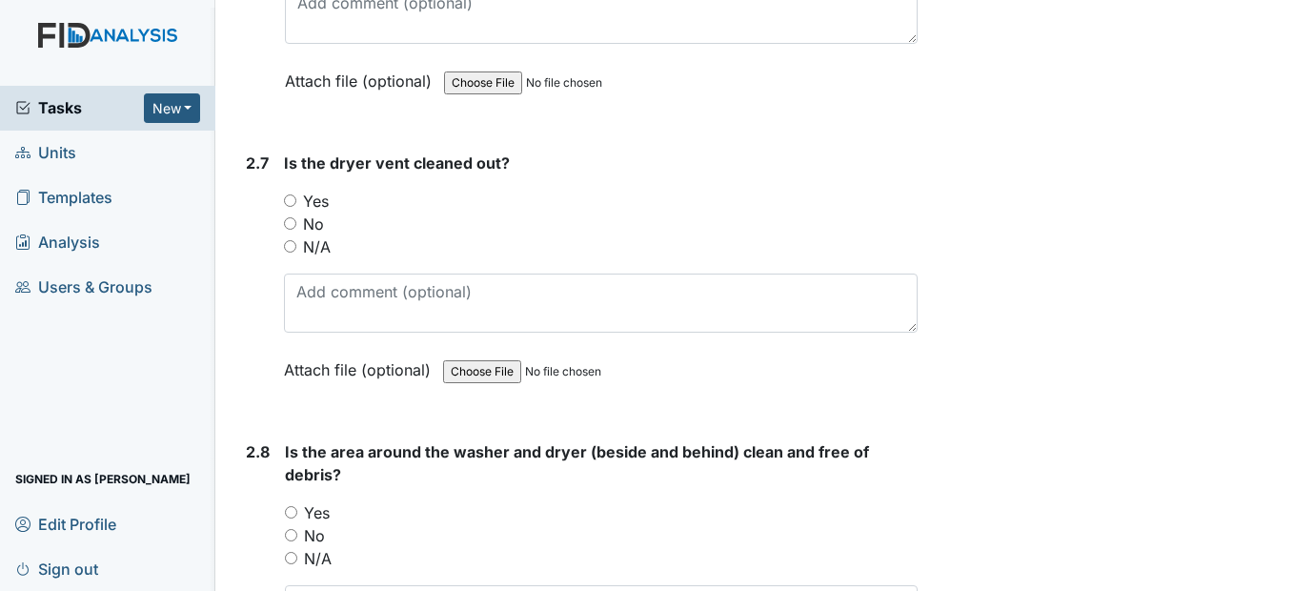
click at [294, 207] on input "Yes" at bounding box center [290, 200] width 12 height 12
radio input "true"
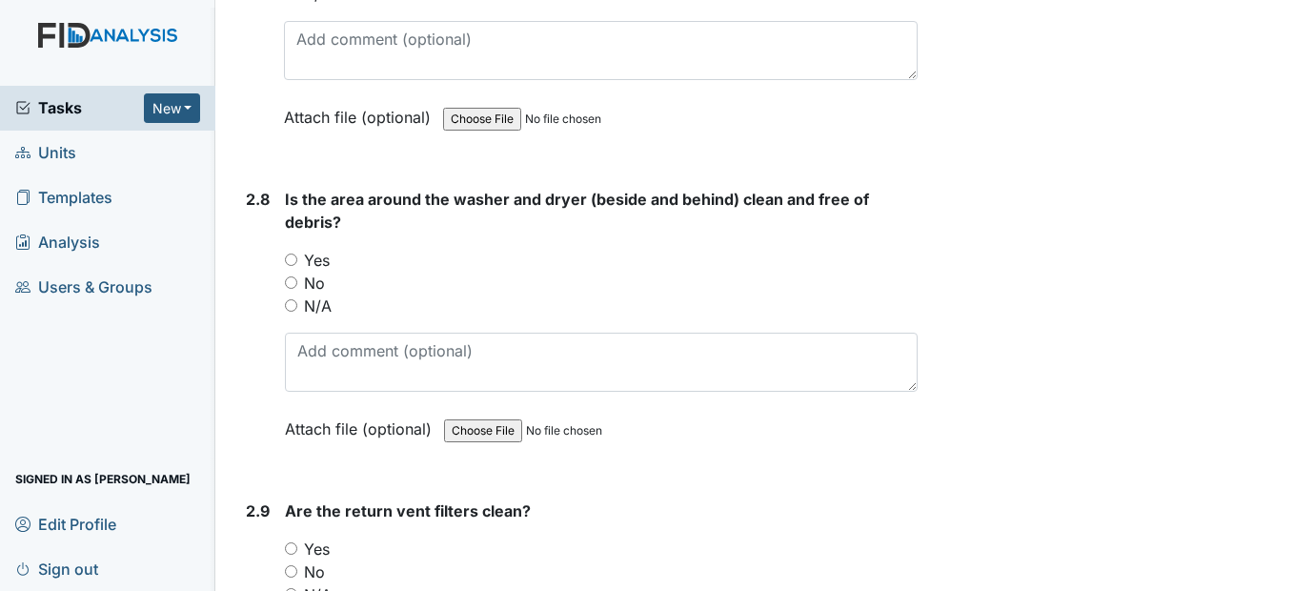
scroll to position [3715, 0]
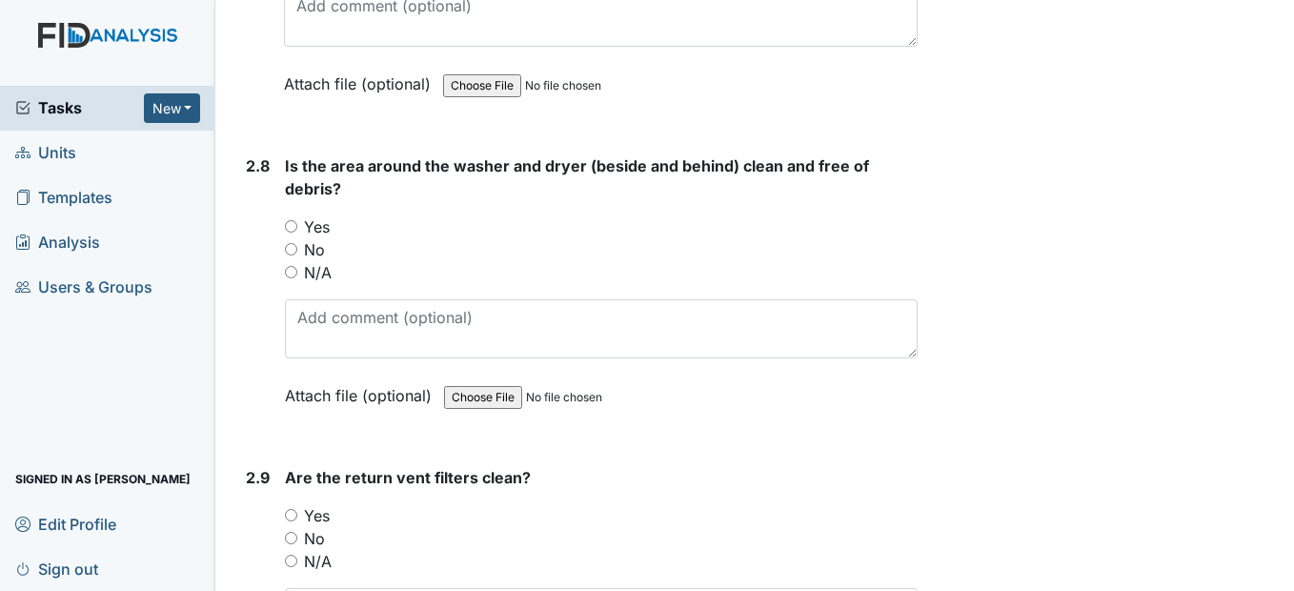
click at [293, 255] on input "No" at bounding box center [291, 249] width 12 height 12
radio input "true"
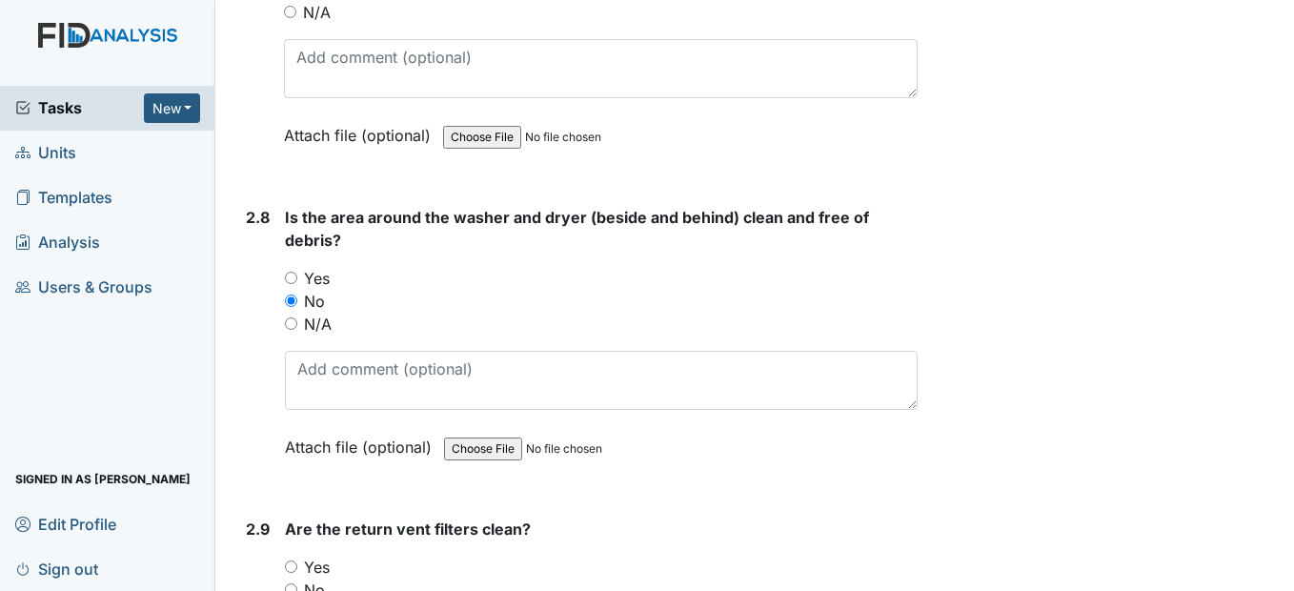
scroll to position [3620, 0]
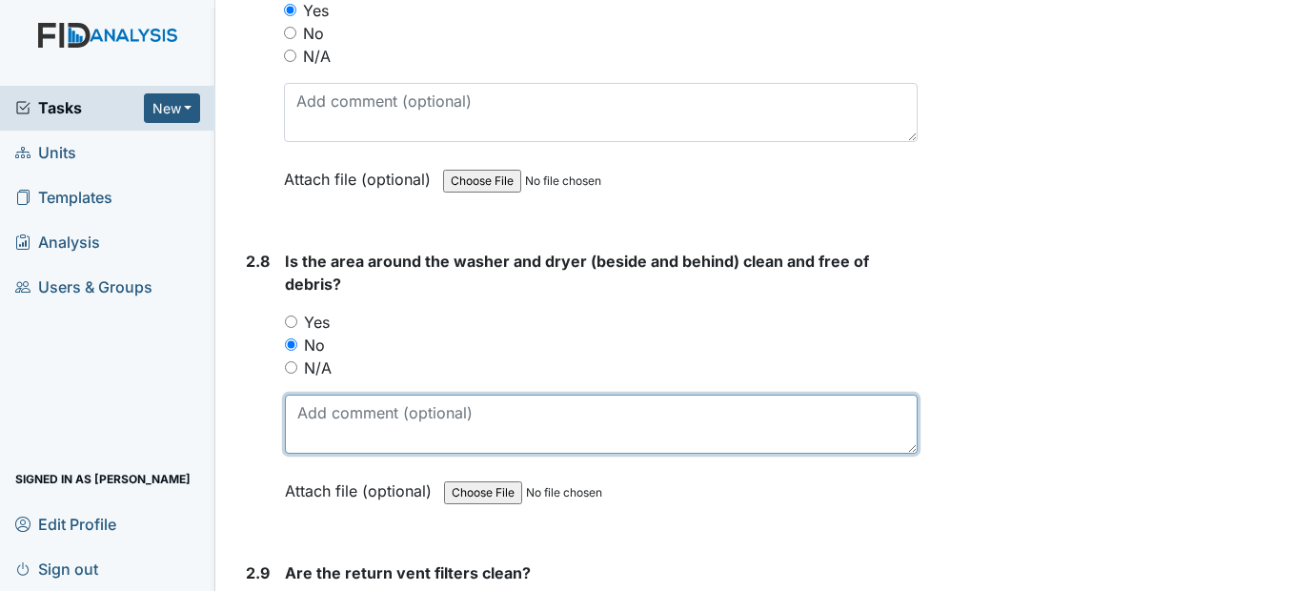
click at [336, 453] on textarea at bounding box center [601, 423] width 632 height 59
type textarea "Staff just clean it"
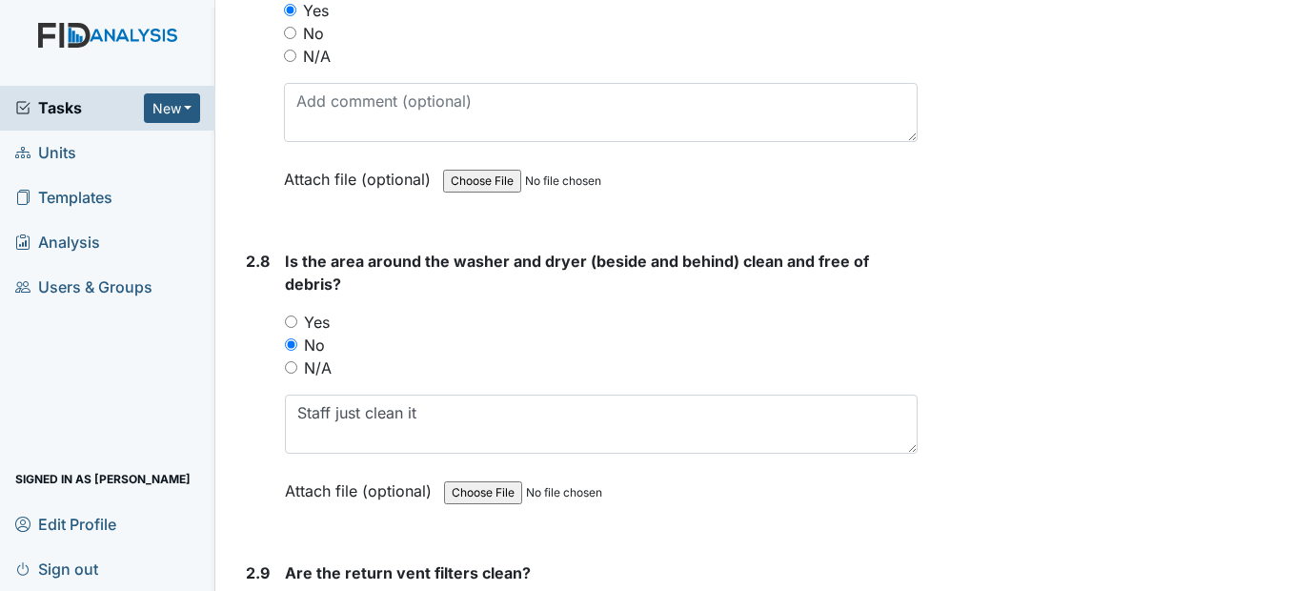
click at [294, 328] on input "Yes" at bounding box center [291, 321] width 12 height 12
radio input "true"
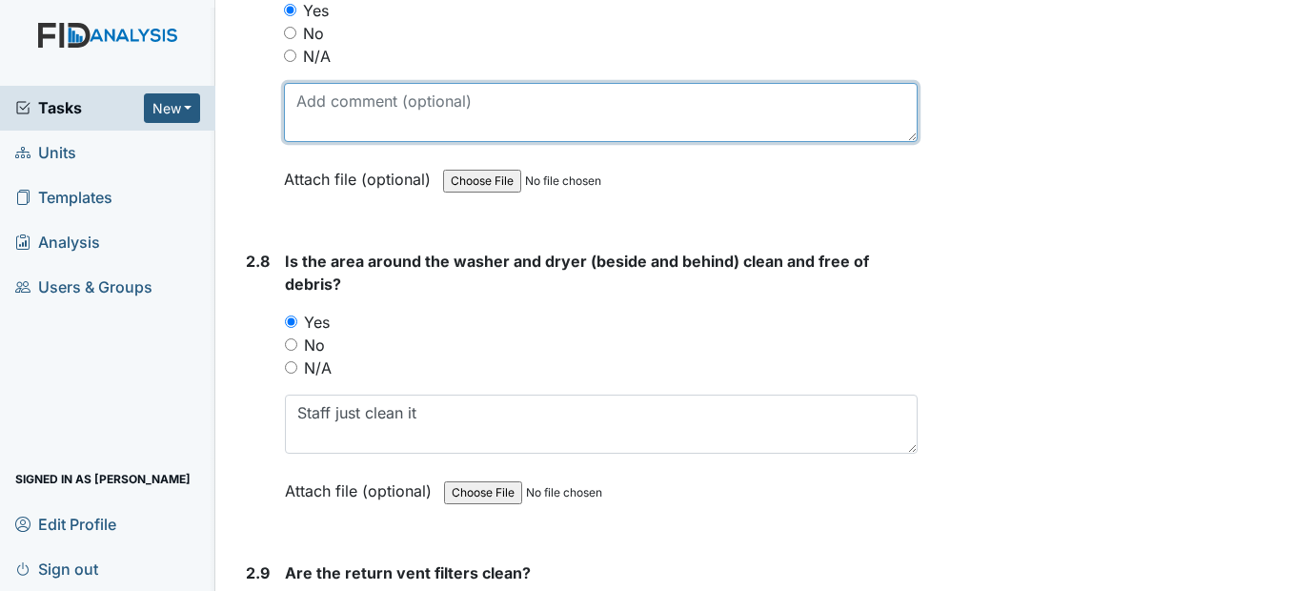
click at [317, 142] on textarea at bounding box center [600, 112] width 633 height 59
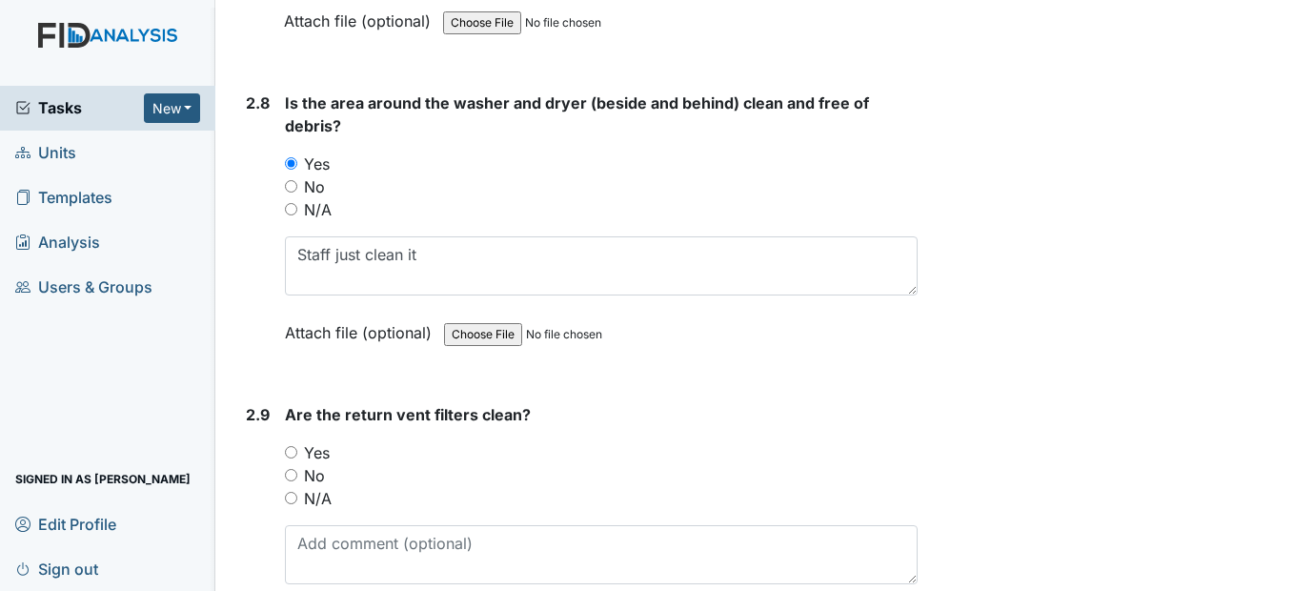
scroll to position [3811, 0]
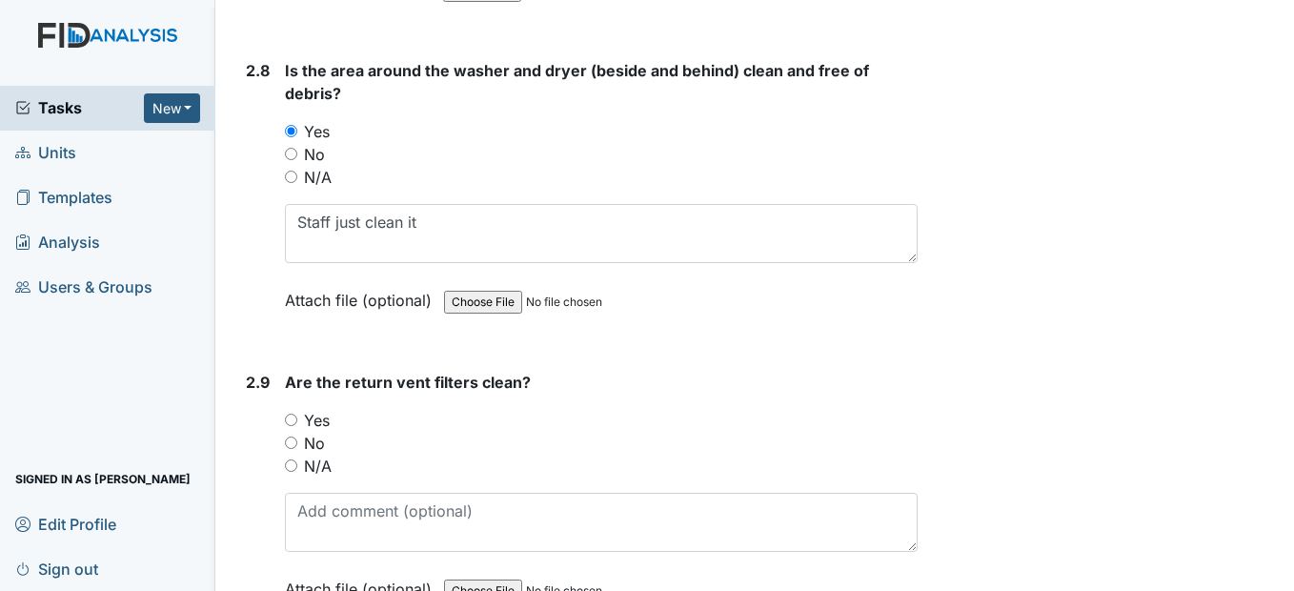
type textarea "Yes, staff just cleaned it out"
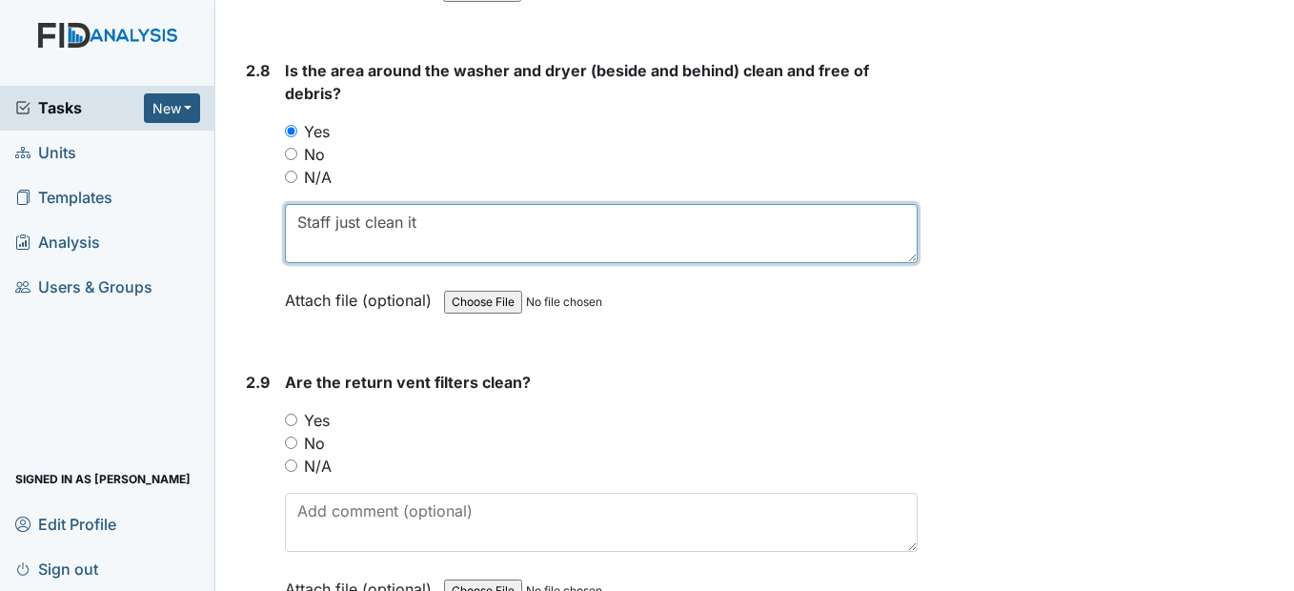
click at [295, 263] on textarea "Staff just clean it" at bounding box center [601, 233] width 632 height 59
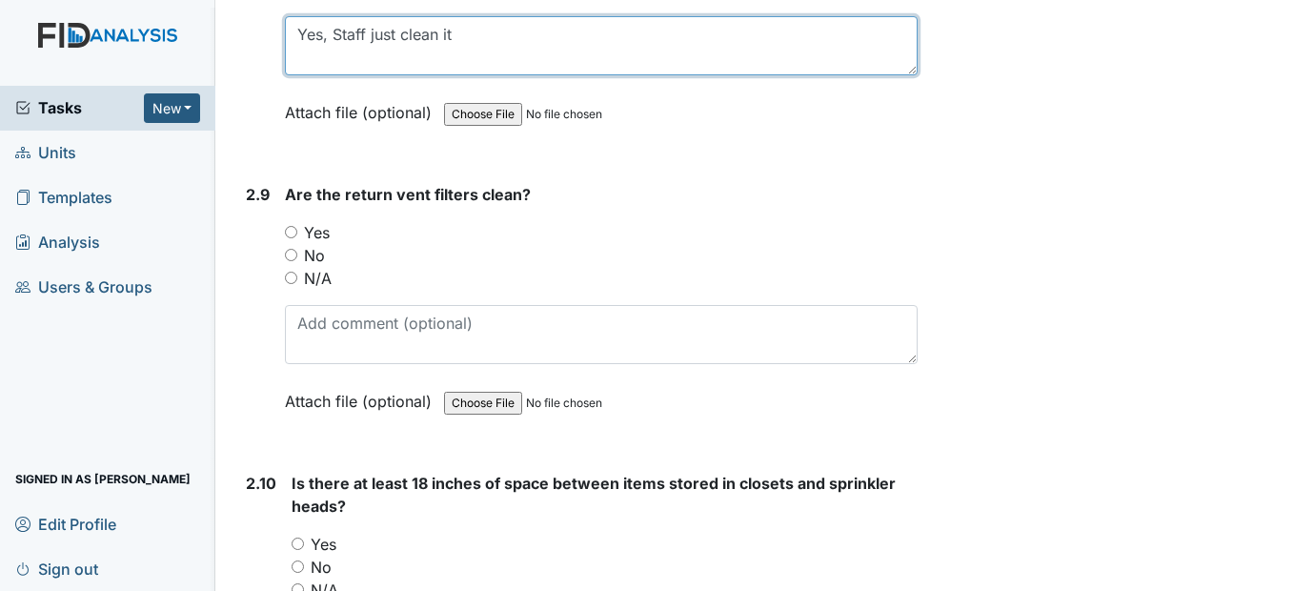
scroll to position [4001, 0]
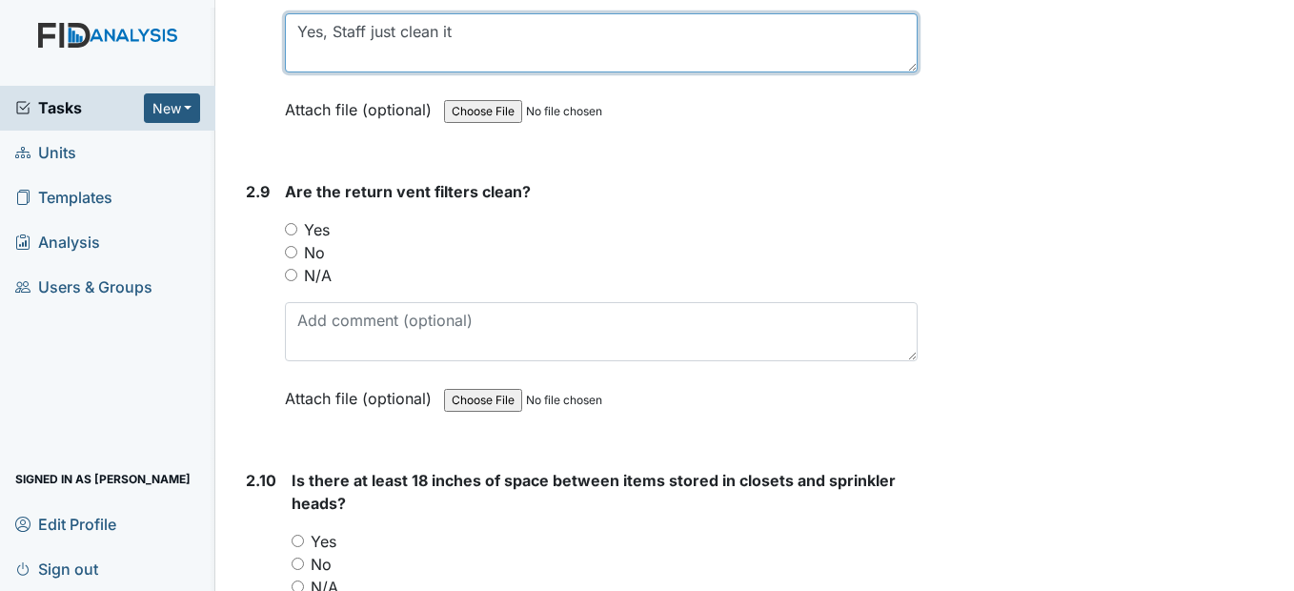
type textarea "Yes, Staff just clean it"
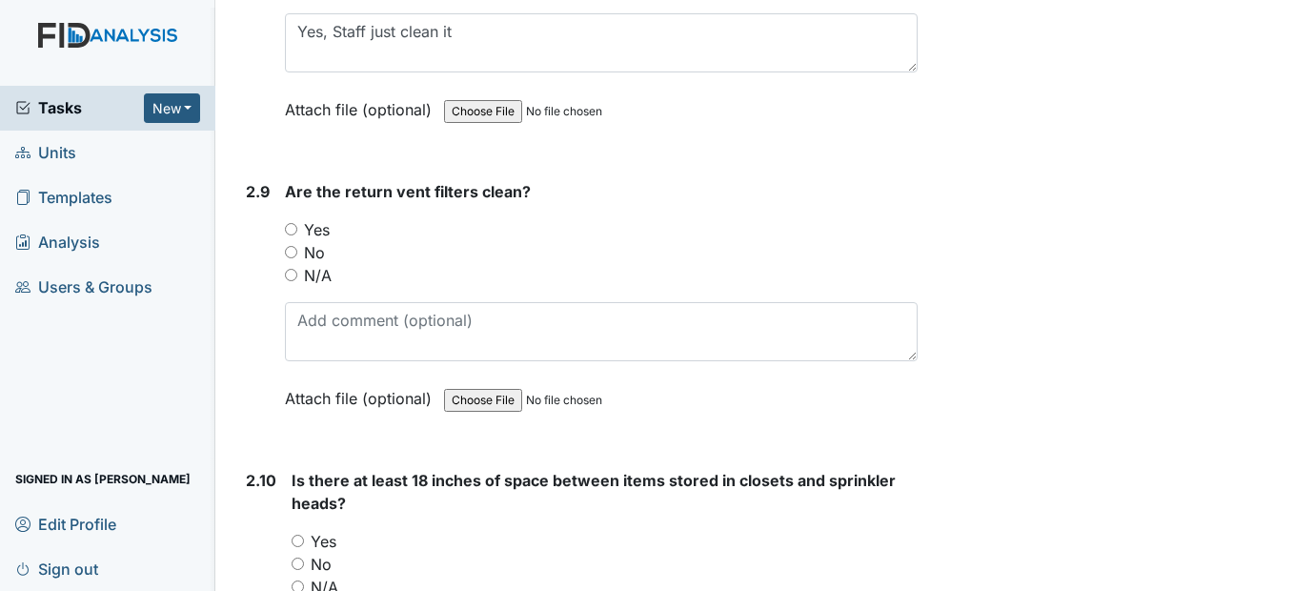
click at [290, 235] on input "Yes" at bounding box center [291, 229] width 12 height 12
radio input "true"
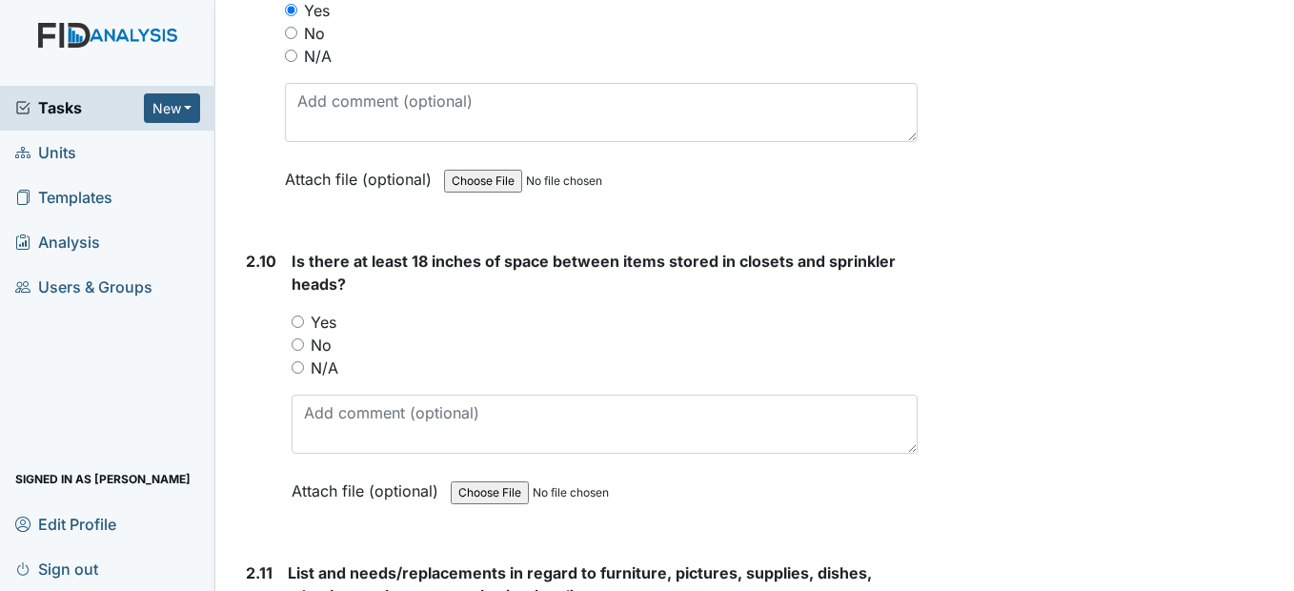
scroll to position [4287, 0]
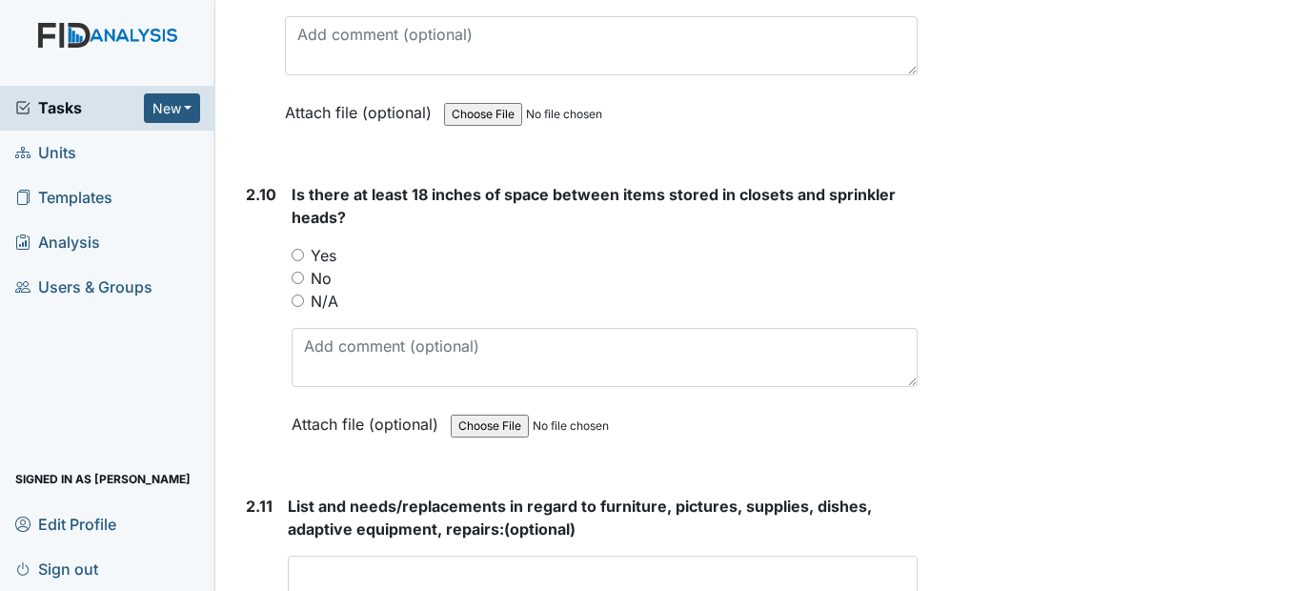
click at [301, 261] on input "Yes" at bounding box center [298, 255] width 12 height 12
radio input "true"
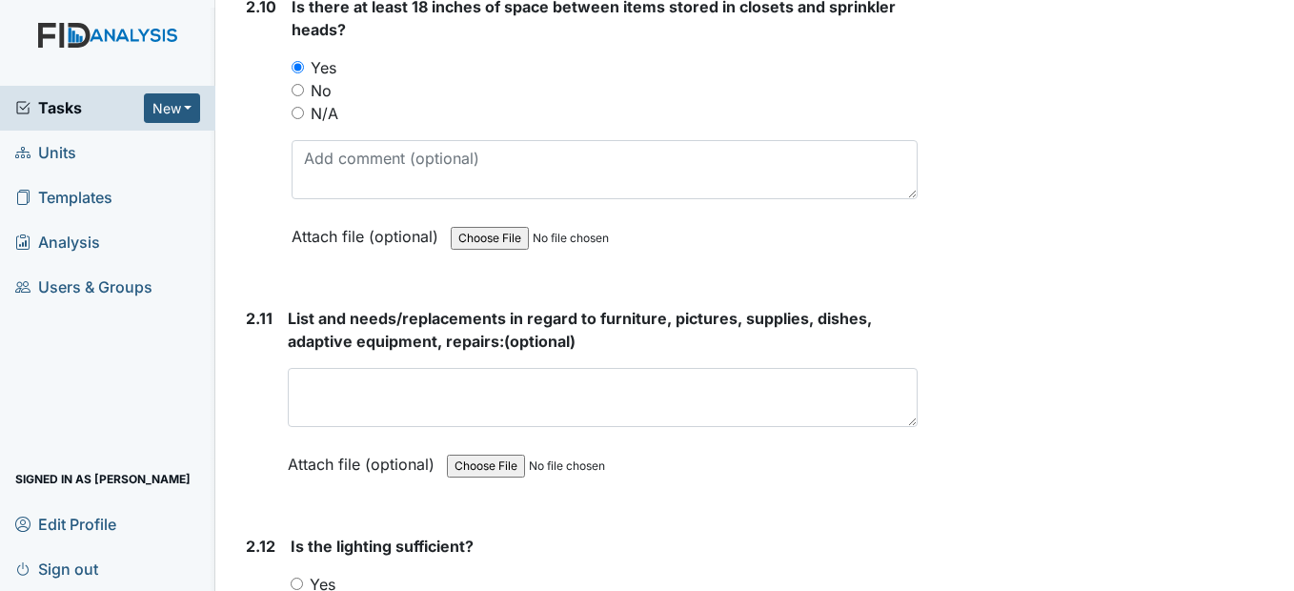
scroll to position [4573, 0]
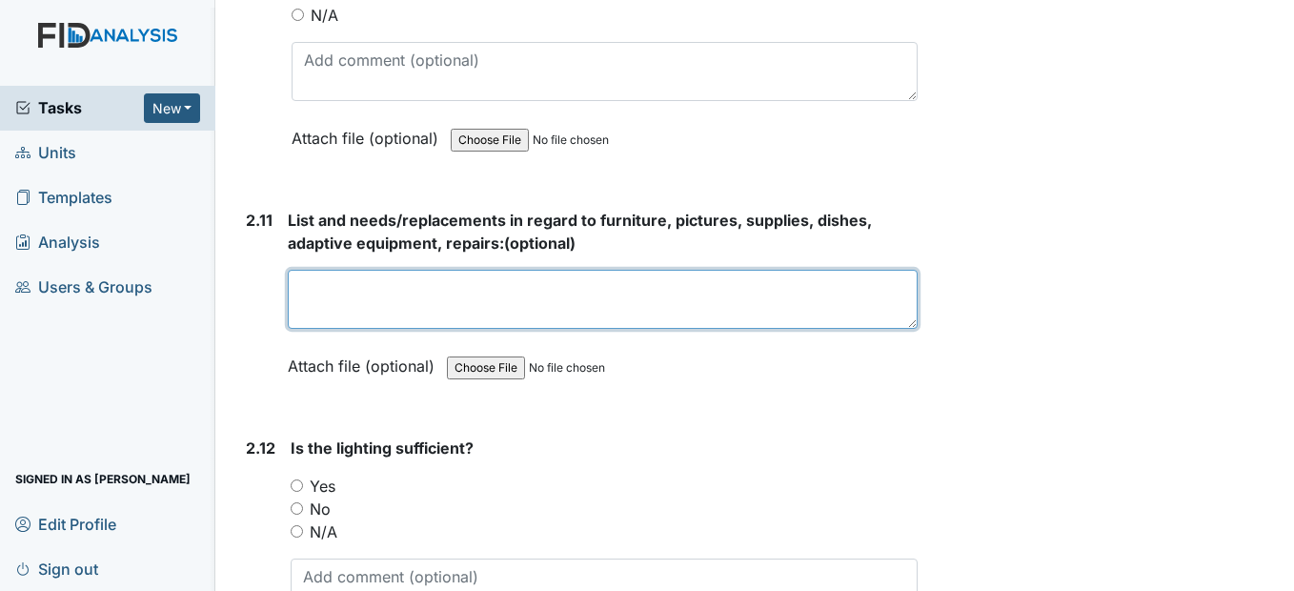
click at [355, 329] on textarea at bounding box center [602, 299] width 629 height 59
type textarea "D"
click at [519, 329] on textarea "Dresser in bedroom one. Have see how much funds to replace" at bounding box center [602, 299] width 629 height 59
click at [802, 329] on textarea "Dresser in bedroom one. Have to see how much funds to replace" at bounding box center [602, 299] width 629 height 59
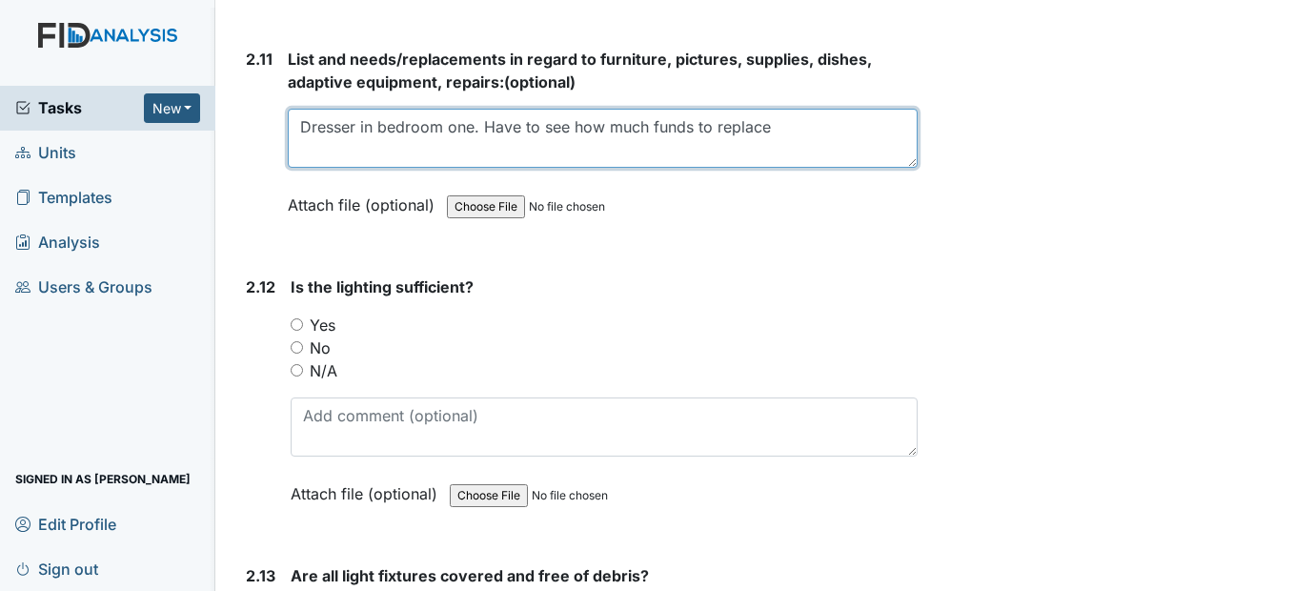
scroll to position [4763, 0]
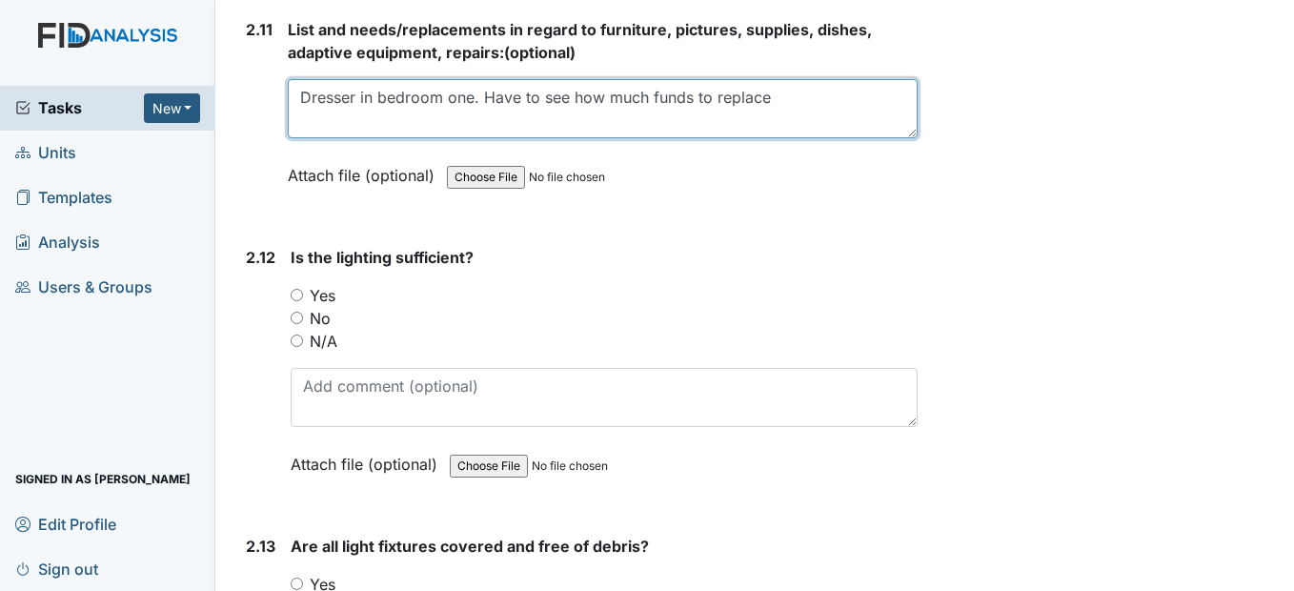
type textarea "Dresser in bedroom one. Have to see how much funds to replace"
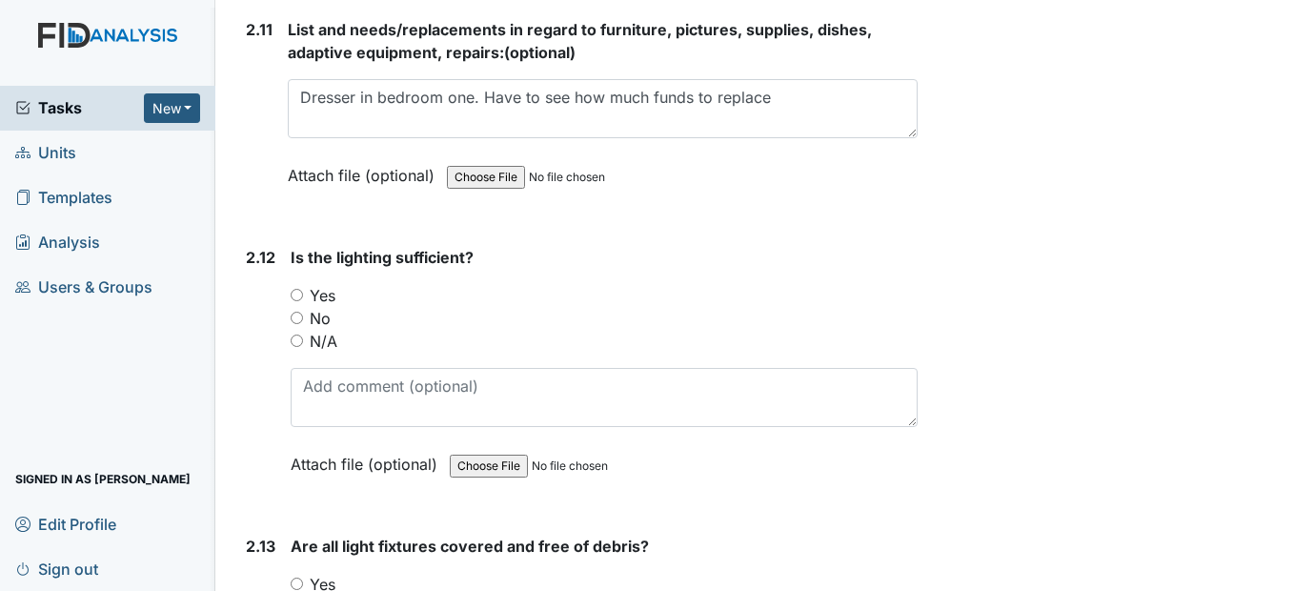
click at [298, 301] on input "Yes" at bounding box center [297, 295] width 12 height 12
radio input "true"
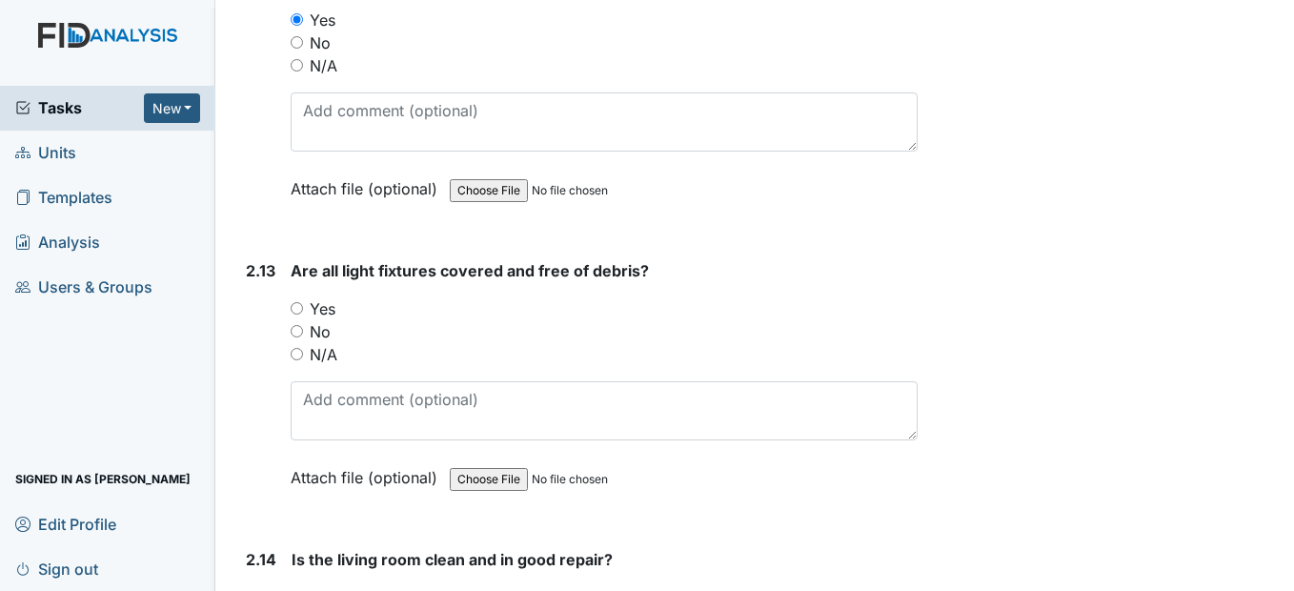
scroll to position [5049, 0]
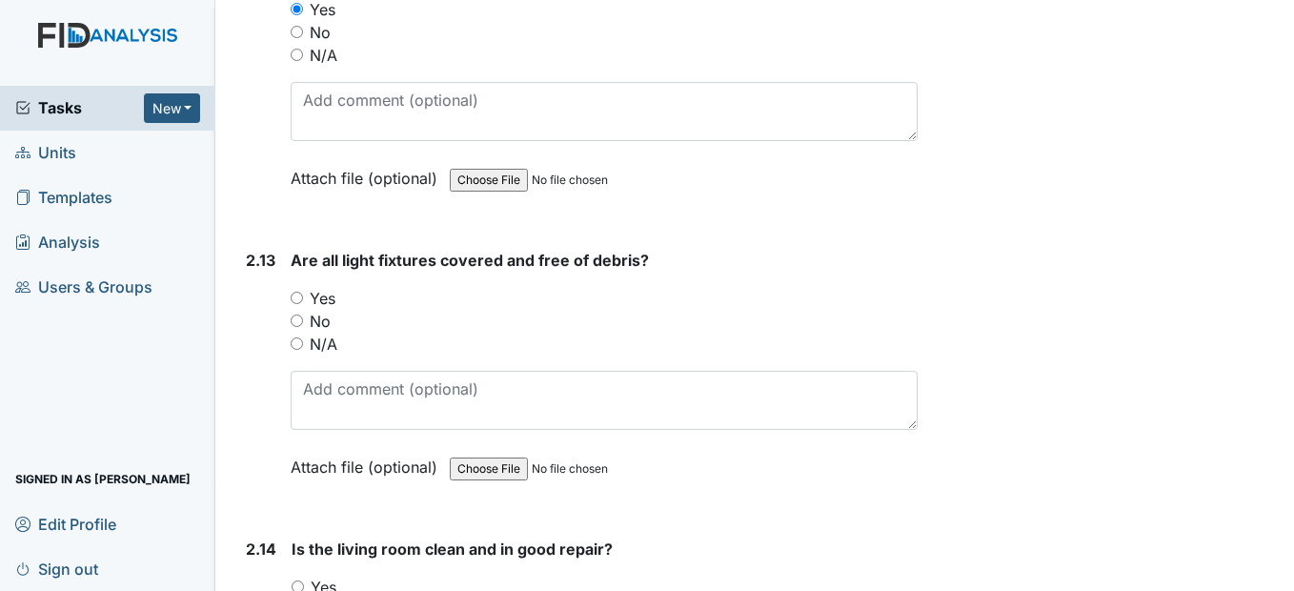
click at [295, 327] on input "No" at bounding box center [297, 320] width 12 height 12
radio input "true"
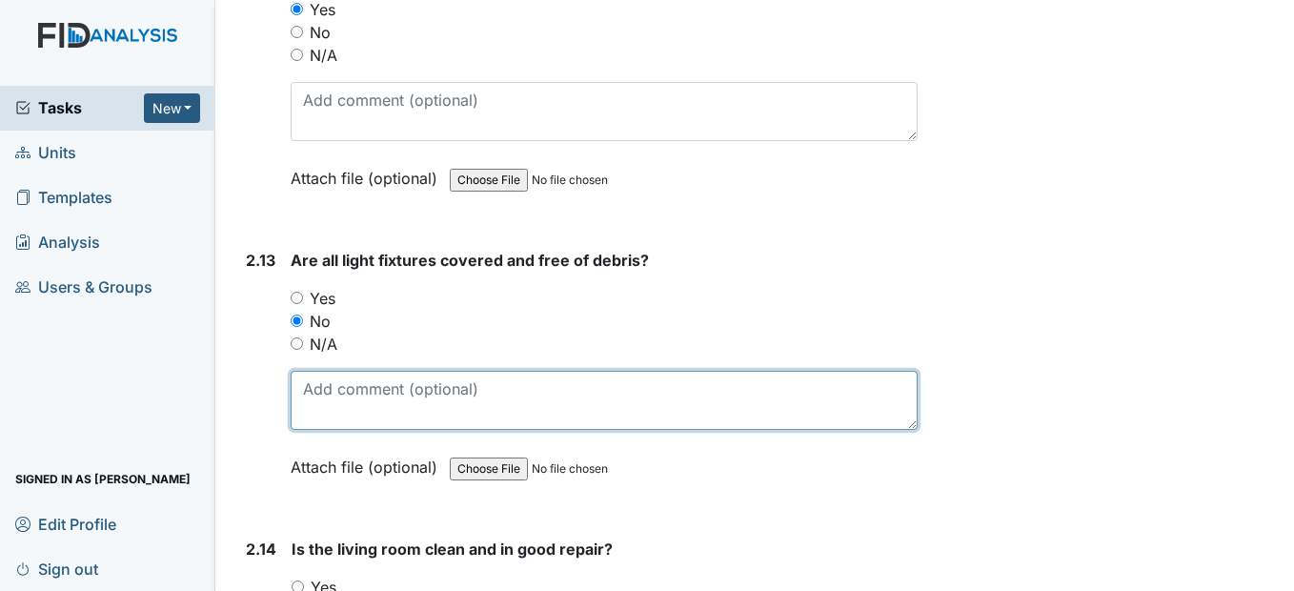
click at [304, 430] on textarea at bounding box center [604, 400] width 626 height 59
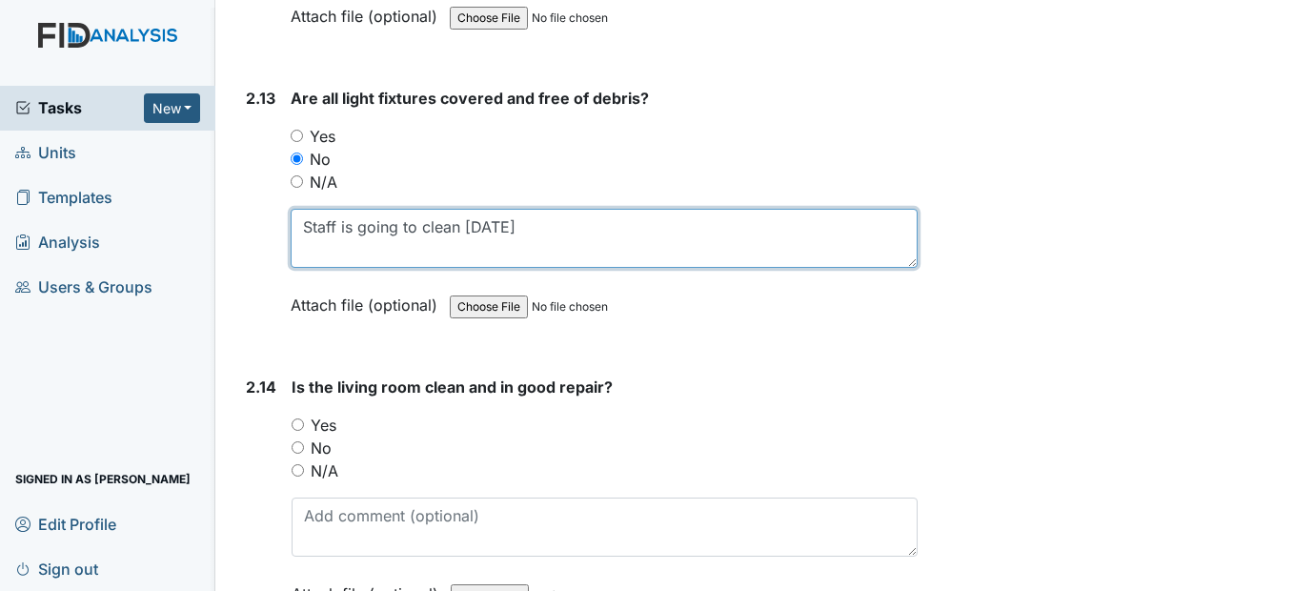
scroll to position [5239, 0]
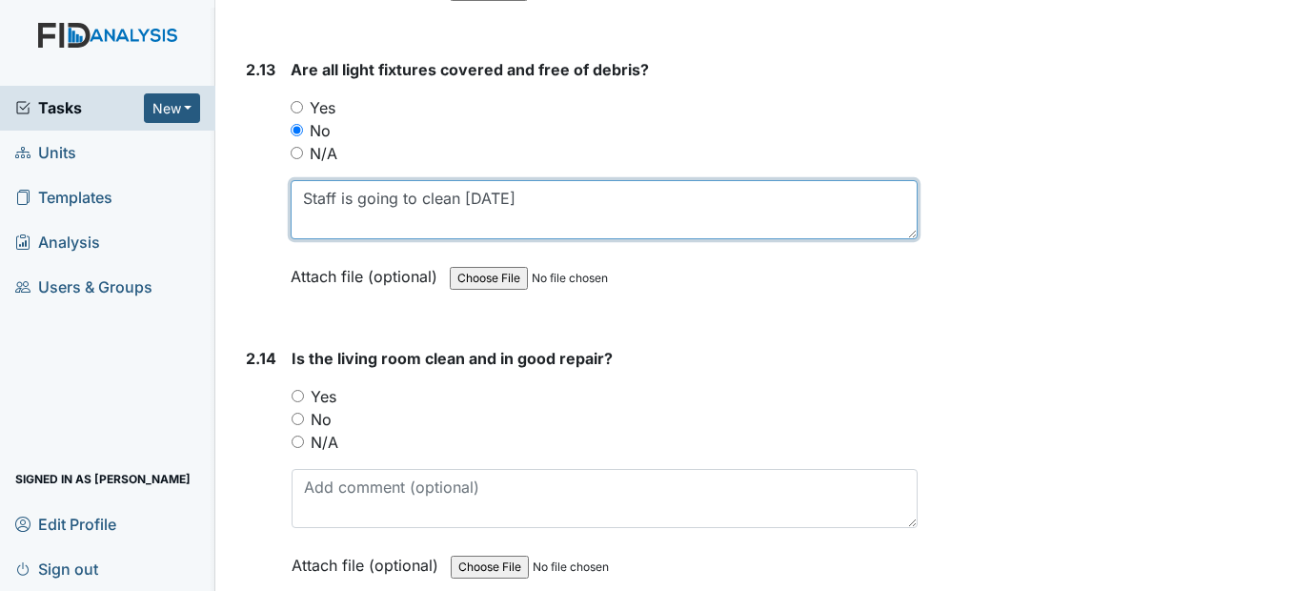
type textarea "Staff is going to clean tomorrow"
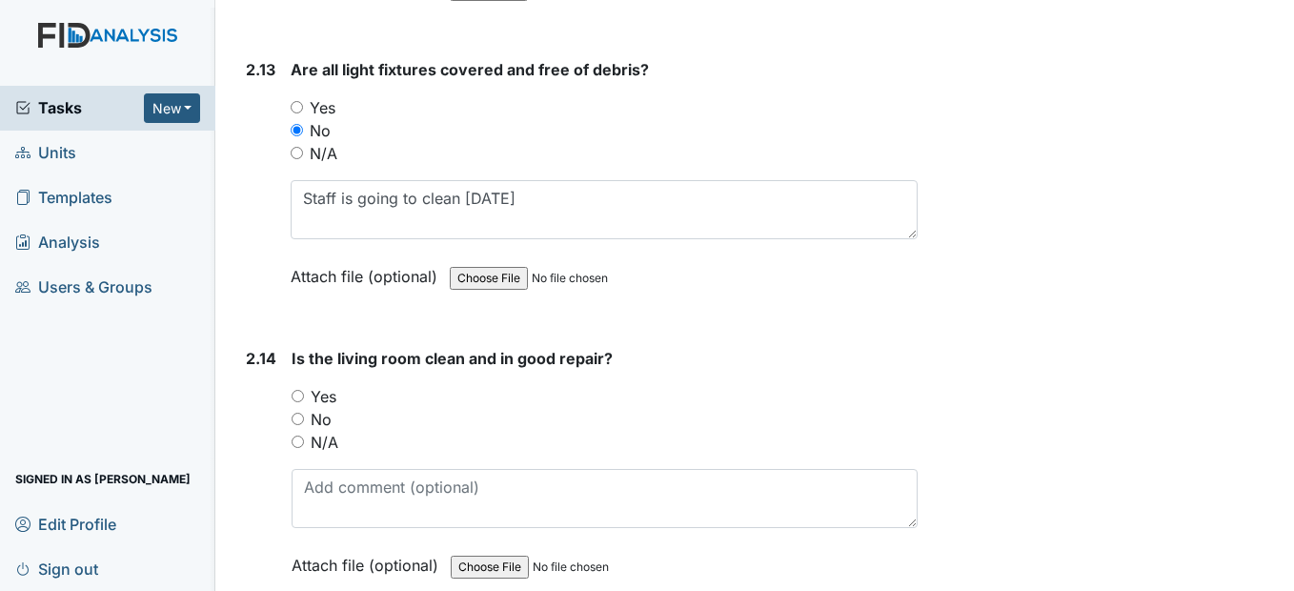
click at [298, 402] on input "Yes" at bounding box center [298, 396] width 12 height 12
radio input "true"
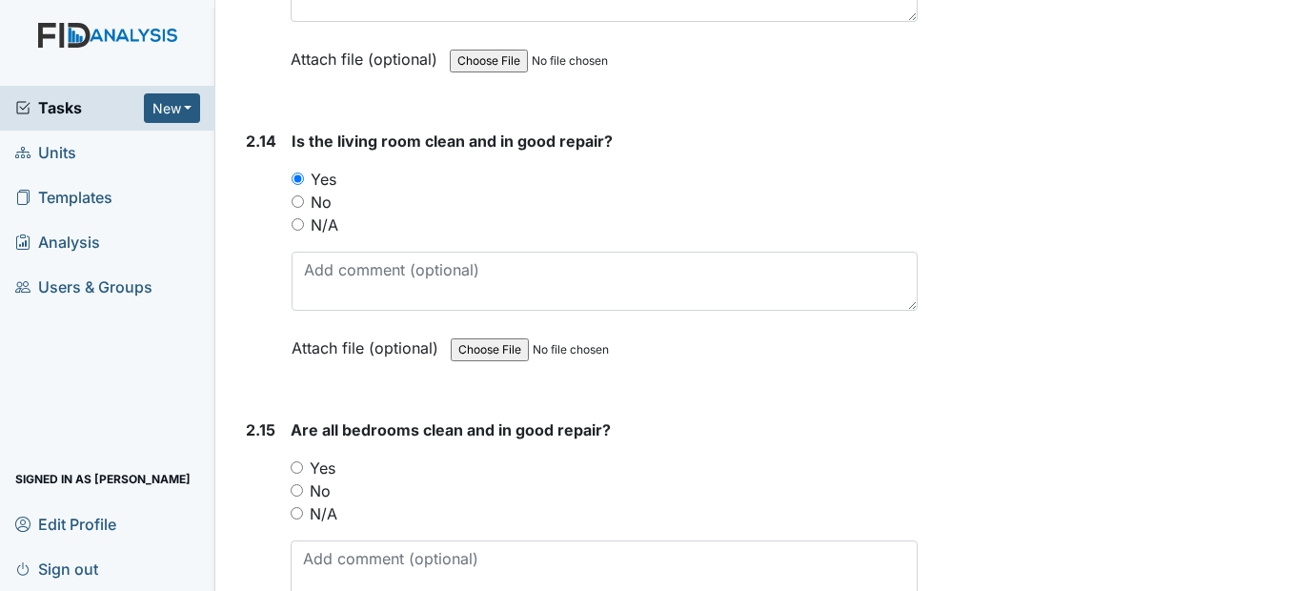
scroll to position [5525, 0]
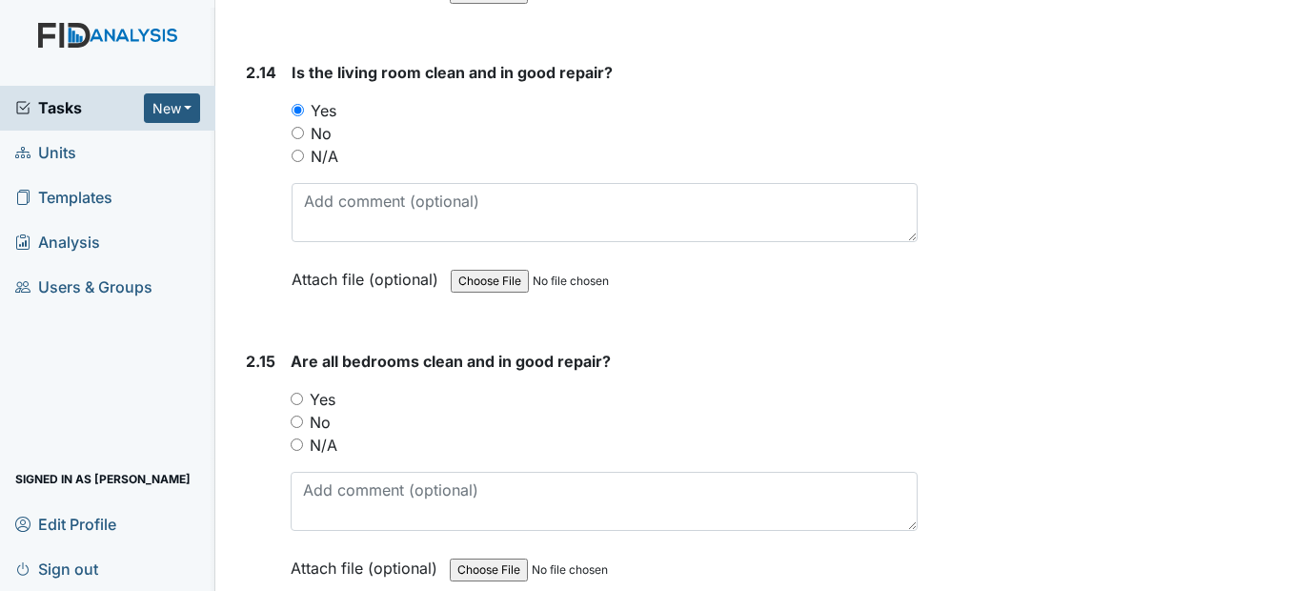
click at [291, 405] on input "Yes" at bounding box center [297, 398] width 12 height 12
radio input "true"
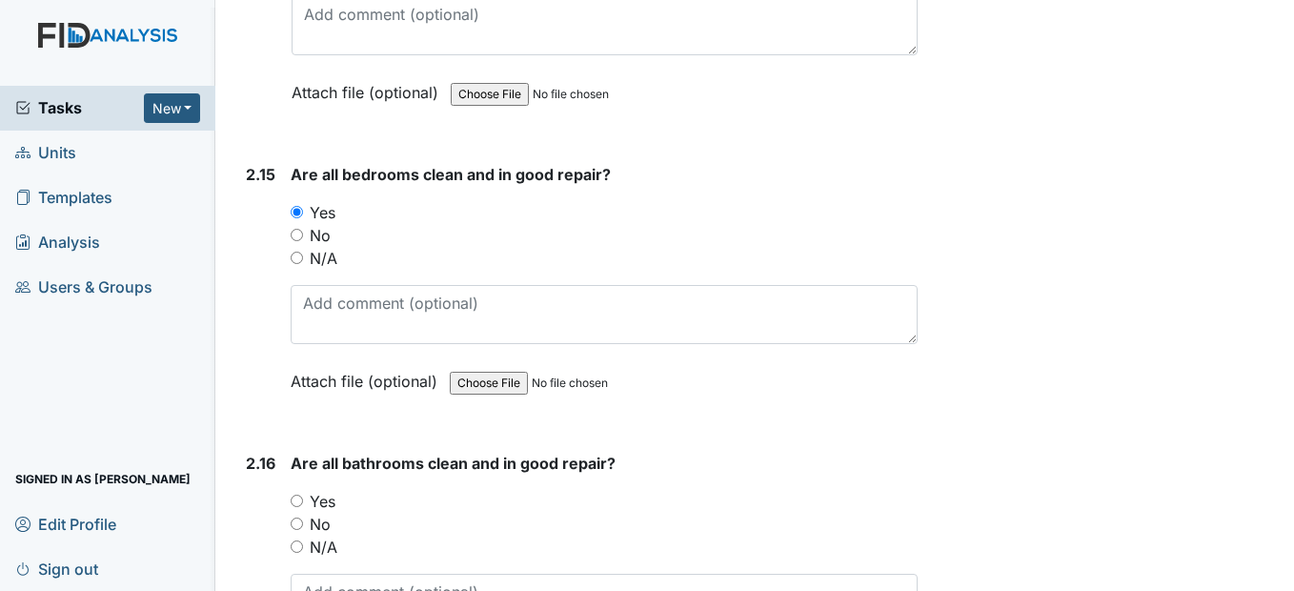
scroll to position [5811, 0]
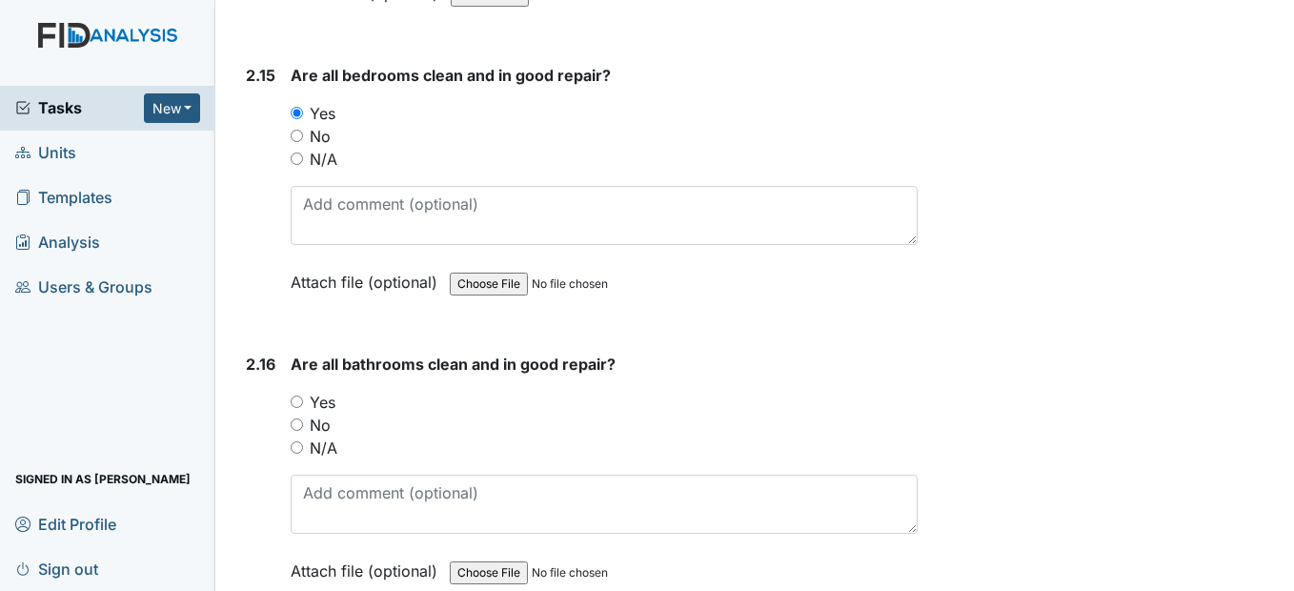
click at [292, 408] on input "Yes" at bounding box center [297, 401] width 12 height 12
radio input "true"
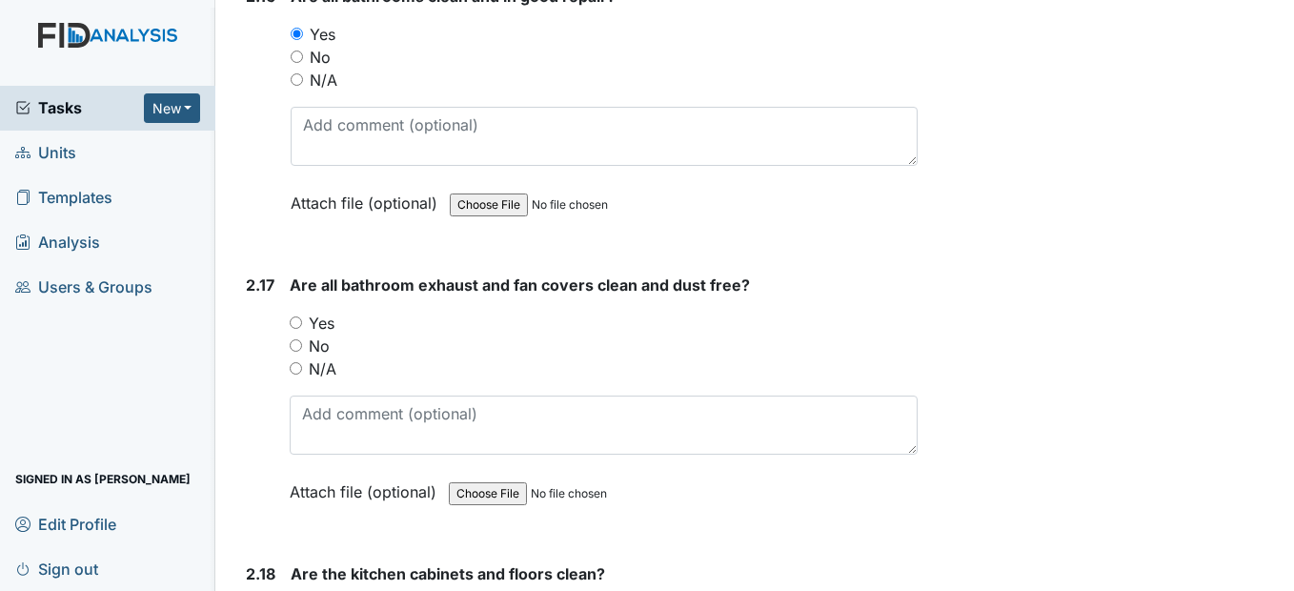
scroll to position [6192, 0]
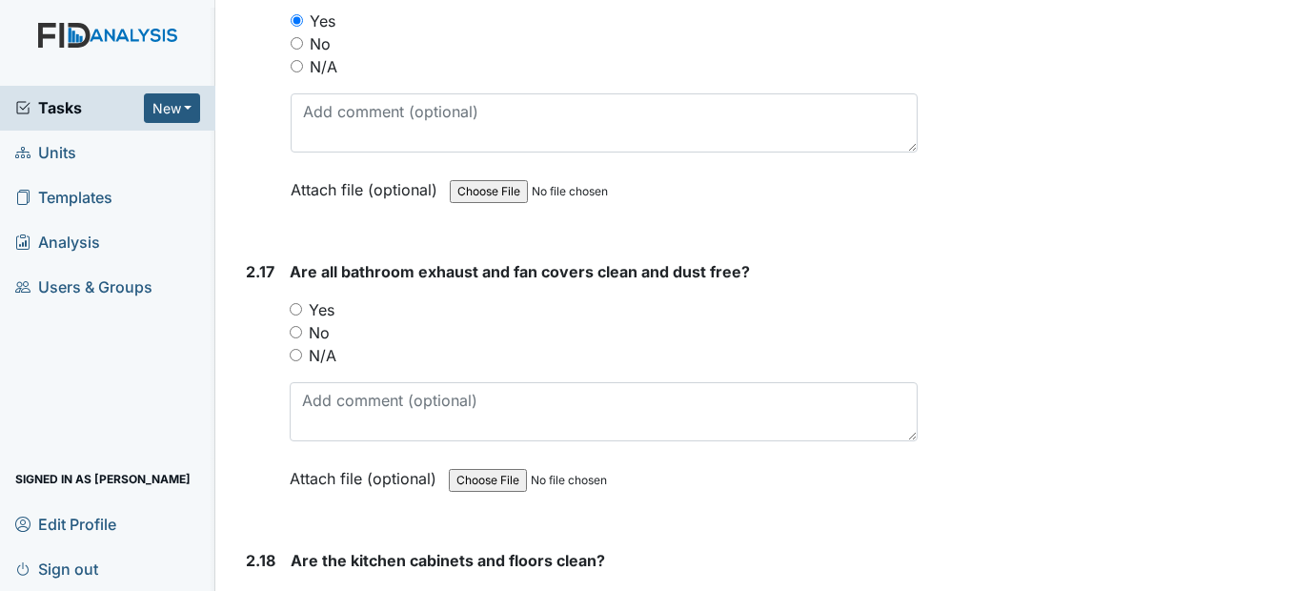
click at [298, 315] on input "Yes" at bounding box center [296, 309] width 12 height 12
radio input "true"
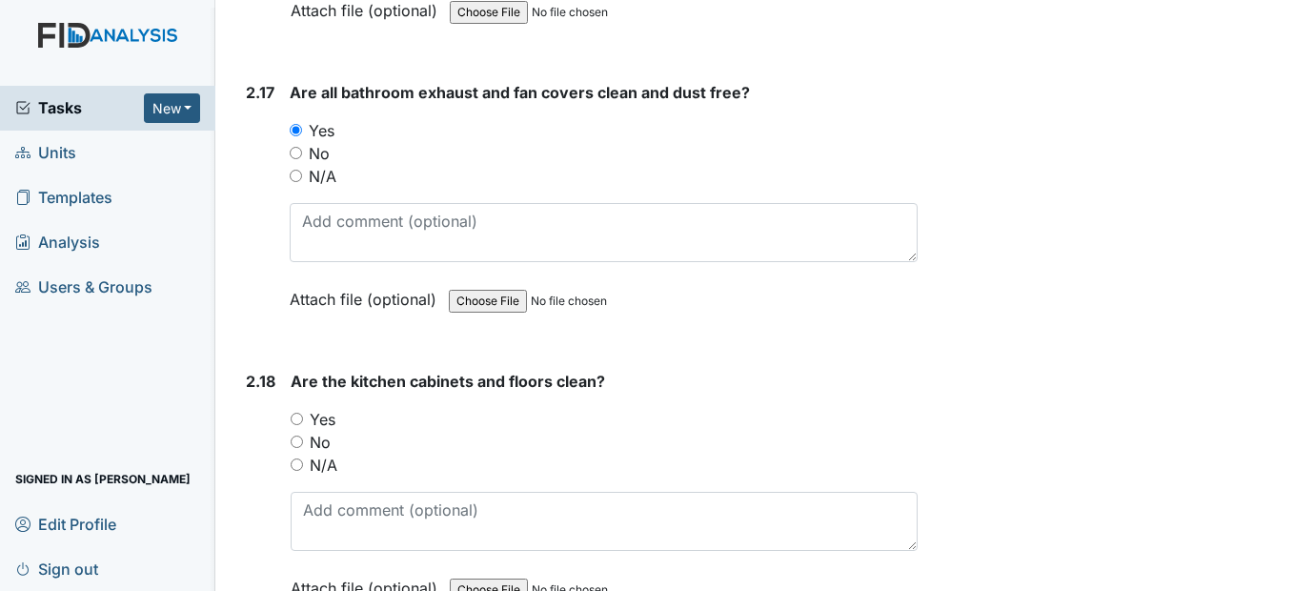
scroll to position [6383, 0]
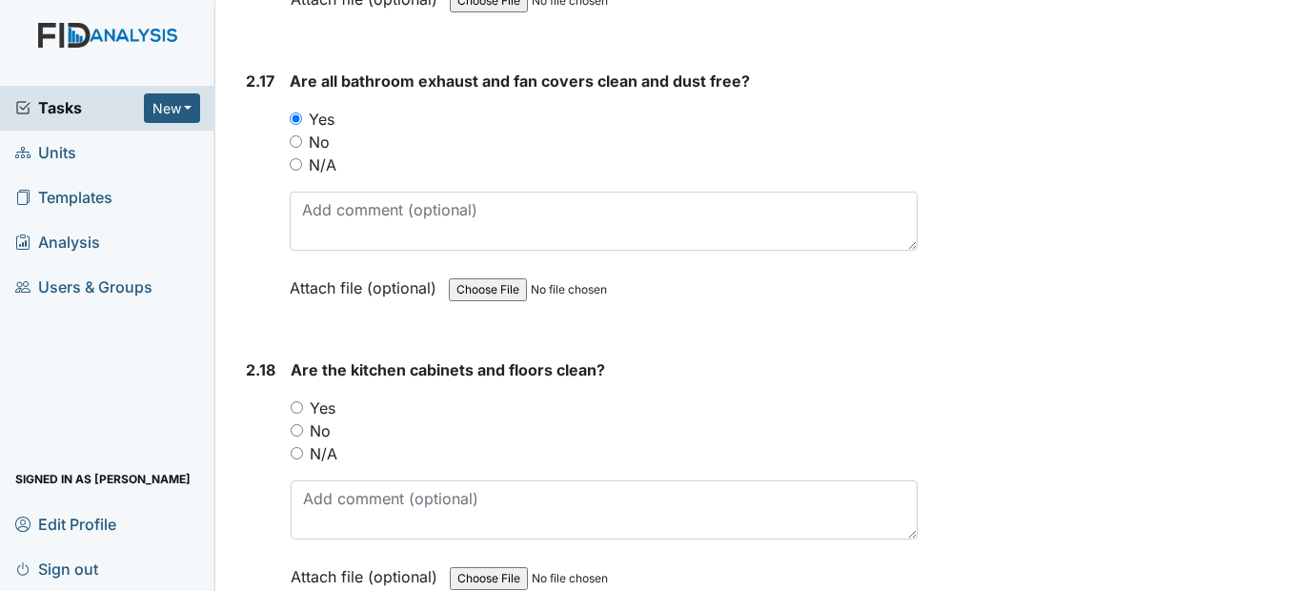
click at [296, 413] on input "Yes" at bounding box center [297, 407] width 12 height 12
radio input "true"
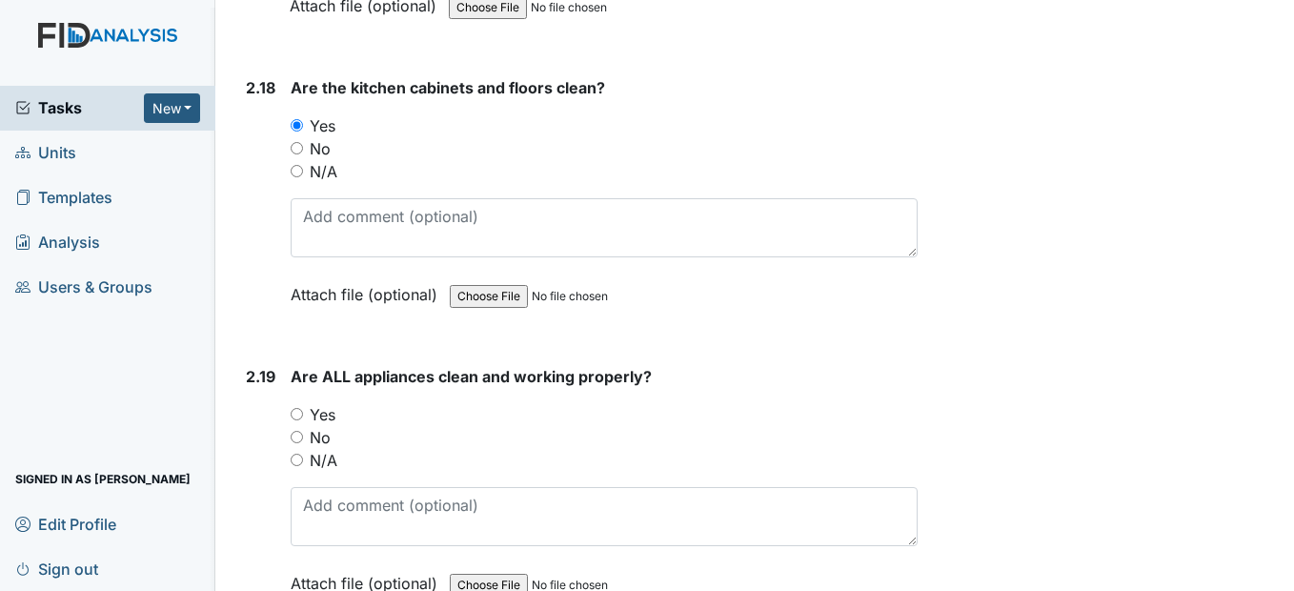
scroll to position [6668, 0]
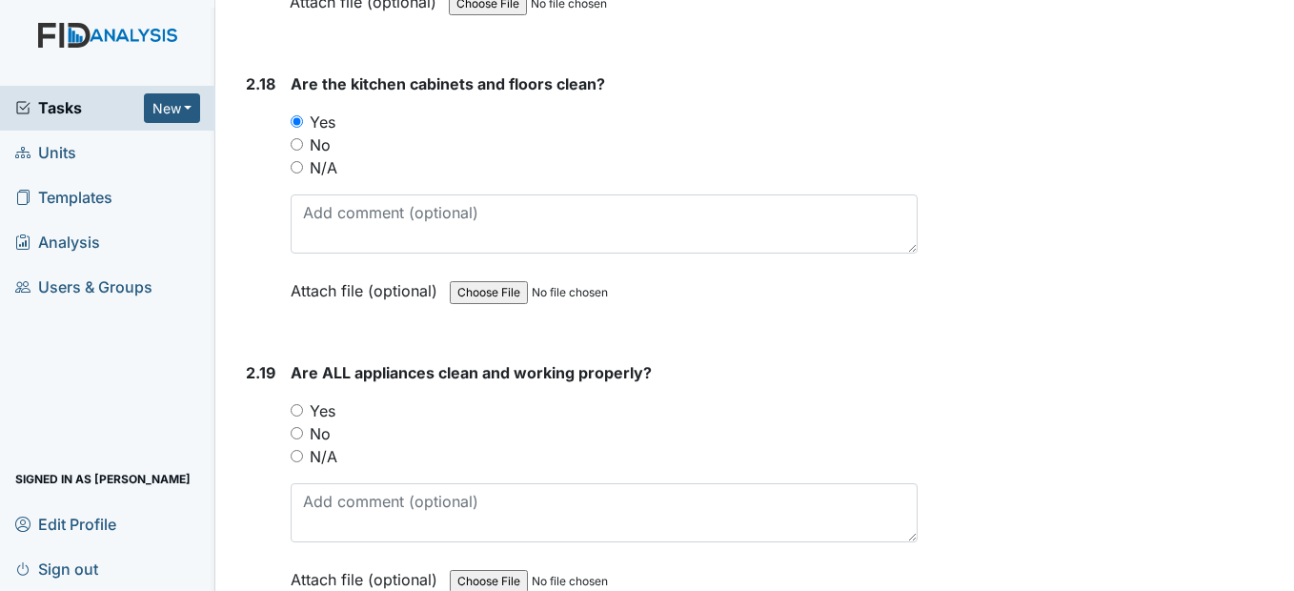
click at [301, 416] on input "Yes" at bounding box center [297, 410] width 12 height 12
radio input "true"
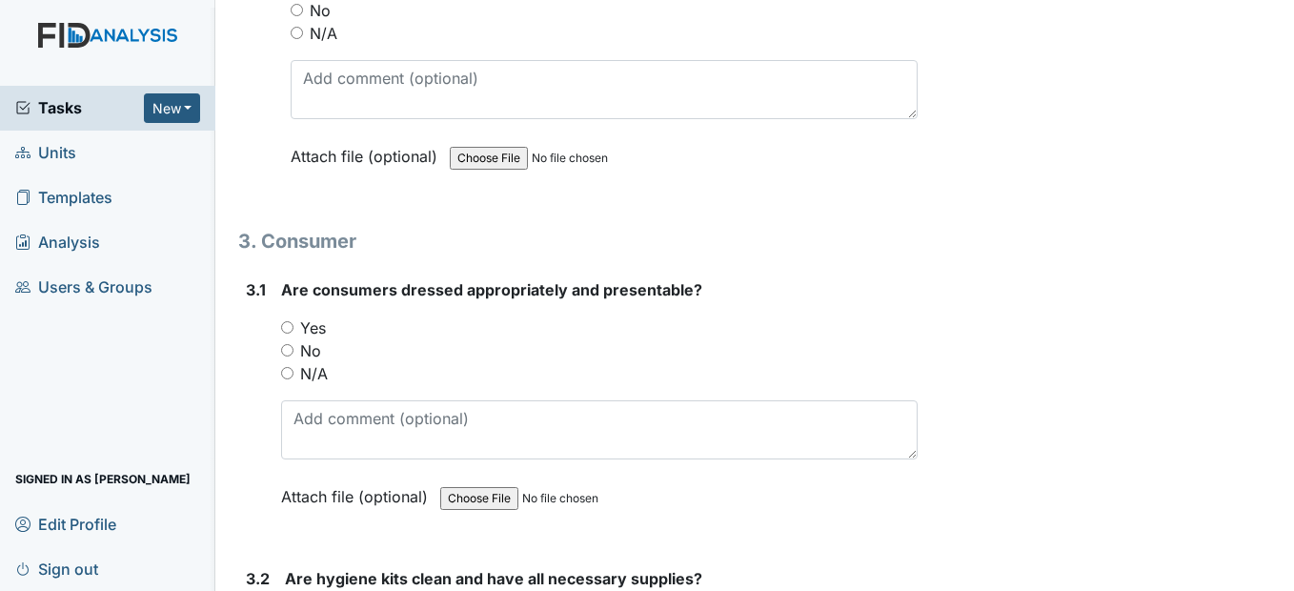
scroll to position [7145, 0]
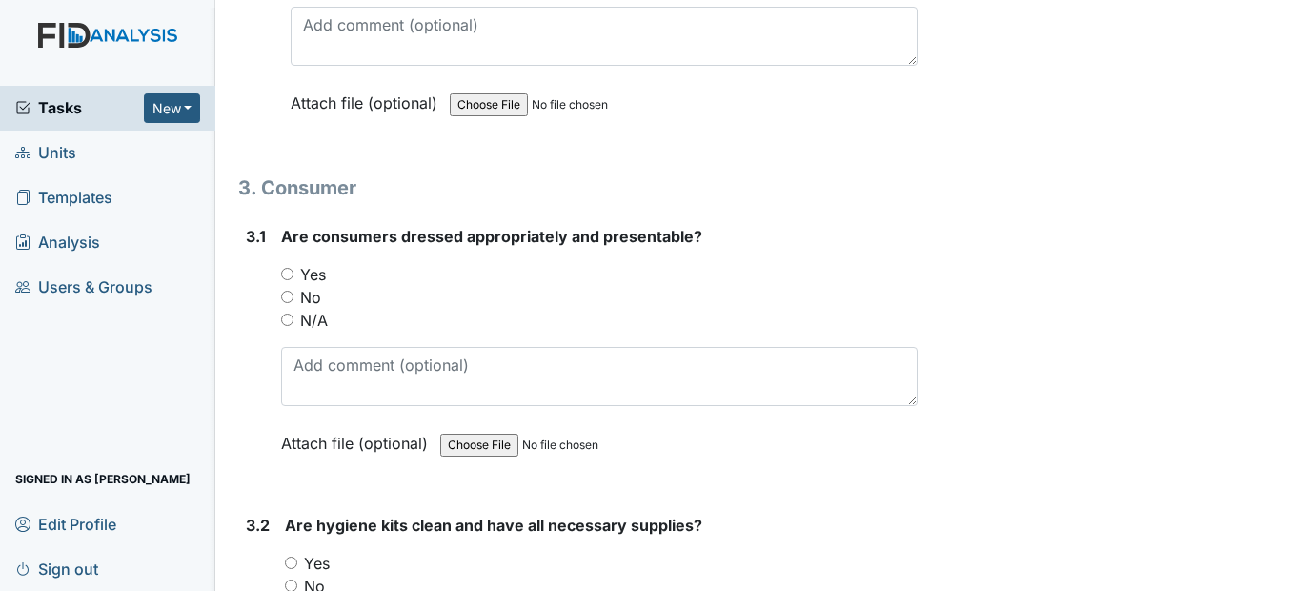
click at [290, 280] on input "Yes" at bounding box center [287, 274] width 12 height 12
radio input "true"
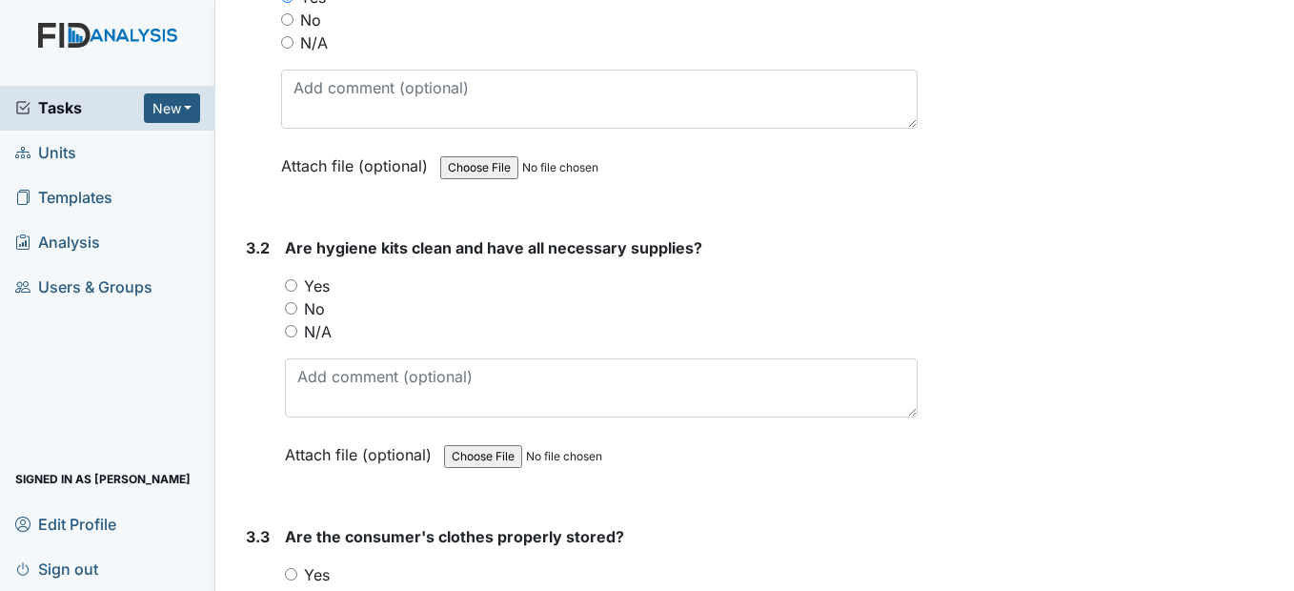
scroll to position [7430, 0]
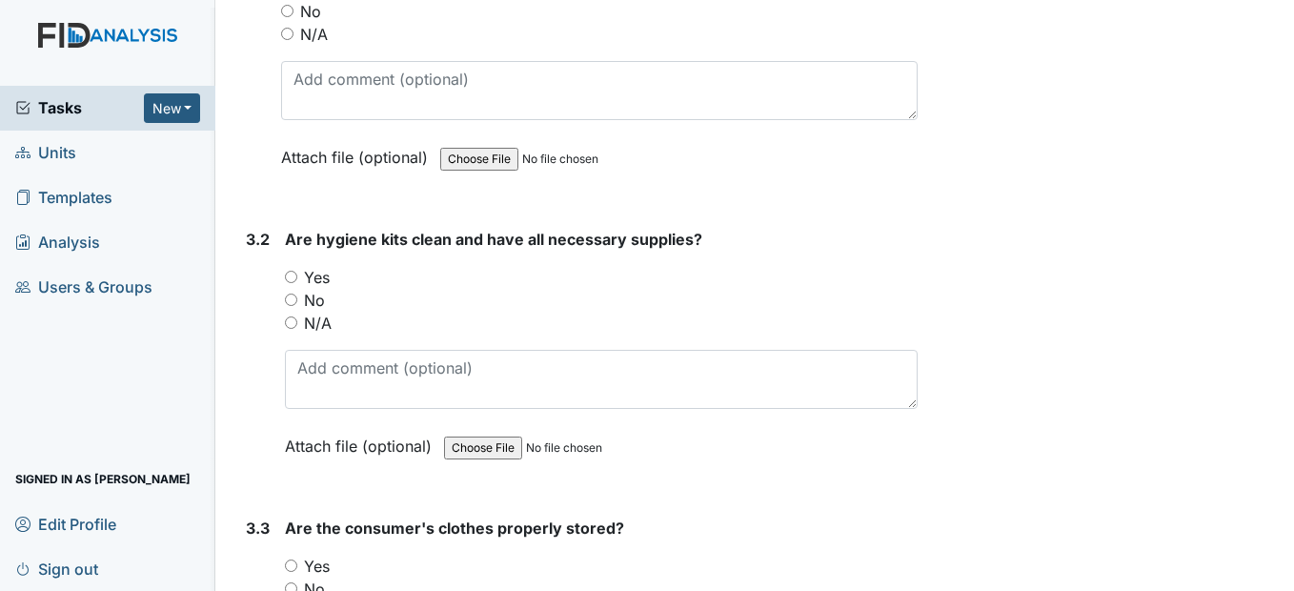
click at [296, 283] on input "Yes" at bounding box center [291, 277] width 12 height 12
radio input "true"
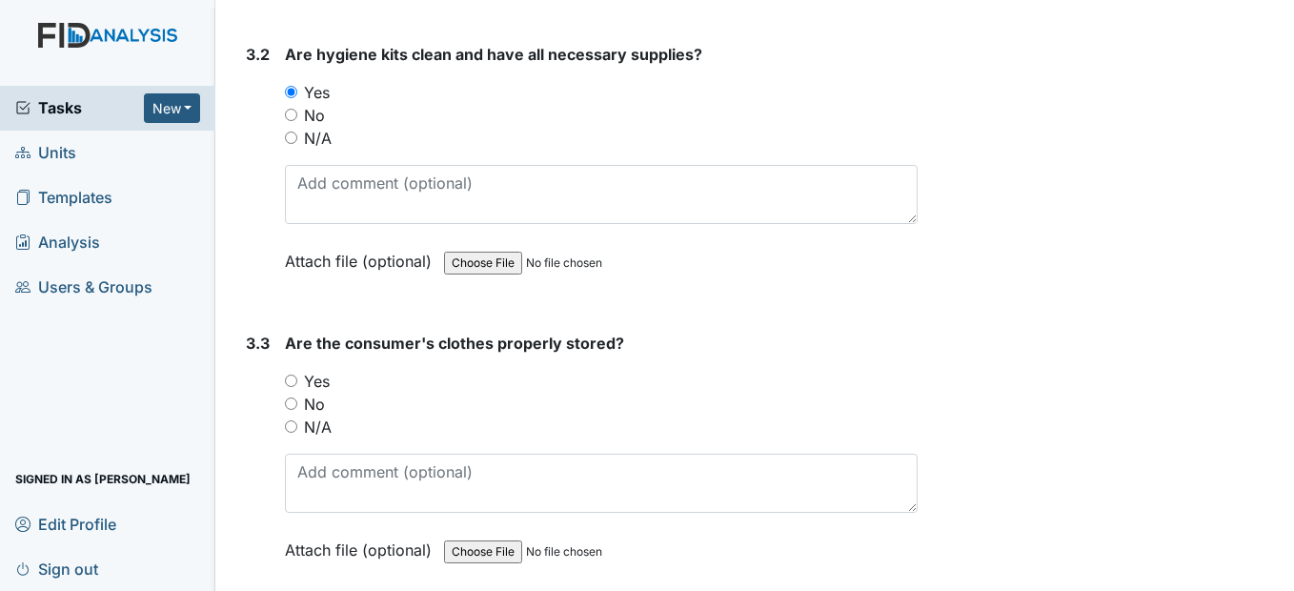
scroll to position [7621, 0]
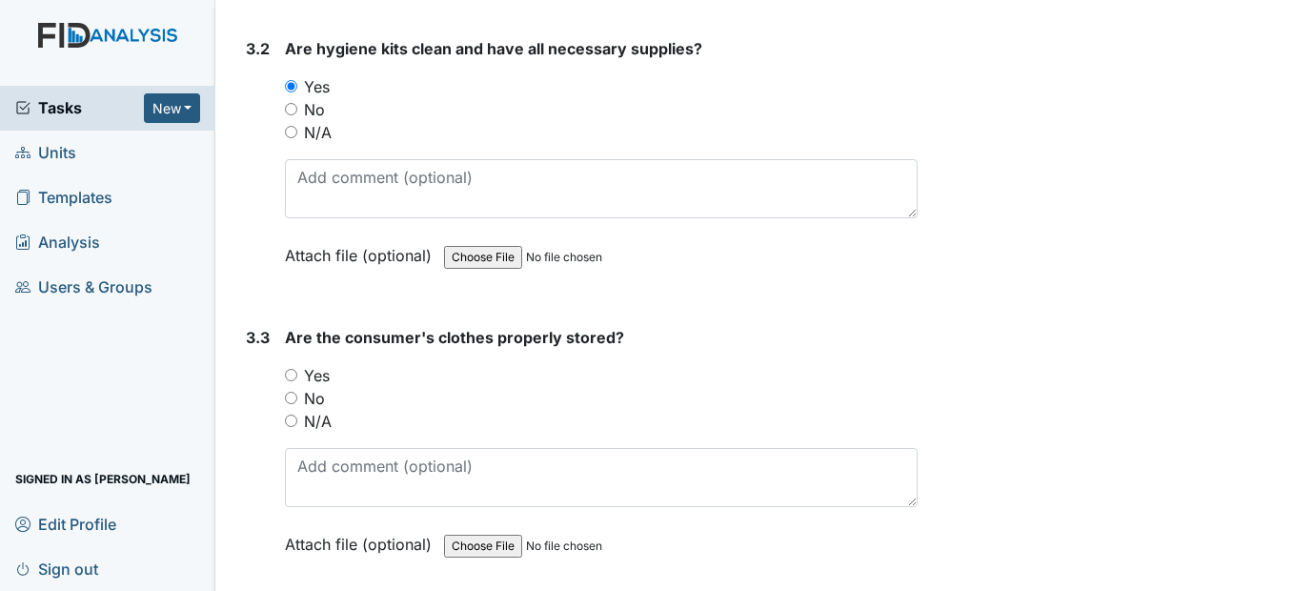
click at [292, 381] on input "Yes" at bounding box center [291, 375] width 12 height 12
radio input "true"
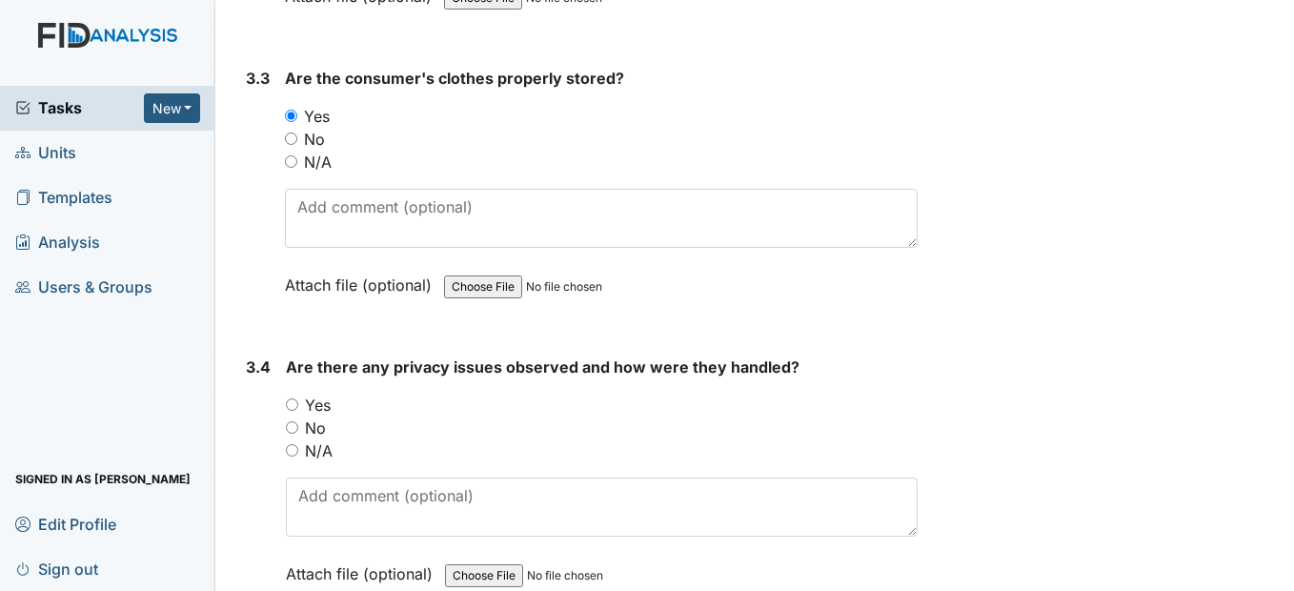
scroll to position [7907, 0]
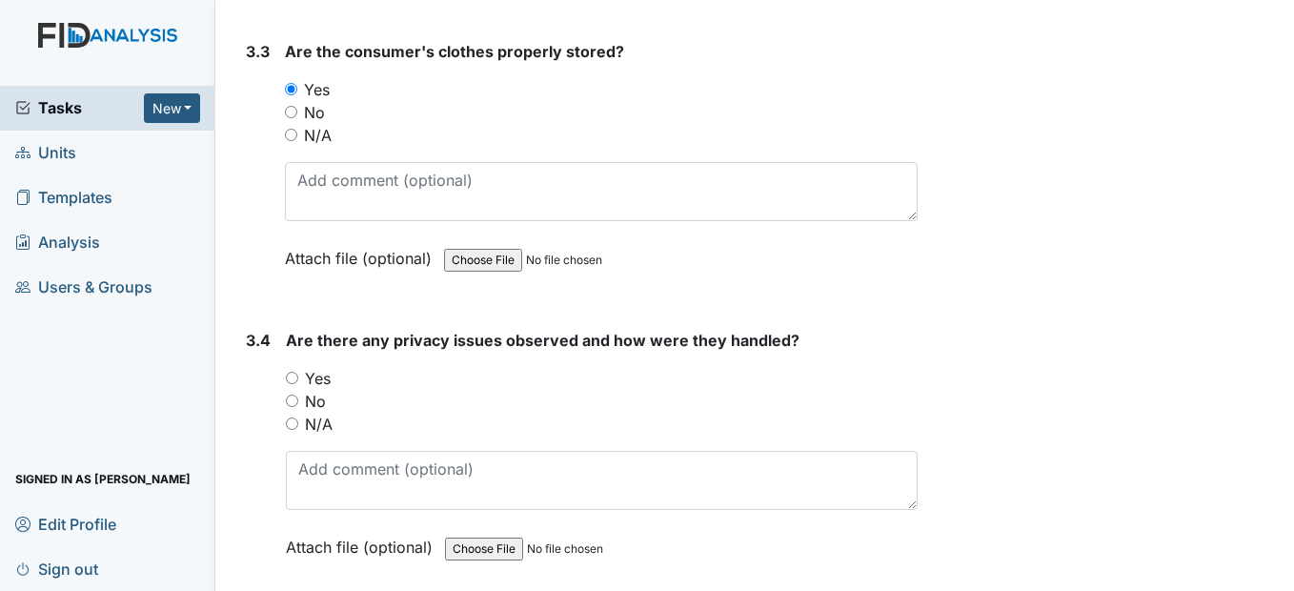
click at [290, 407] on input "No" at bounding box center [292, 400] width 12 height 12
radio input "true"
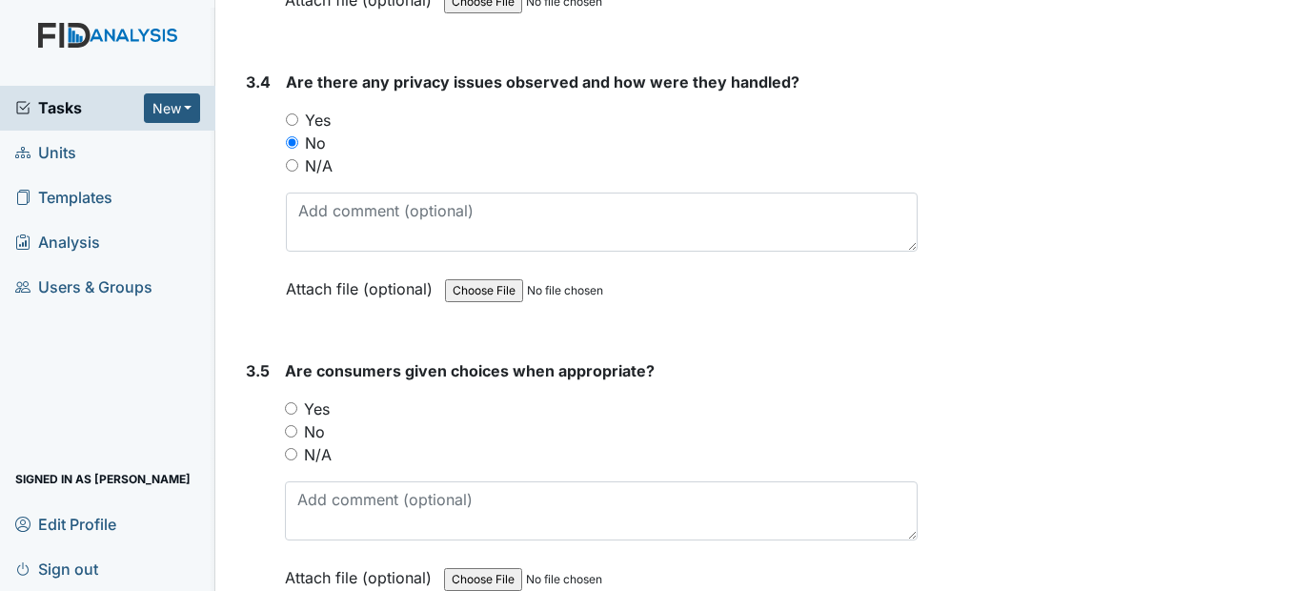
scroll to position [8193, 0]
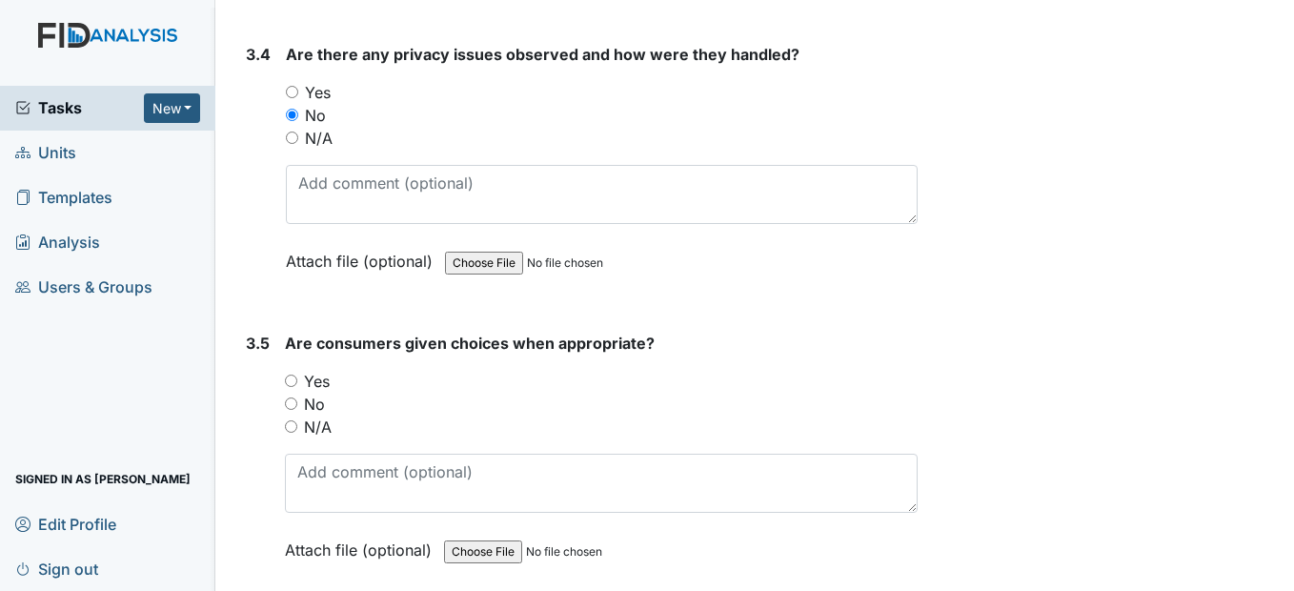
click at [295, 387] on input "Yes" at bounding box center [291, 380] width 12 height 12
radio input "true"
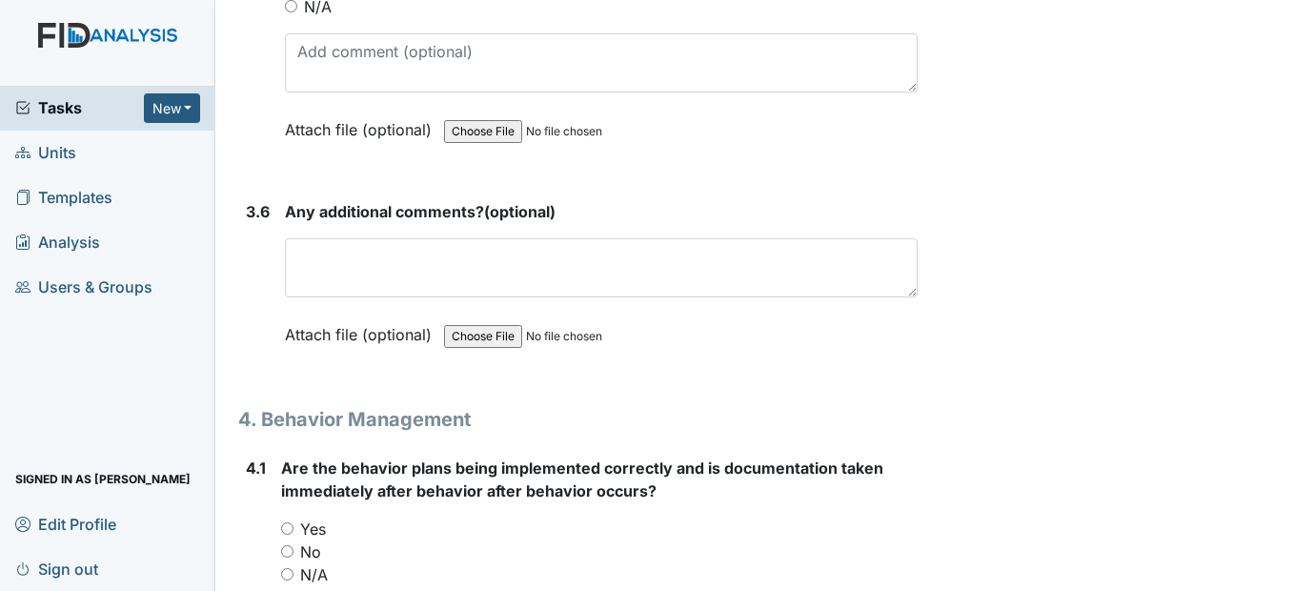
scroll to position [8669, 0]
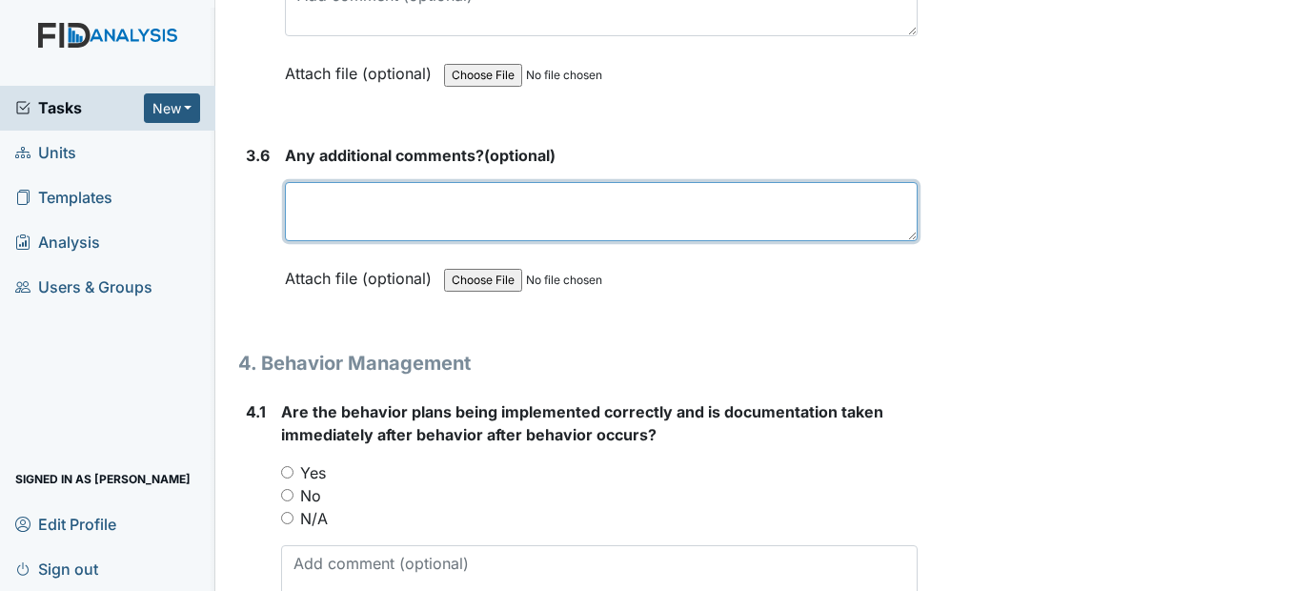
click at [329, 241] on textarea at bounding box center [601, 211] width 632 height 59
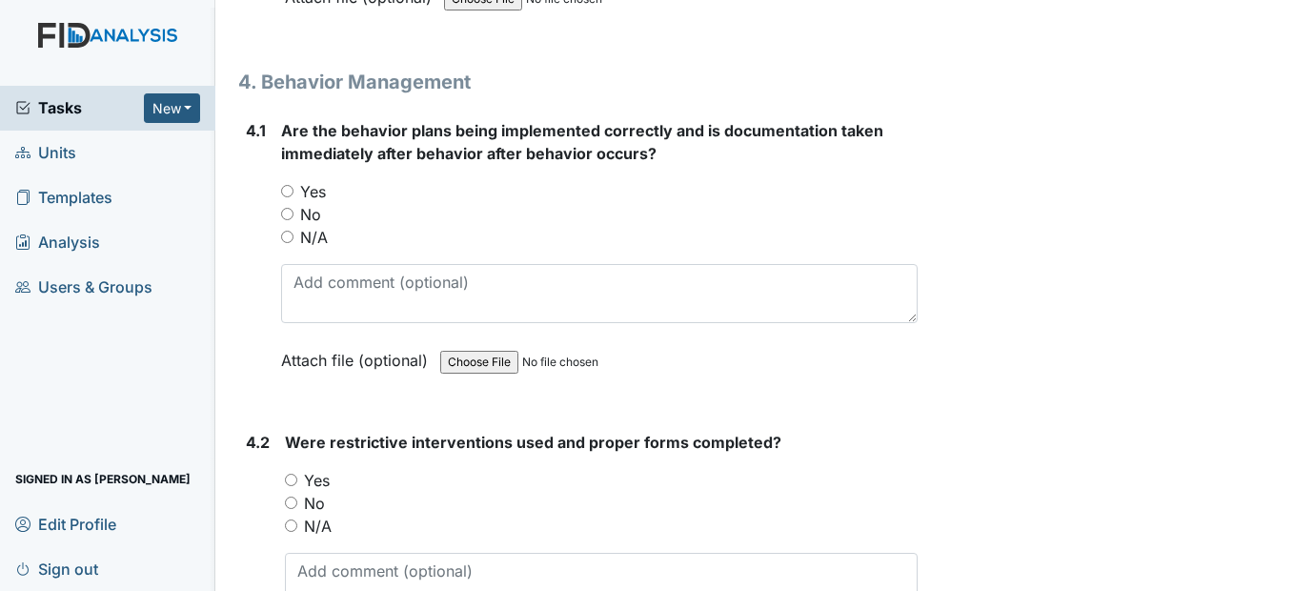
scroll to position [8955, 0]
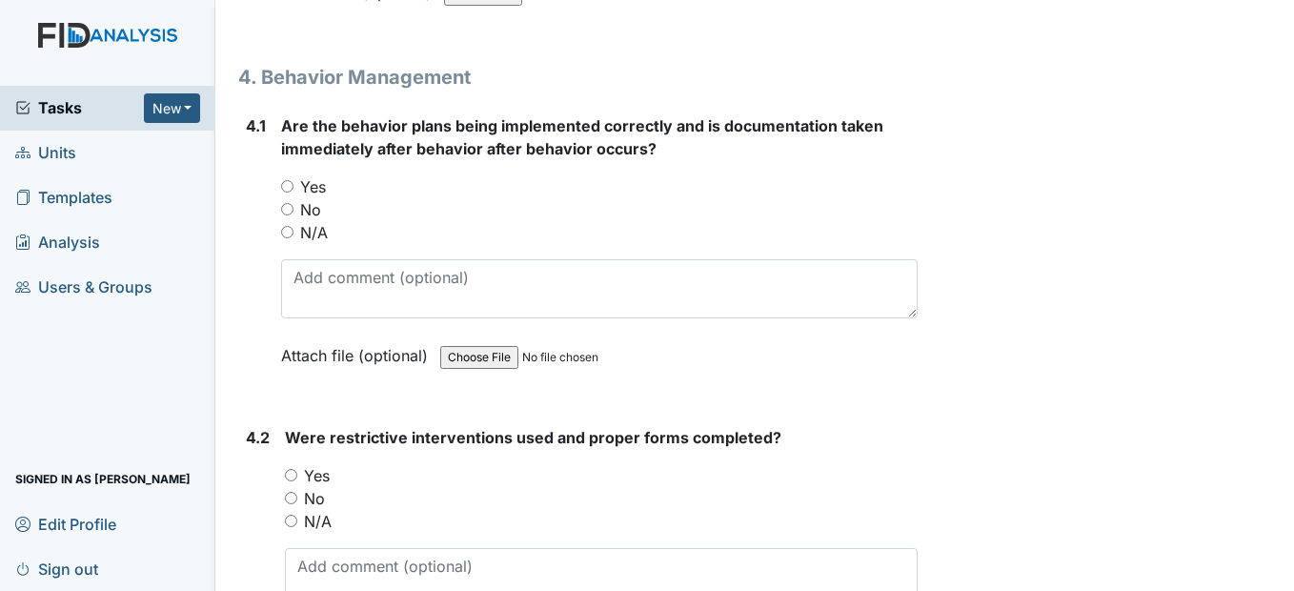
type textarea "none"
click at [288, 192] on input "Yes" at bounding box center [287, 186] width 12 height 12
radio input "true"
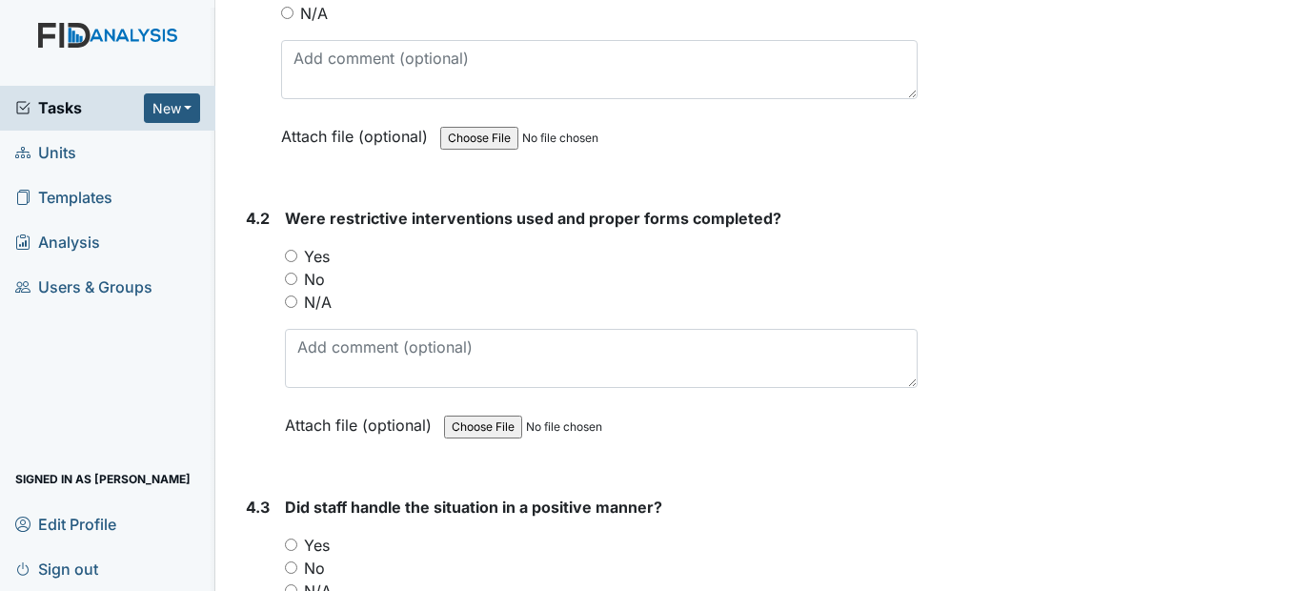
scroll to position [9240, 0]
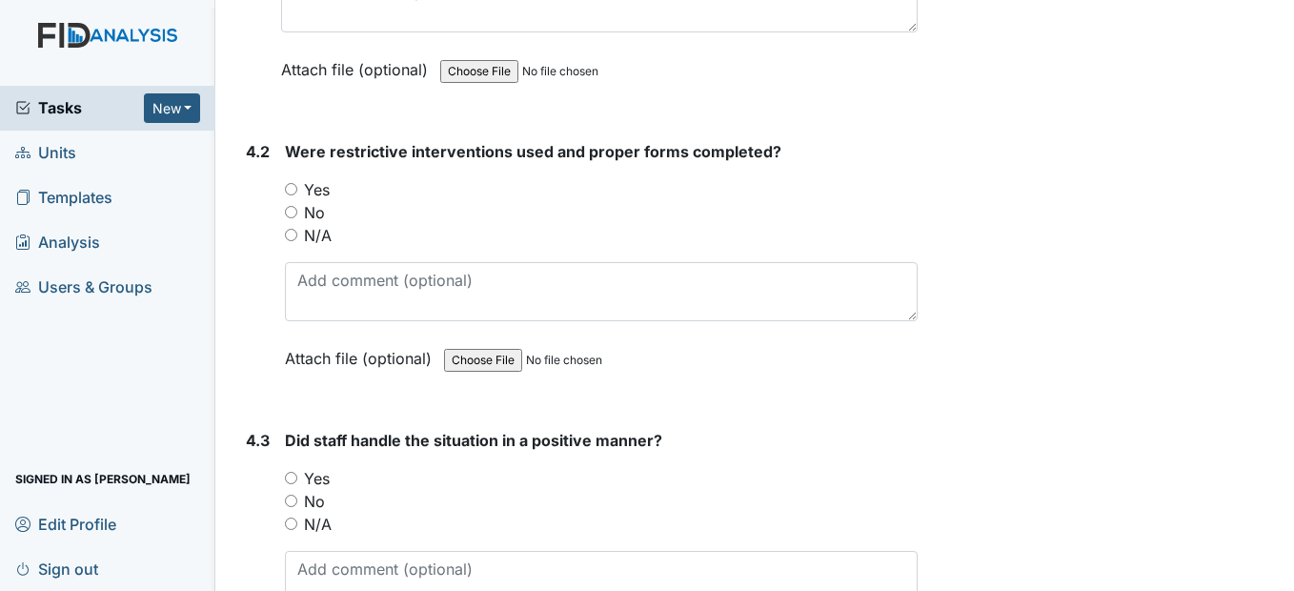
click at [287, 241] on input "N/A" at bounding box center [291, 235] width 12 height 12
radio input "true"
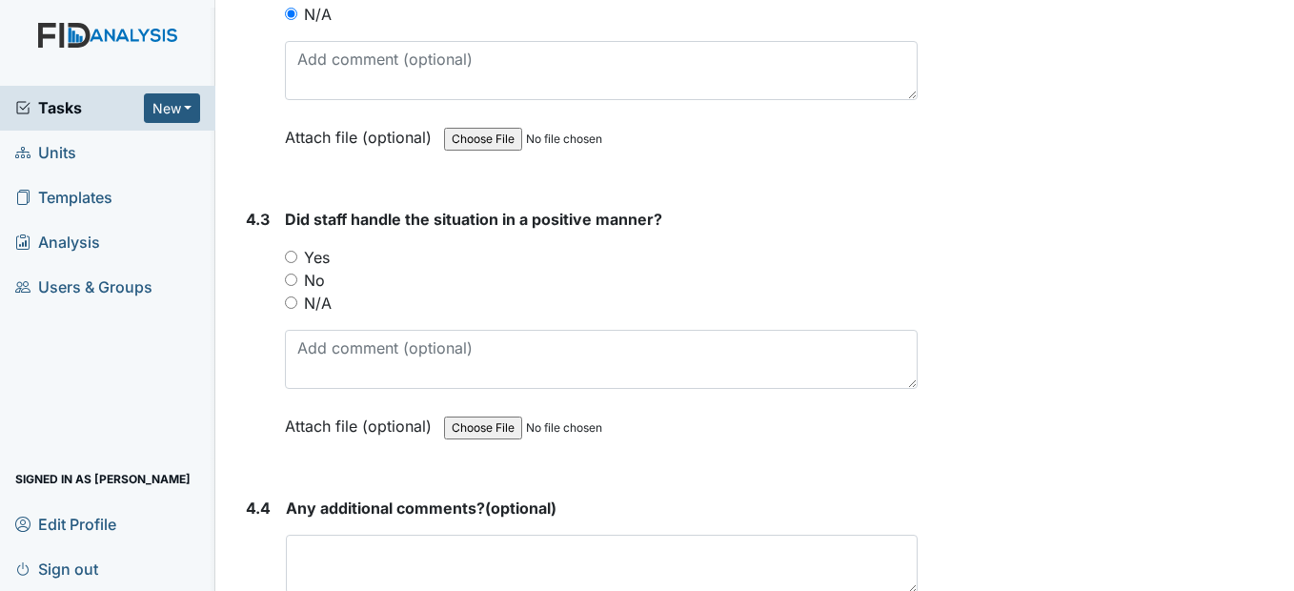
scroll to position [9526, 0]
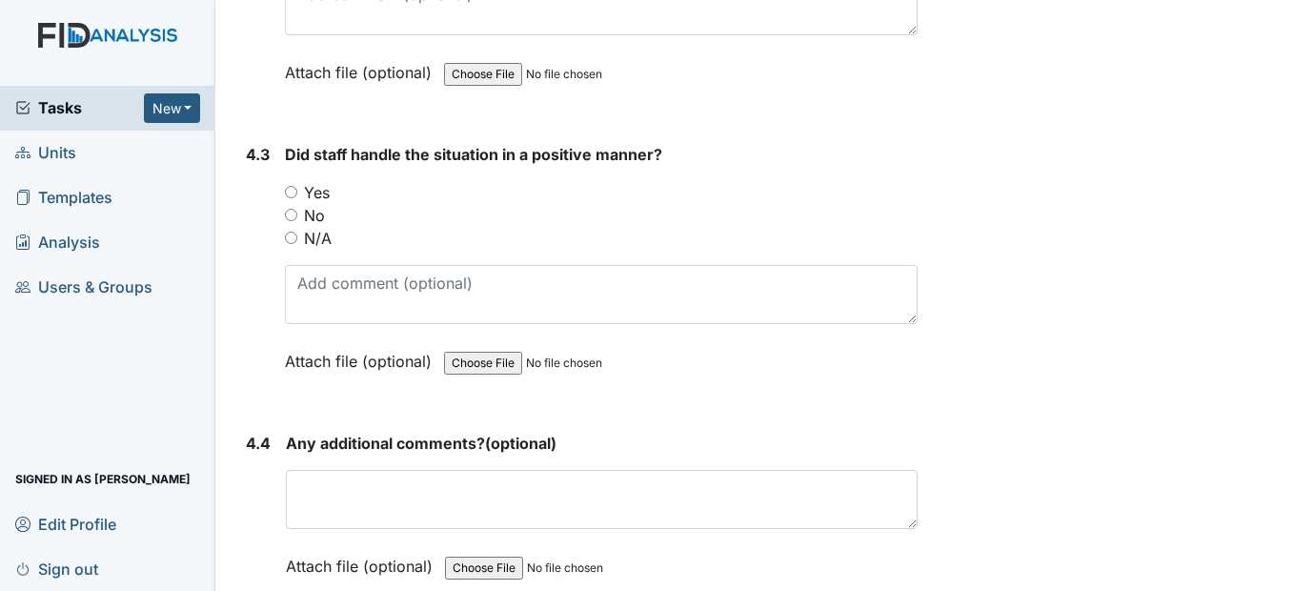
click at [290, 244] on input "N/A" at bounding box center [291, 237] width 12 height 12
radio input "true"
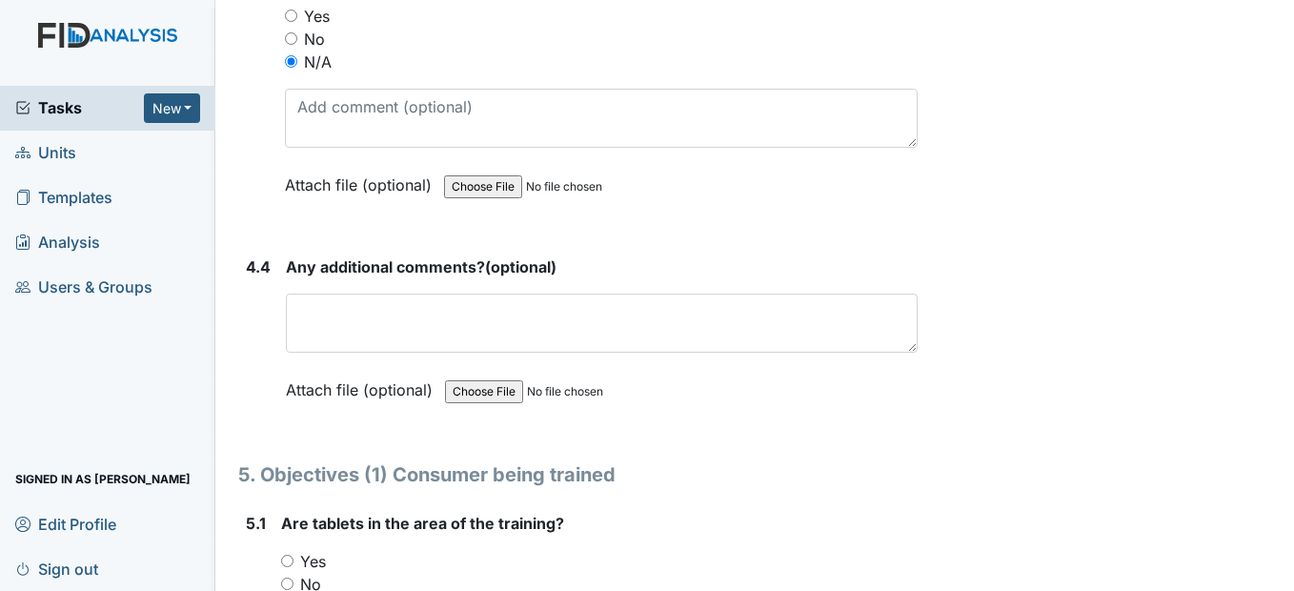
scroll to position [9717, 0]
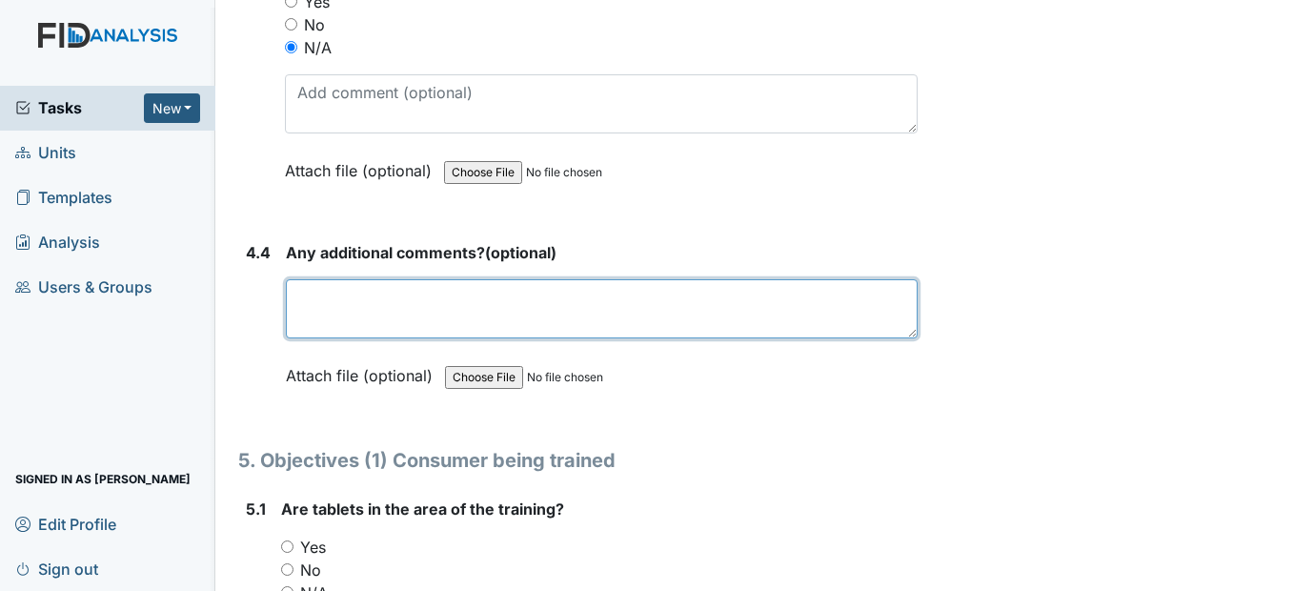
click at [348, 338] on textarea at bounding box center [601, 308] width 631 height 59
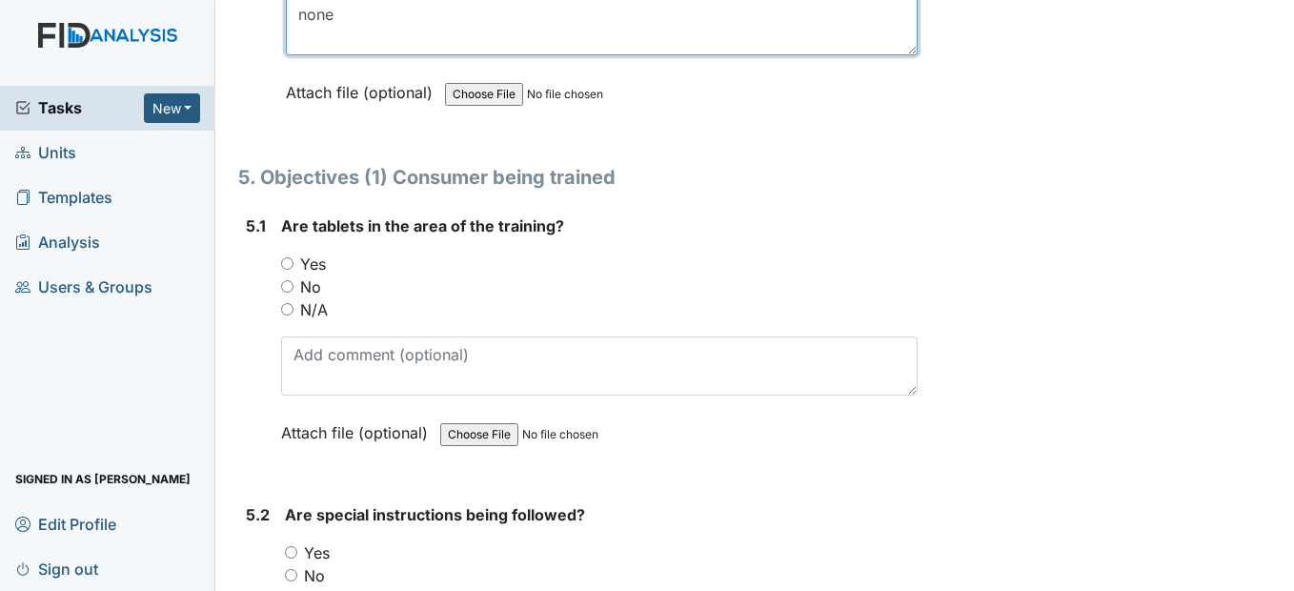
scroll to position [10003, 0]
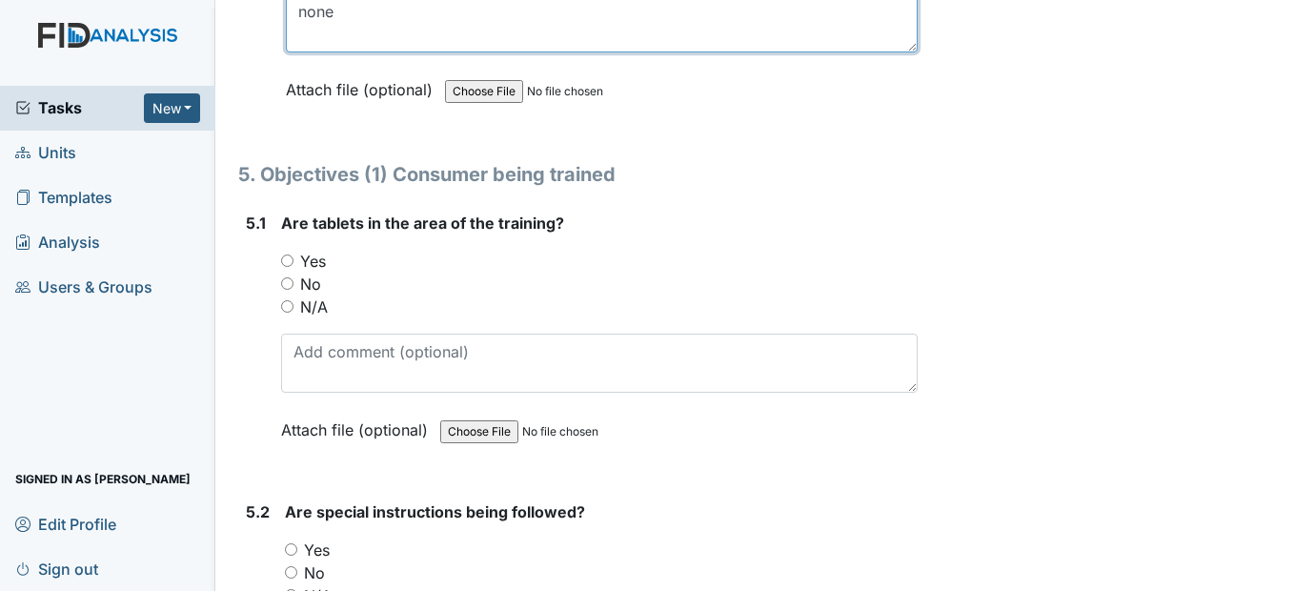
type textarea "none"
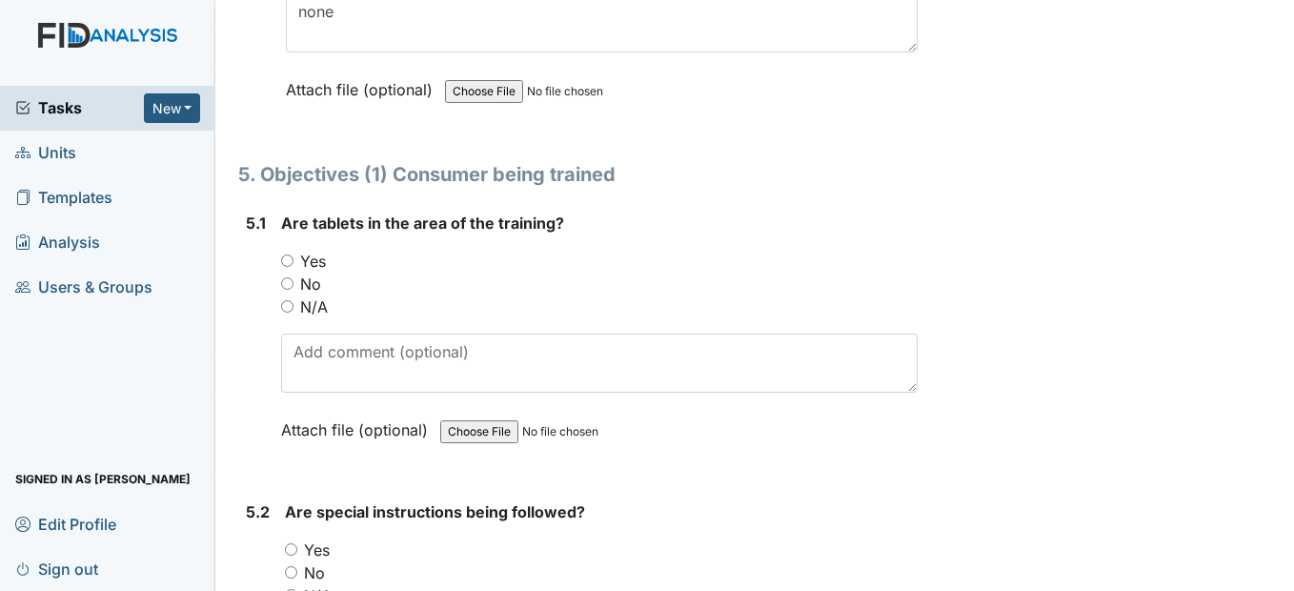
click at [285, 267] on input "Yes" at bounding box center [287, 260] width 12 height 12
radio input "true"
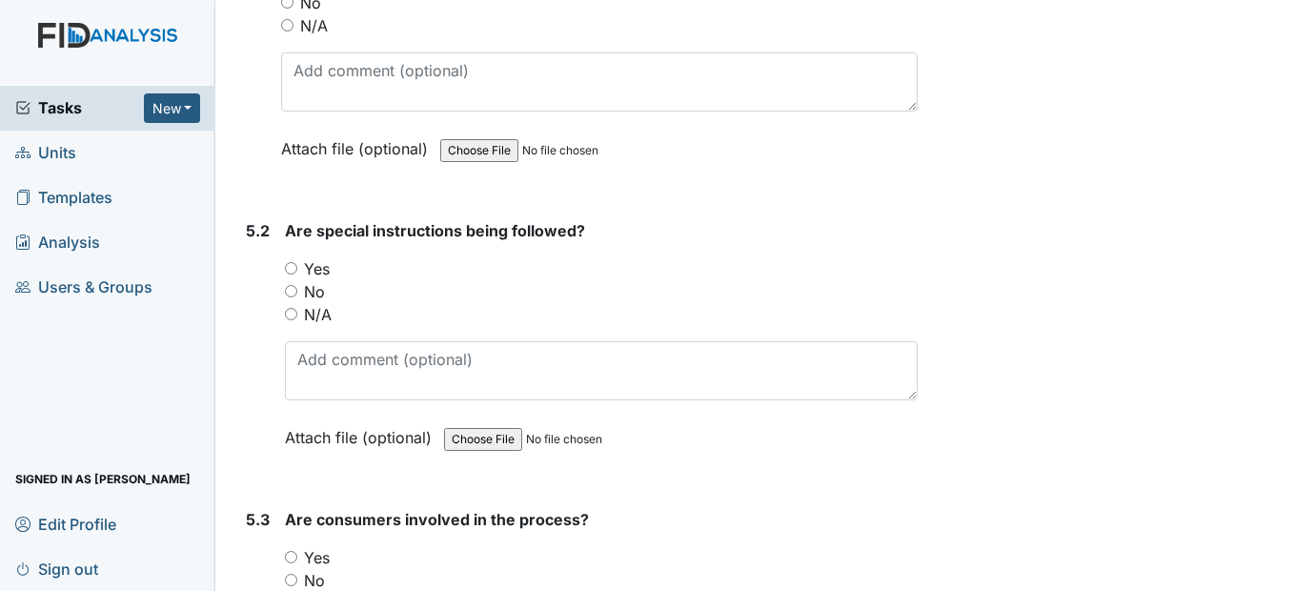
scroll to position [10288, 0]
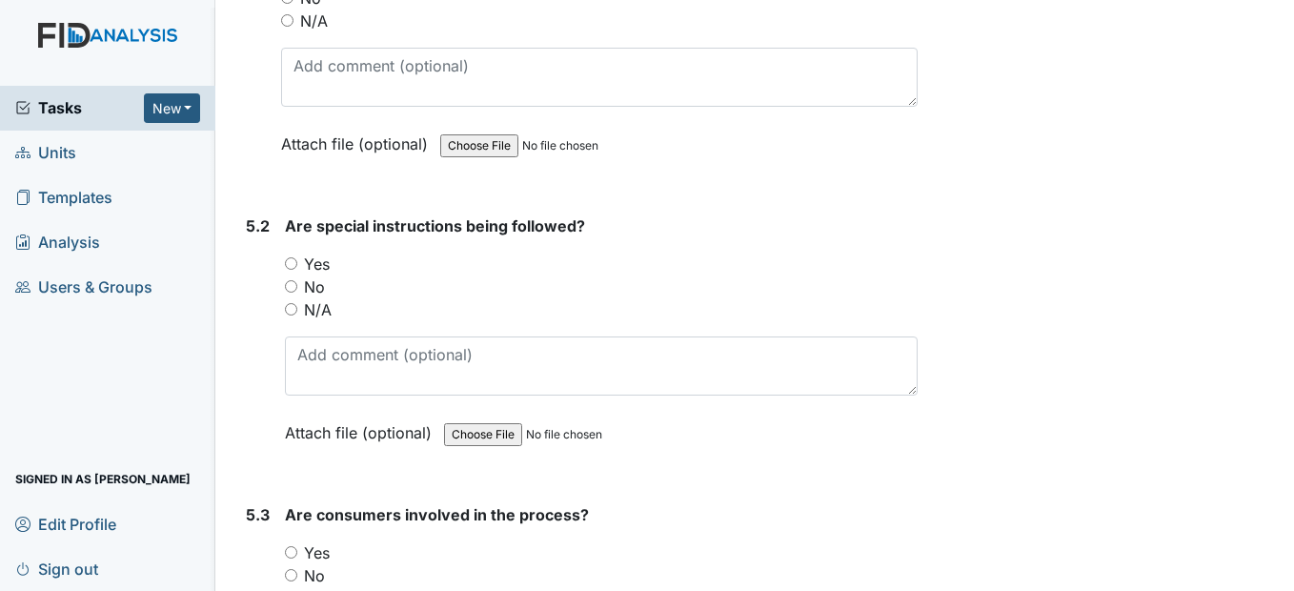
click at [292, 270] on input "Yes" at bounding box center [291, 263] width 12 height 12
radio input "true"
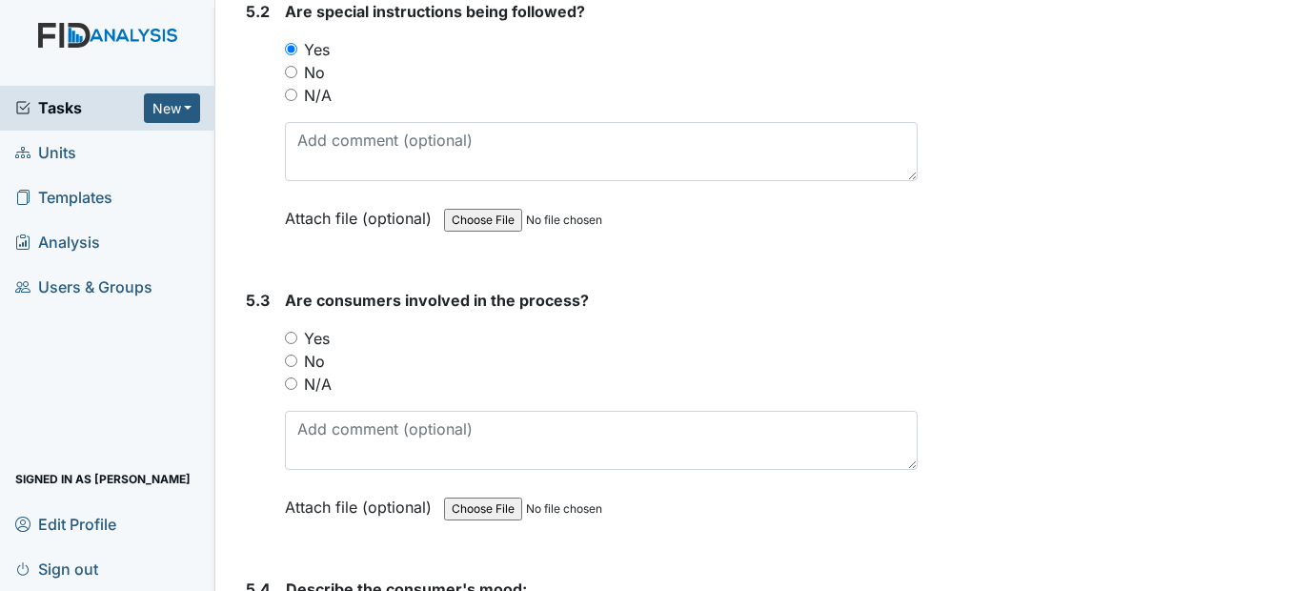
scroll to position [10574, 0]
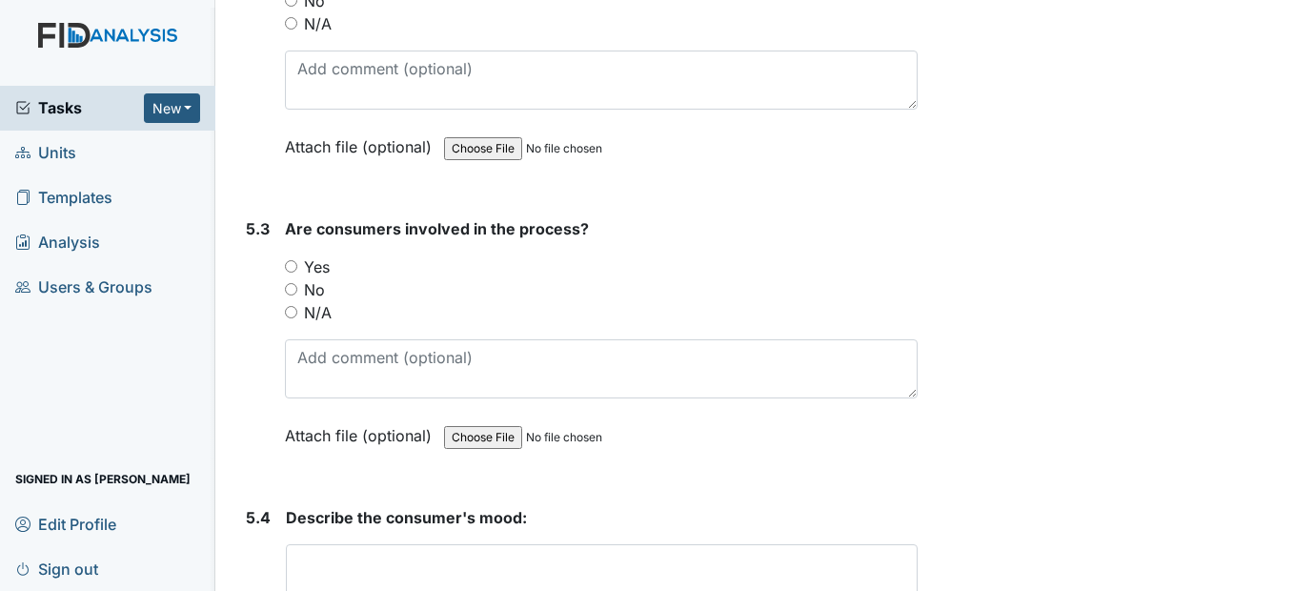
click at [291, 272] on input "Yes" at bounding box center [291, 266] width 12 height 12
radio input "true"
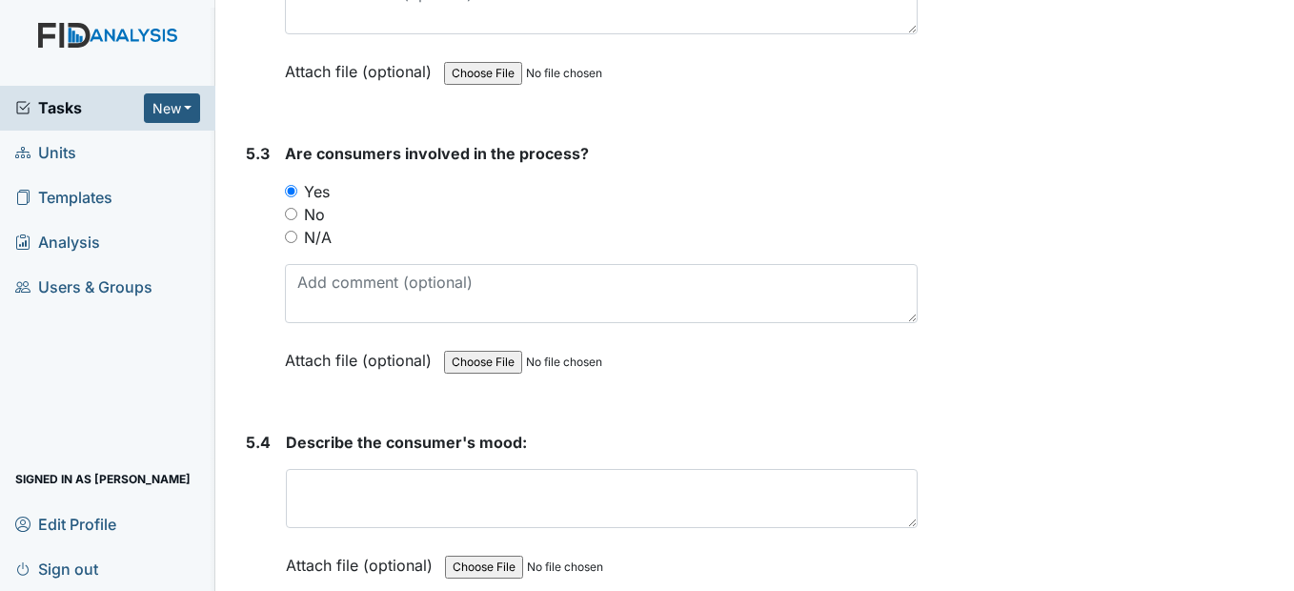
scroll to position [10860, 0]
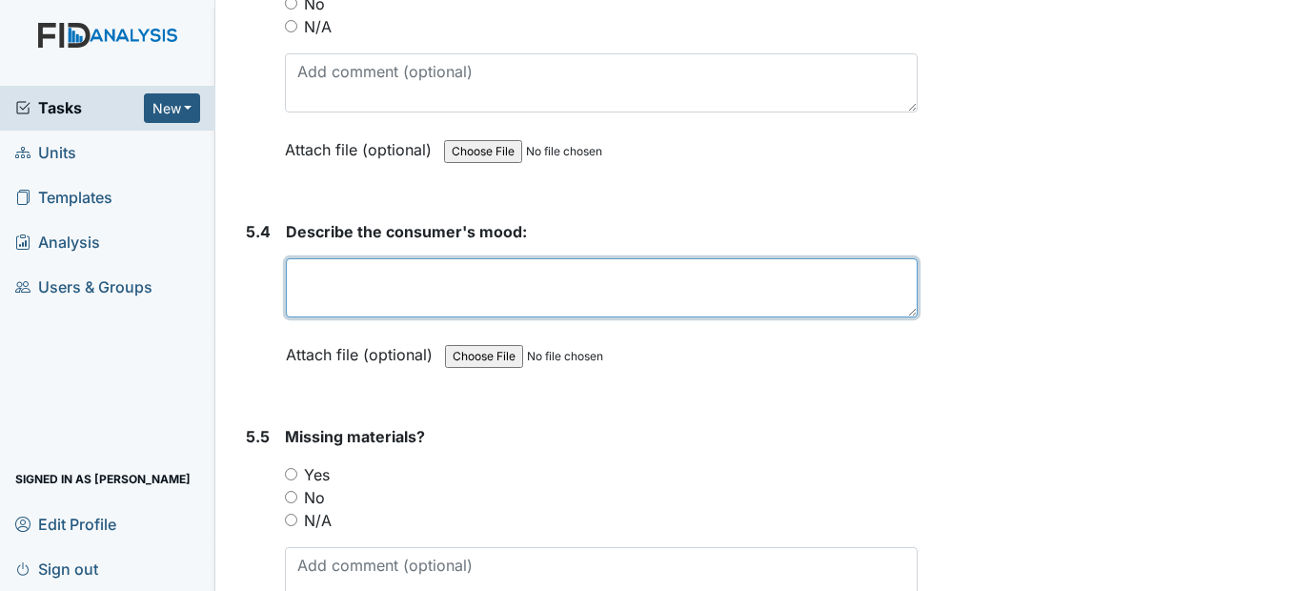
click at [356, 317] on textarea at bounding box center [601, 287] width 631 height 59
click at [356, 317] on textarea "Good" at bounding box center [601, 287] width 631 height 59
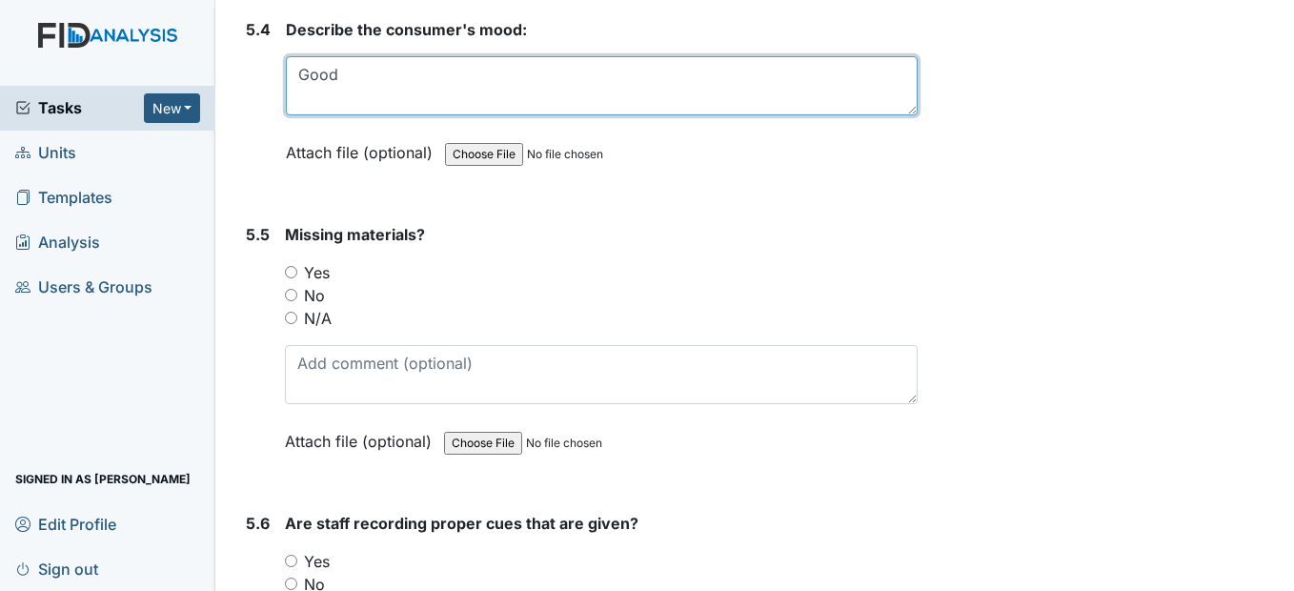
scroll to position [11146, 0]
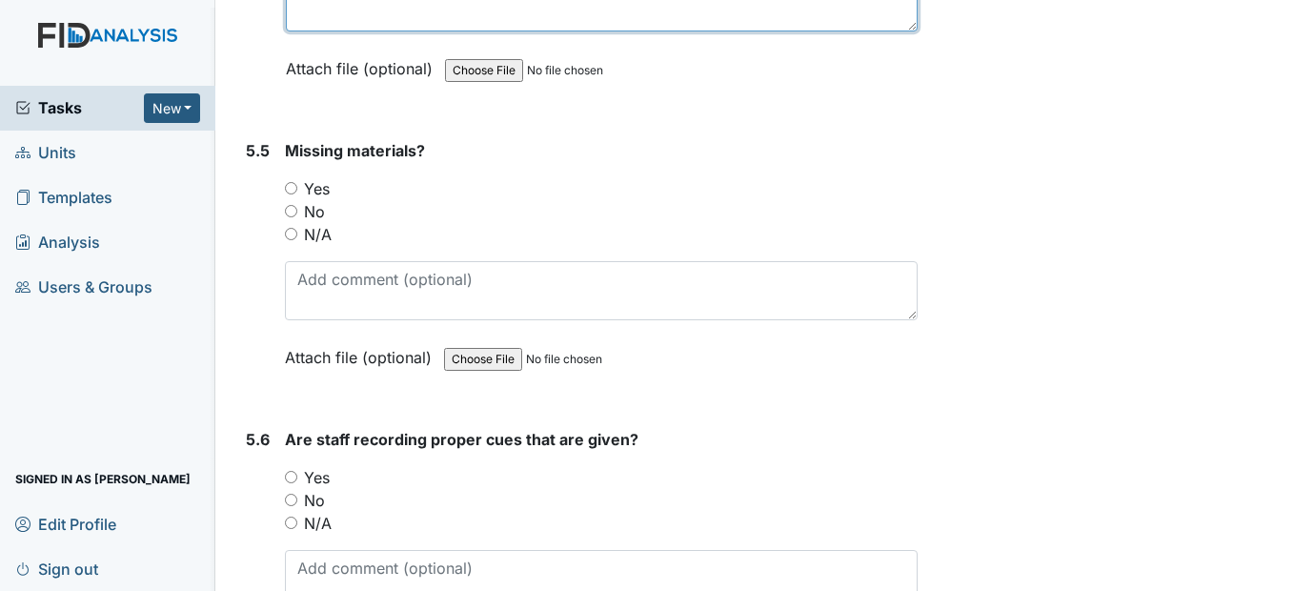
type textarea "Good"
click at [289, 217] on input "No" at bounding box center [291, 211] width 12 height 12
radio input "true"
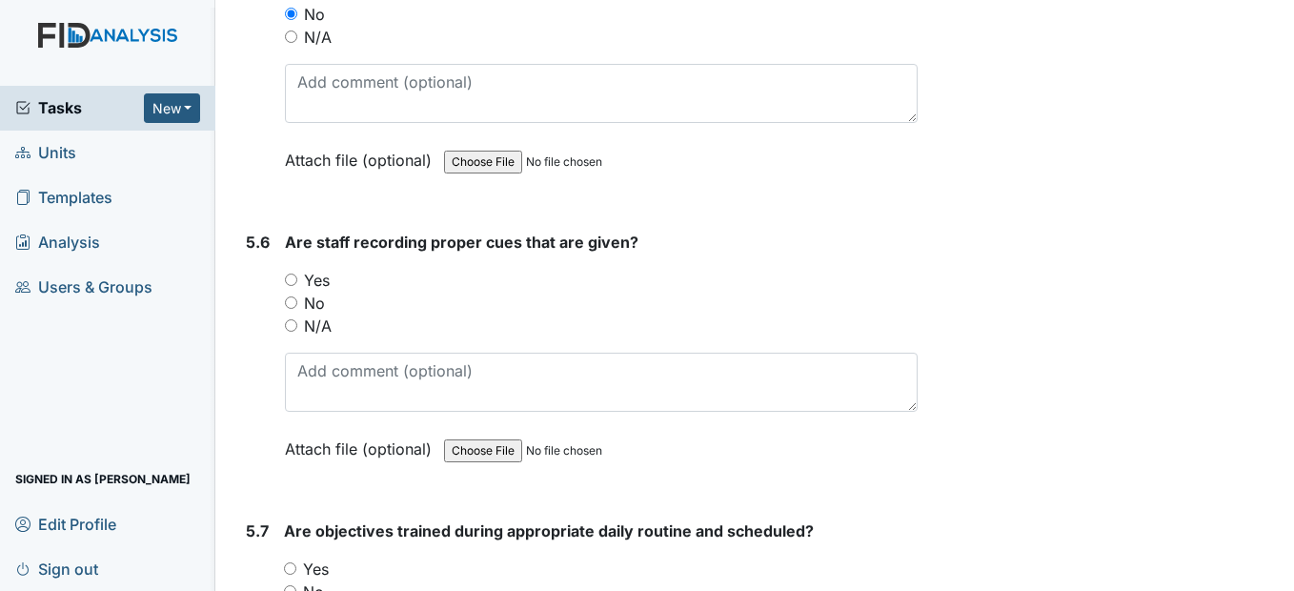
scroll to position [11432, 0]
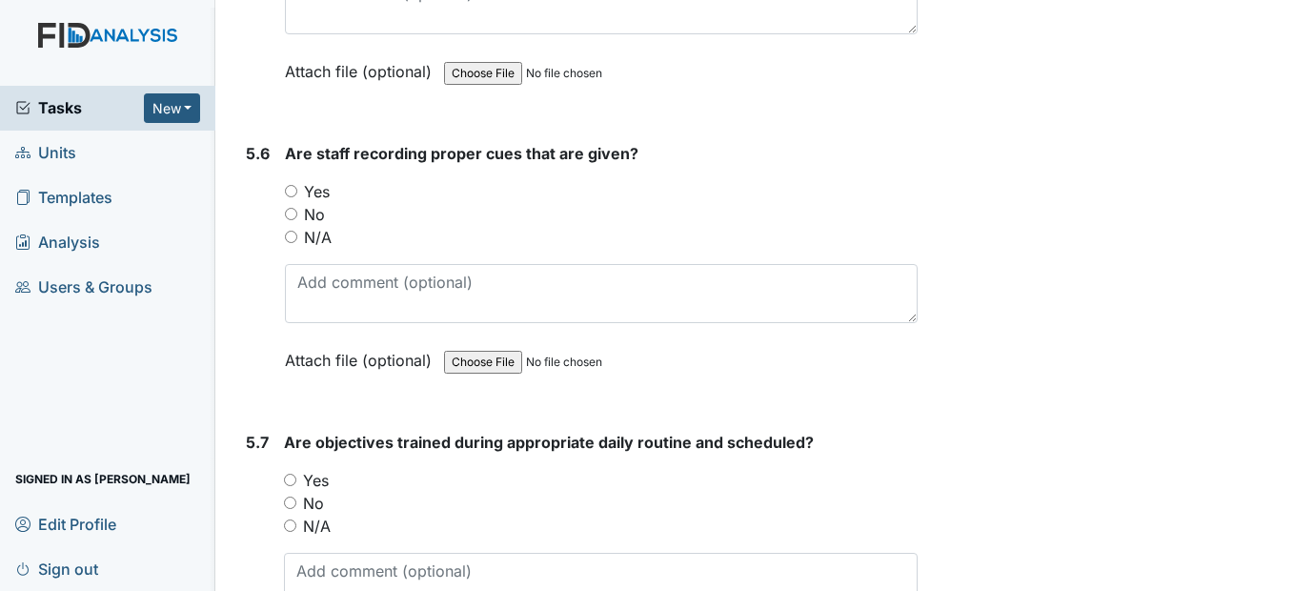
click at [292, 197] on input "Yes" at bounding box center [291, 191] width 12 height 12
radio input "true"
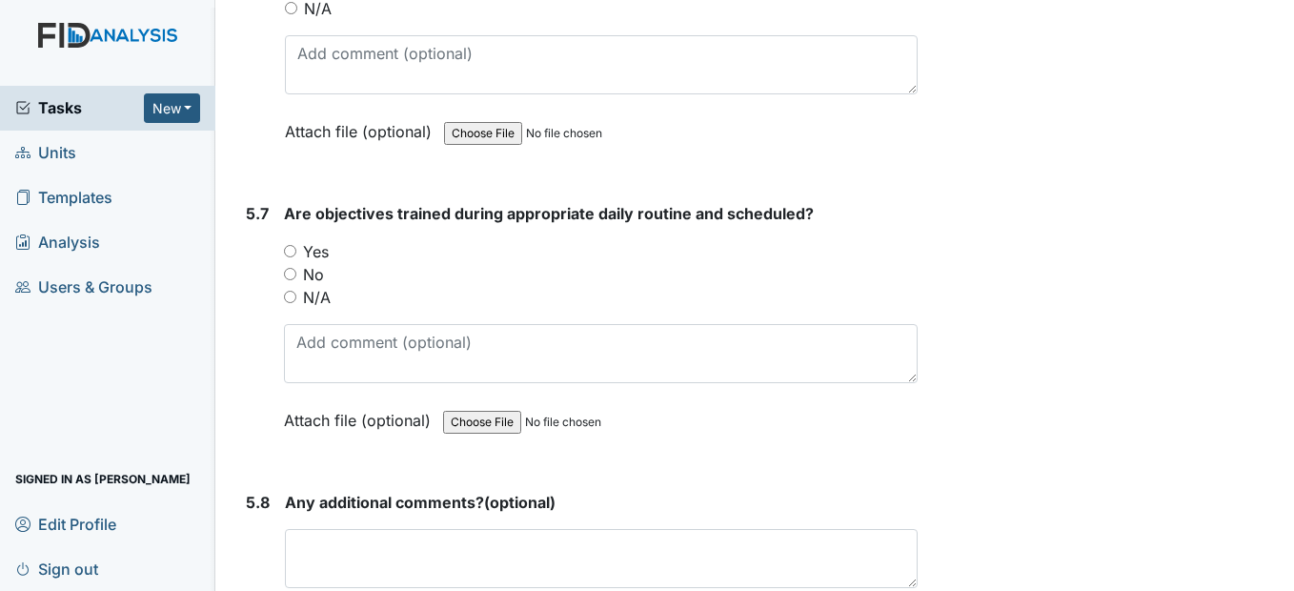
scroll to position [11717, 0]
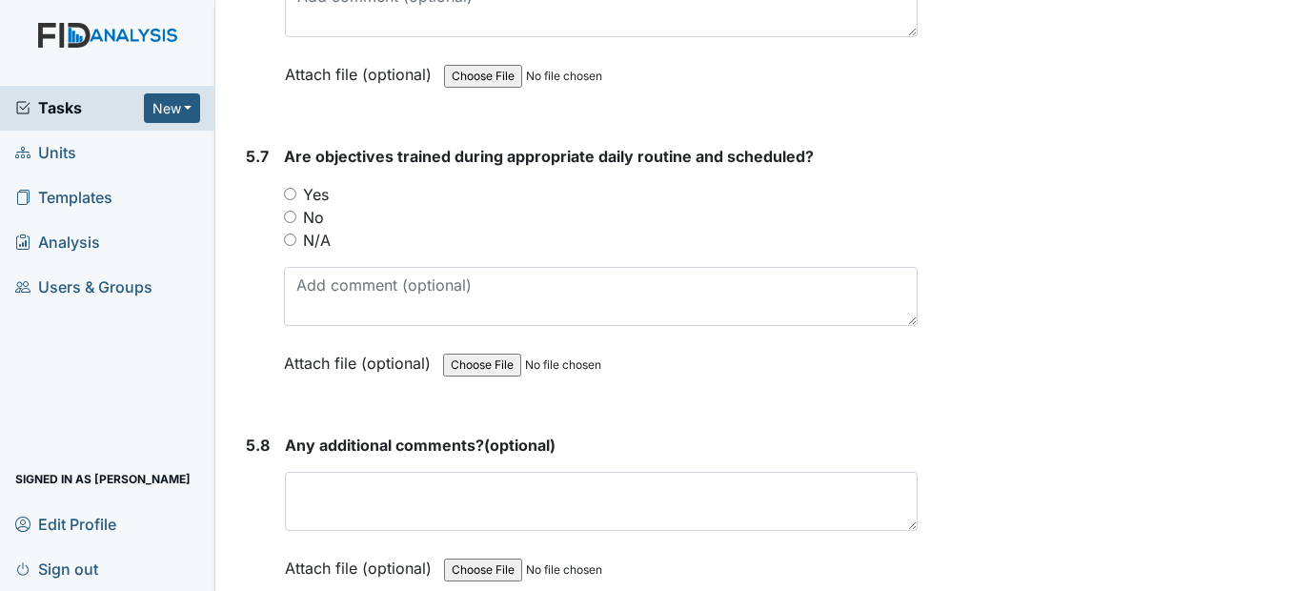
click at [290, 200] on input "Yes" at bounding box center [290, 194] width 12 height 12
radio input "true"
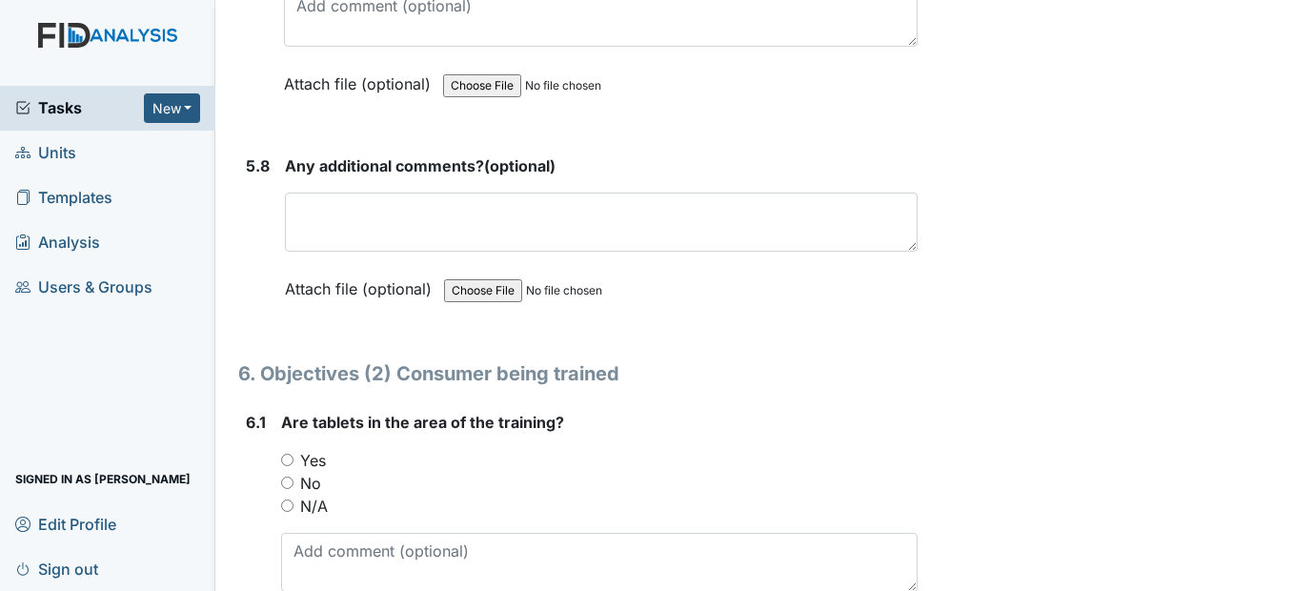
scroll to position [12003, 0]
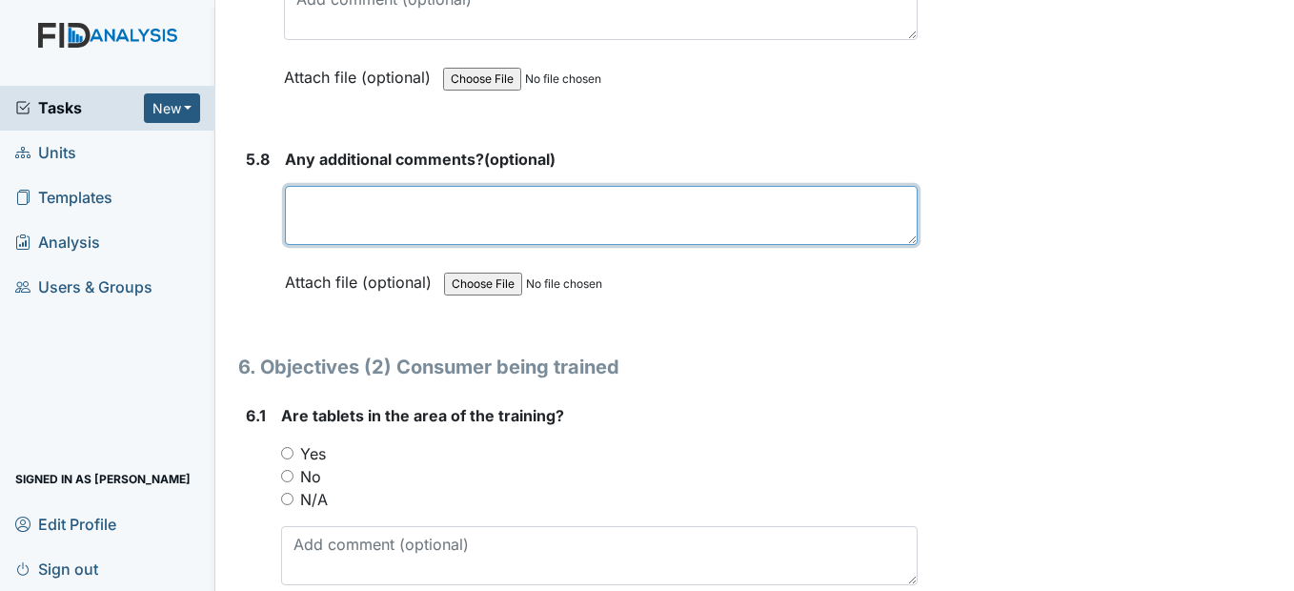
click at [314, 245] on textarea at bounding box center [601, 215] width 632 height 59
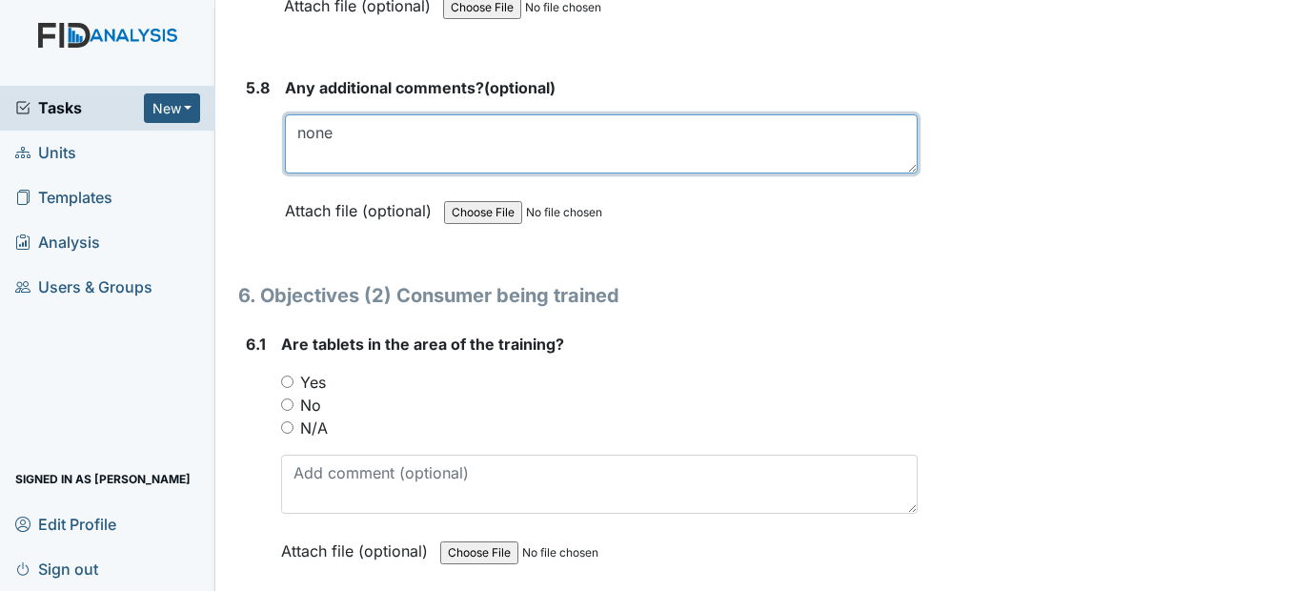
scroll to position [12289, 0]
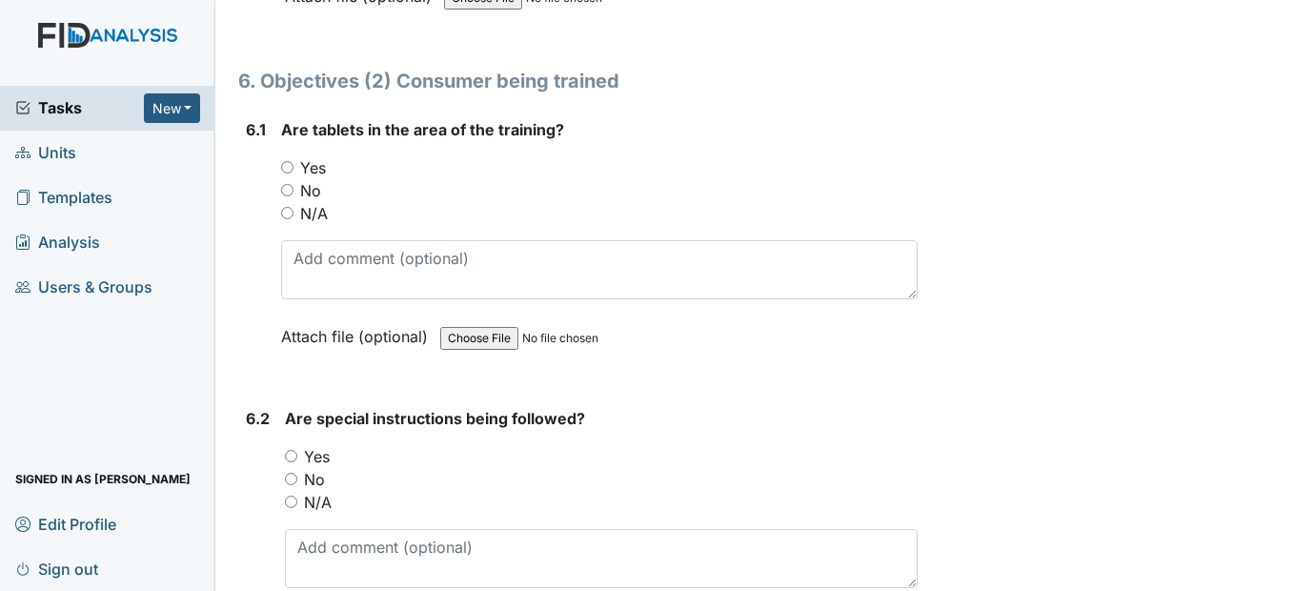
type textarea "none"
click at [284, 173] on input "Yes" at bounding box center [287, 167] width 12 height 12
radio input "true"
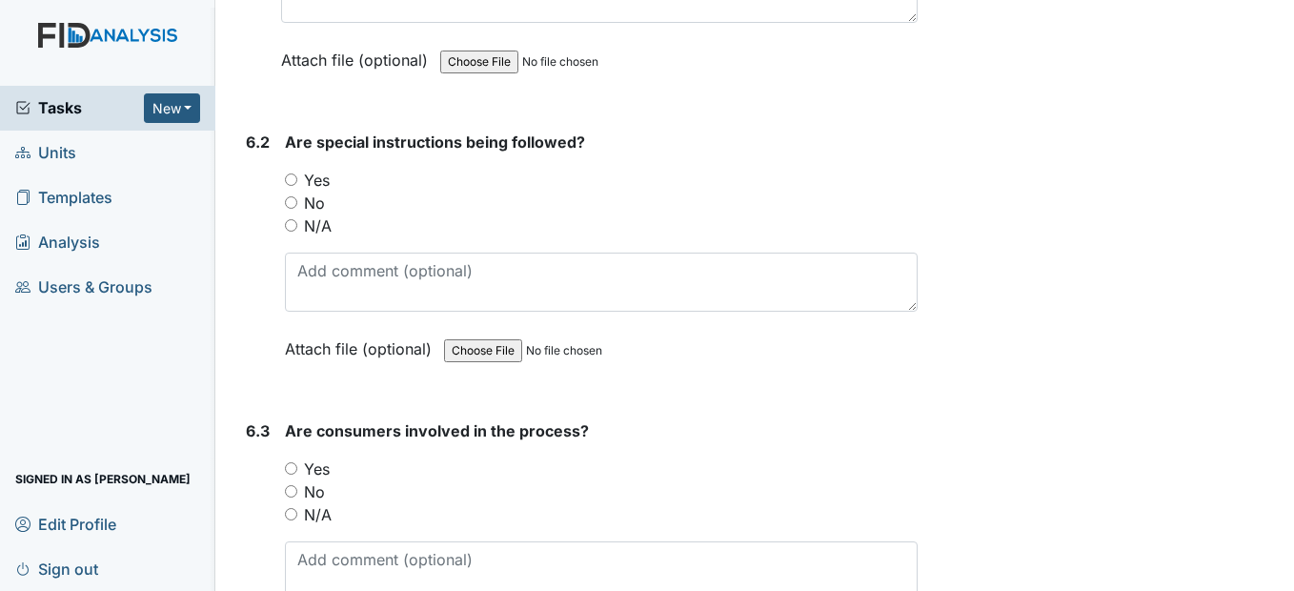
scroll to position [12575, 0]
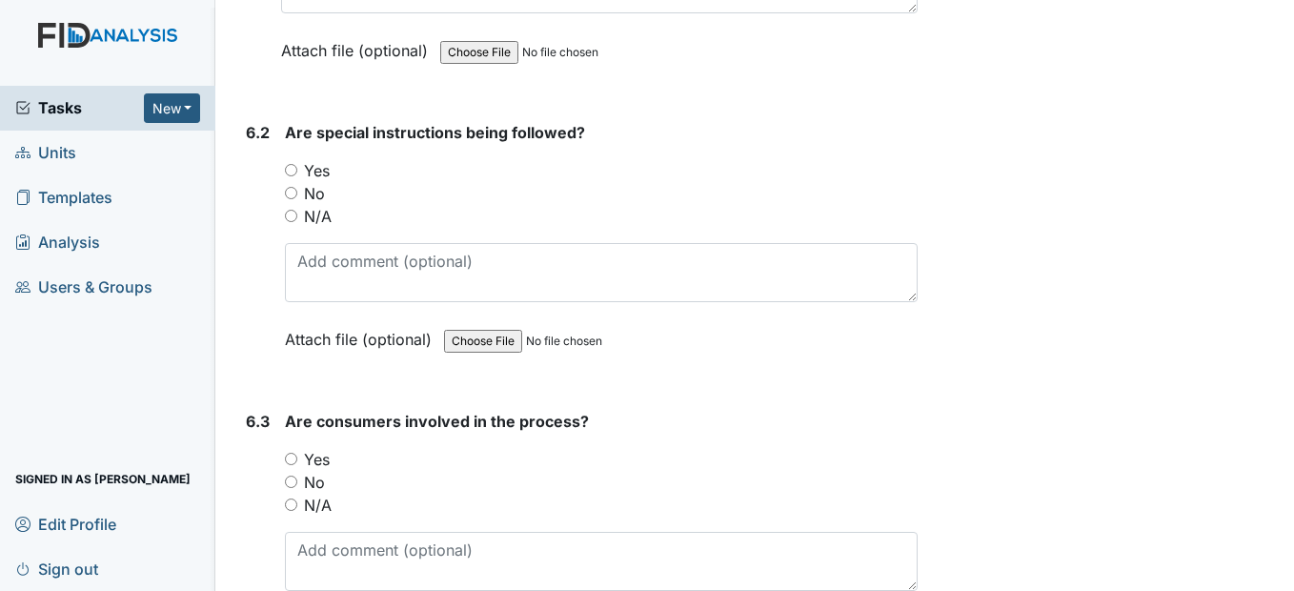
click at [292, 176] on input "Yes" at bounding box center [291, 170] width 12 height 12
radio input "true"
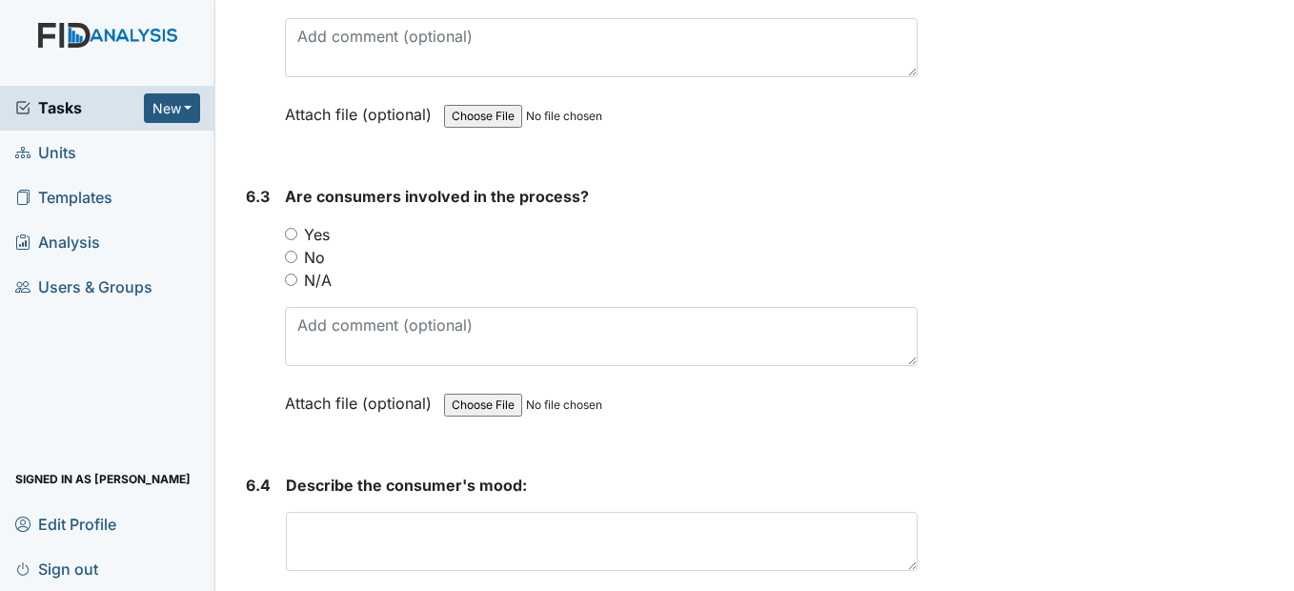
scroll to position [12860, 0]
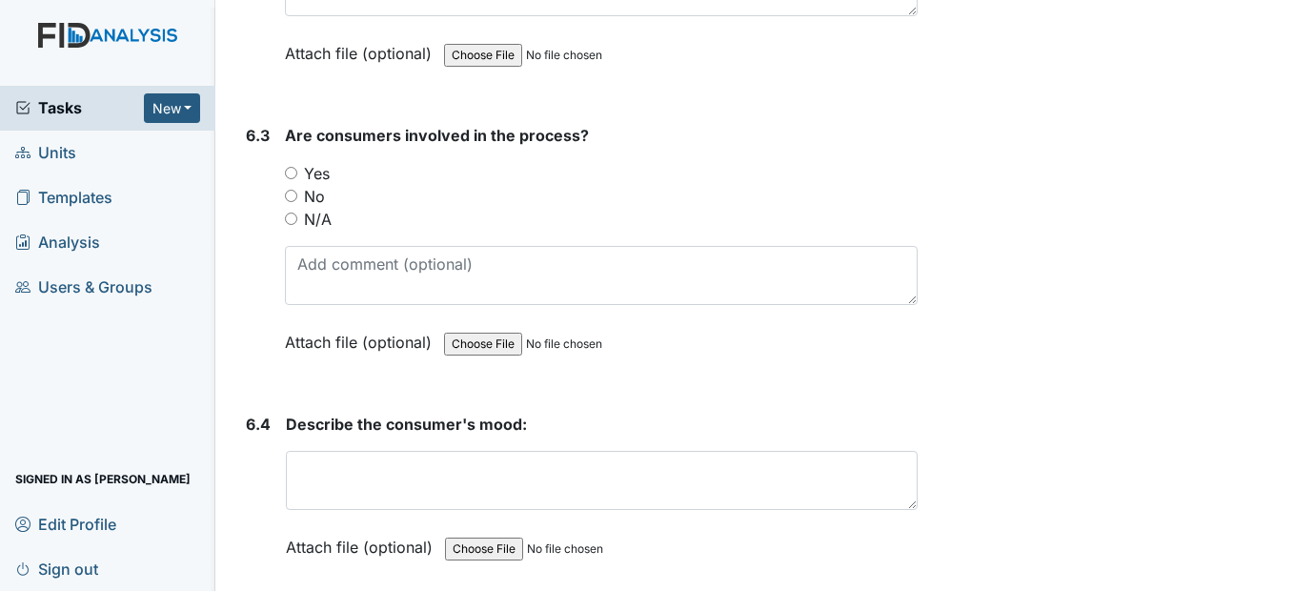
click at [299, 185] on div "Yes" at bounding box center [601, 173] width 632 height 23
click at [294, 179] on input "Yes" at bounding box center [291, 173] width 12 height 12
radio input "true"
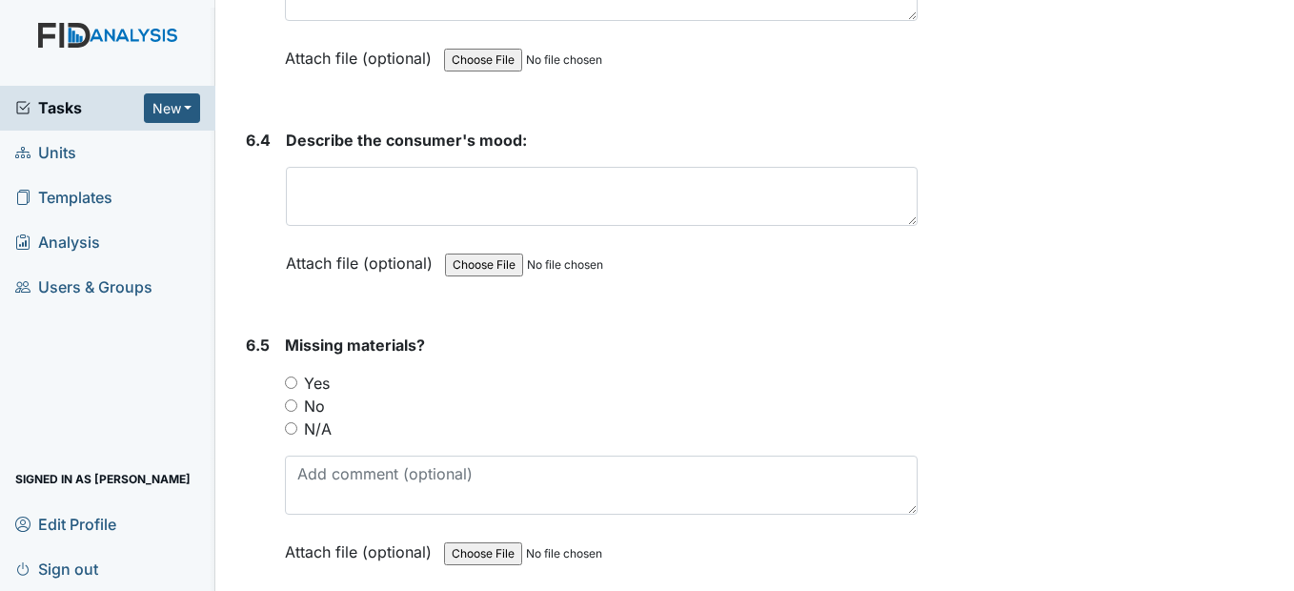
scroll to position [13146, 0]
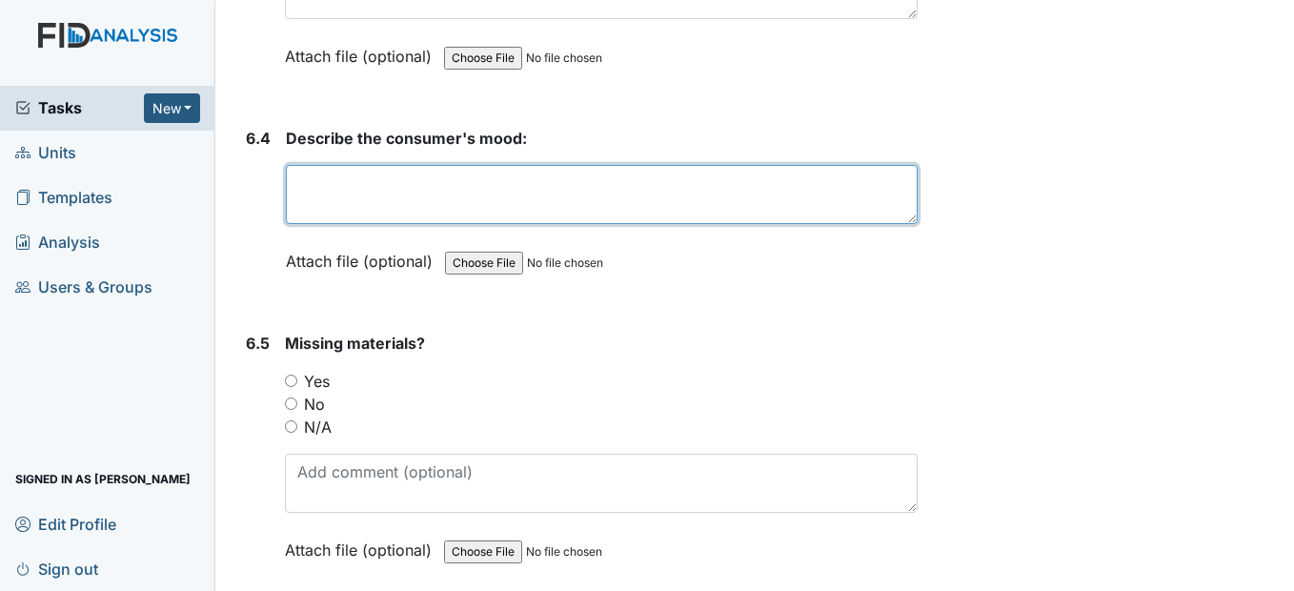
click at [326, 224] on textarea at bounding box center [601, 194] width 631 height 59
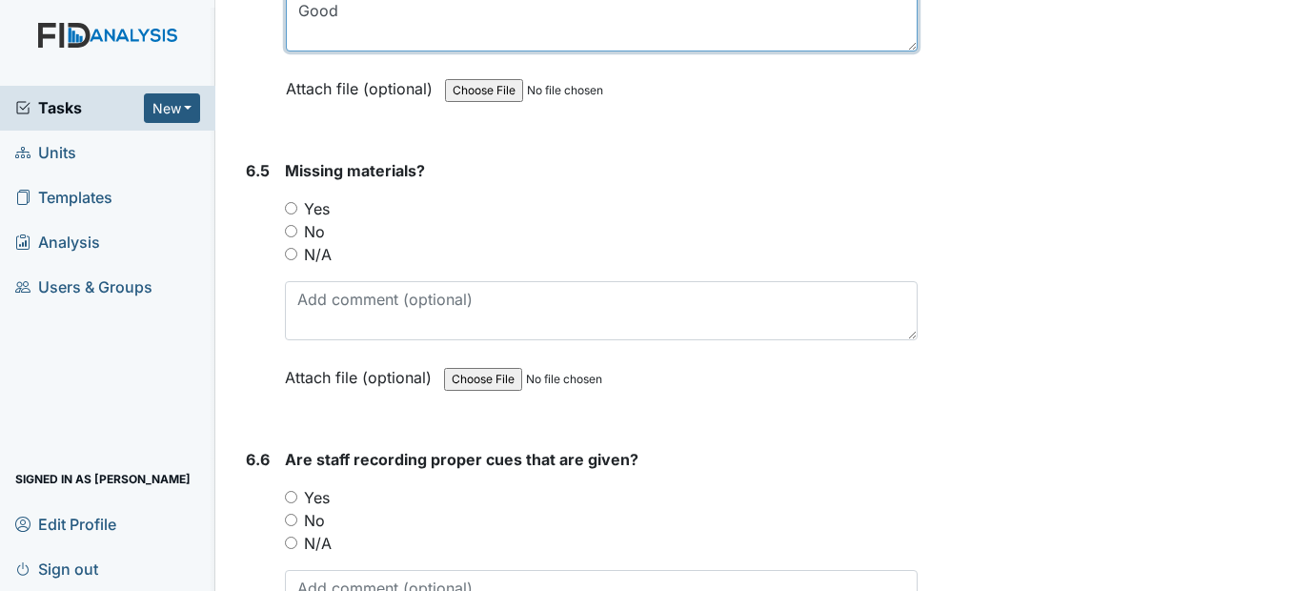
scroll to position [13337, 0]
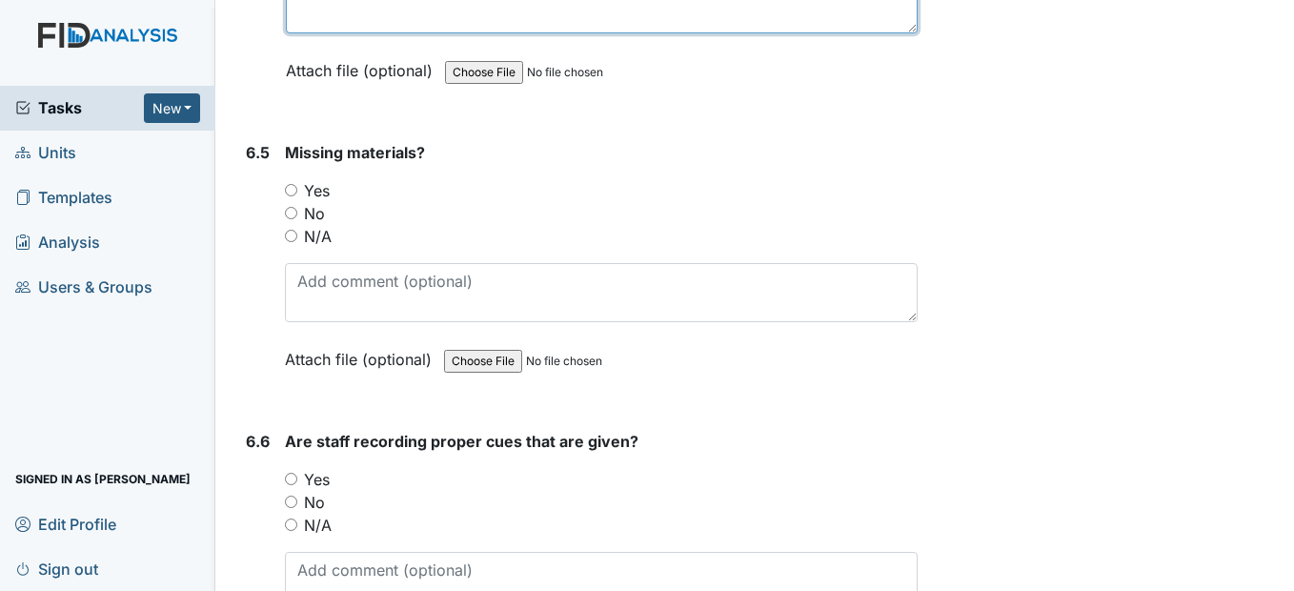
type textarea "Good"
click at [292, 219] on input "No" at bounding box center [291, 213] width 12 height 12
radio input "true"
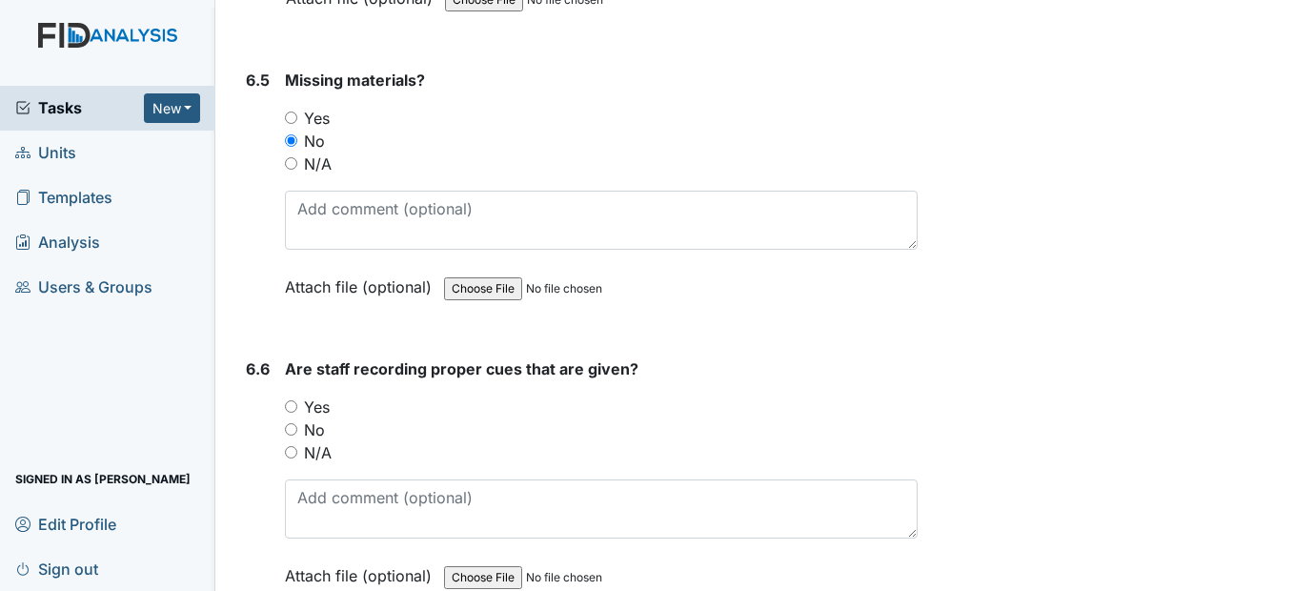
scroll to position [13623, 0]
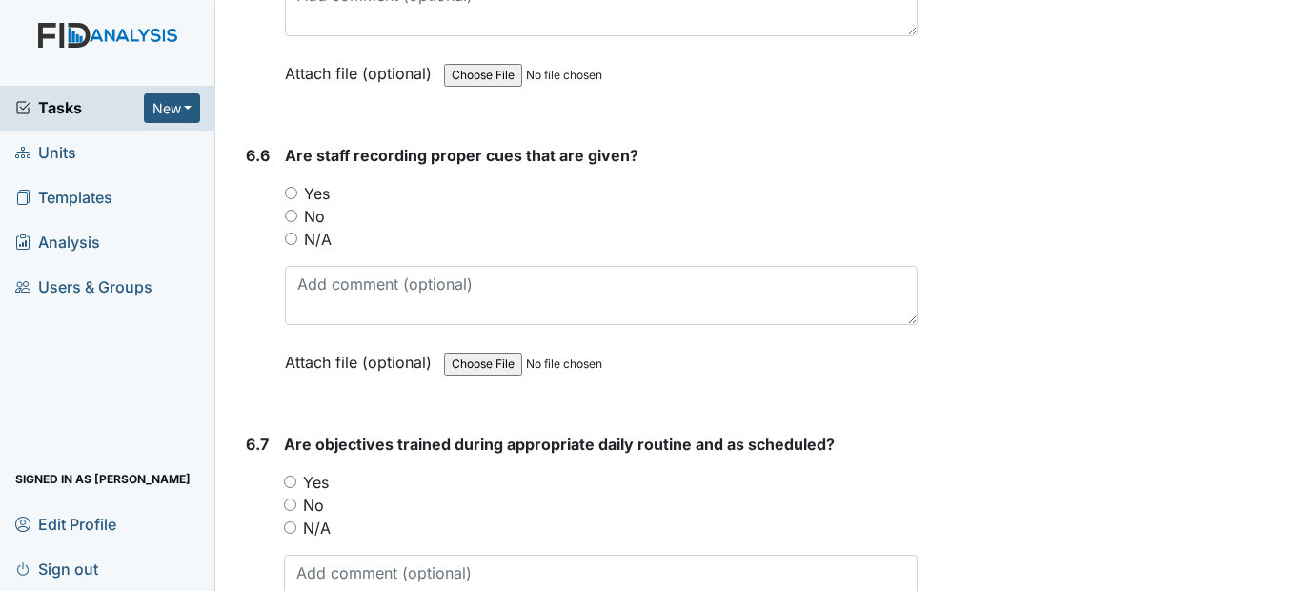
click at [292, 199] on input "Yes" at bounding box center [291, 193] width 12 height 12
radio input "true"
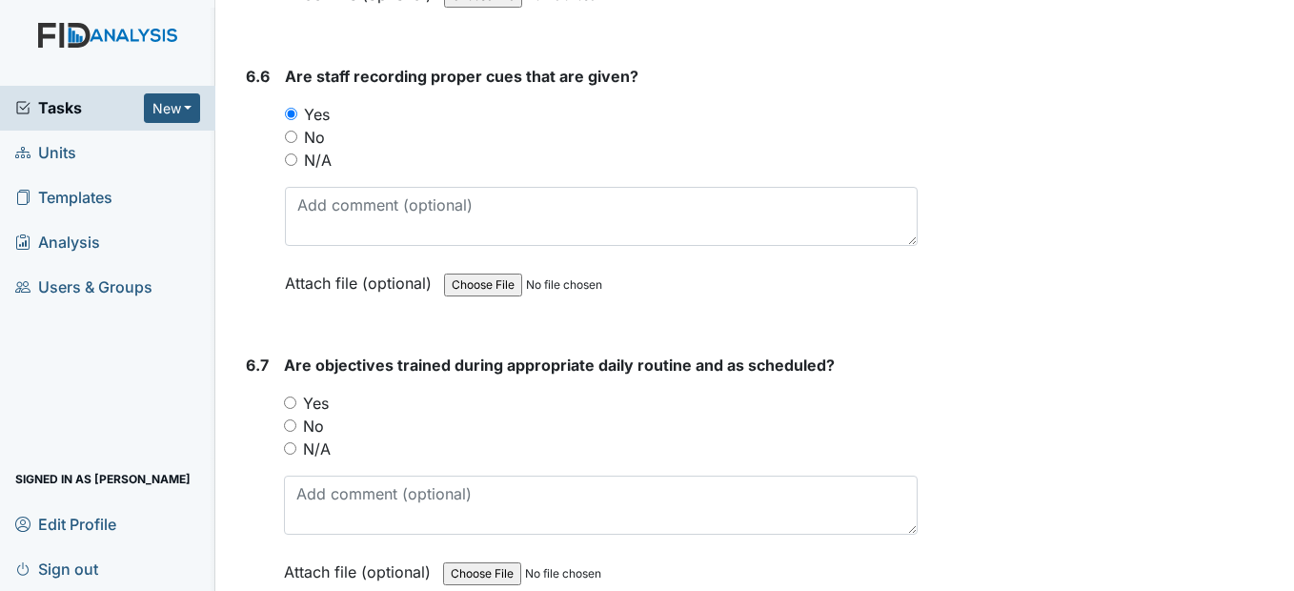
scroll to position [13908, 0]
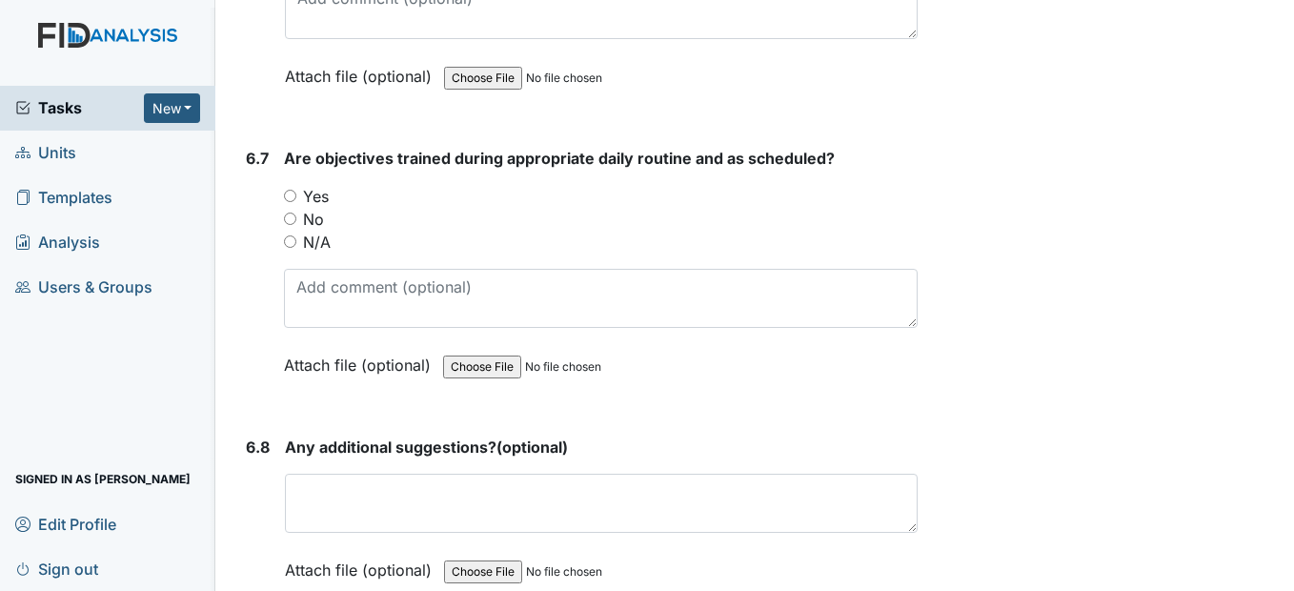
click at [290, 202] on input "Yes" at bounding box center [290, 196] width 12 height 12
radio input "true"
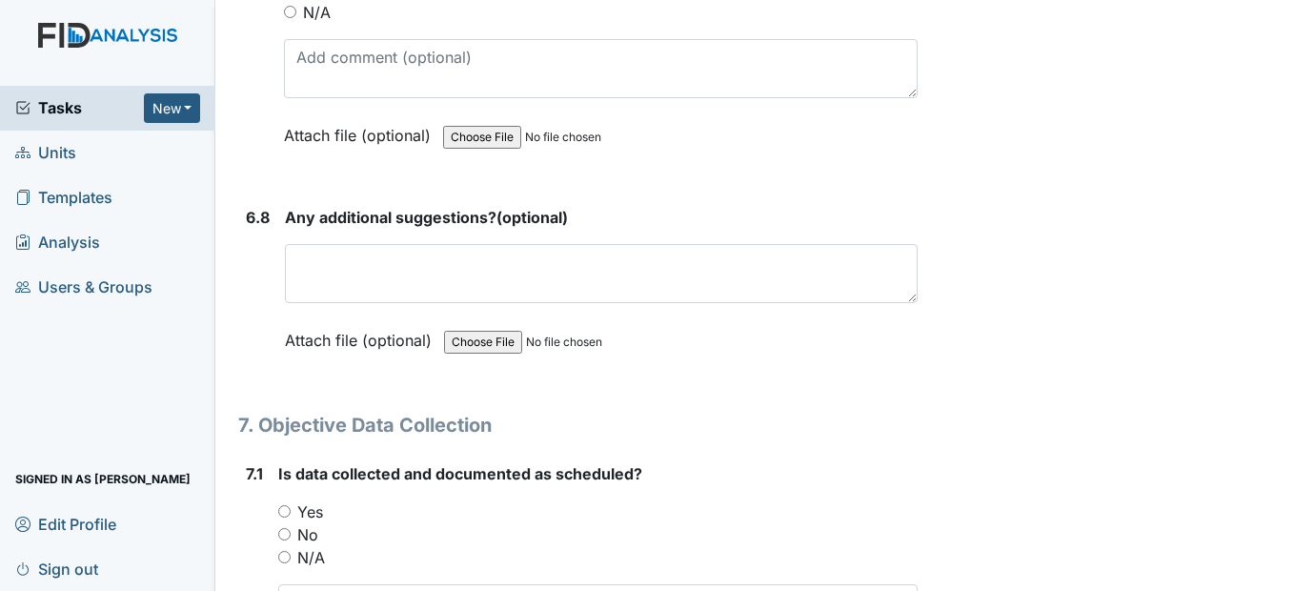
scroll to position [14194, 0]
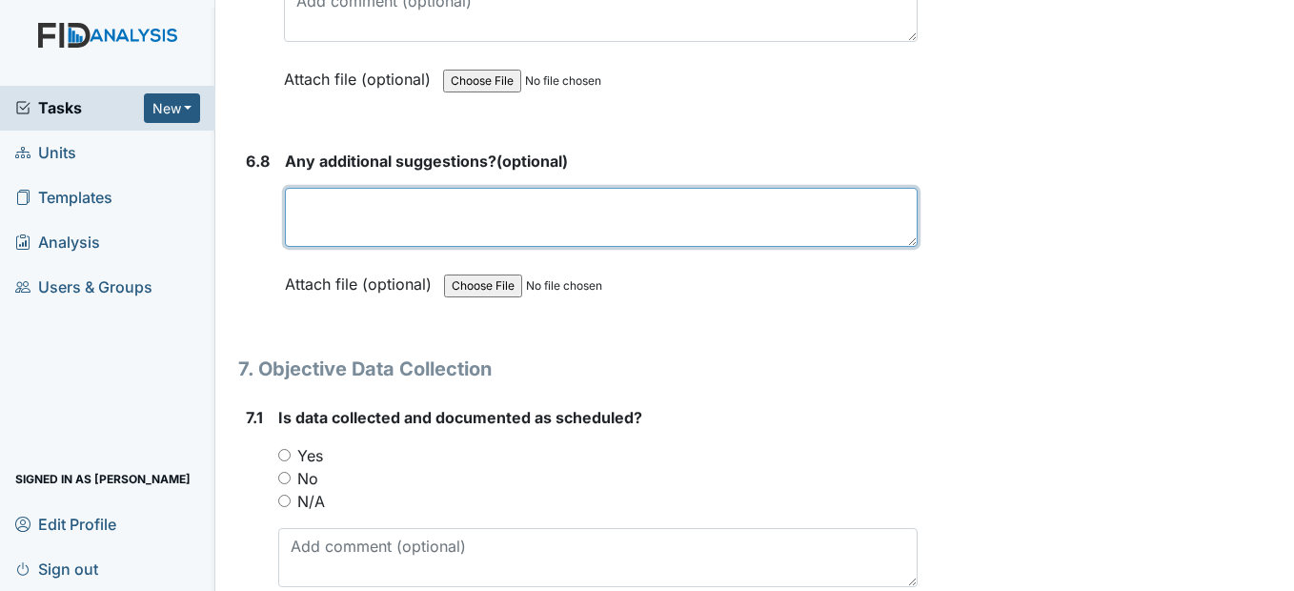
click at [327, 247] on textarea at bounding box center [601, 217] width 632 height 59
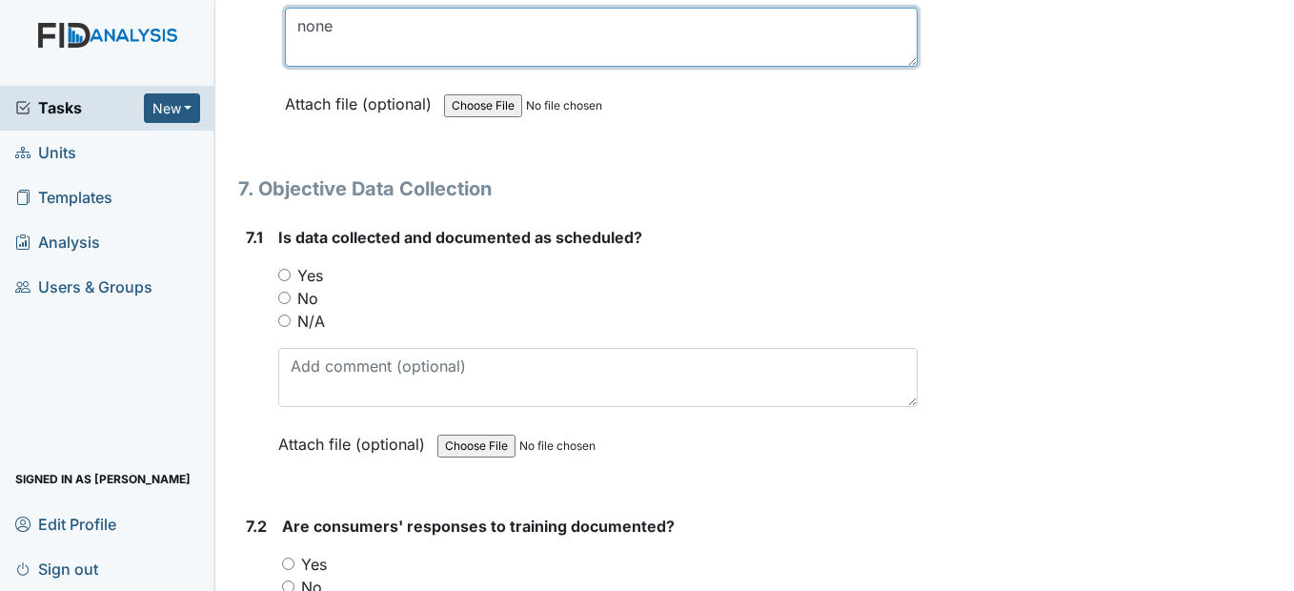
scroll to position [14385, 0]
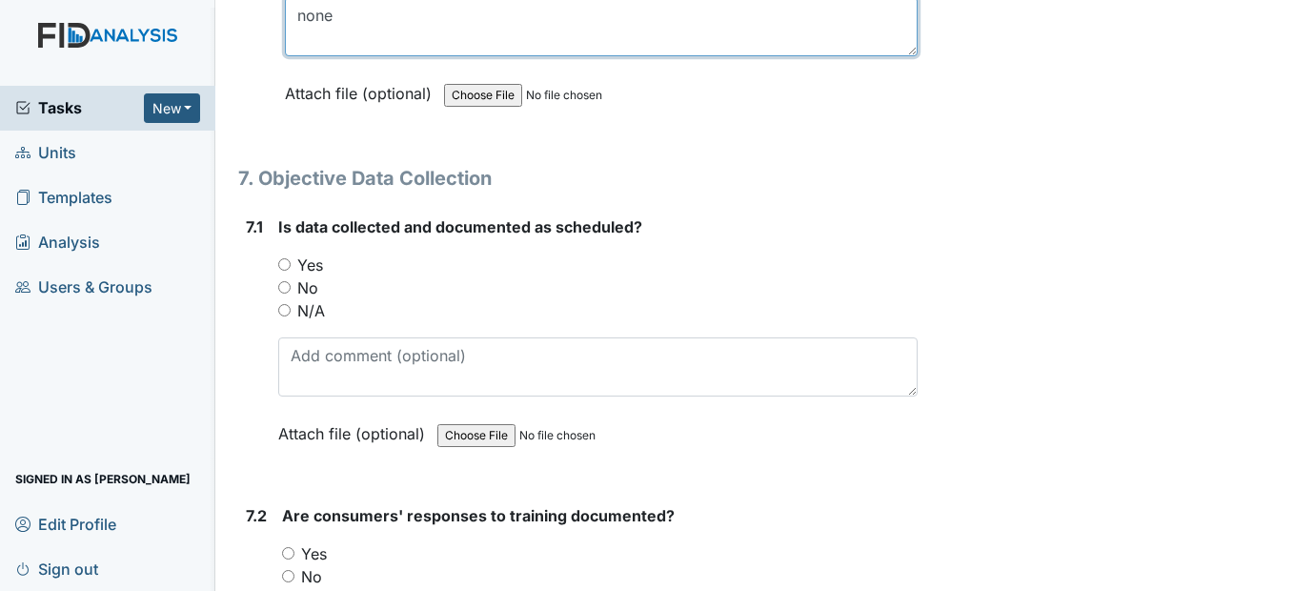
type textarea "none"
click at [291, 271] on input "Yes" at bounding box center [284, 264] width 12 height 12
radio input "true"
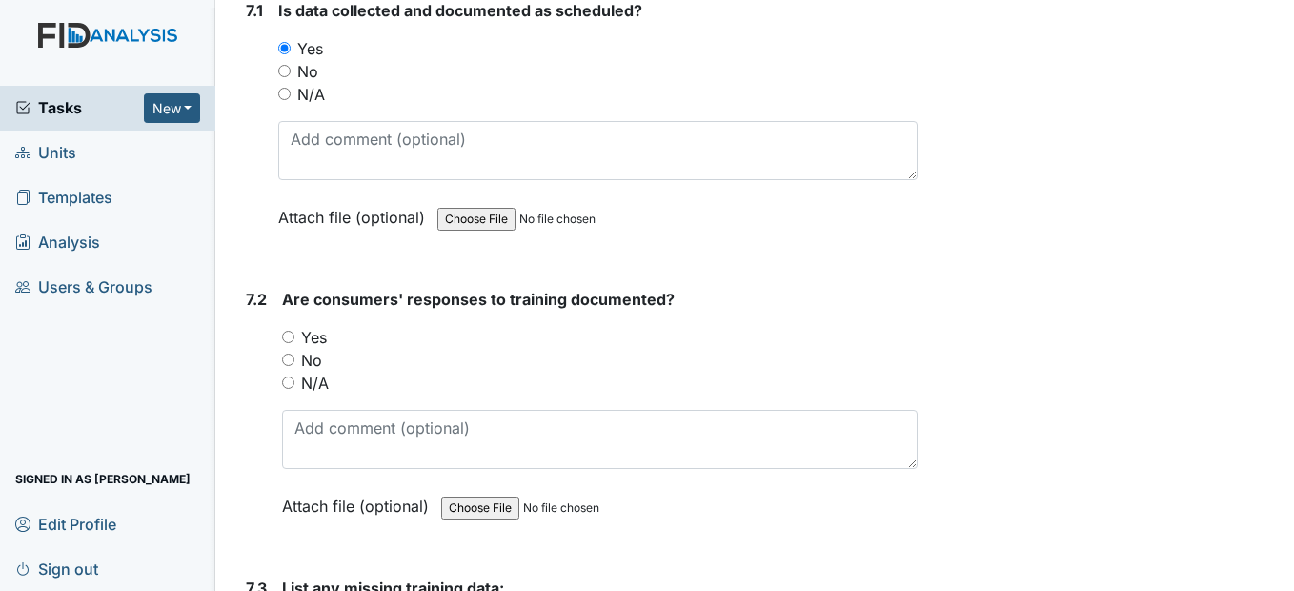
scroll to position [14670, 0]
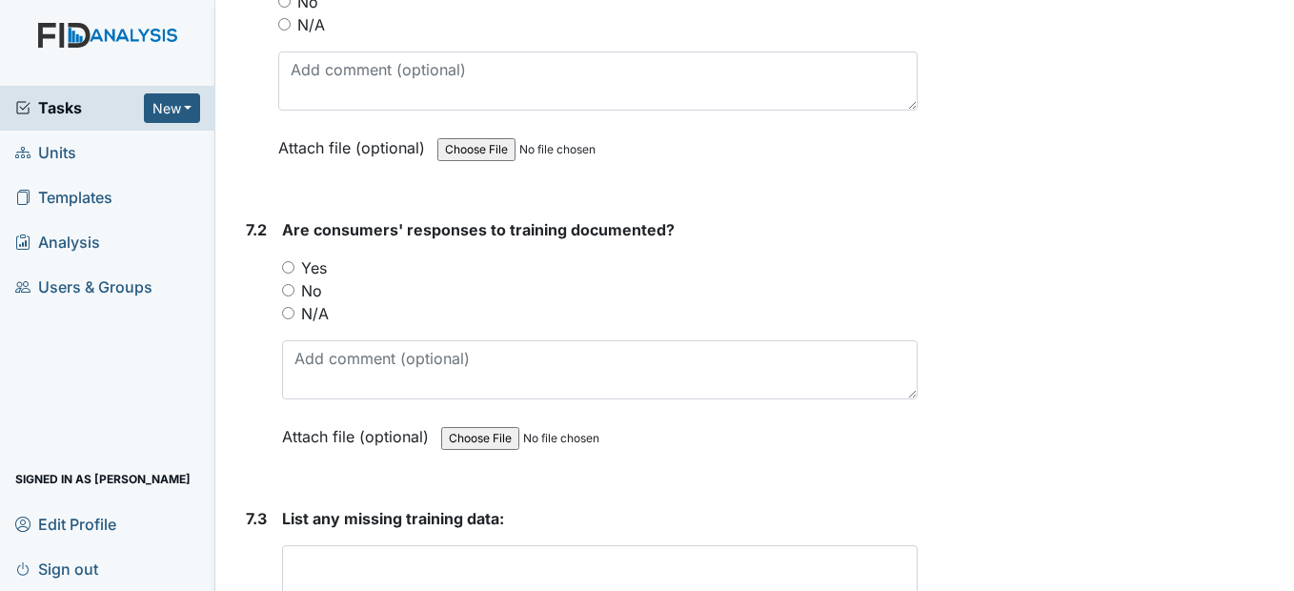
click at [290, 273] on input "Yes" at bounding box center [288, 267] width 12 height 12
radio input "true"
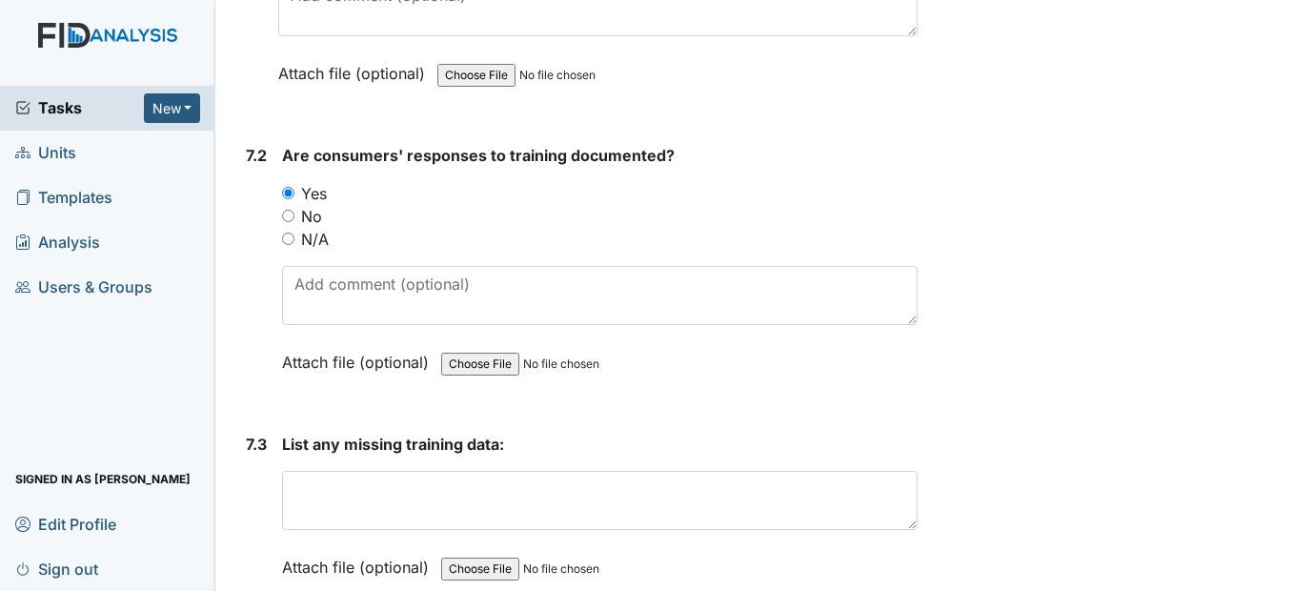
scroll to position [14956, 0]
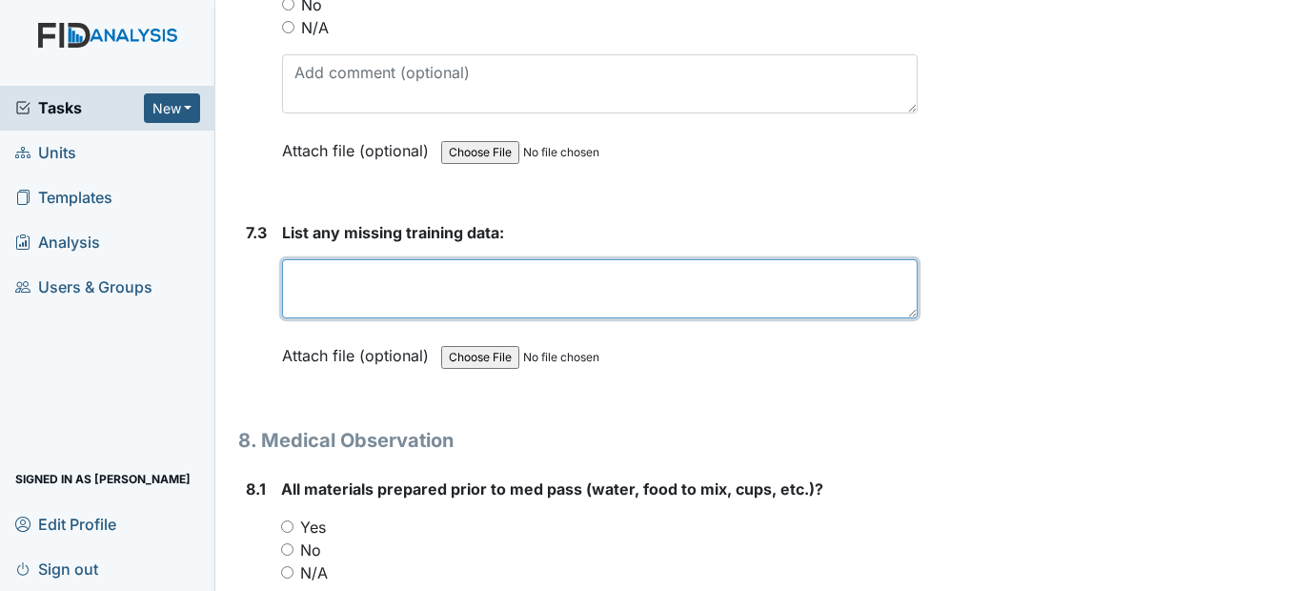
click at [303, 318] on textarea at bounding box center [599, 288] width 634 height 59
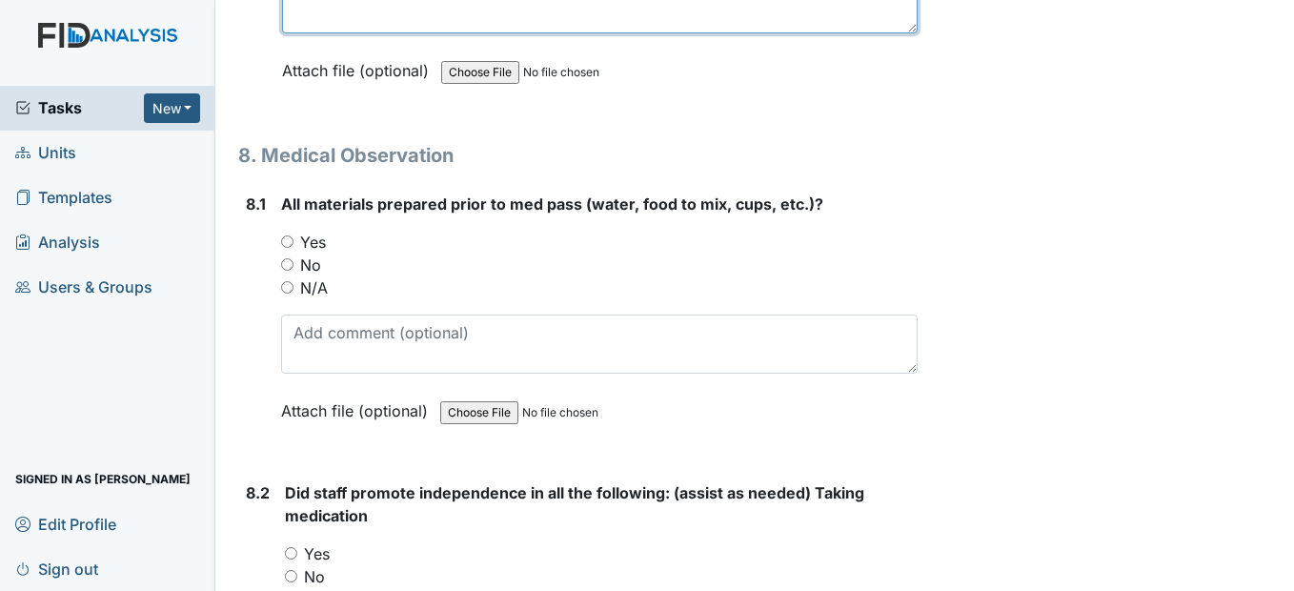
scroll to position [15242, 0]
type textarea "none"
click at [288, 247] on input "Yes" at bounding box center [287, 240] width 12 height 12
radio input "true"
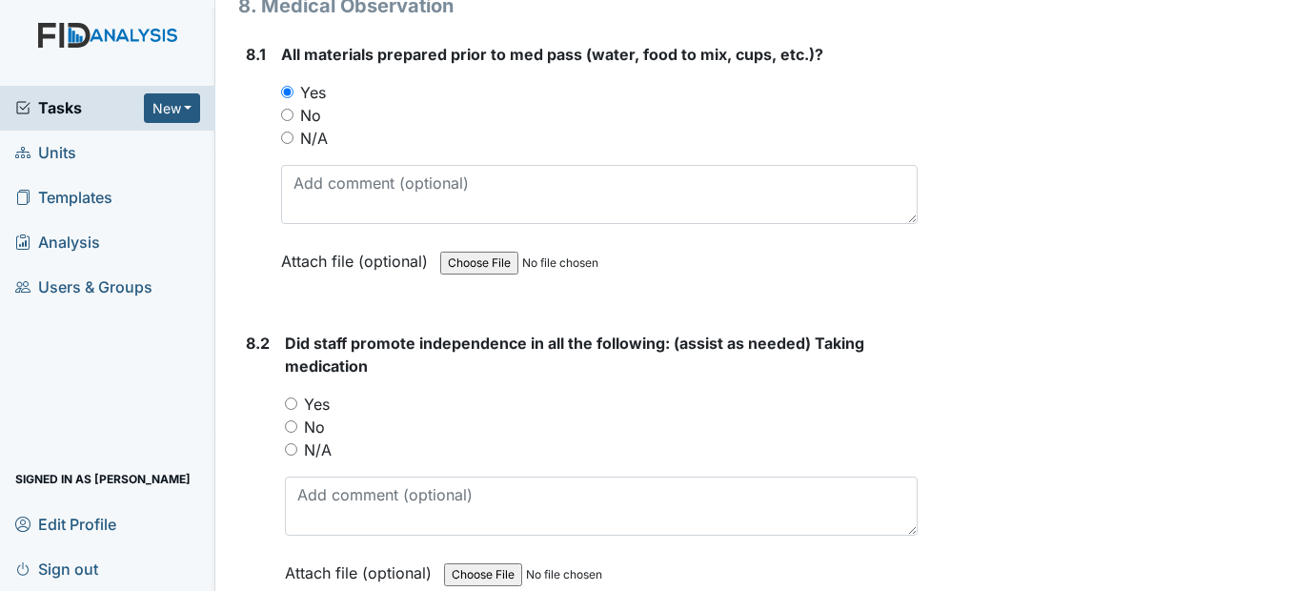
scroll to position [15433, 0]
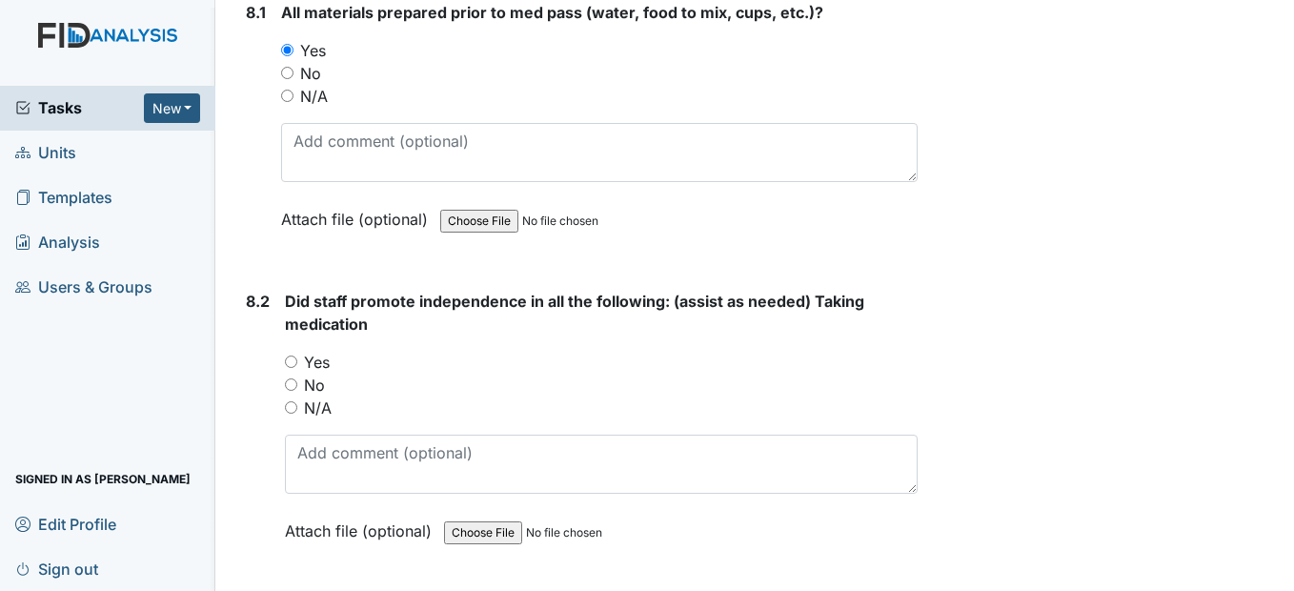
click at [293, 368] on input "Yes" at bounding box center [291, 361] width 12 height 12
radio input "true"
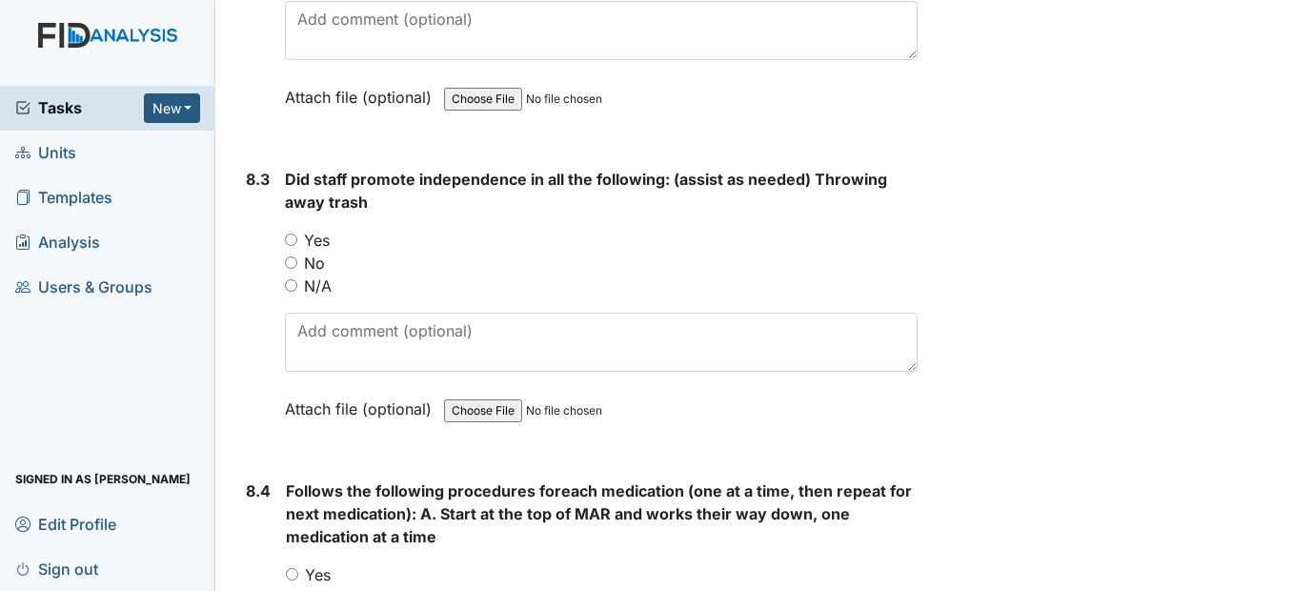
scroll to position [15909, 0]
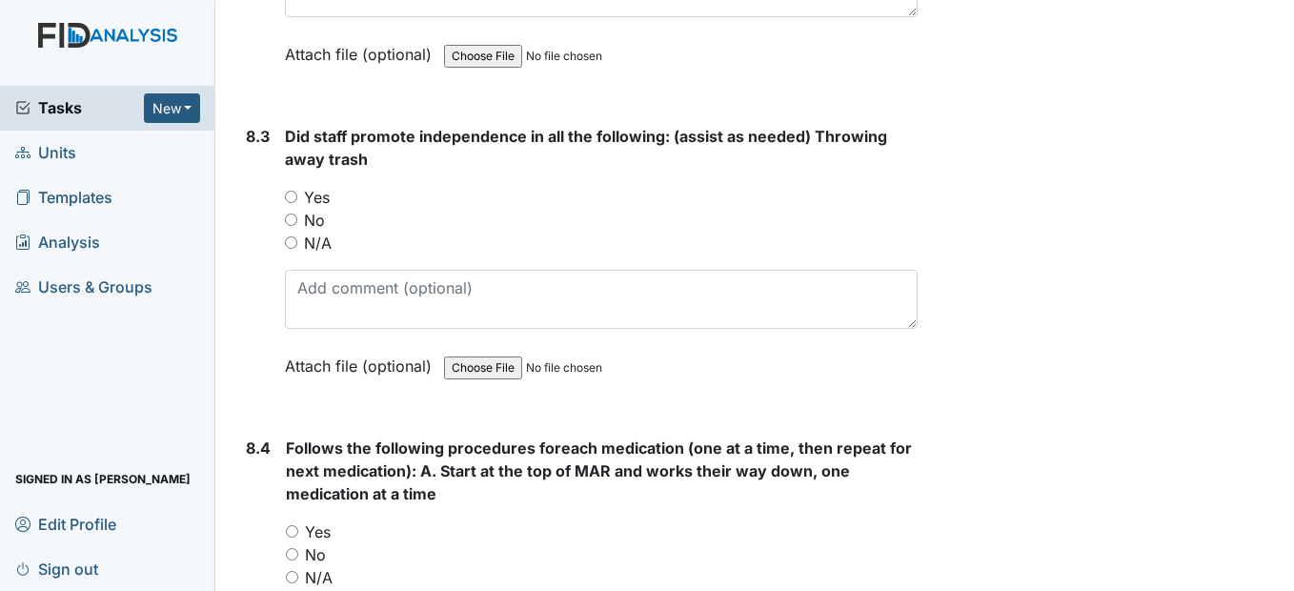
click at [294, 203] on input "Yes" at bounding box center [291, 197] width 12 height 12
radio input "true"
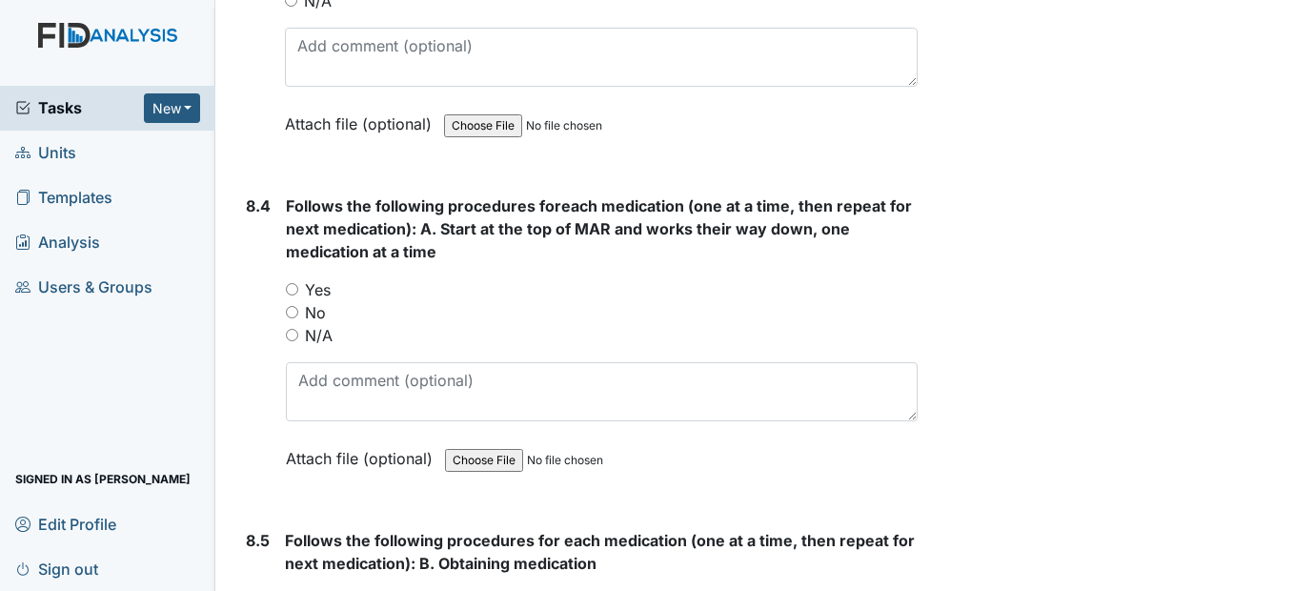
scroll to position [16195, 0]
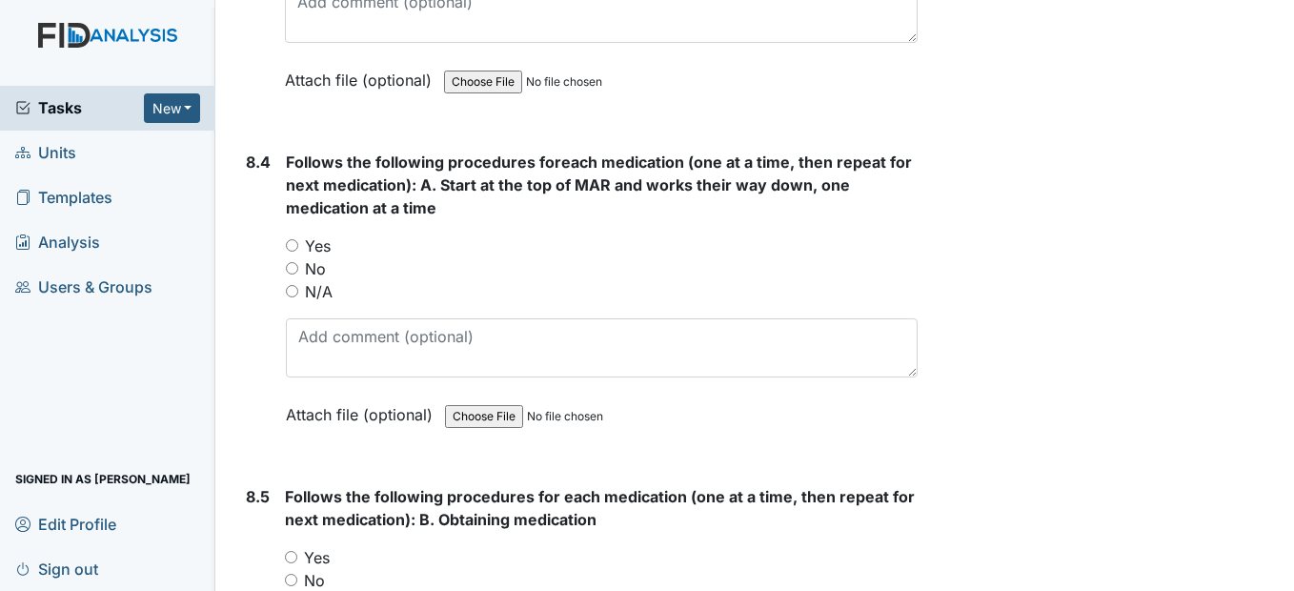
click at [294, 251] on input "Yes" at bounding box center [292, 245] width 12 height 12
radio input "true"
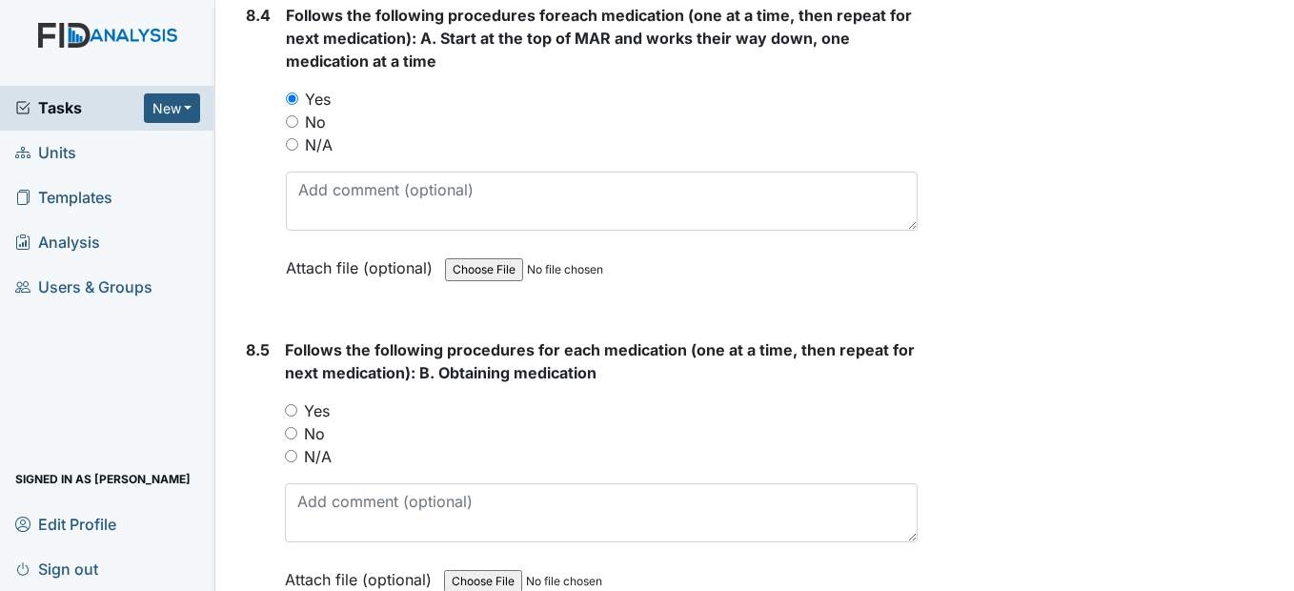
scroll to position [16480, 0]
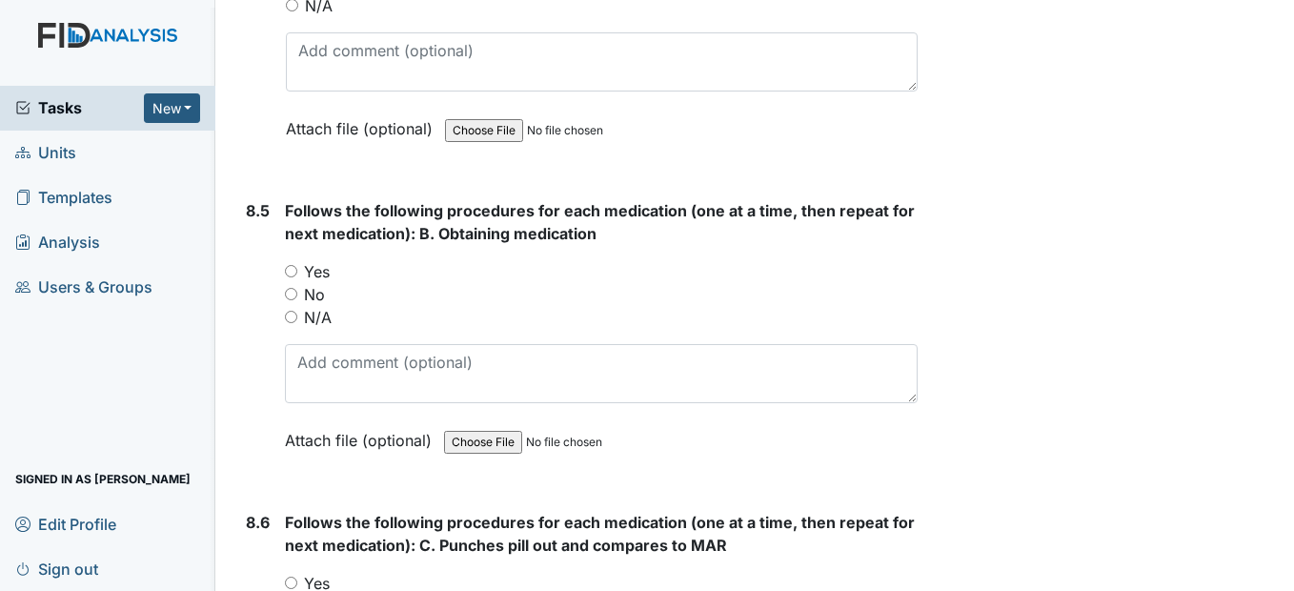
click at [290, 277] on input "Yes" at bounding box center [291, 271] width 12 height 12
radio input "true"
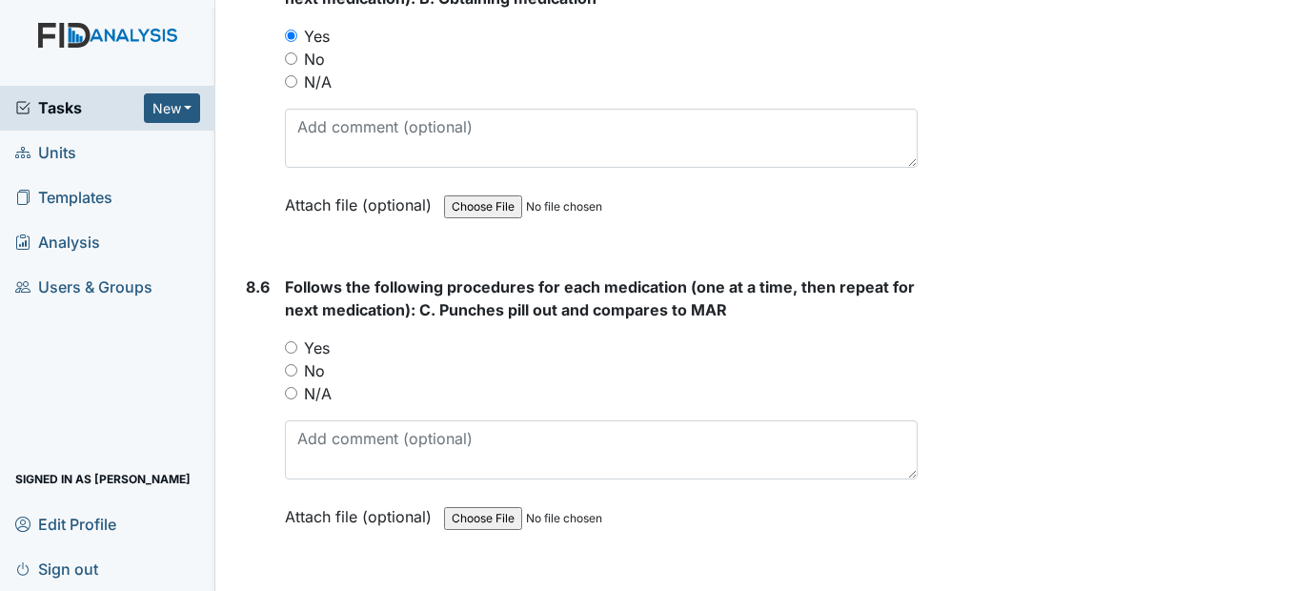
scroll to position [16766, 0]
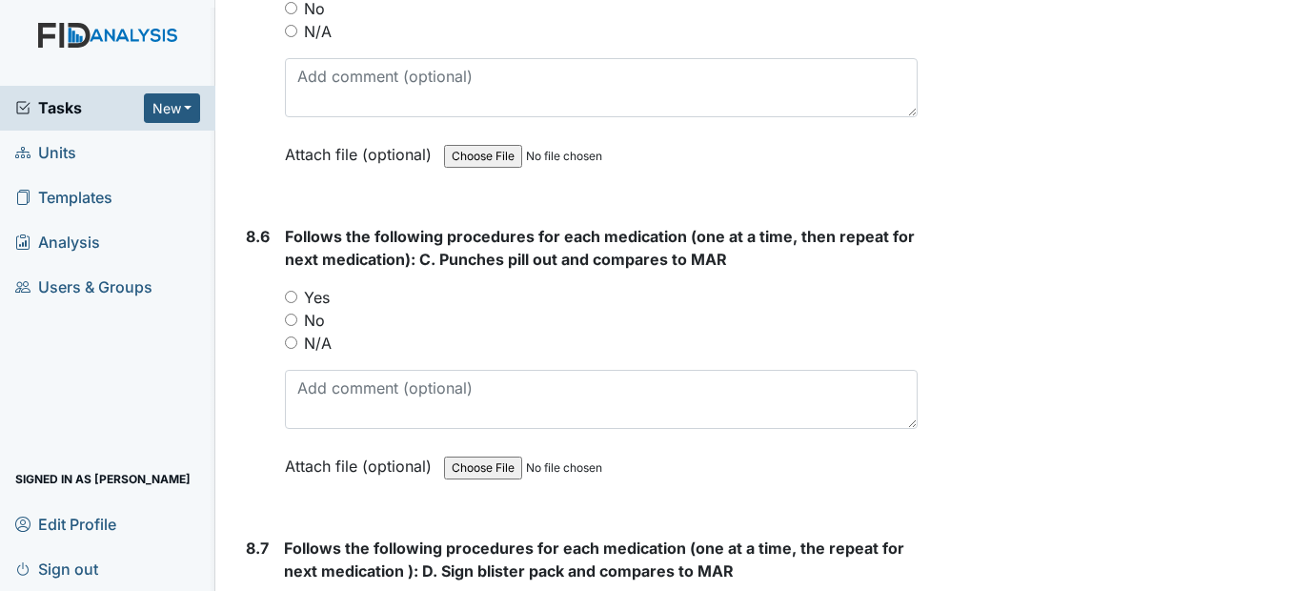
click at [292, 303] on input "Yes" at bounding box center [291, 297] width 12 height 12
radio input "true"
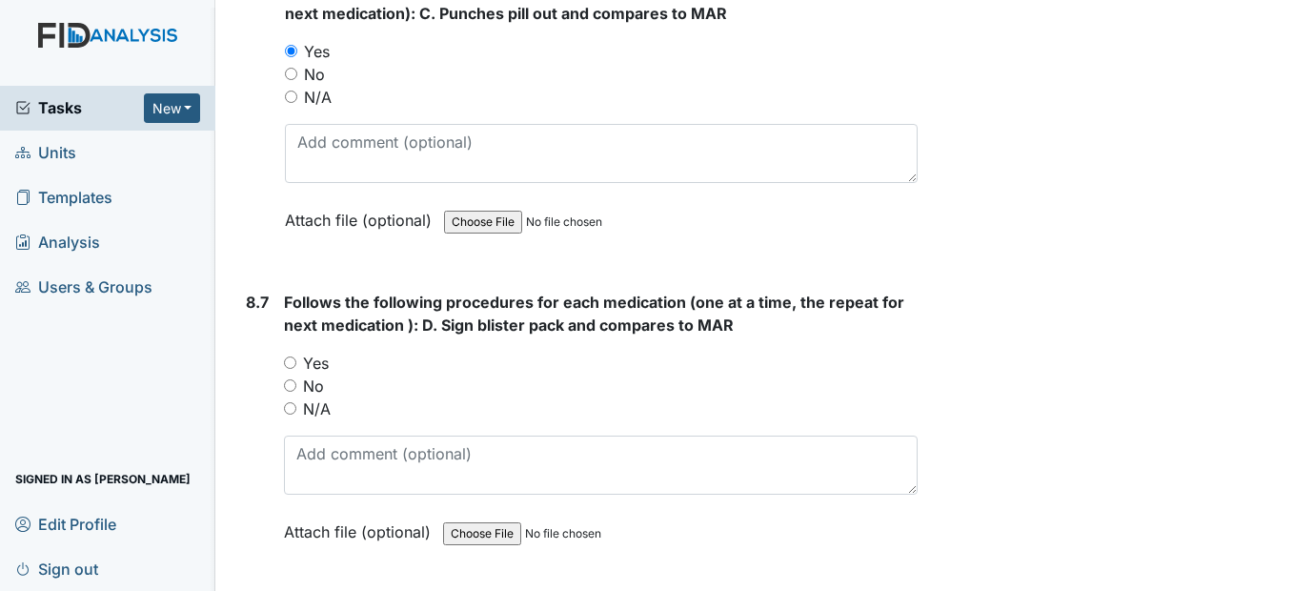
scroll to position [17147, 0]
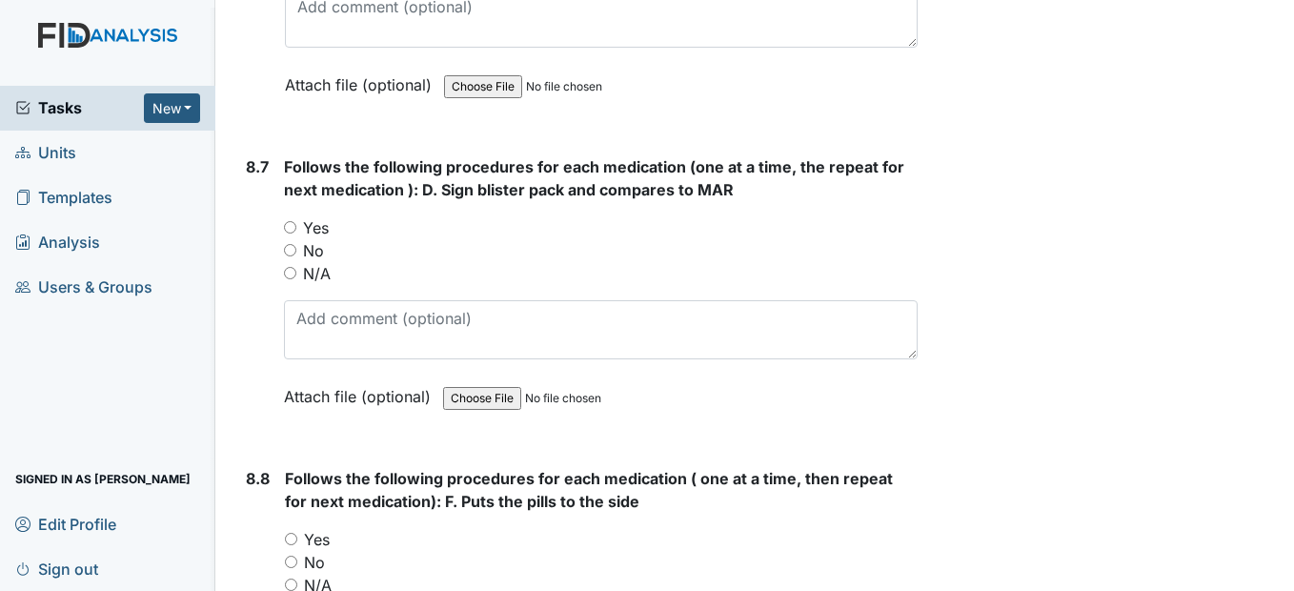
click at [298, 239] on div "Yes" at bounding box center [600, 227] width 633 height 23
click at [293, 233] on input "Yes" at bounding box center [290, 227] width 12 height 12
radio input "true"
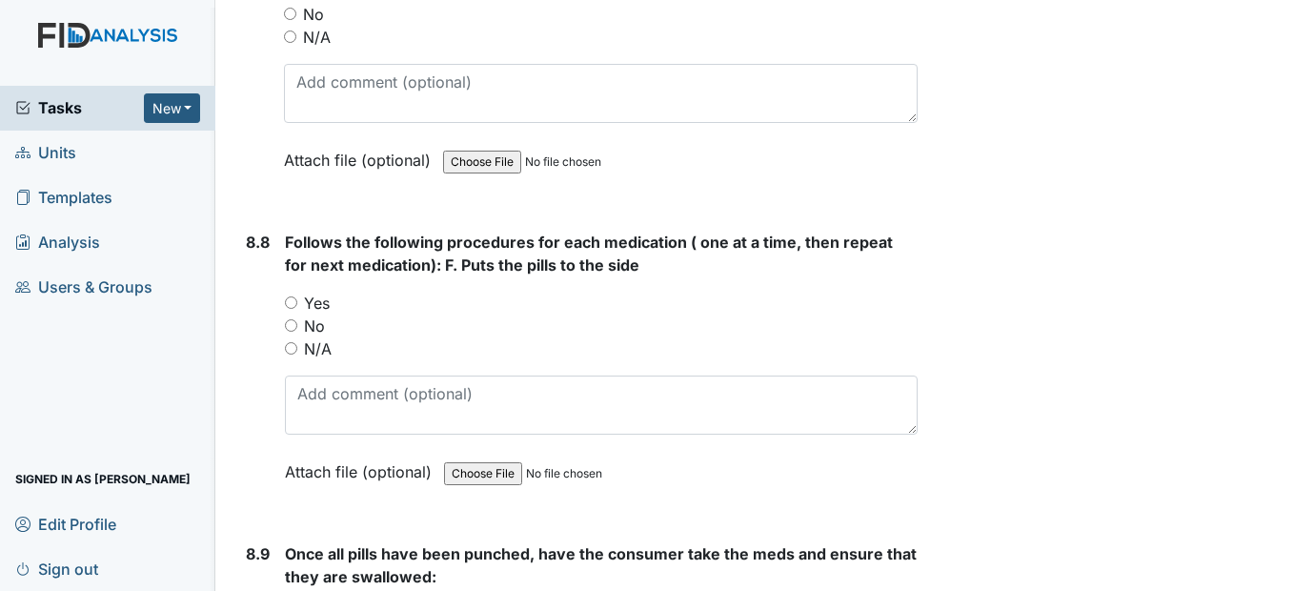
scroll to position [17433, 0]
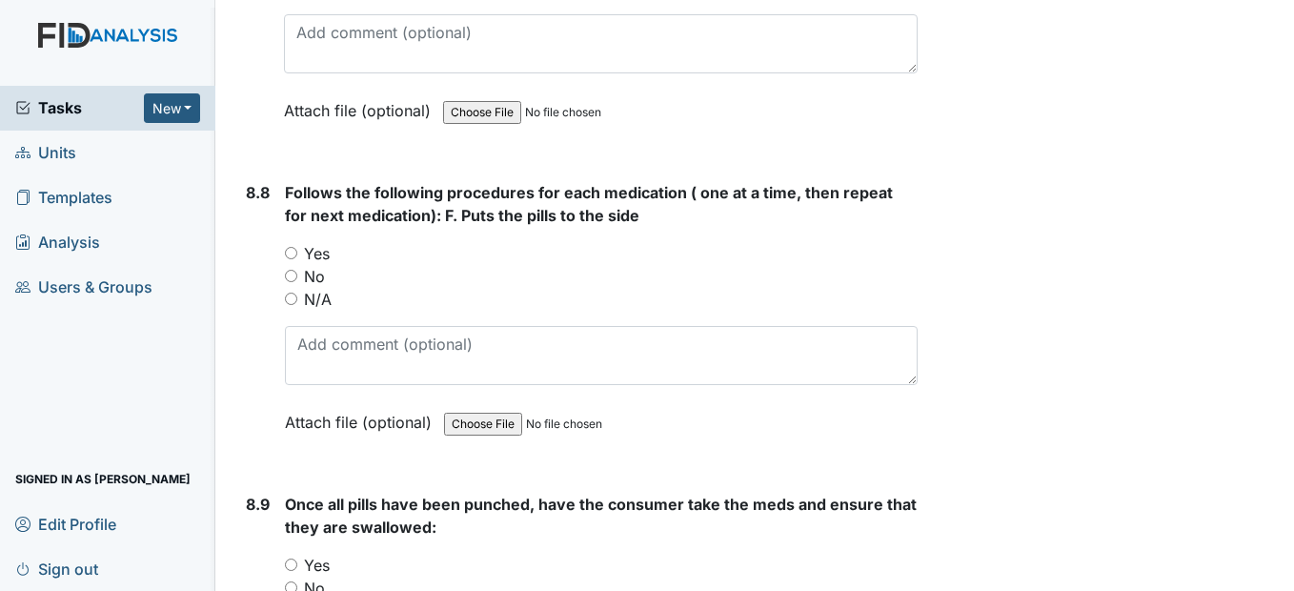
click at [297, 259] on input "Yes" at bounding box center [291, 253] width 12 height 12
radio input "true"
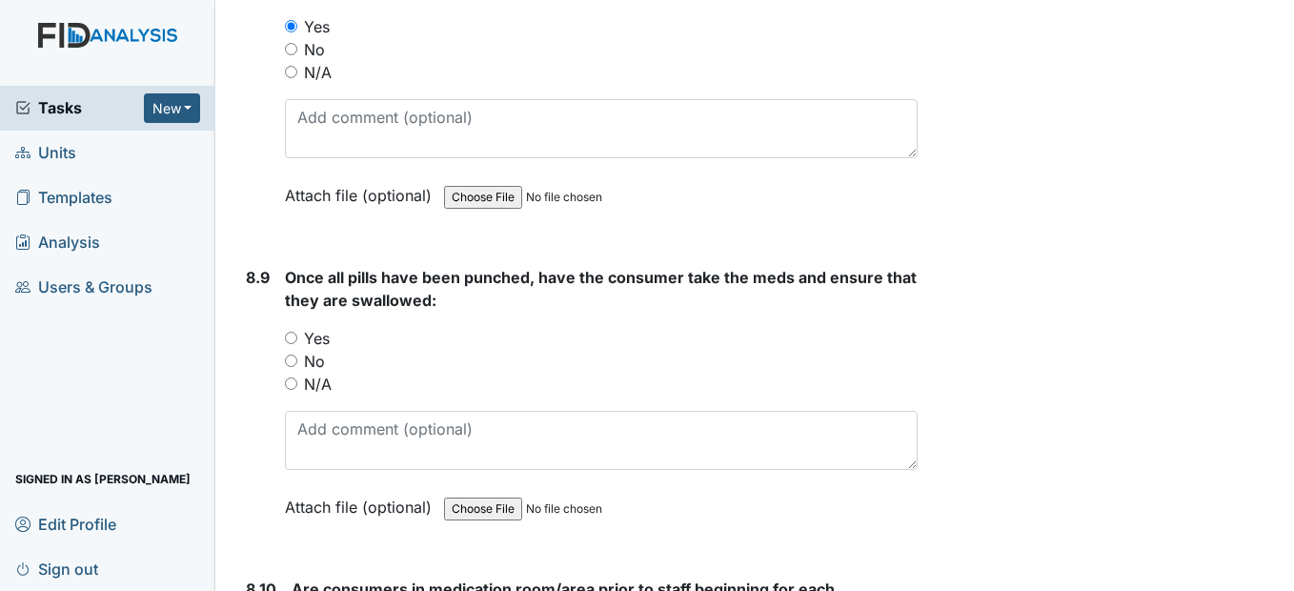
scroll to position [17719, 0]
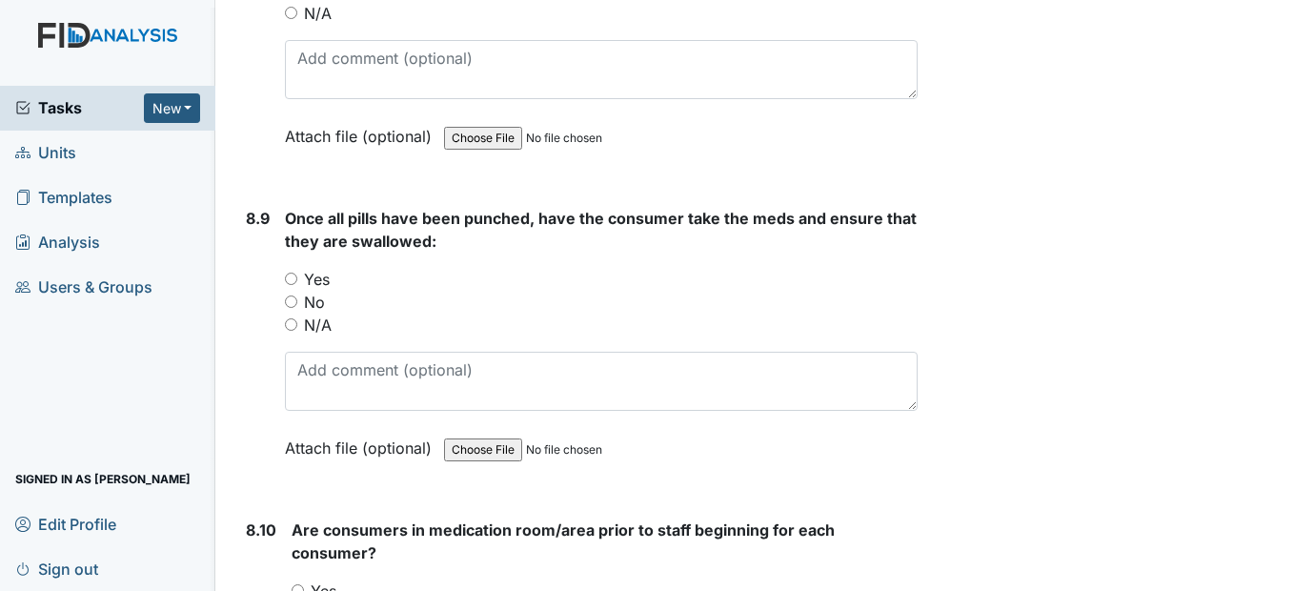
click at [295, 285] on input "Yes" at bounding box center [291, 278] width 12 height 12
radio input "true"
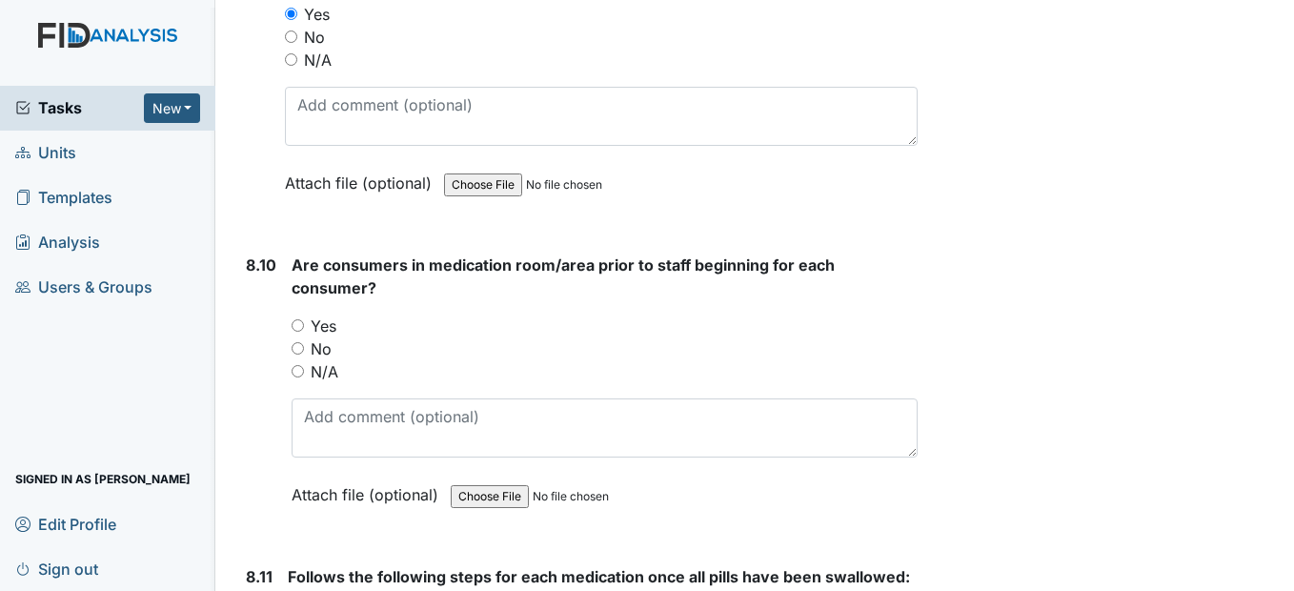
scroll to position [18100, 0]
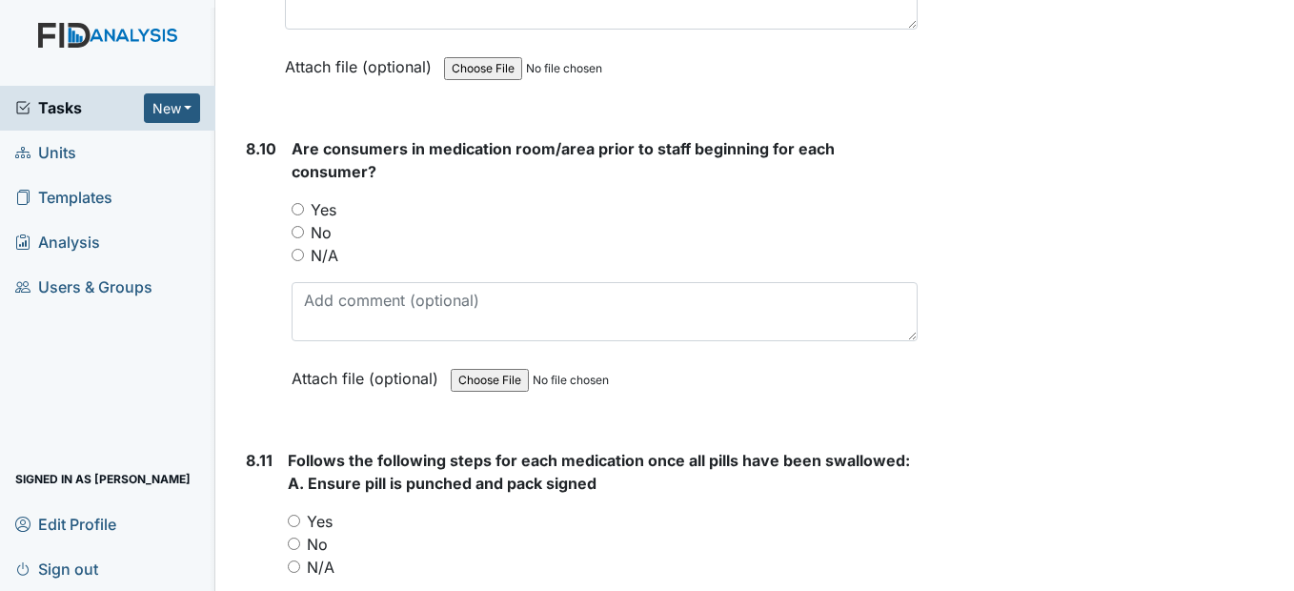
click at [302, 215] on input "Yes" at bounding box center [298, 209] width 12 height 12
radio input "true"
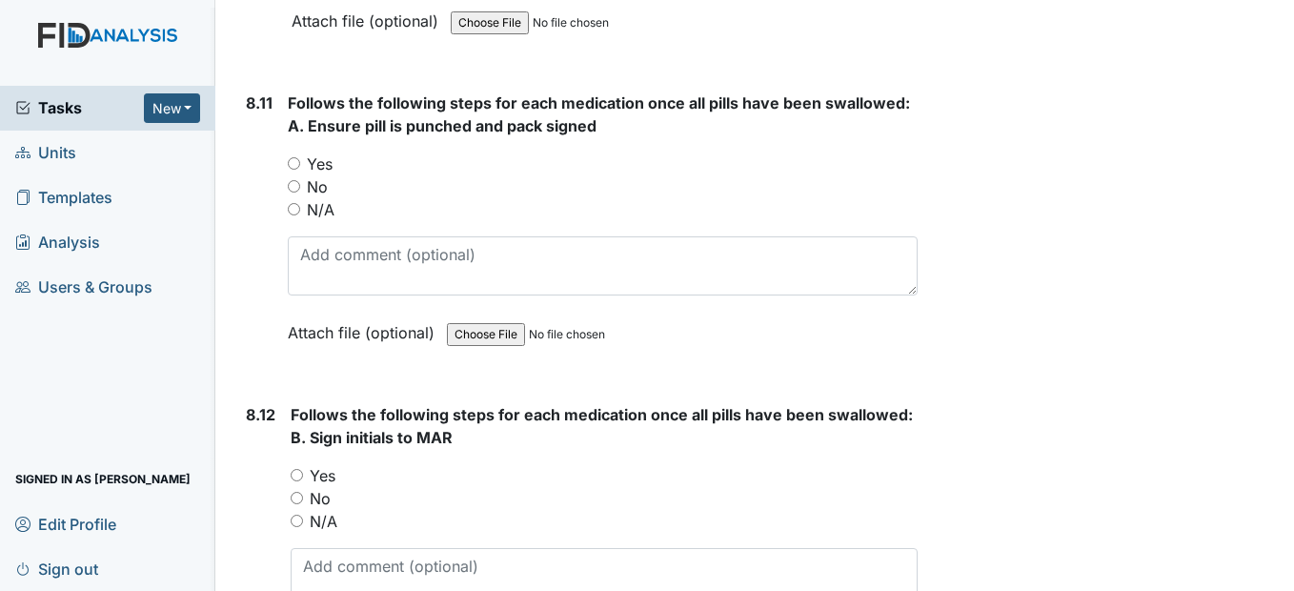
scroll to position [18481, 0]
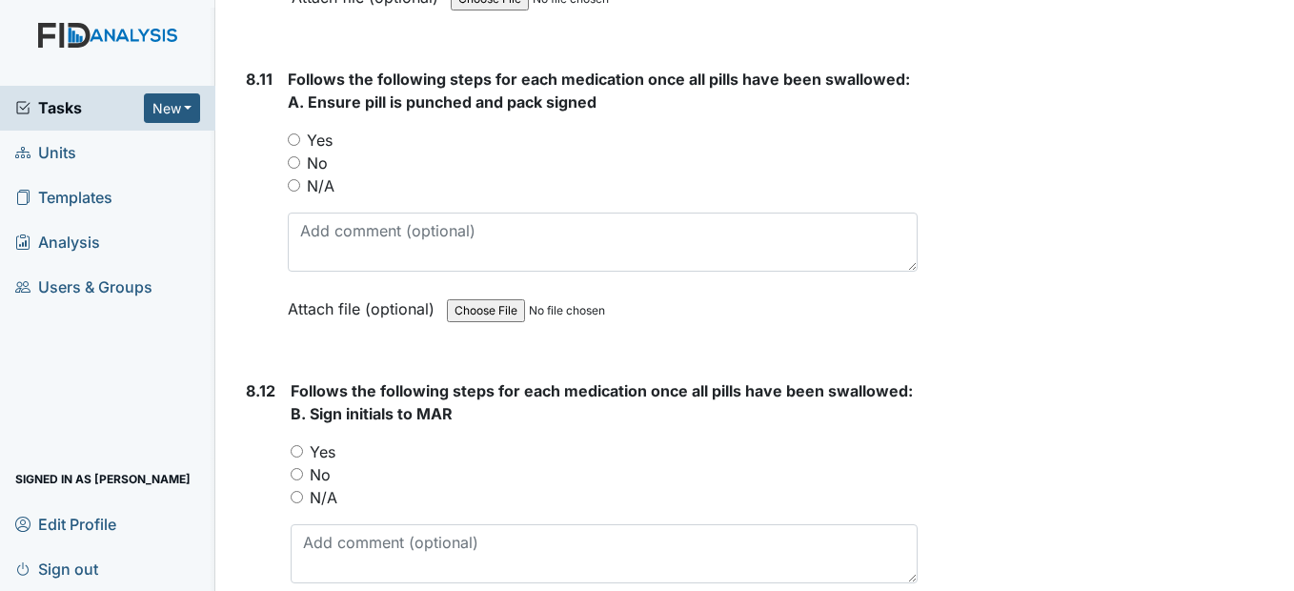
click at [294, 146] on input "Yes" at bounding box center [294, 139] width 12 height 12
radio input "true"
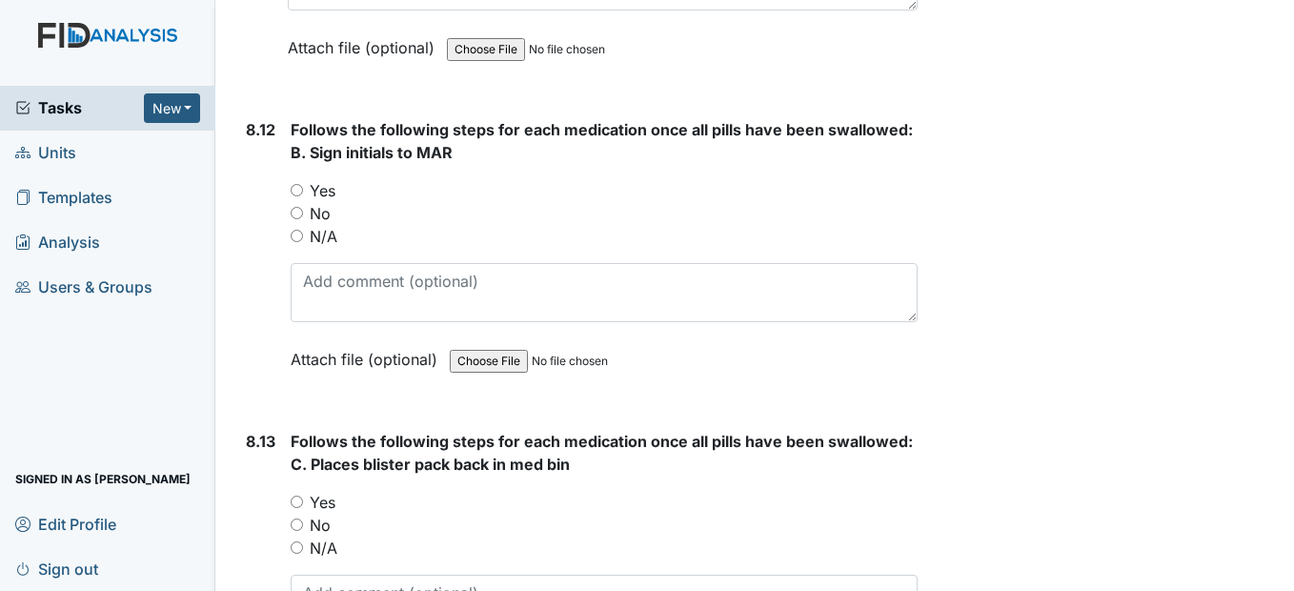
scroll to position [18767, 0]
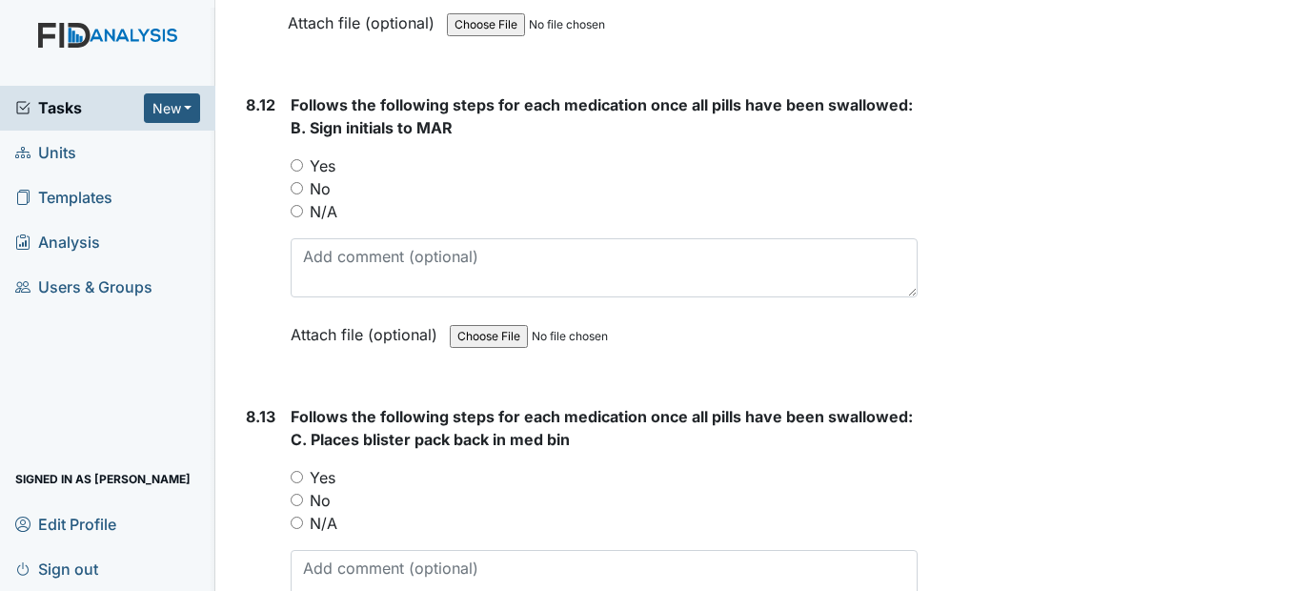
click at [292, 171] on input "Yes" at bounding box center [297, 165] width 12 height 12
radio input "true"
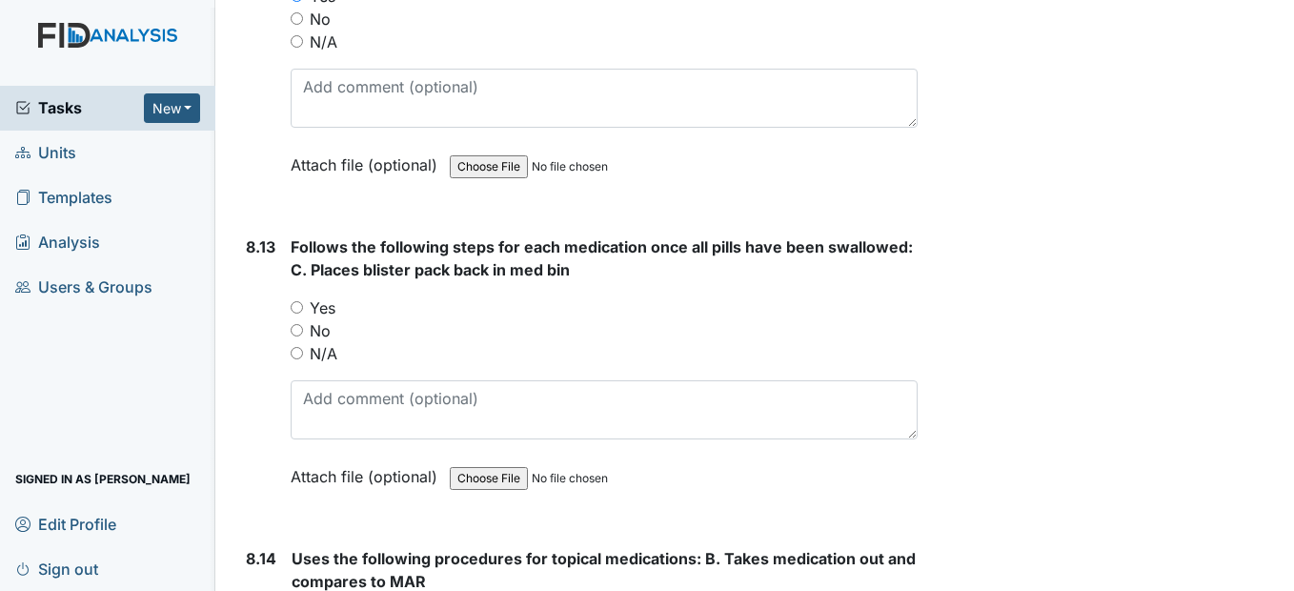
scroll to position [18957, 0]
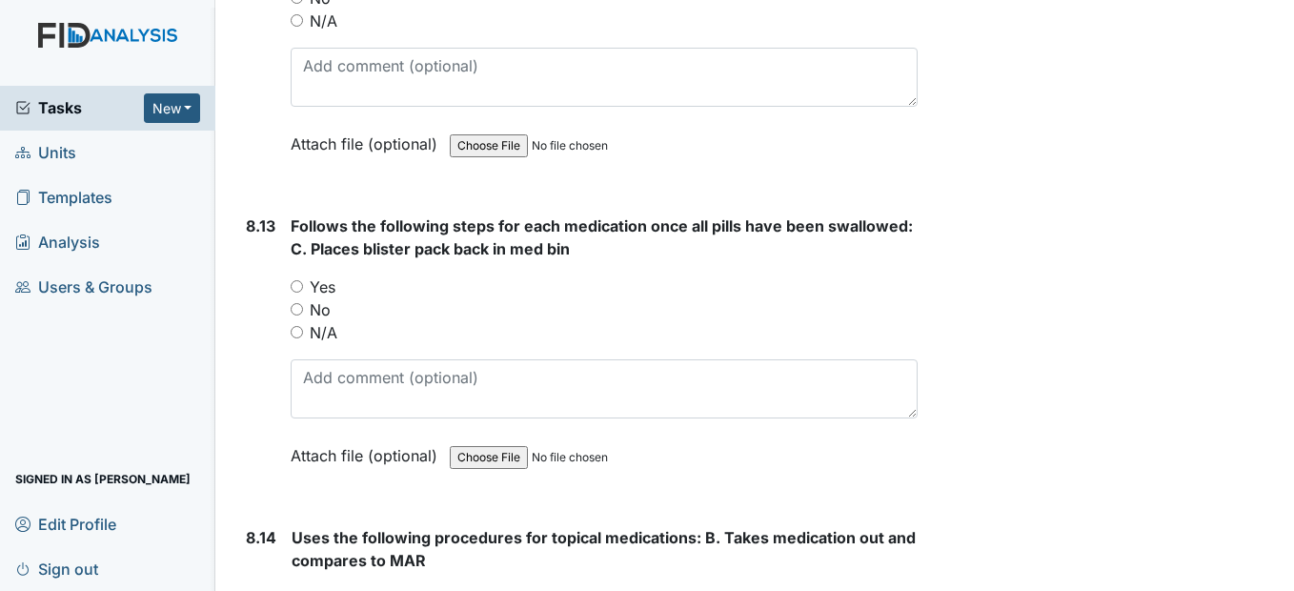
click at [299, 292] on input "Yes" at bounding box center [297, 286] width 12 height 12
radio input "true"
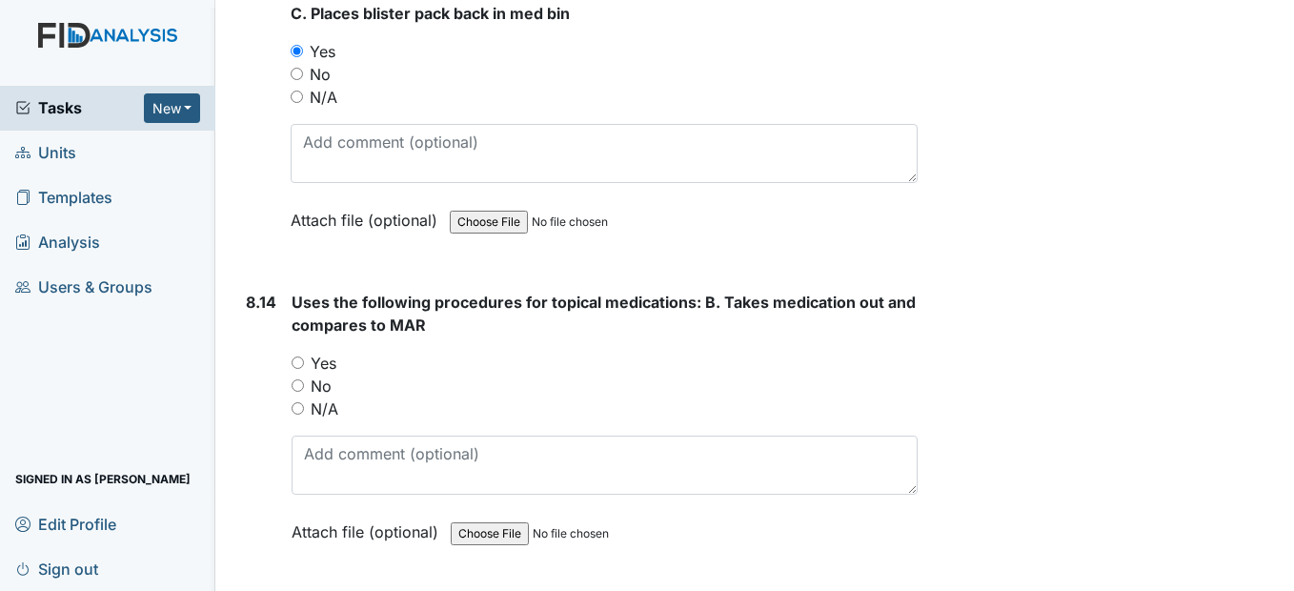
scroll to position [19243, 0]
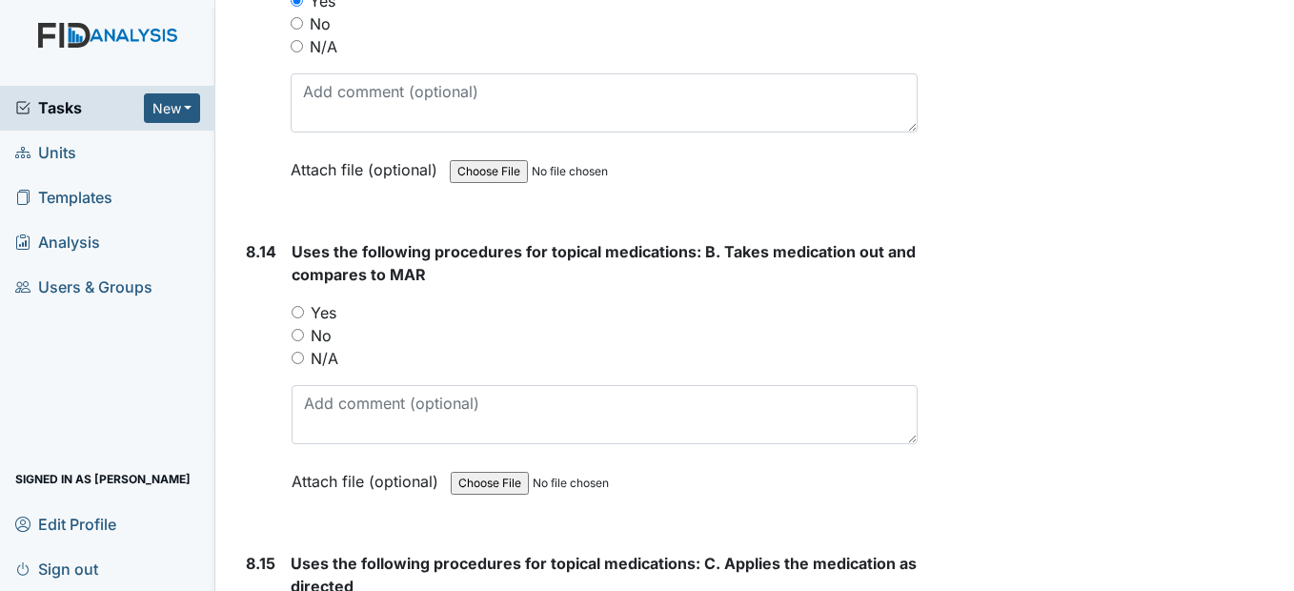
click at [297, 318] on input "Yes" at bounding box center [298, 312] width 12 height 12
radio input "true"
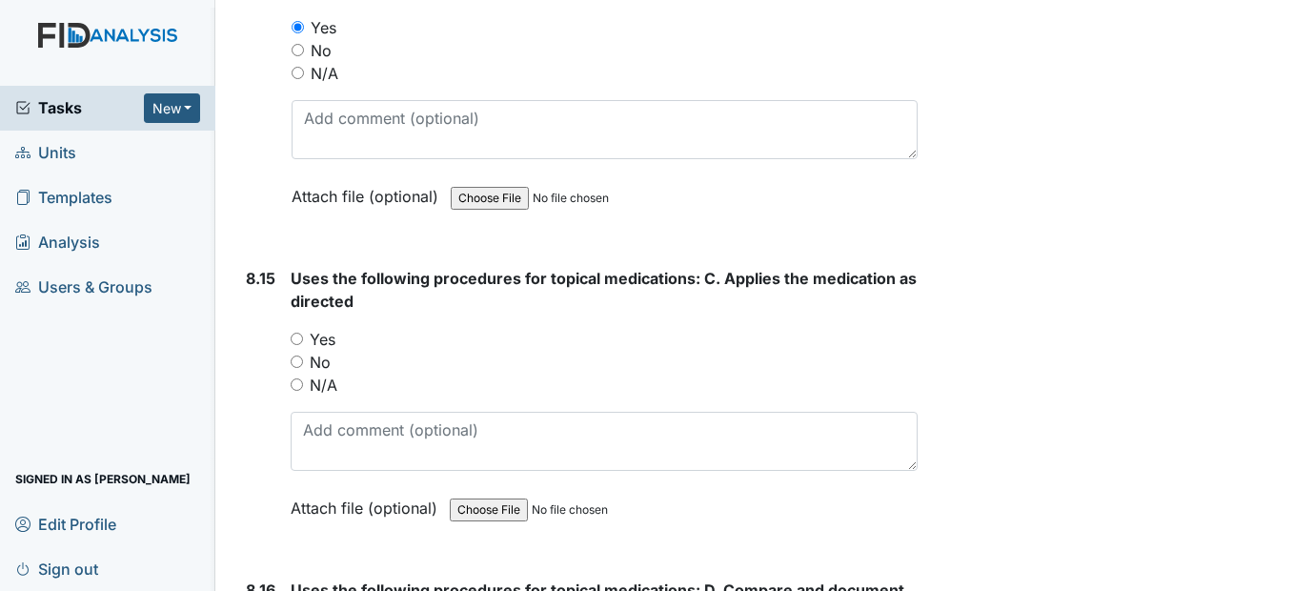
scroll to position [19529, 0]
click at [292, 344] on input "Yes" at bounding box center [297, 338] width 12 height 12
radio input "true"
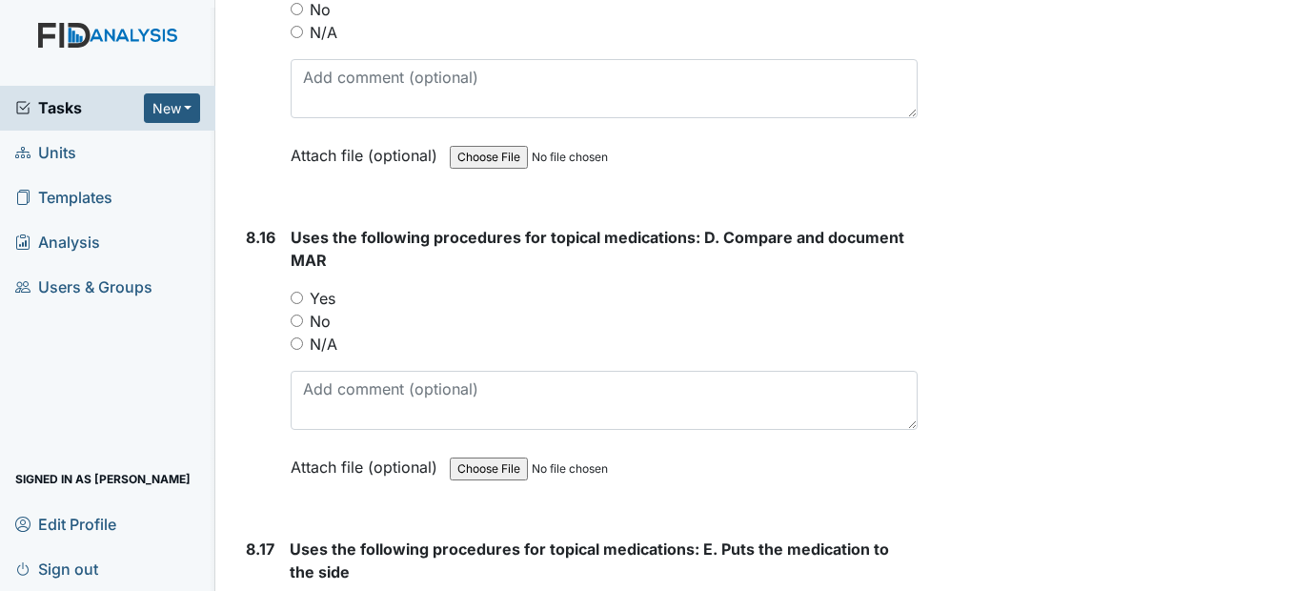
scroll to position [19910, 0]
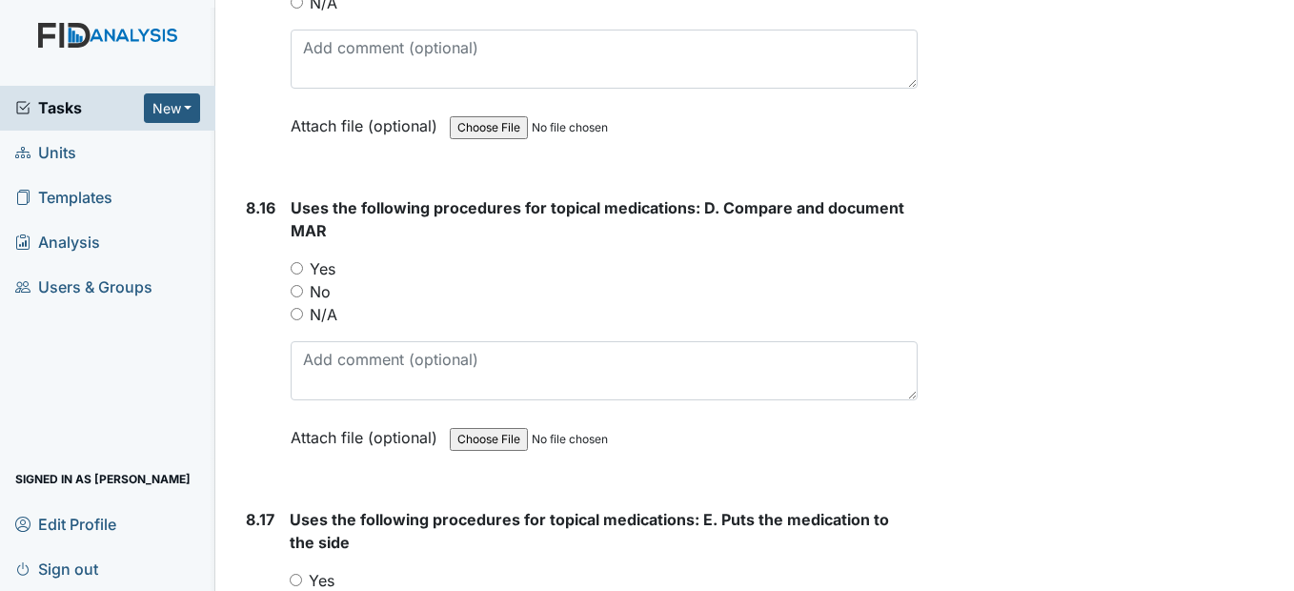
click at [299, 274] on input "Yes" at bounding box center [297, 268] width 12 height 12
radio input "true"
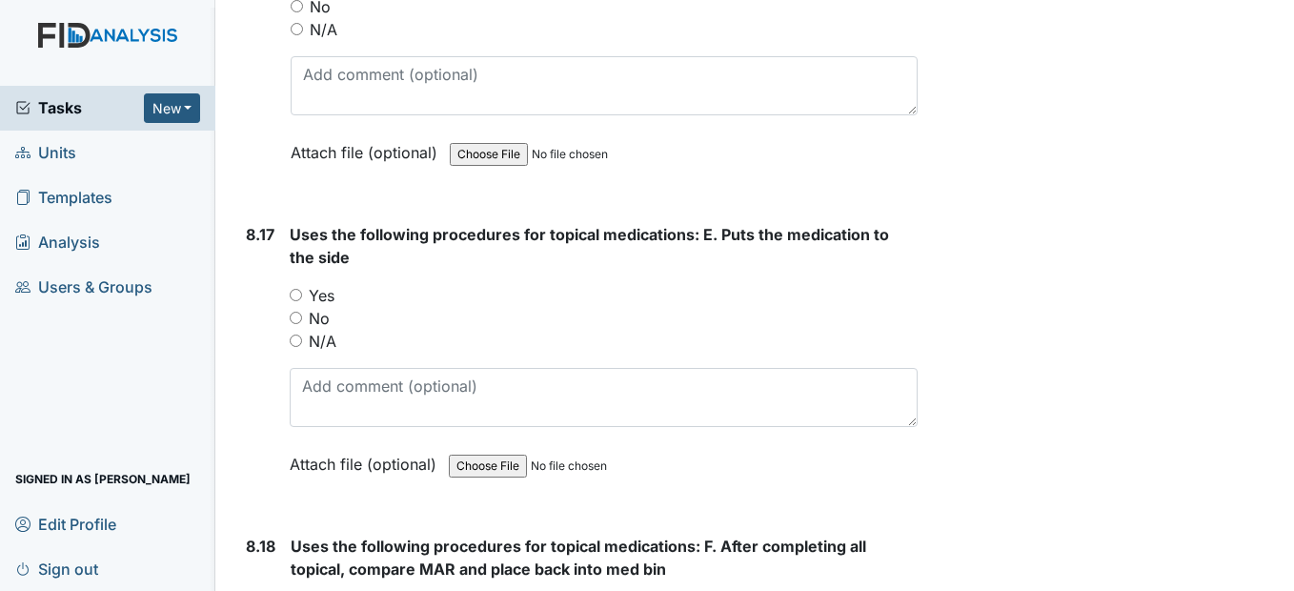
scroll to position [20196, 0]
click at [301, 300] on input "Yes" at bounding box center [296, 294] width 12 height 12
radio input "true"
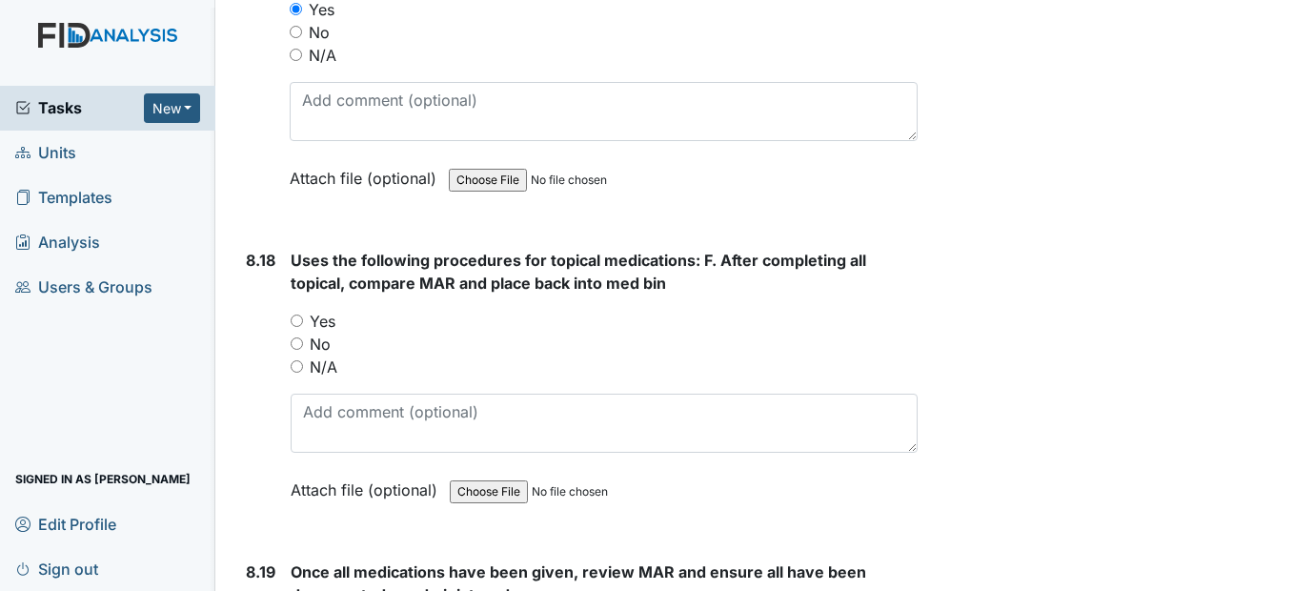
scroll to position [20481, 0]
click at [296, 332] on div "Yes" at bounding box center [604, 320] width 626 height 23
click at [296, 326] on input "Yes" at bounding box center [297, 319] width 12 height 12
radio input "true"
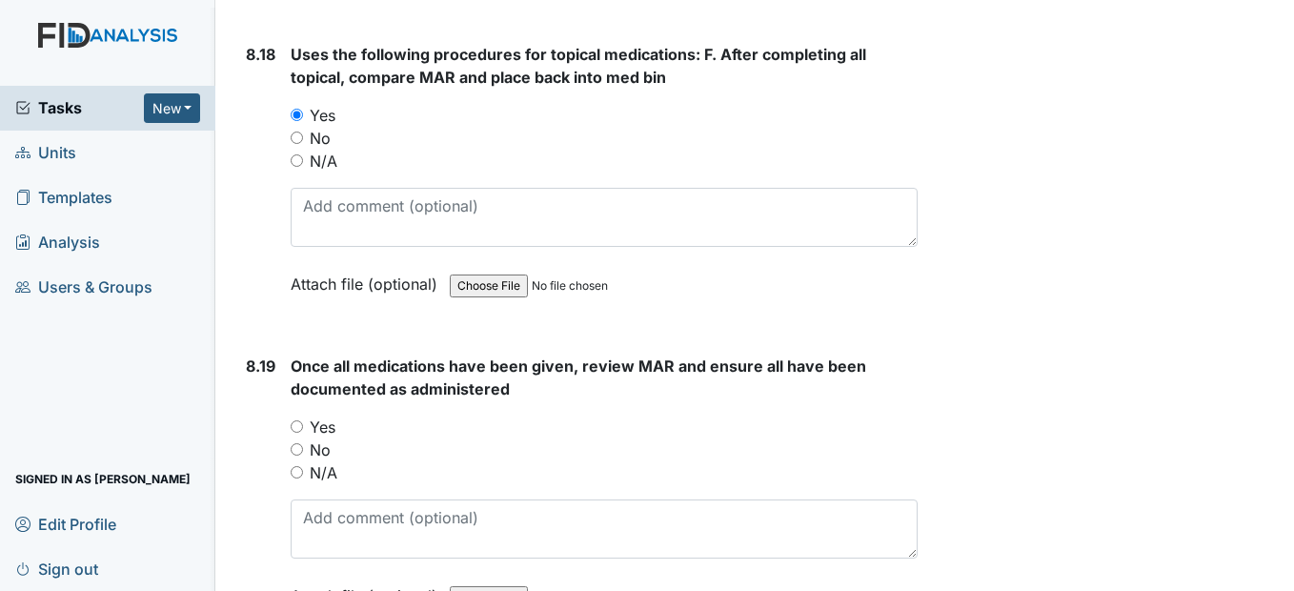
scroll to position [20767, 0]
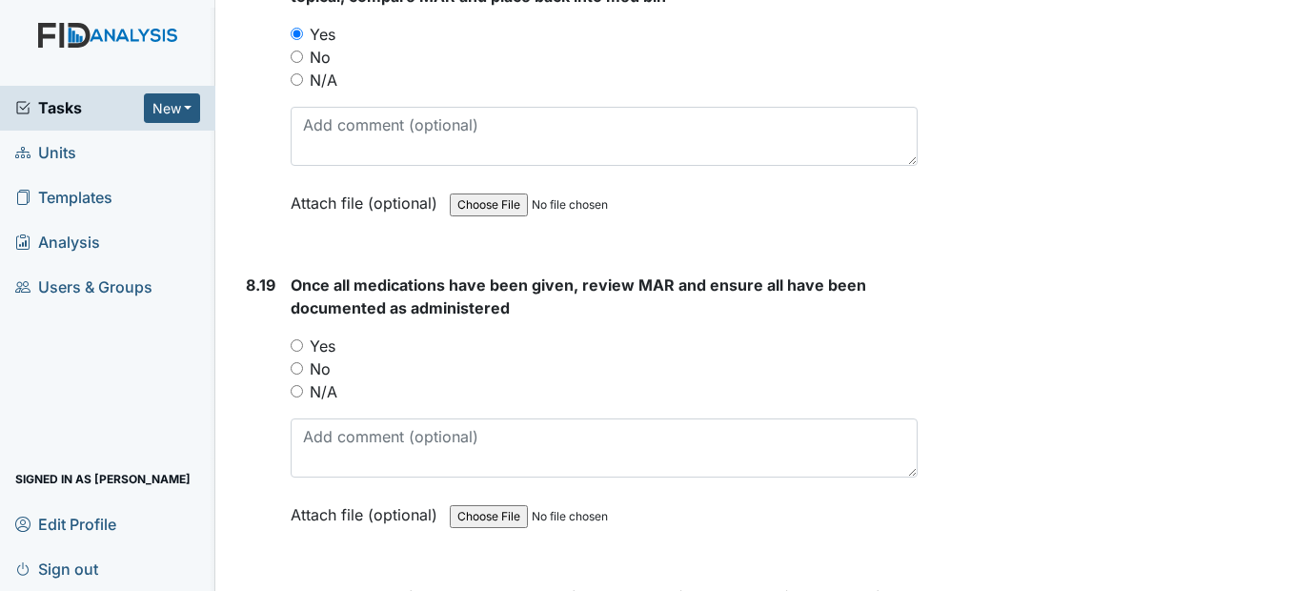
click at [301, 352] on input "Yes" at bounding box center [297, 345] width 12 height 12
radio input "true"
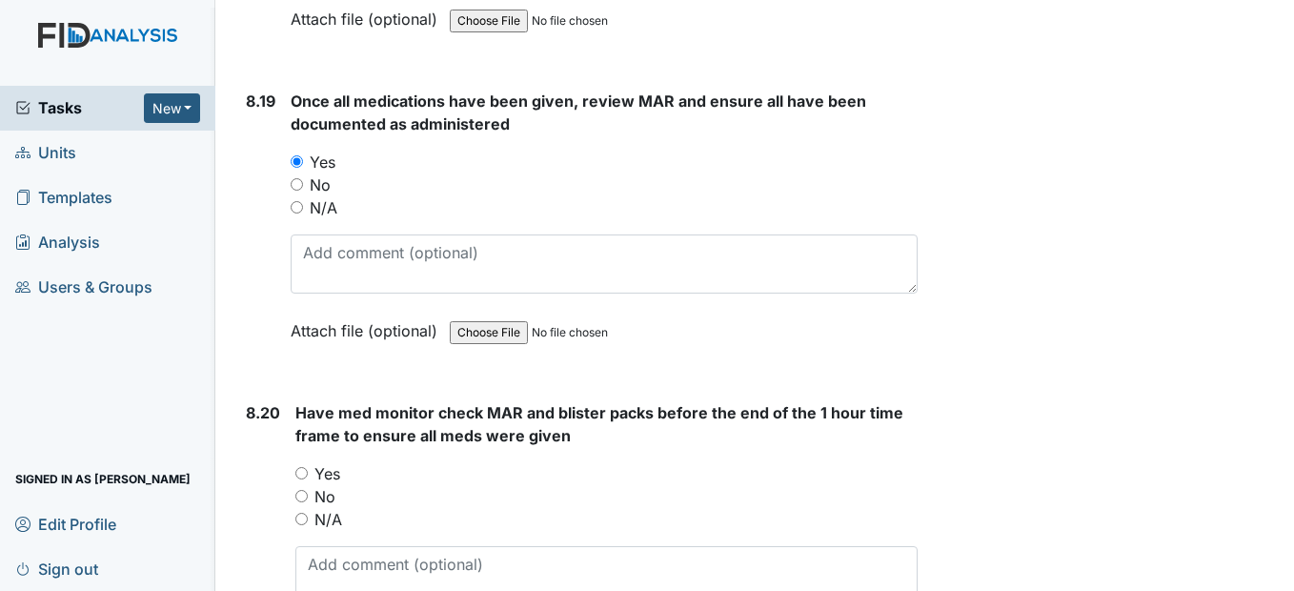
scroll to position [21148, 0]
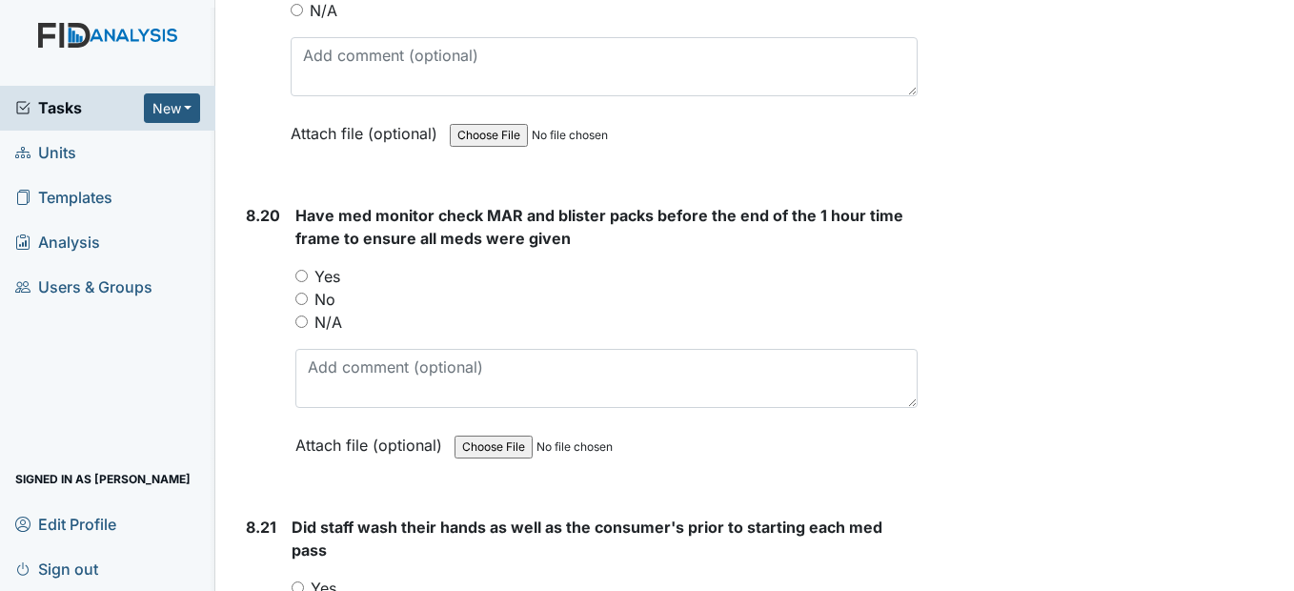
click at [303, 282] on input "Yes" at bounding box center [301, 276] width 12 height 12
radio input "true"
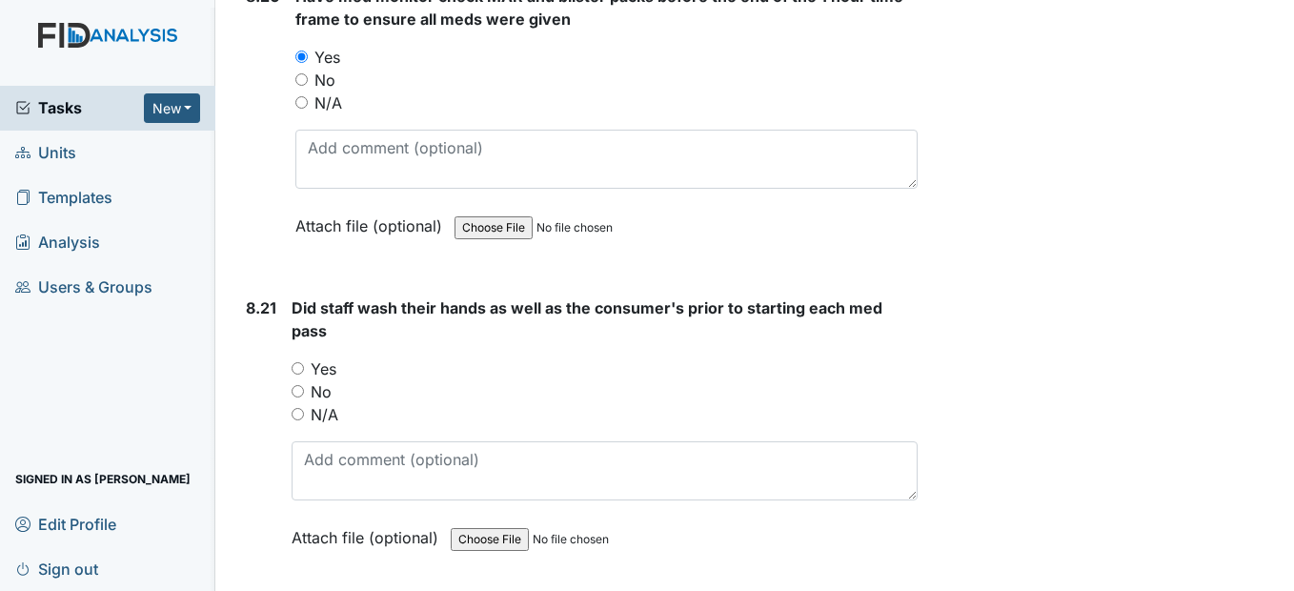
scroll to position [21434, 0]
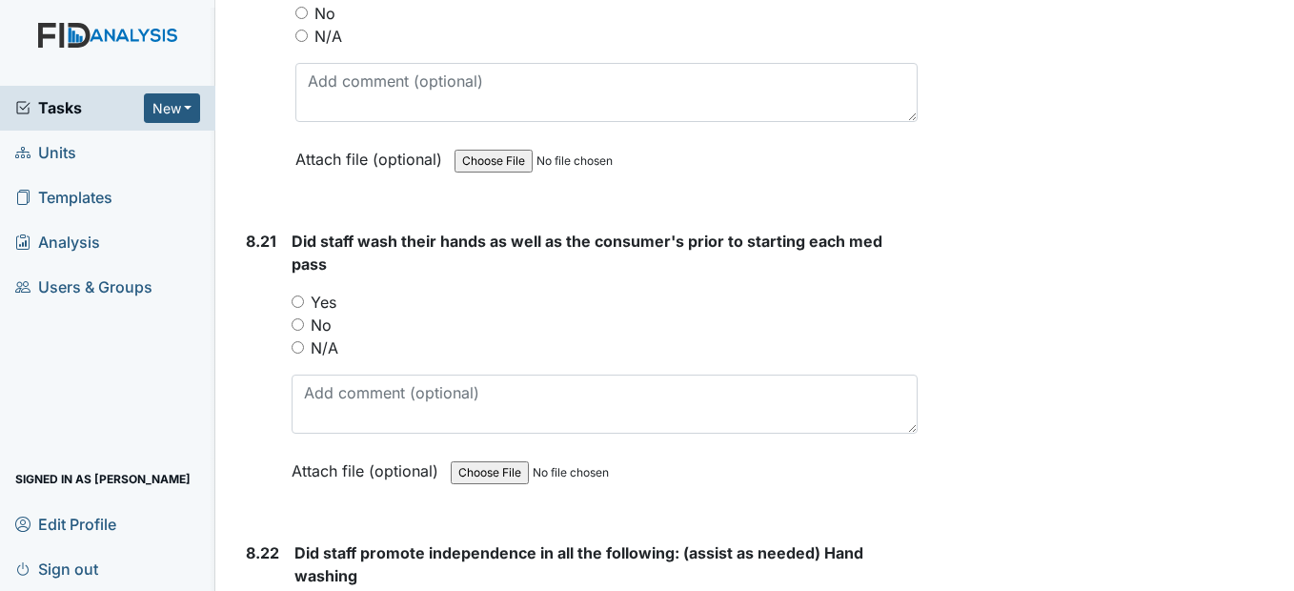
click at [298, 308] on input "Yes" at bounding box center [298, 301] width 12 height 12
radio input "true"
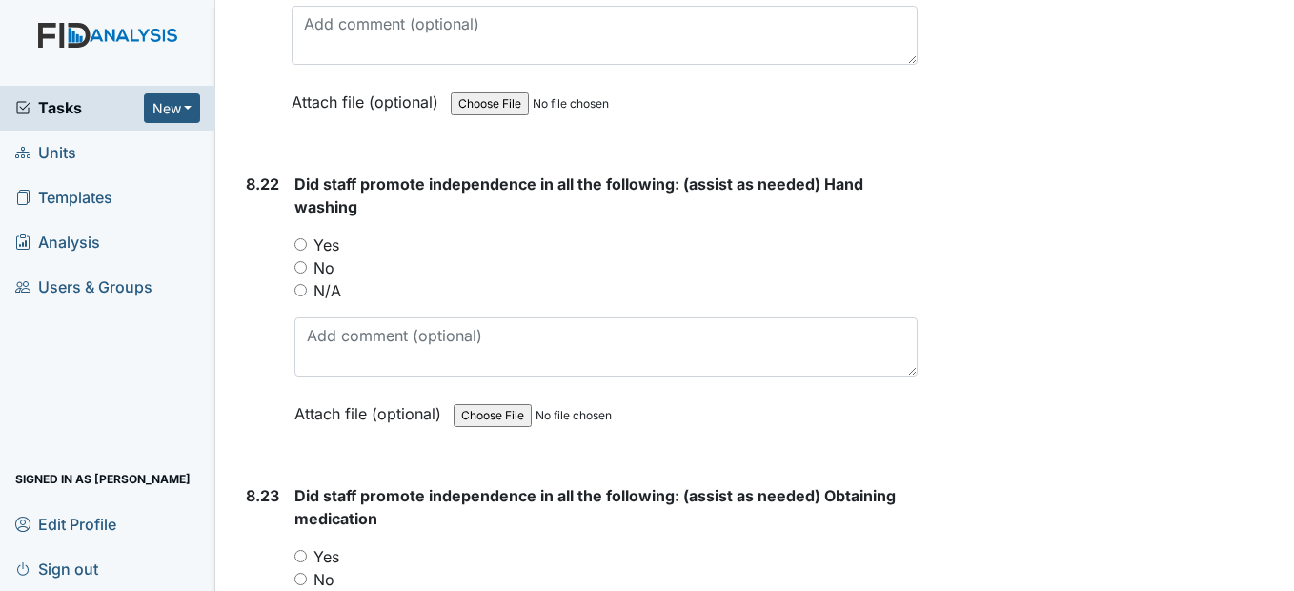
scroll to position [21815, 0]
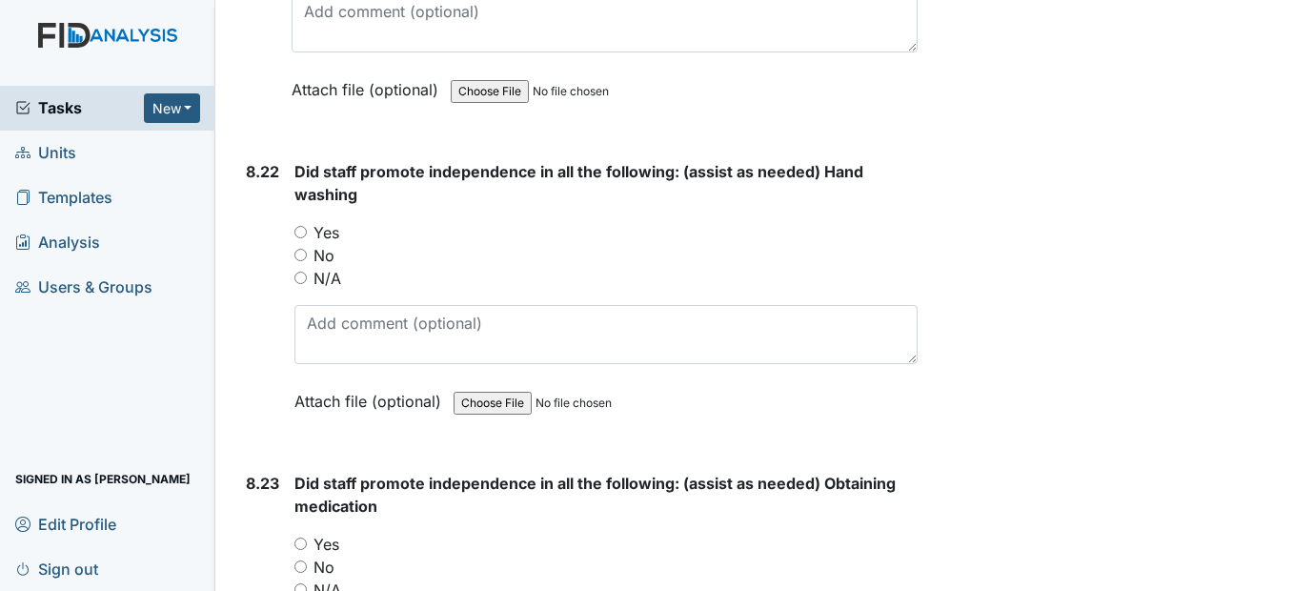
click at [303, 238] on input "Yes" at bounding box center [300, 232] width 12 height 12
radio input "true"
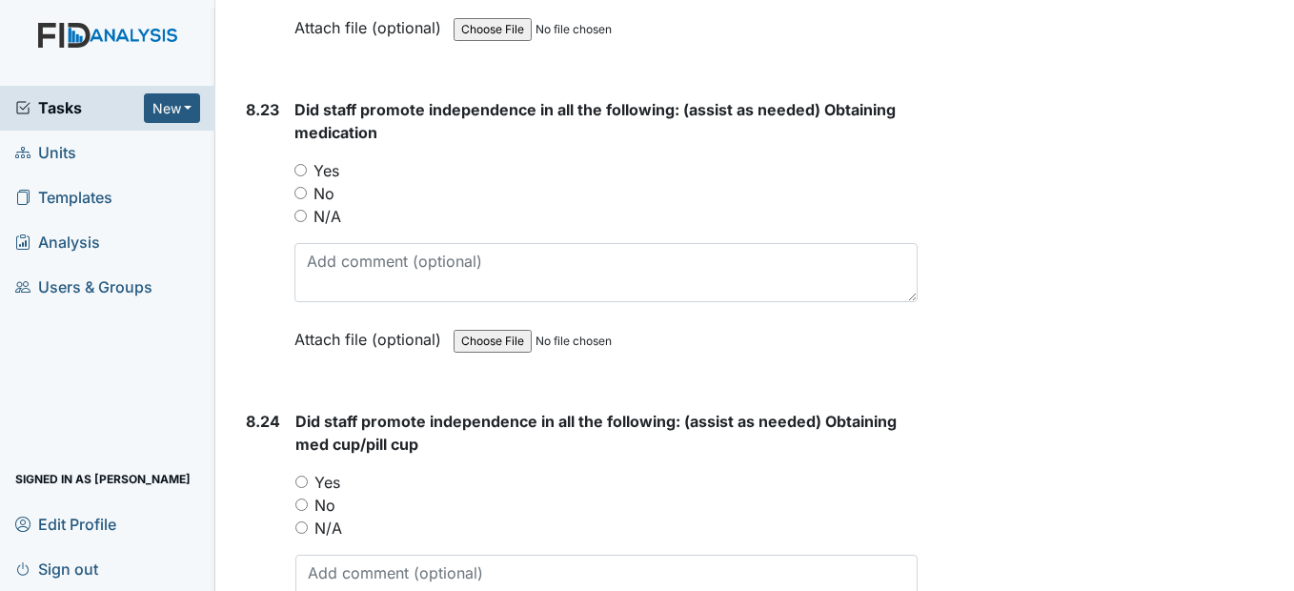
scroll to position [22196, 0]
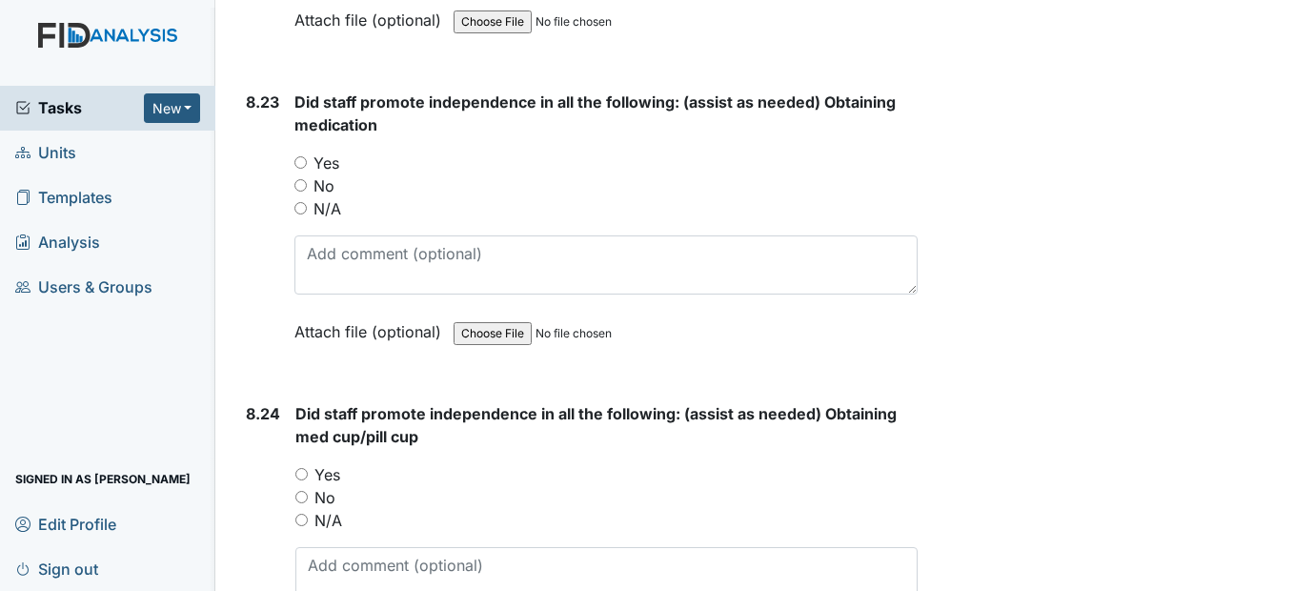
click at [297, 169] on input "Yes" at bounding box center [300, 162] width 12 height 12
radio input "true"
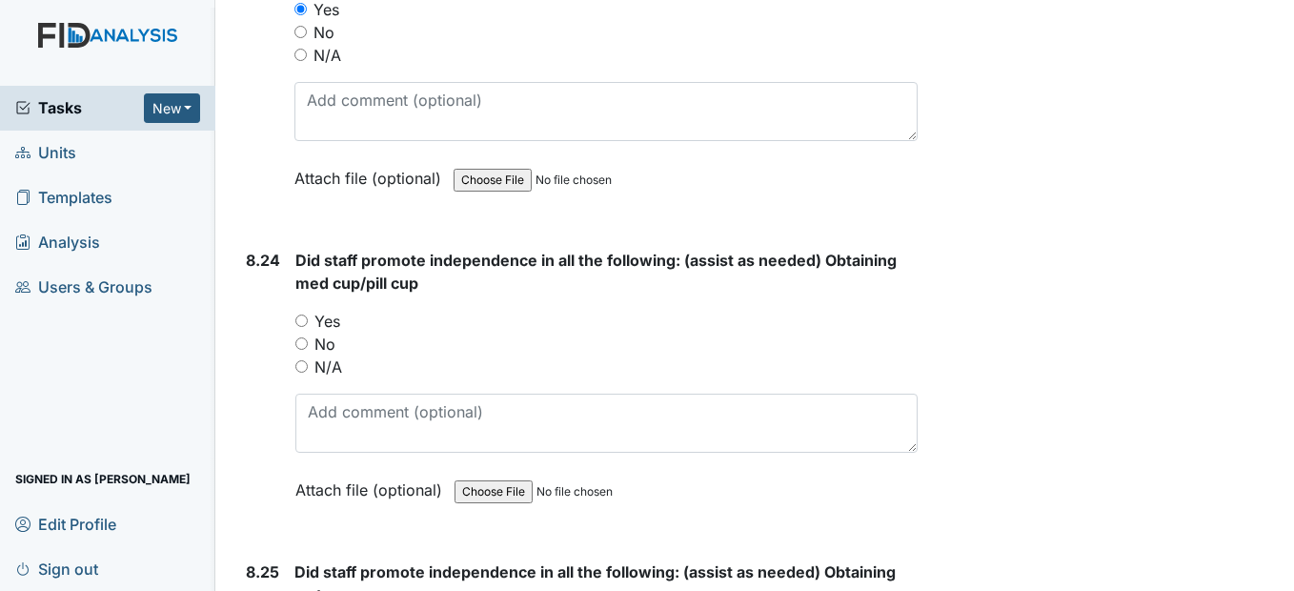
scroll to position [22387, 0]
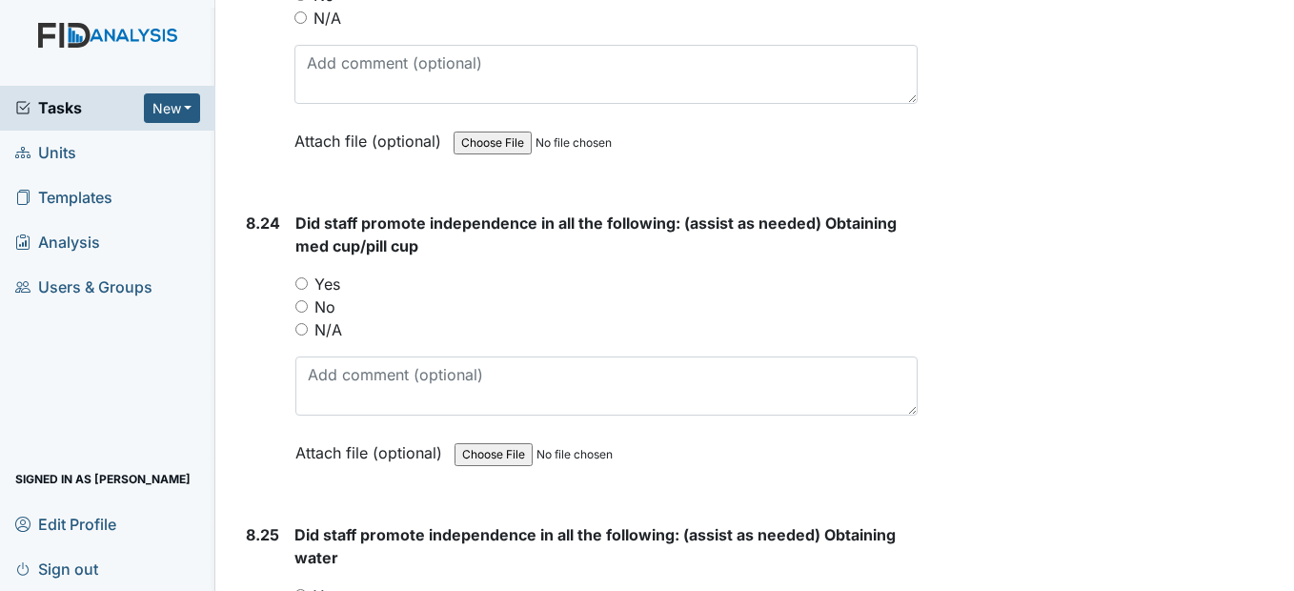
click at [307, 290] on input "Yes" at bounding box center [301, 283] width 12 height 12
radio input "true"
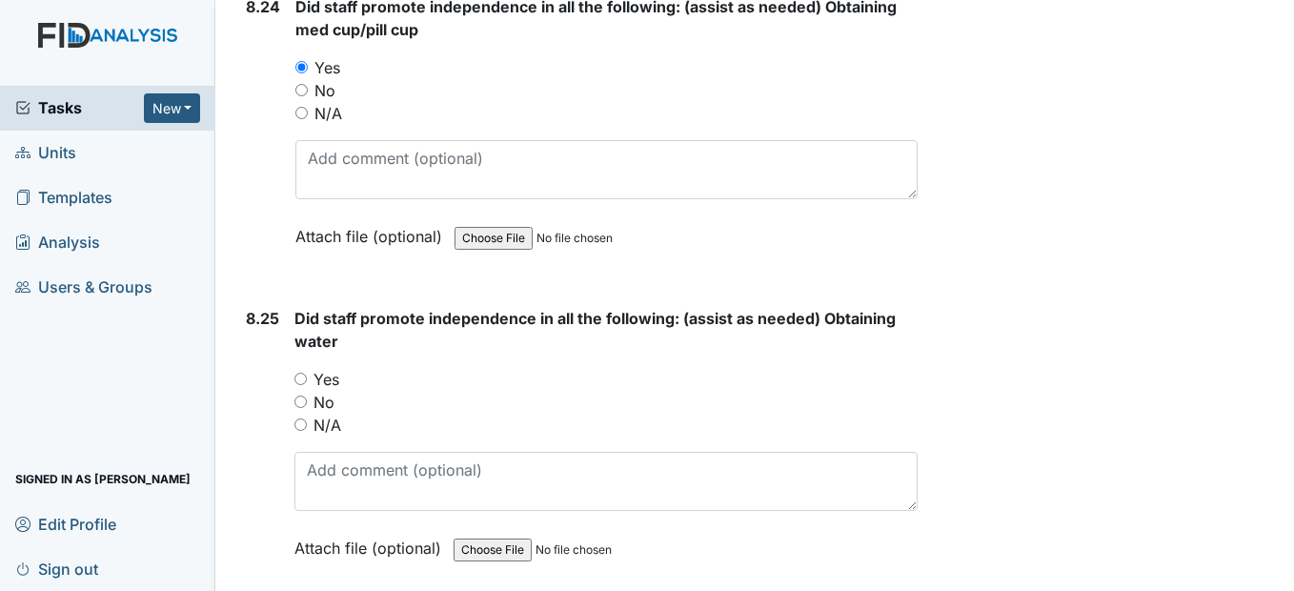
scroll to position [22673, 0]
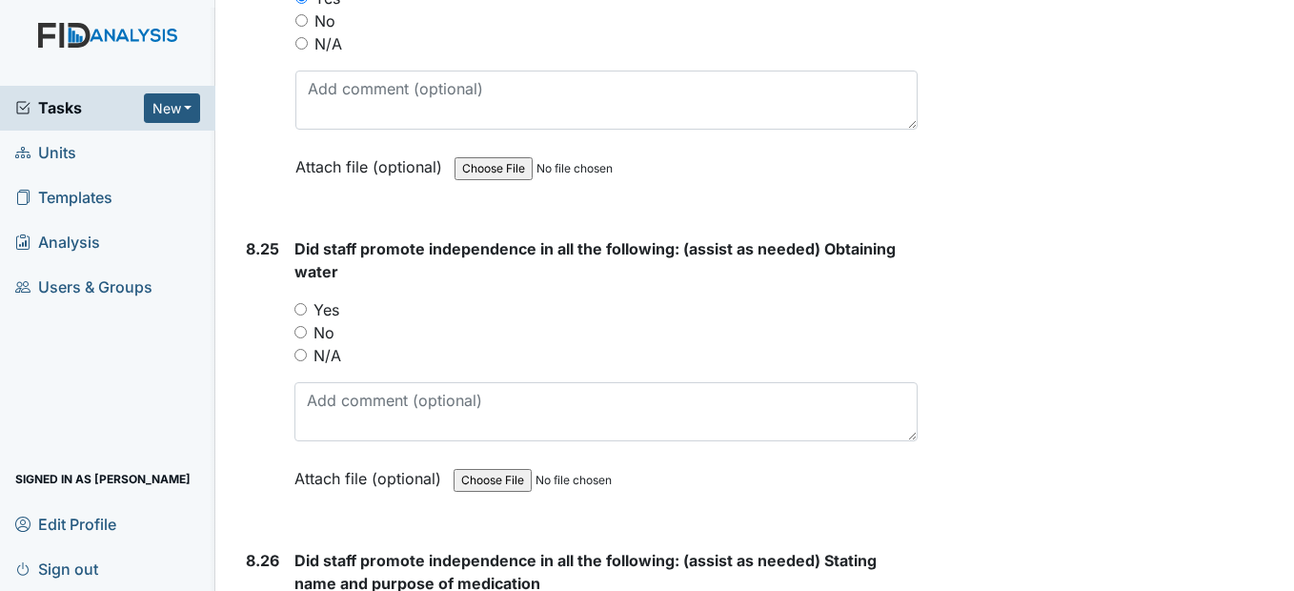
click at [303, 315] on input "Yes" at bounding box center [300, 309] width 12 height 12
radio input "true"
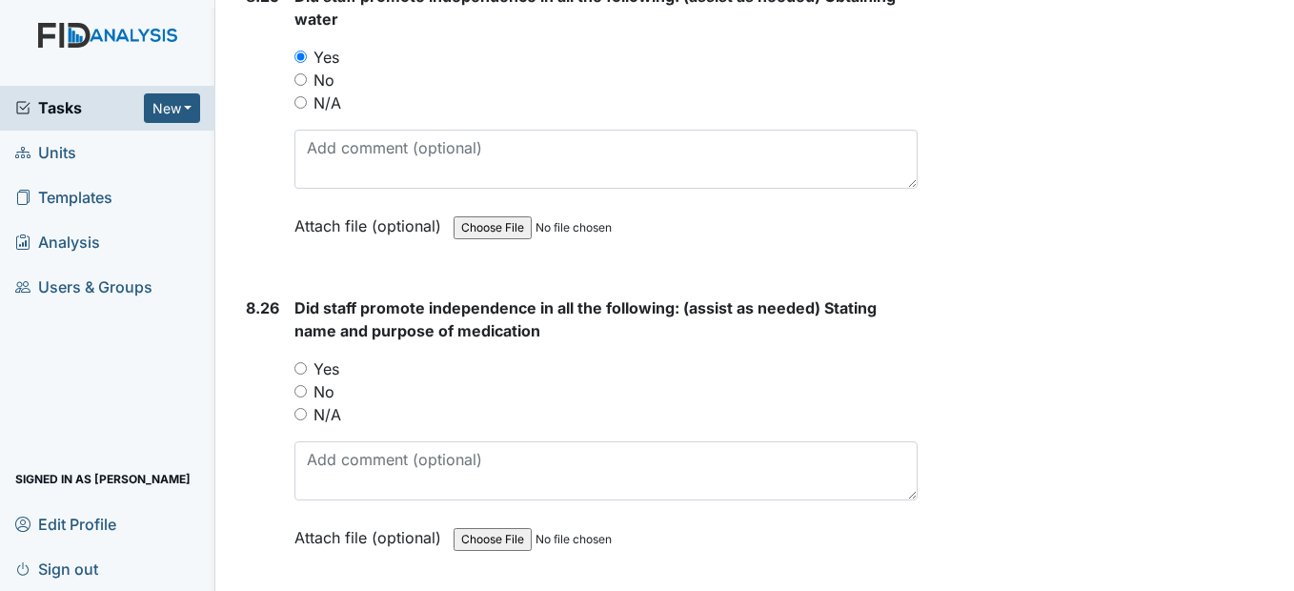
scroll to position [22958, 0]
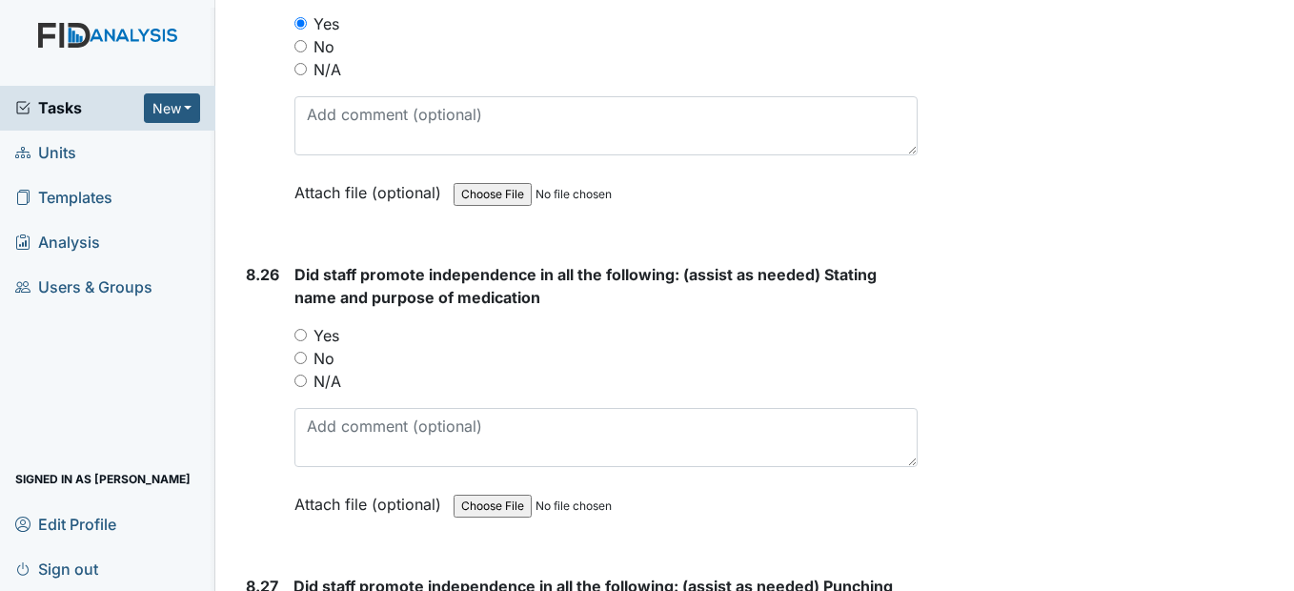
click at [300, 341] on input "Yes" at bounding box center [300, 335] width 12 height 12
radio input "true"
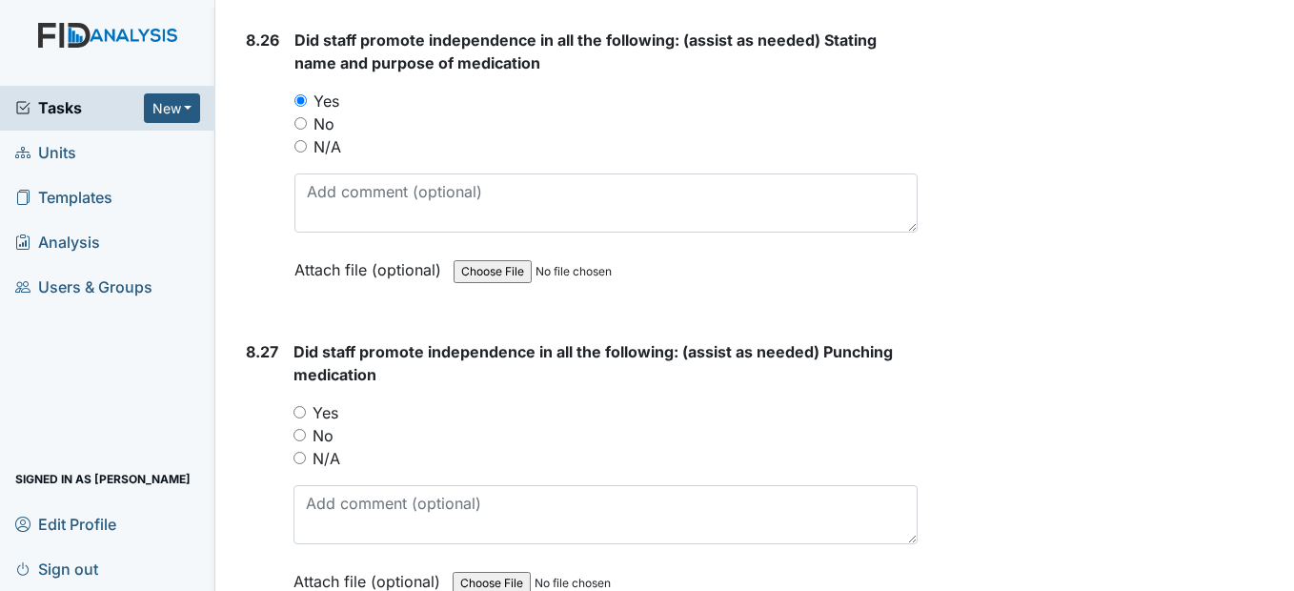
scroll to position [23244, 0]
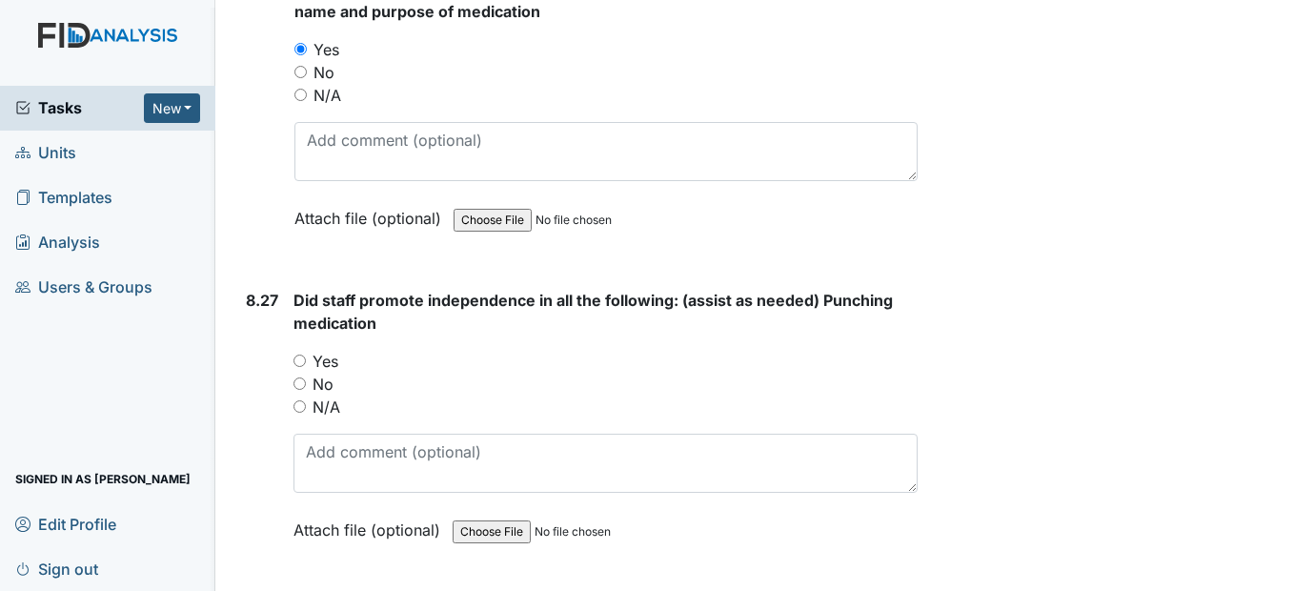
click at [301, 367] on input "Yes" at bounding box center [299, 360] width 12 height 12
radio input "true"
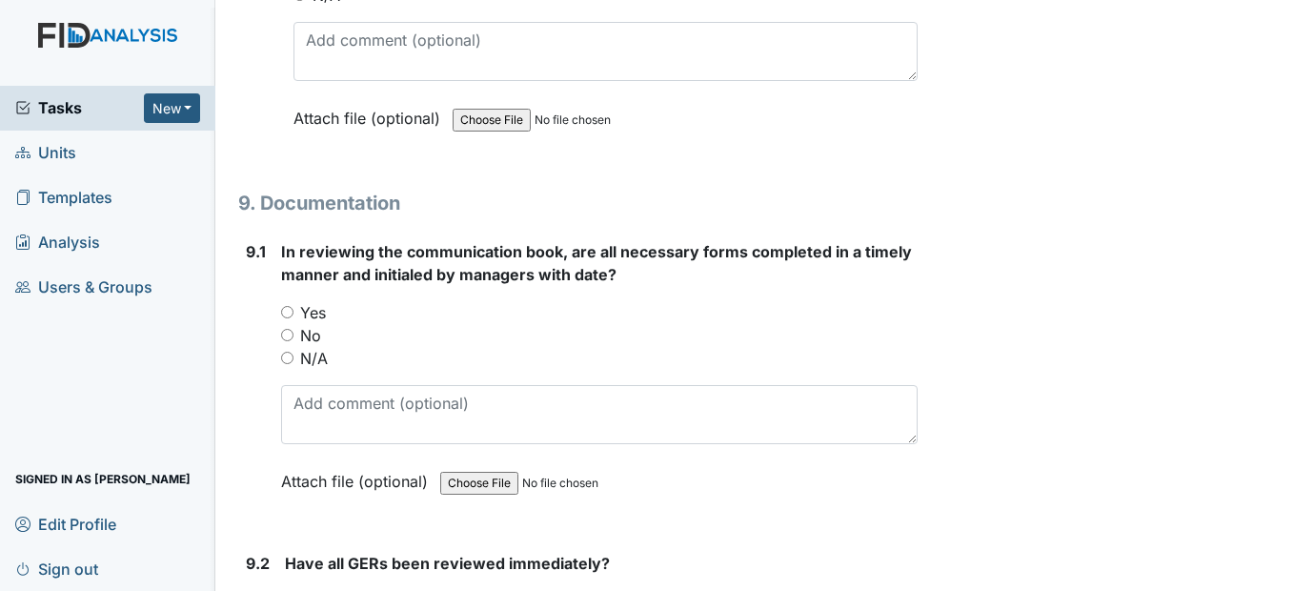
scroll to position [23720, 0]
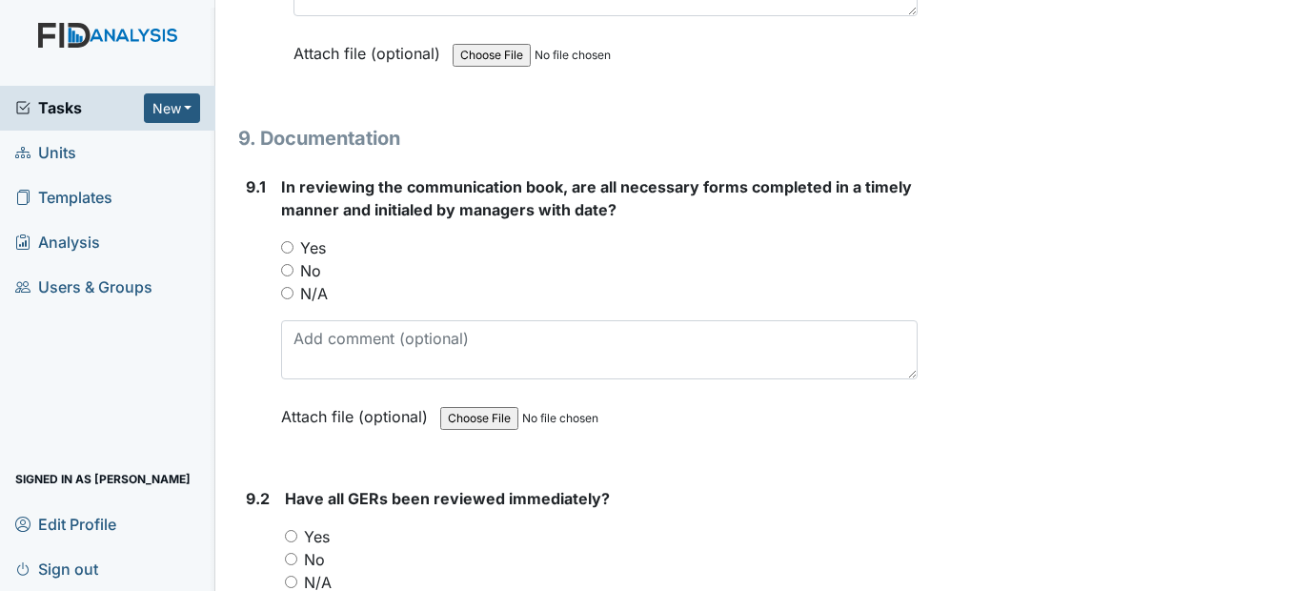
click at [291, 253] on input "Yes" at bounding box center [287, 247] width 12 height 12
radio input "true"
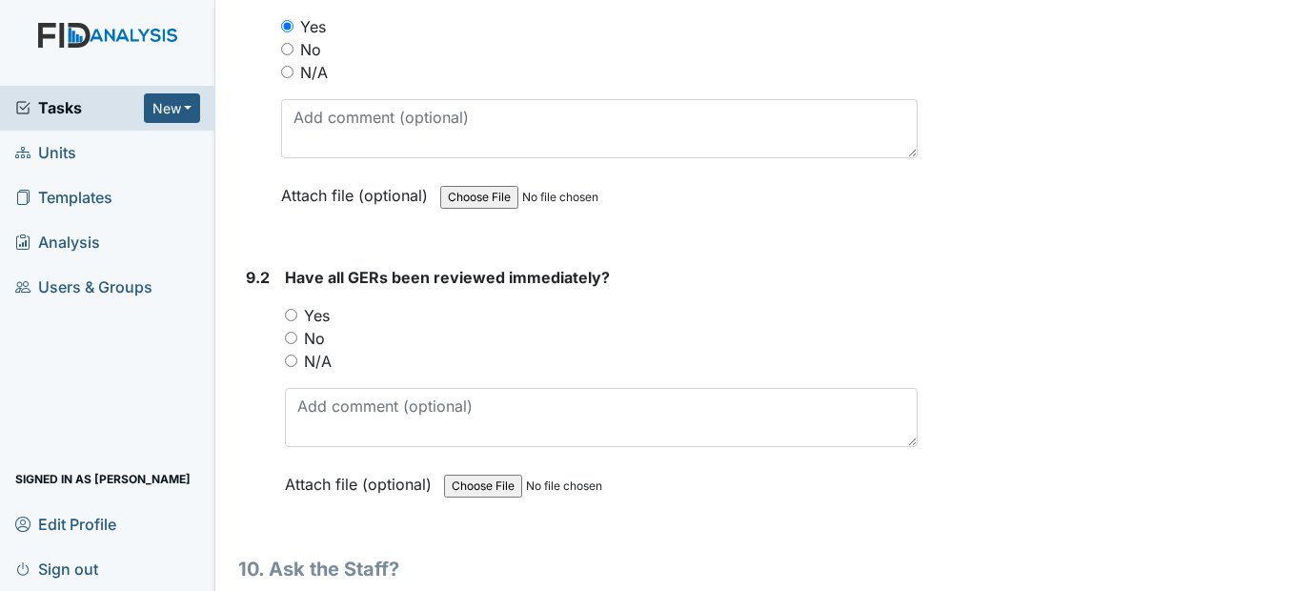
scroll to position [24006, 0]
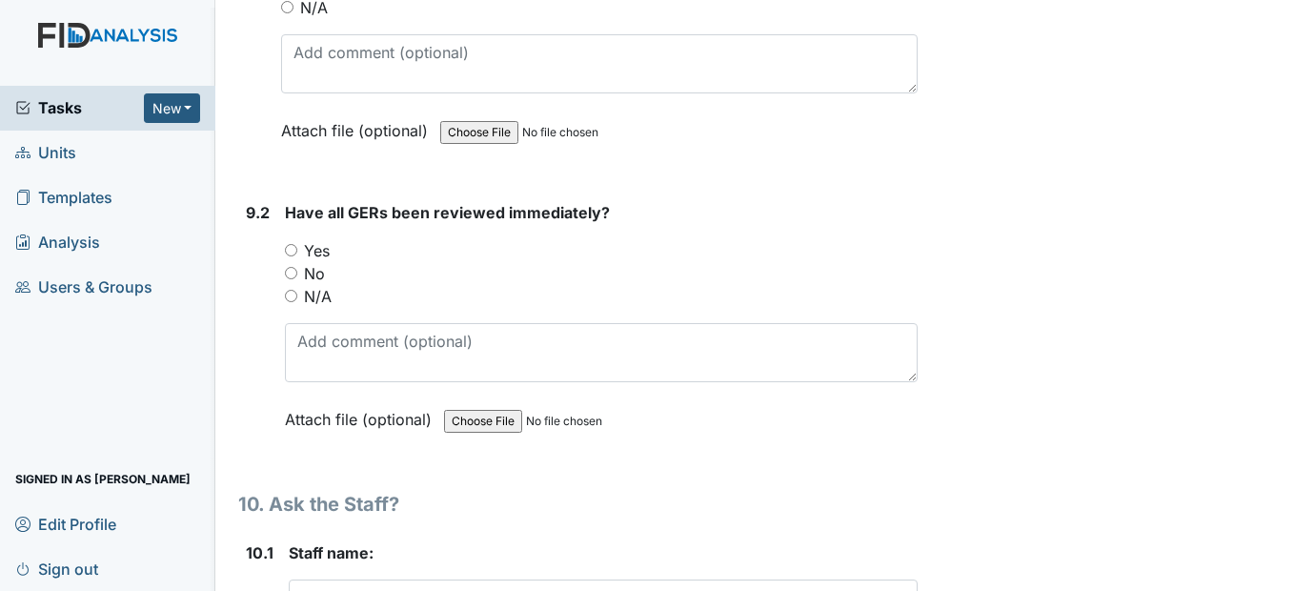
click at [290, 256] on input "Yes" at bounding box center [291, 250] width 12 height 12
radio input "true"
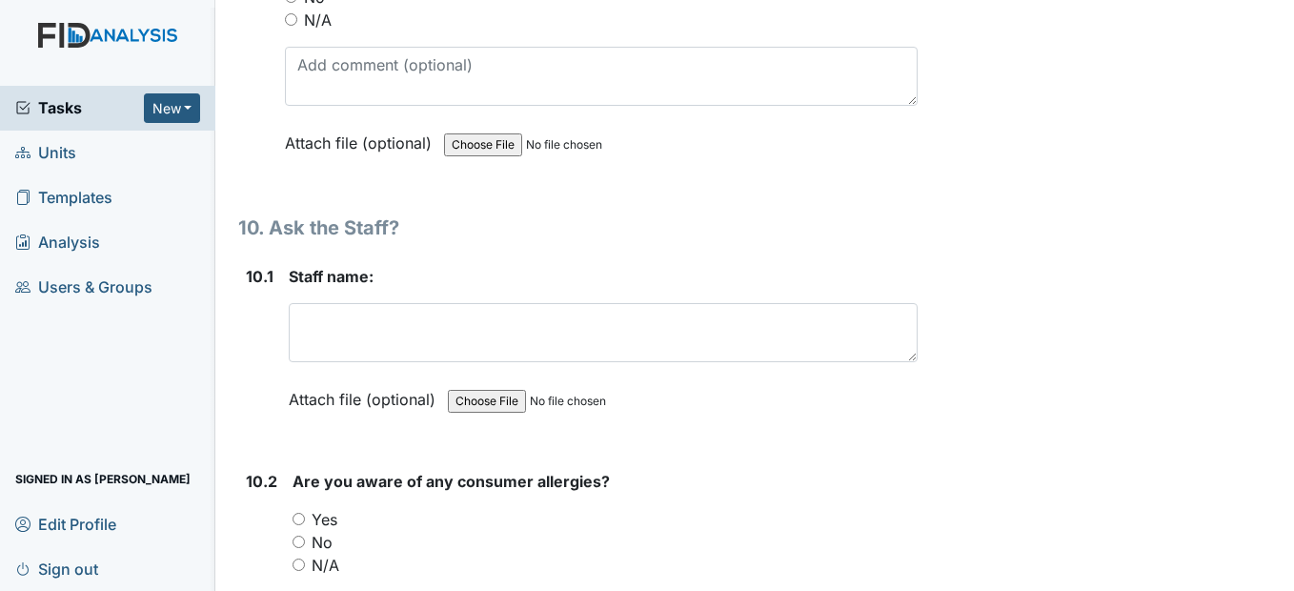
scroll to position [24292, 0]
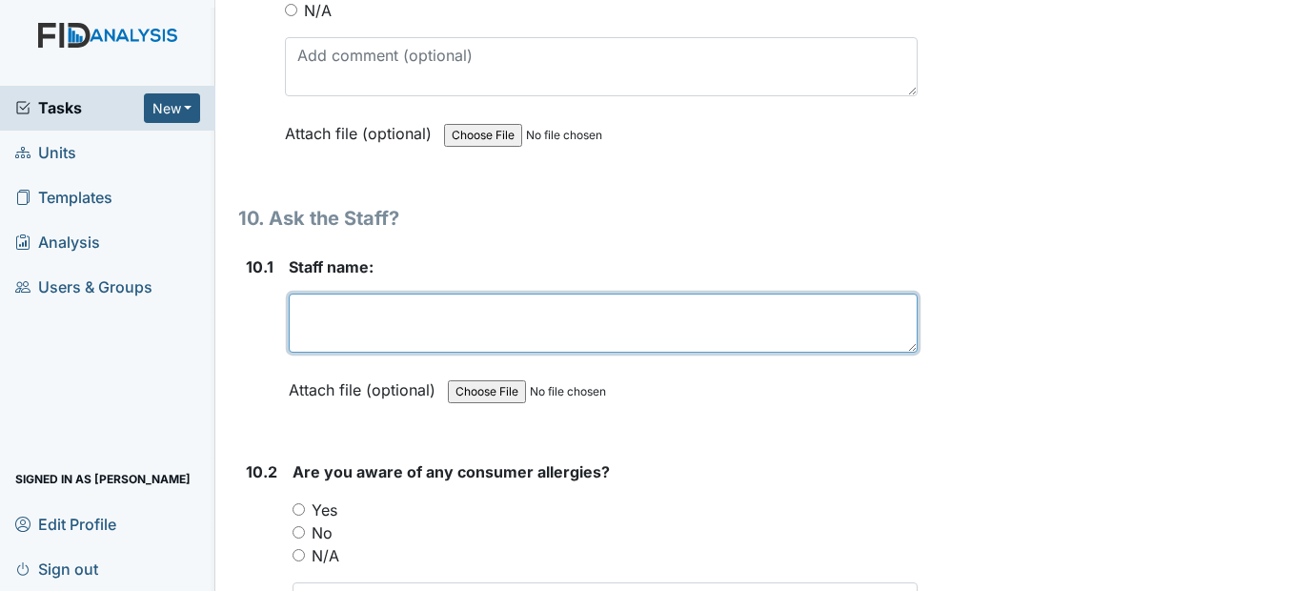
click at [346, 352] on textarea at bounding box center [603, 322] width 628 height 59
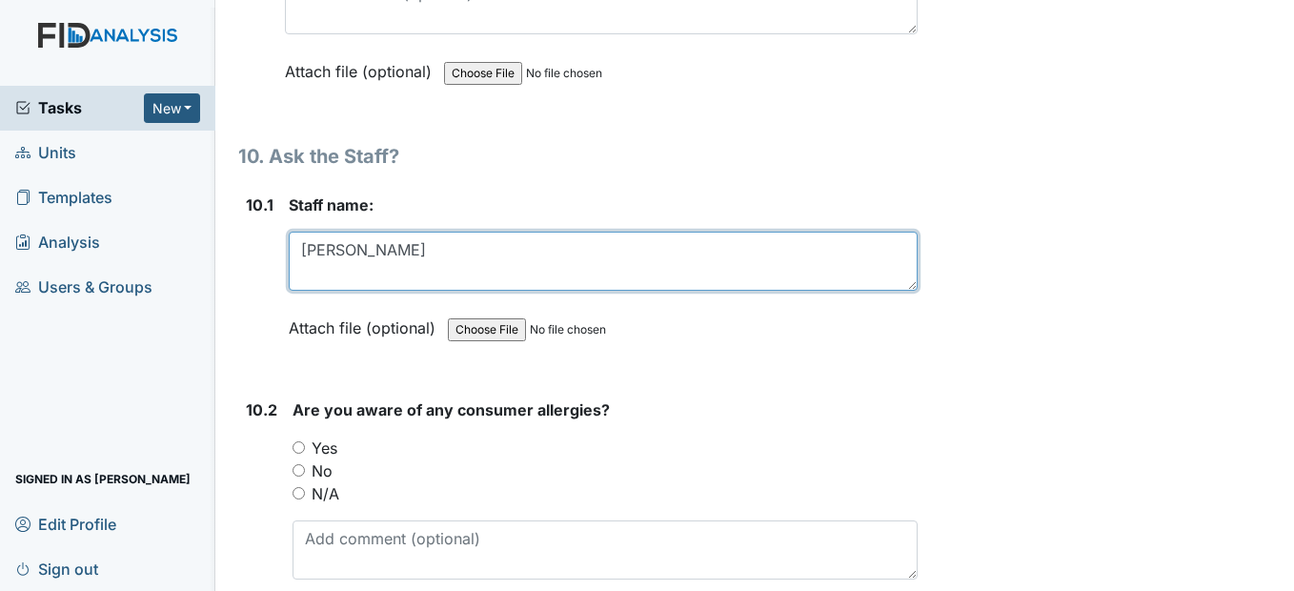
scroll to position [24483, 0]
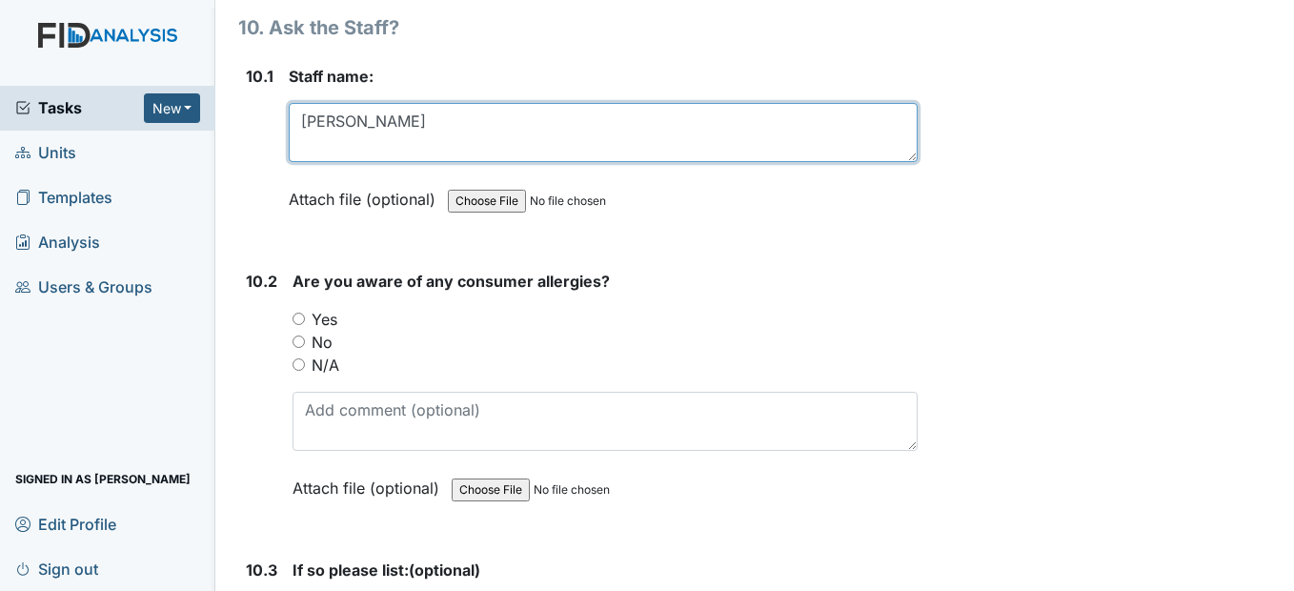
type textarea "Rhianna Price"
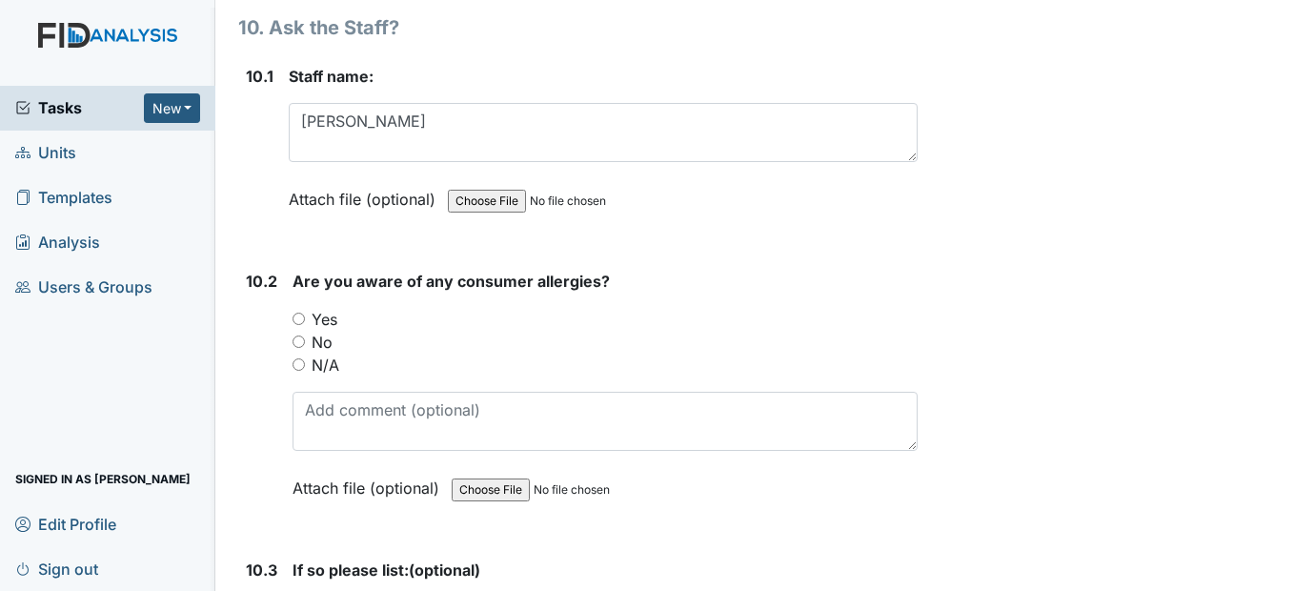
click at [301, 325] on input "Yes" at bounding box center [298, 318] width 12 height 12
radio input "true"
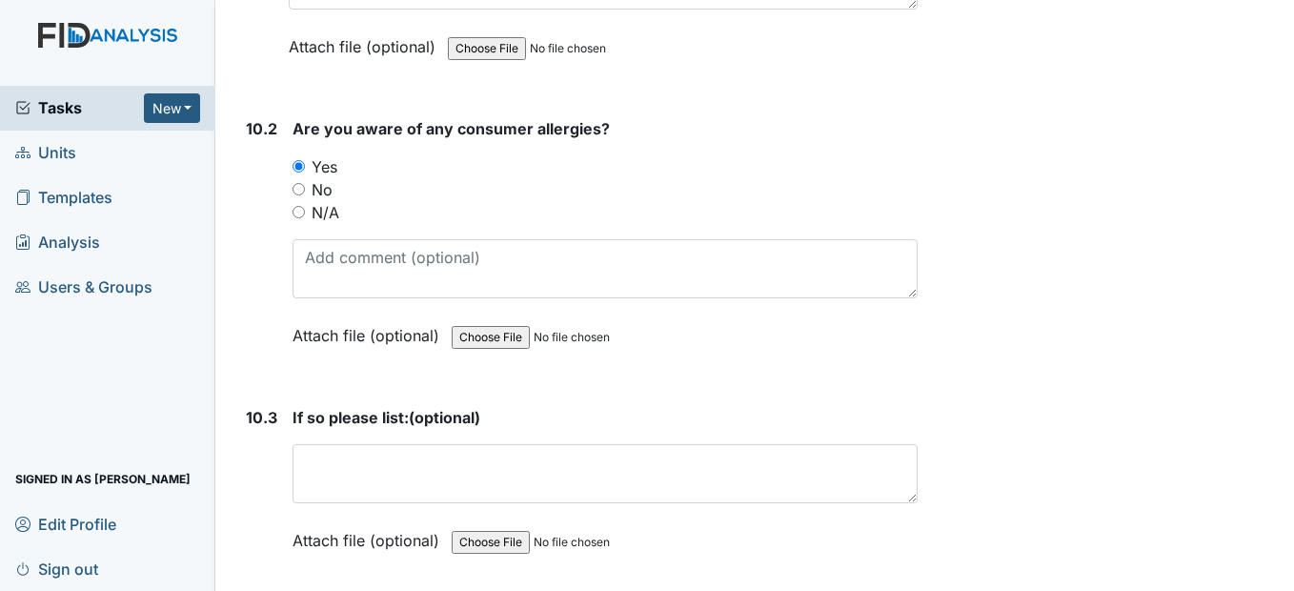
scroll to position [24673, 0]
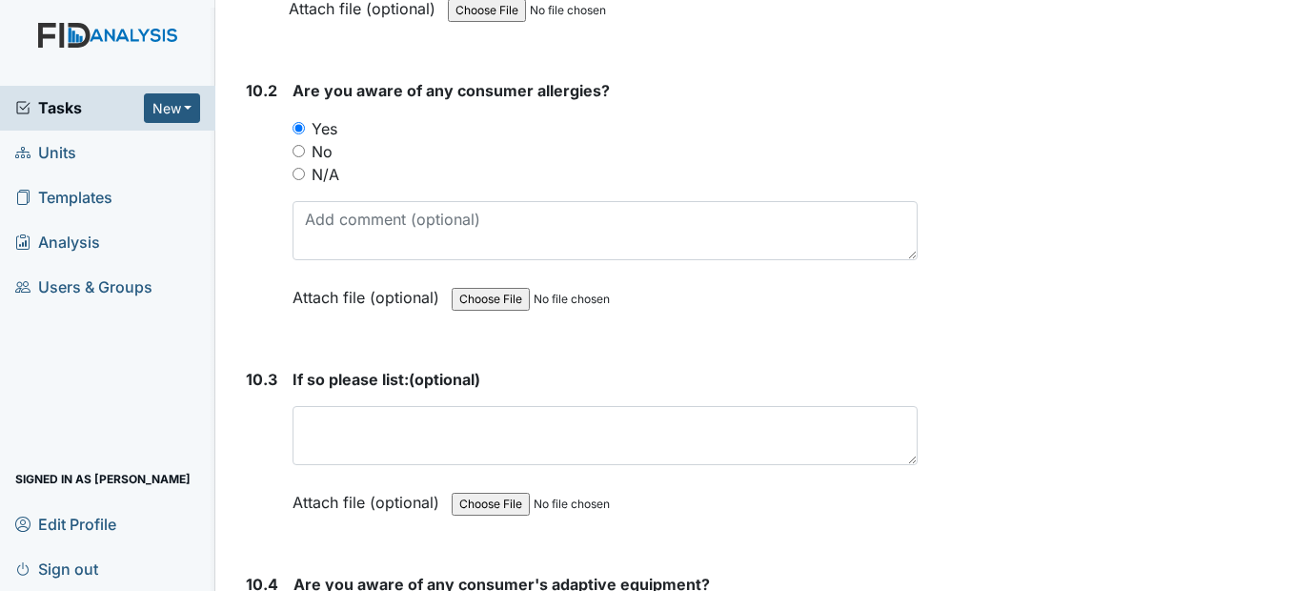
click at [302, 180] on input "N/A" at bounding box center [298, 174] width 12 height 12
radio input "true"
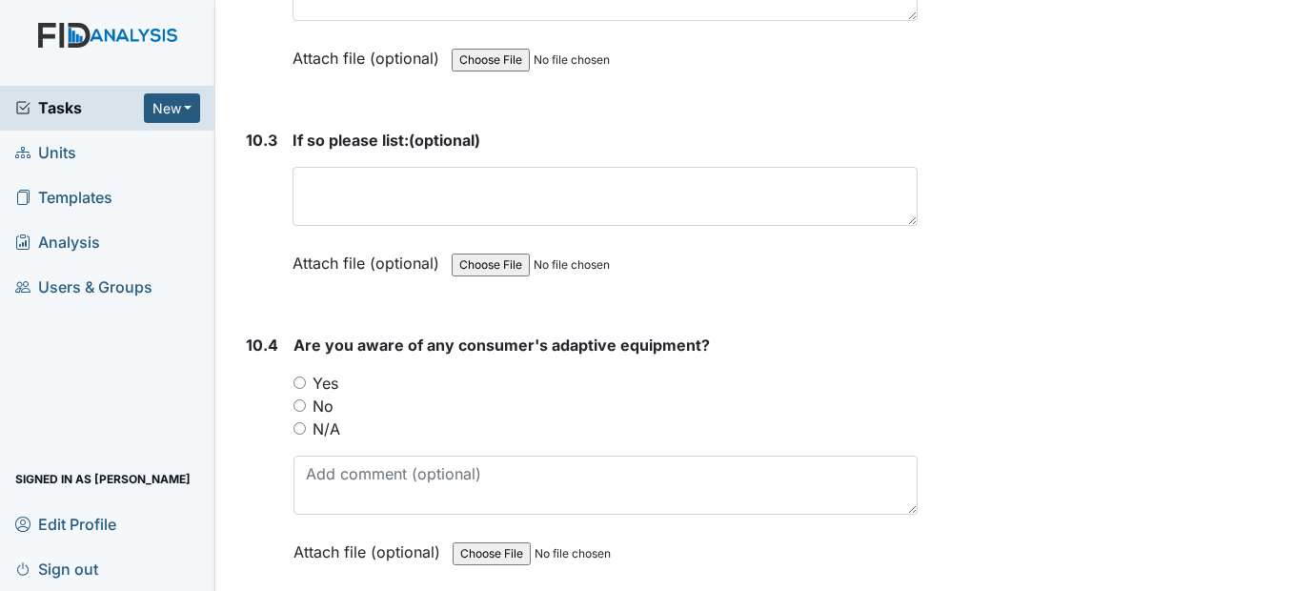
scroll to position [24959, 0]
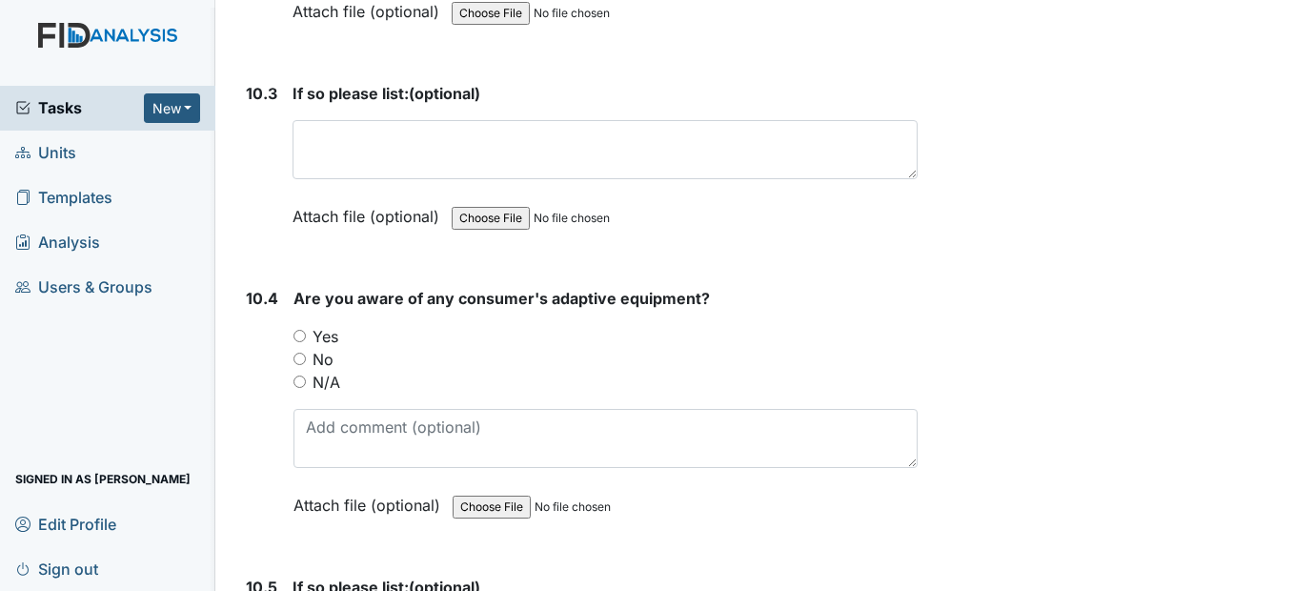
click at [297, 342] on input "Yes" at bounding box center [299, 336] width 12 height 12
radio input "true"
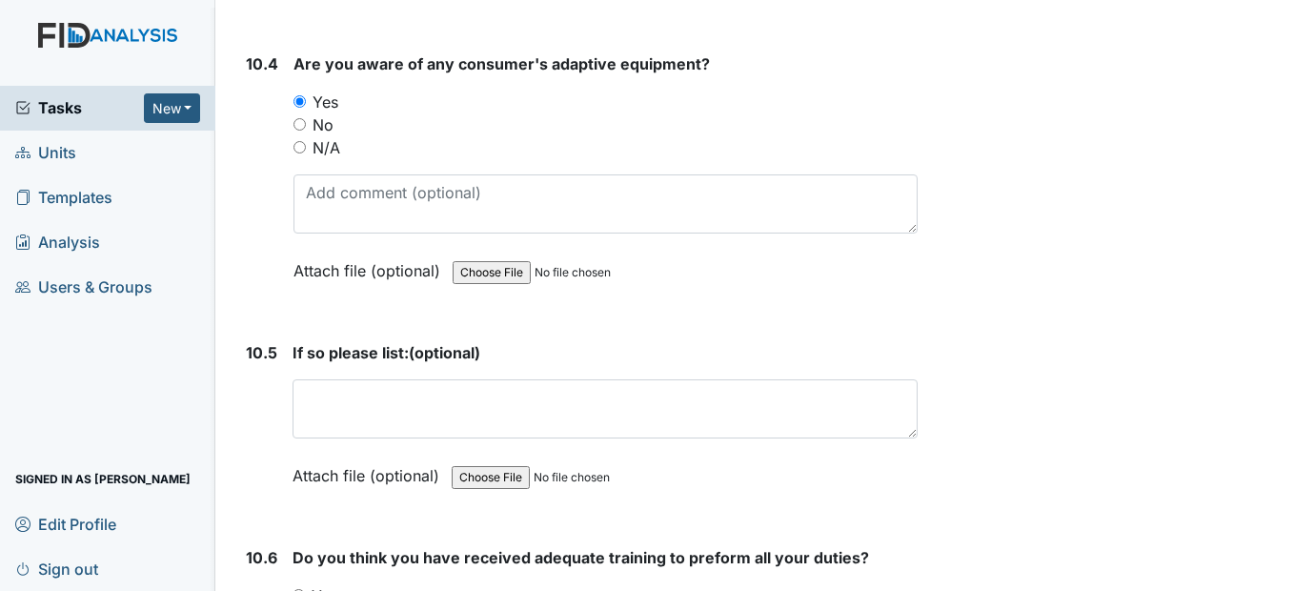
scroll to position [25245, 0]
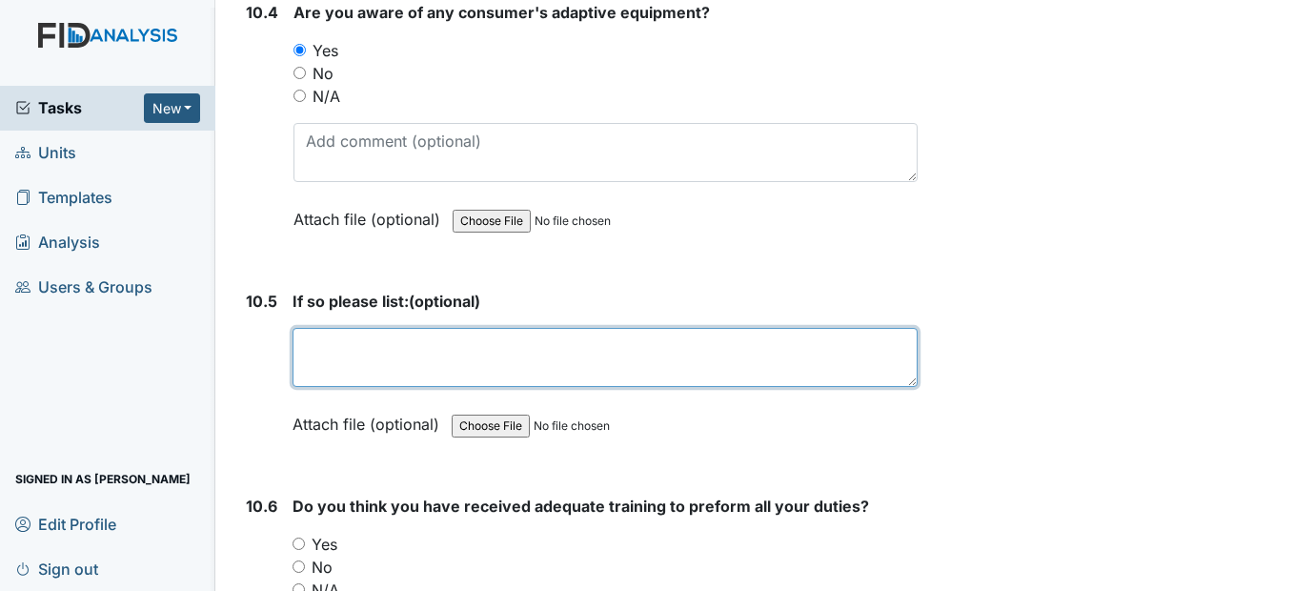
click at [346, 387] on textarea at bounding box center [604, 357] width 624 height 59
click at [680, 387] on textarea "Foot stools, bib, plate guards, built-up untiensles" at bounding box center [604, 357] width 624 height 59
click at [414, 387] on textarea "Foot stools, bib, plate guards, built-up utensils" at bounding box center [604, 357] width 624 height 59
click at [693, 387] on textarea "Foot stools, bibs, plate guards, built-up utensils" at bounding box center [604, 357] width 624 height 59
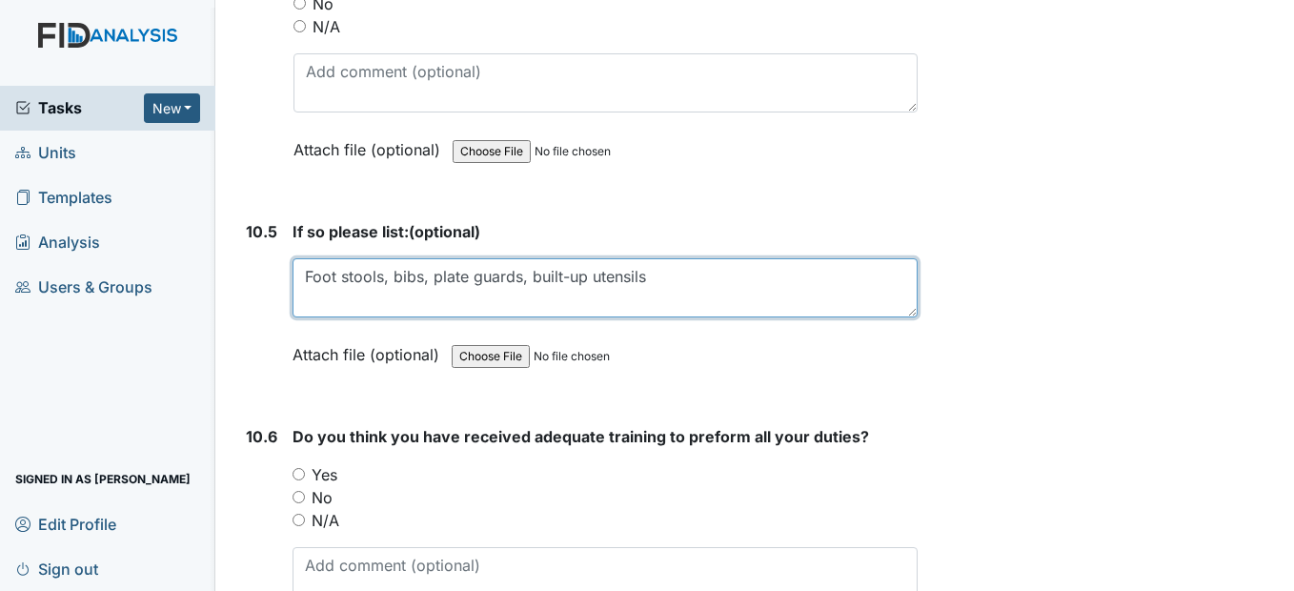
scroll to position [25530, 0]
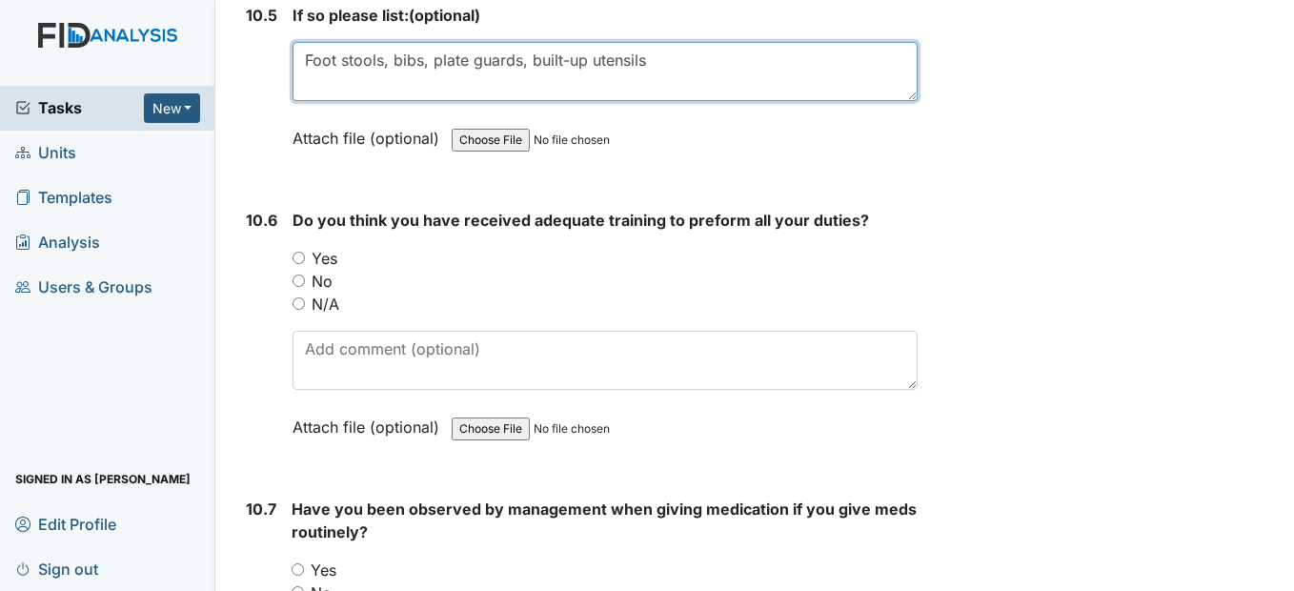
type textarea "Foot stools, bibs, plate guards, built-up utensils"
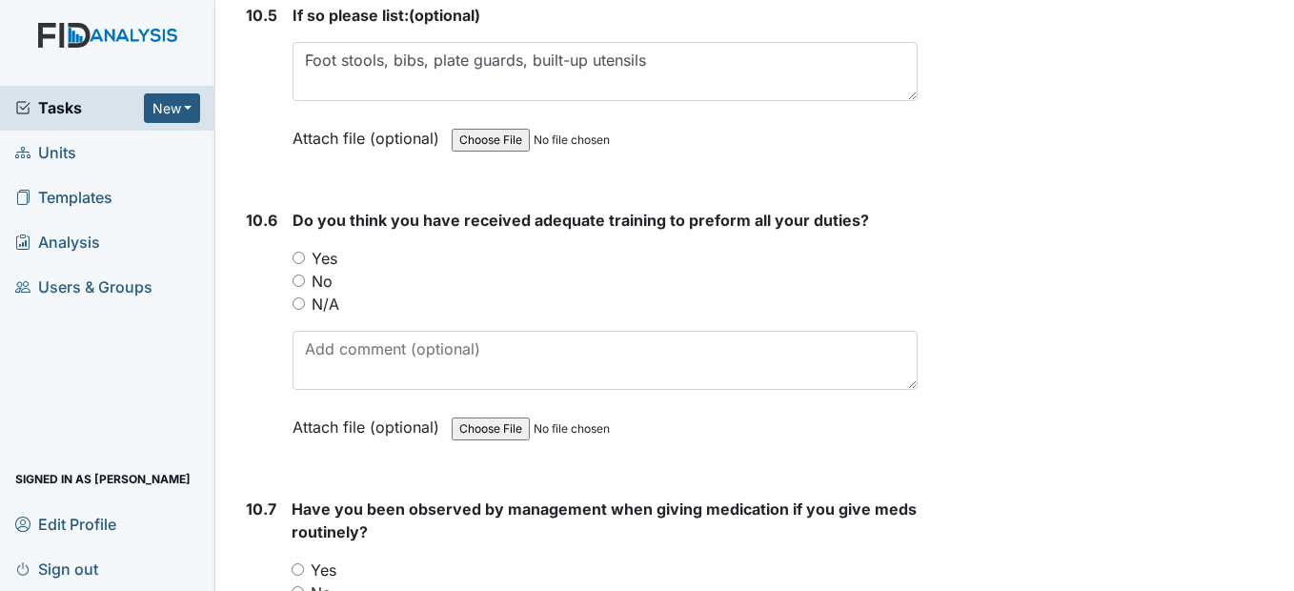
click at [306, 270] on div "Yes" at bounding box center [604, 258] width 624 height 23
click at [300, 264] on input "Yes" at bounding box center [298, 257] width 12 height 12
radio input "true"
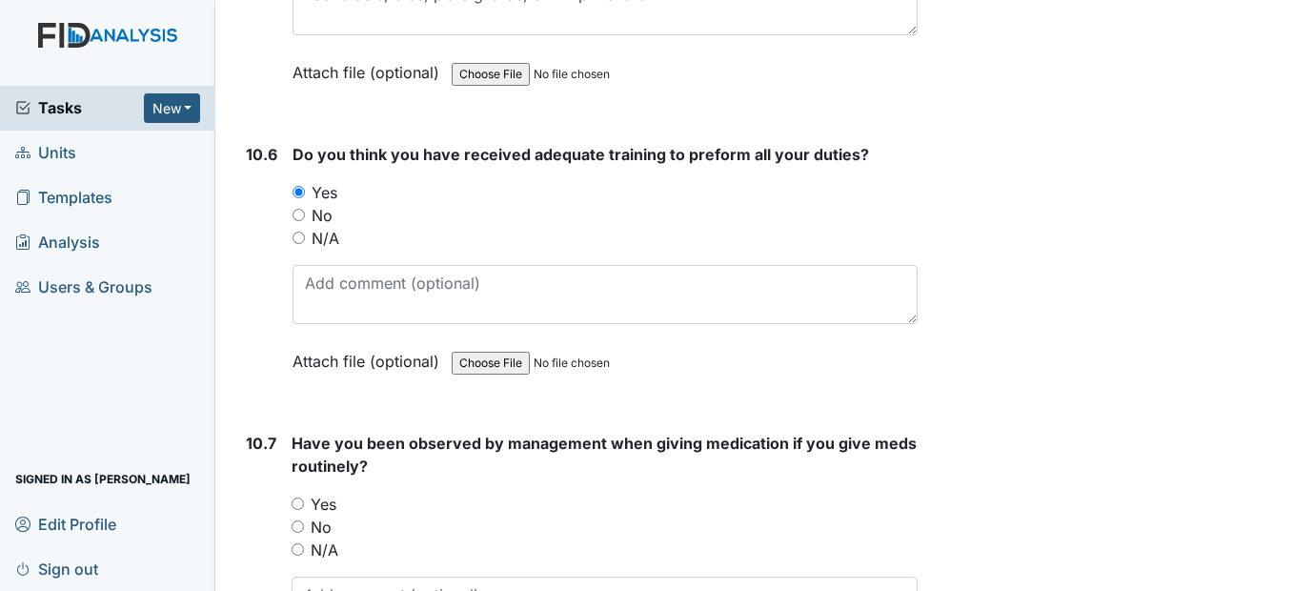
scroll to position [25816, 0]
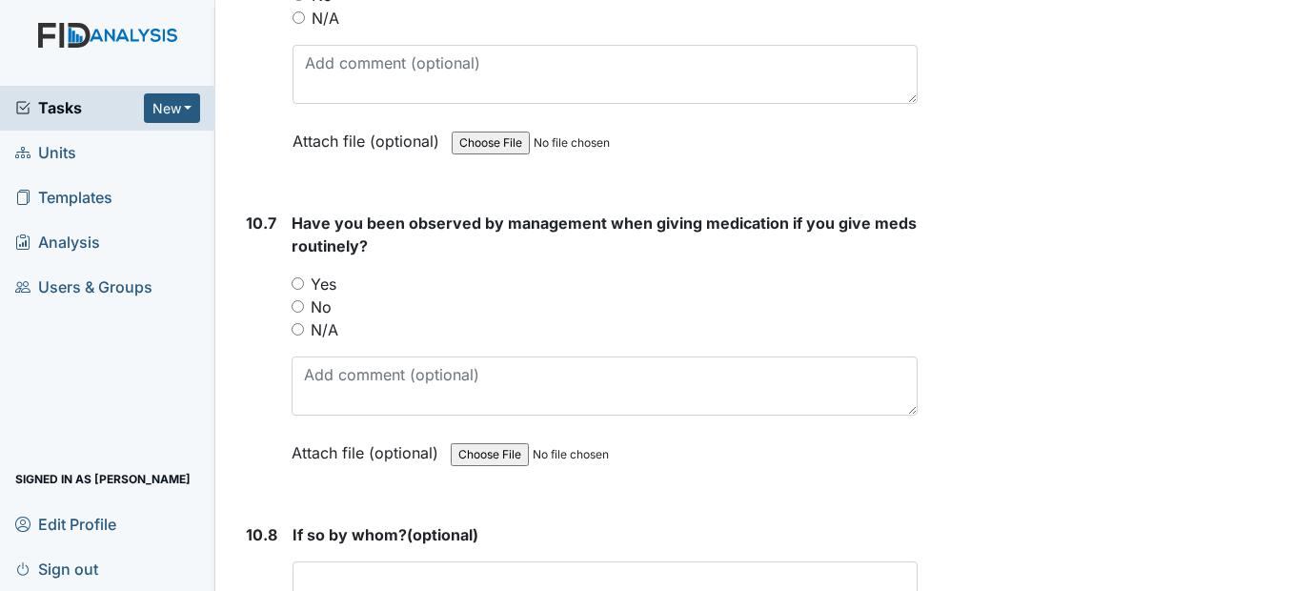
click at [302, 290] on input "Yes" at bounding box center [298, 283] width 12 height 12
radio input "true"
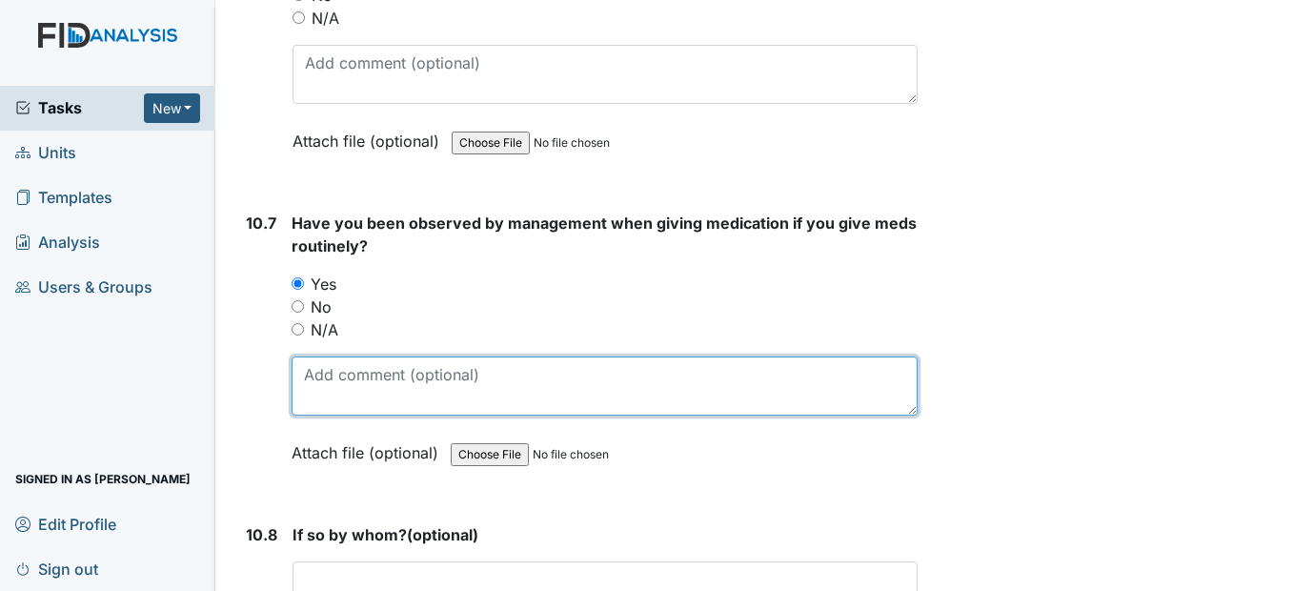
click at [332, 415] on textarea at bounding box center [604, 385] width 625 height 59
type textarea "[PERSON_NAME]"
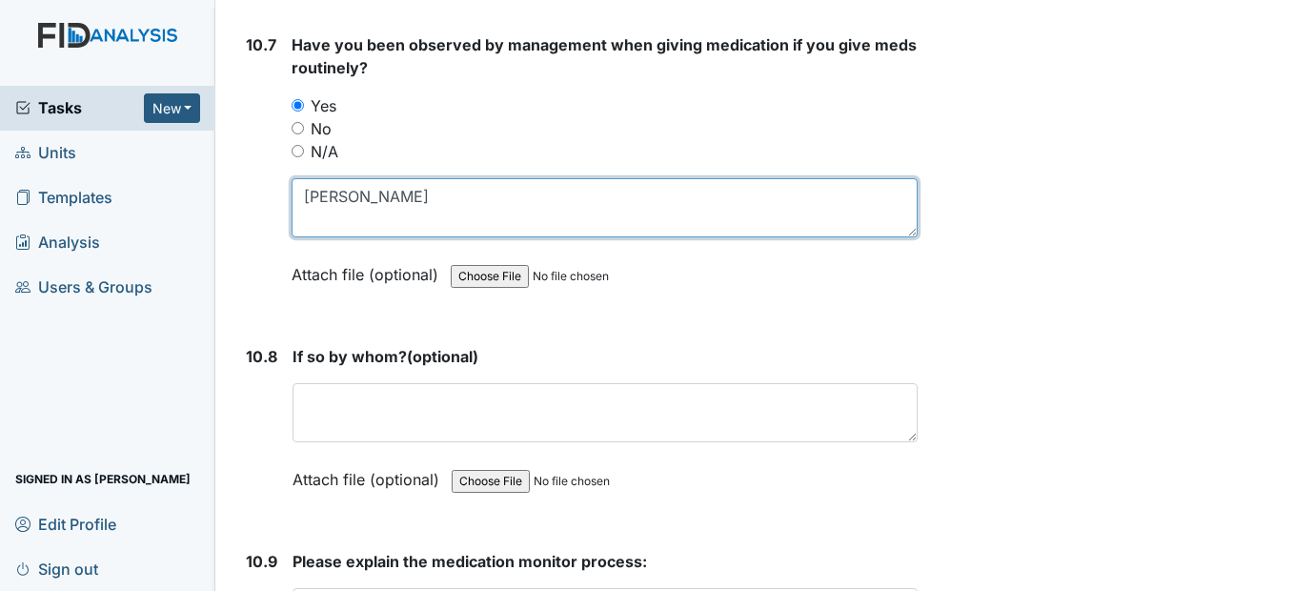
scroll to position [26007, 0]
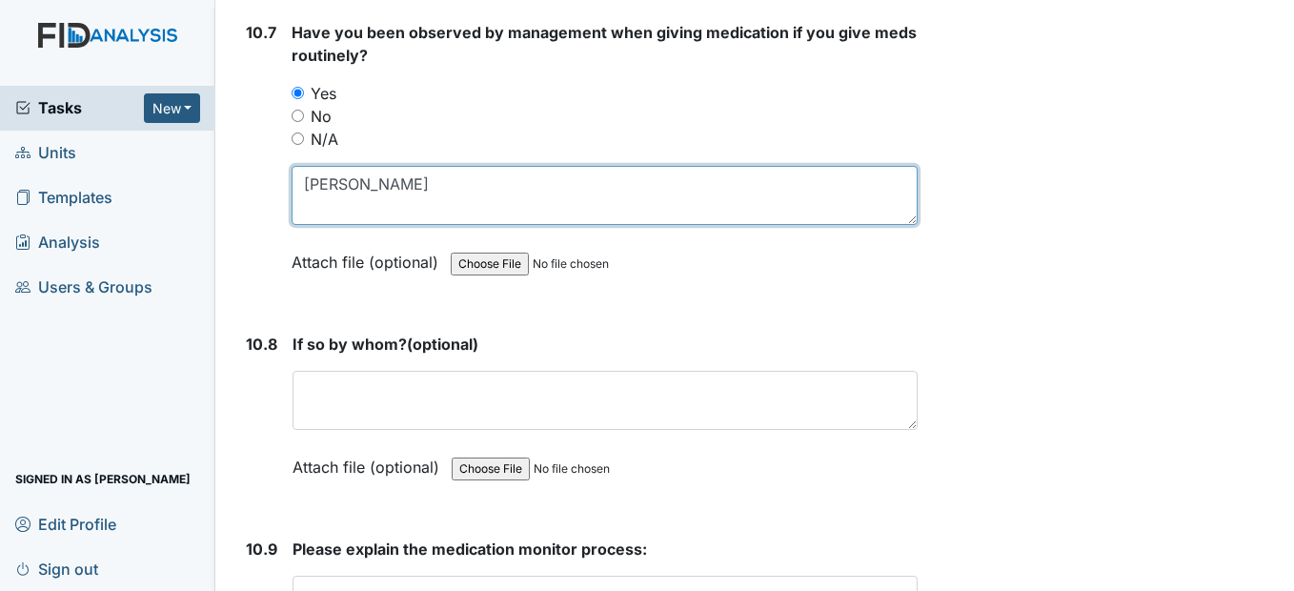
drag, startPoint x: 462, startPoint y: 227, endPoint x: 297, endPoint y: 241, distance: 165.4
click at [292, 225] on textarea "[PERSON_NAME]" at bounding box center [604, 195] width 625 height 59
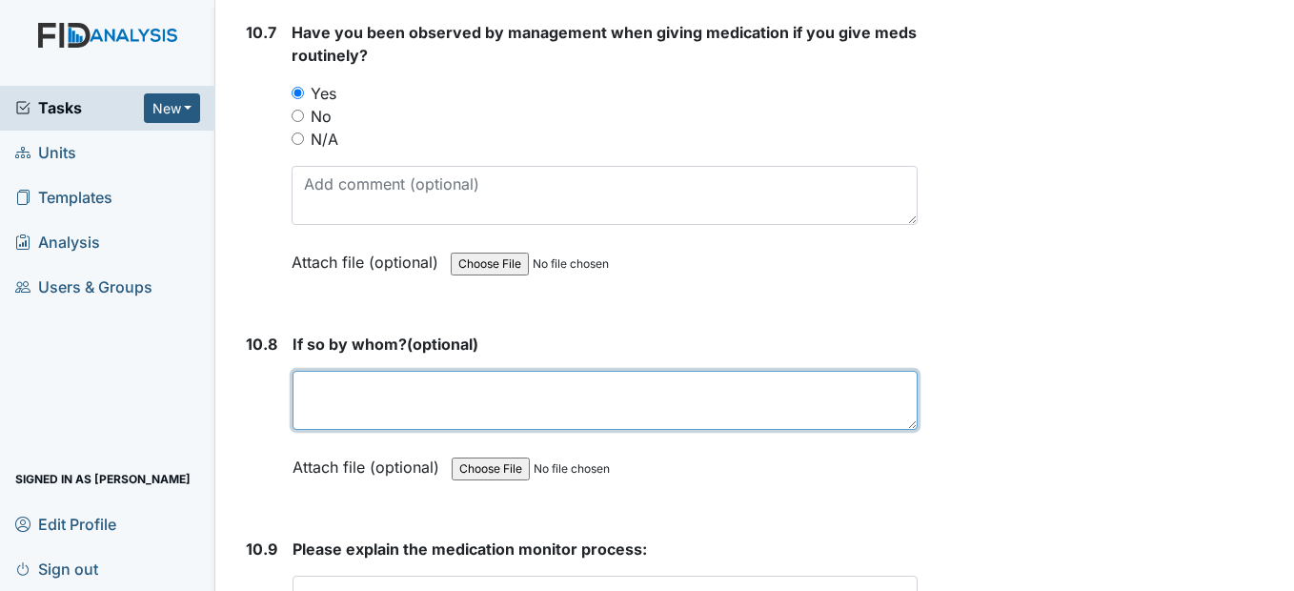
click at [333, 430] on textarea at bounding box center [604, 400] width 624 height 59
paste textarea "[PERSON_NAME]"
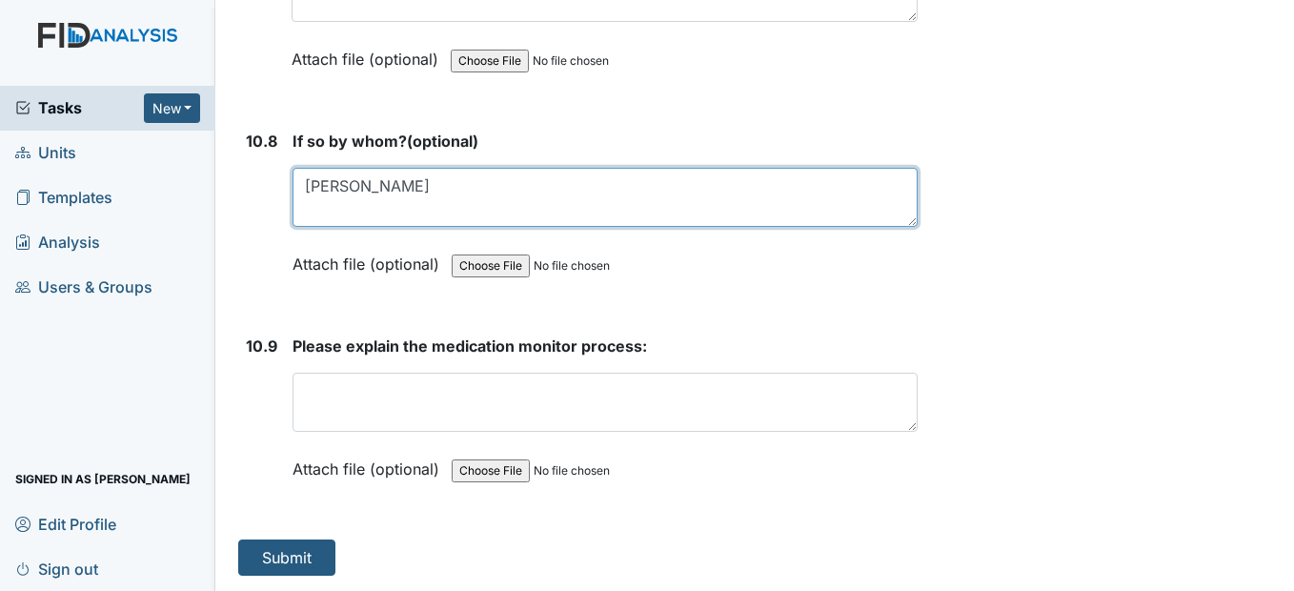
scroll to position [26255, 0]
type textarea "[PERSON_NAME]"
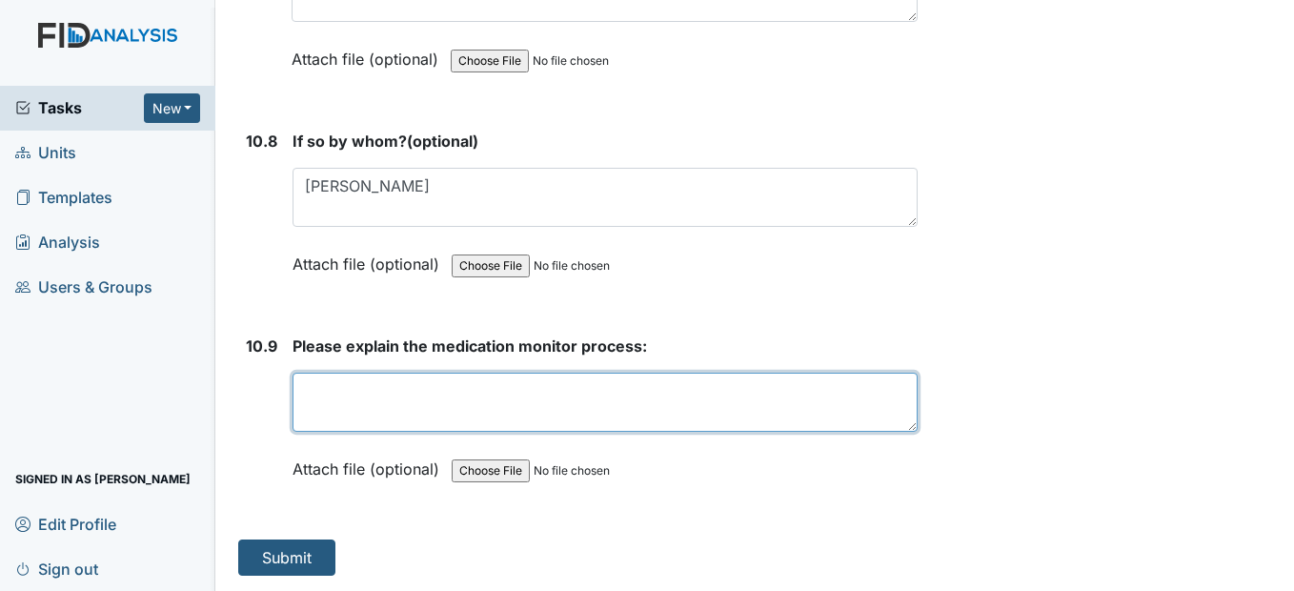
click at [371, 408] on textarea at bounding box center [604, 401] width 624 height 59
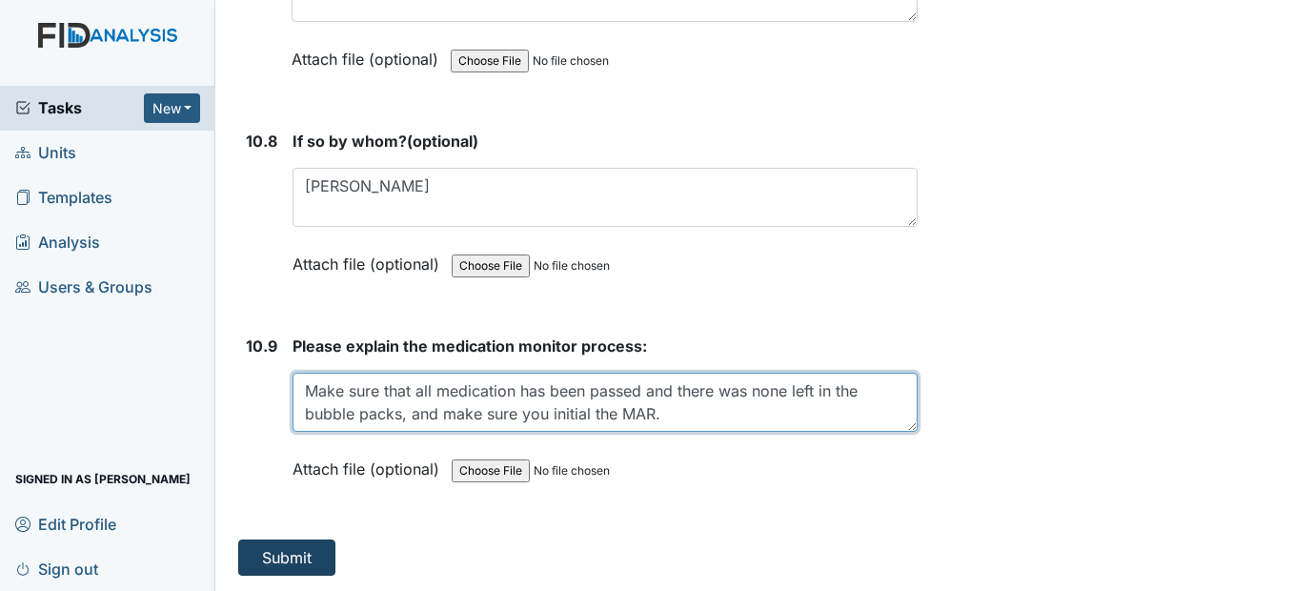
type textarea "Make sure that all medication has been passed and there was none left in the bu…"
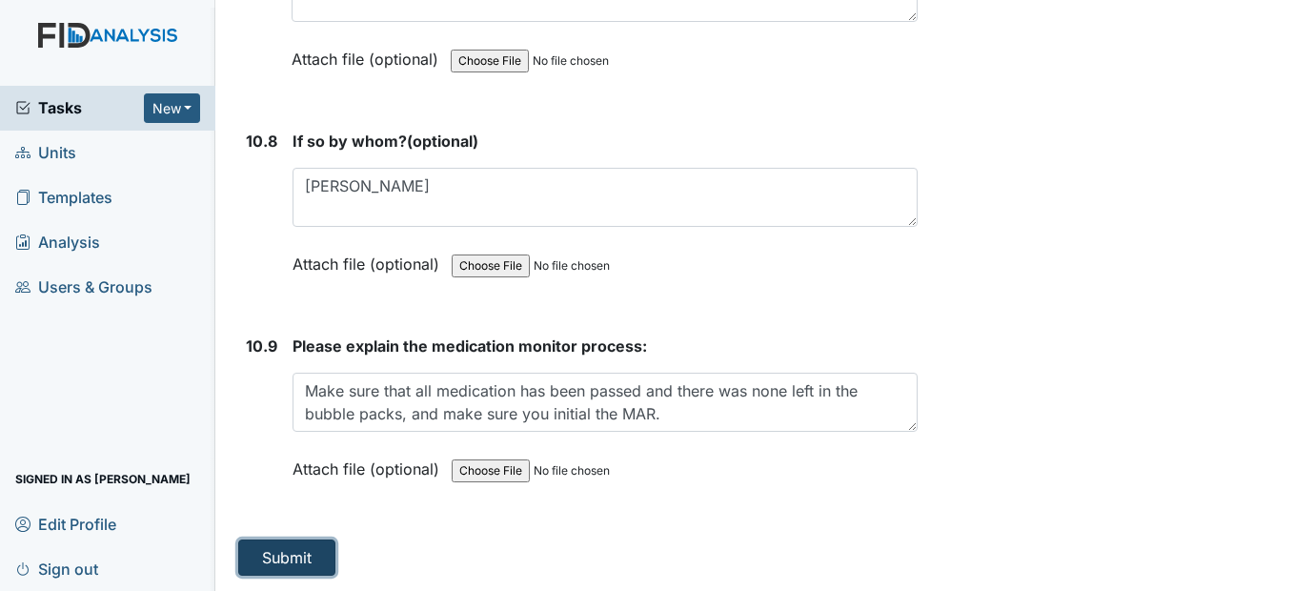
click at [292, 562] on button "Submit" at bounding box center [286, 557] width 97 height 36
